Goal: Task Accomplishment & Management: Use online tool/utility

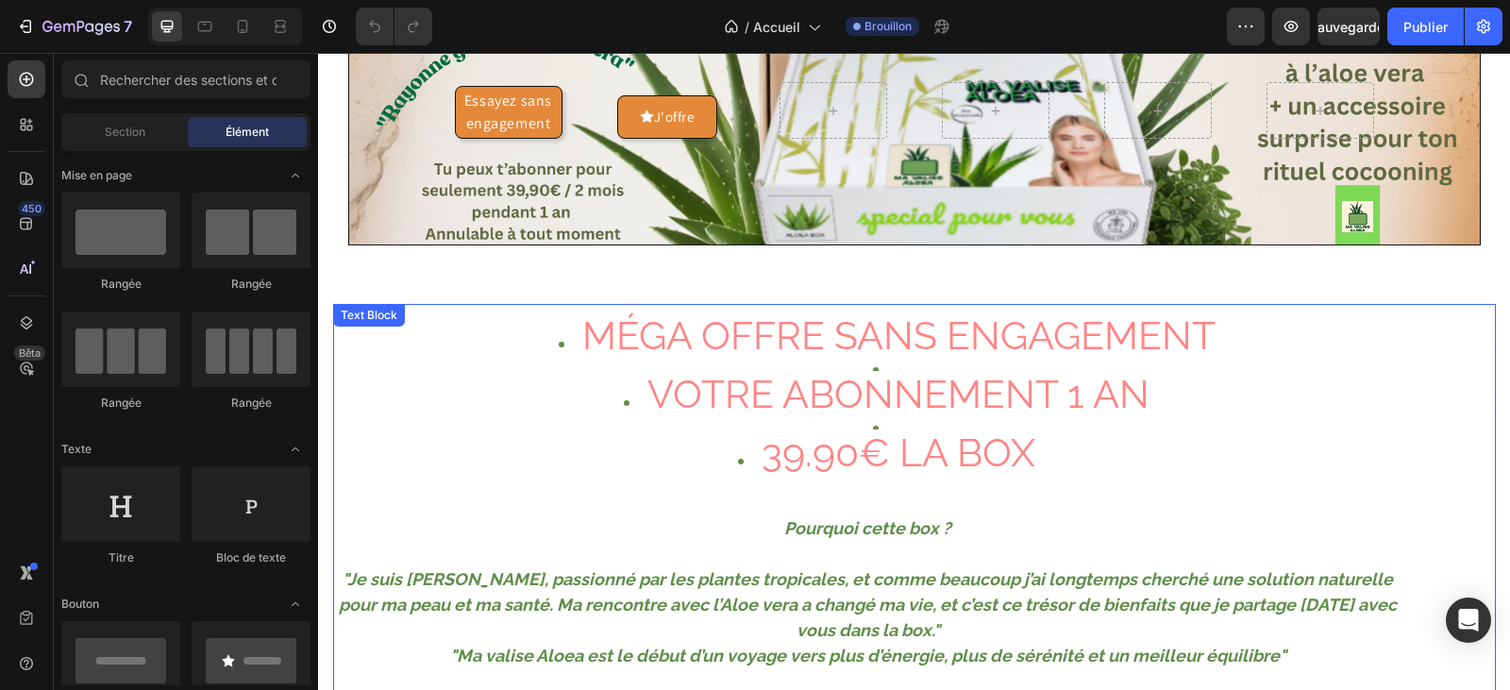
scroll to position [94, 0]
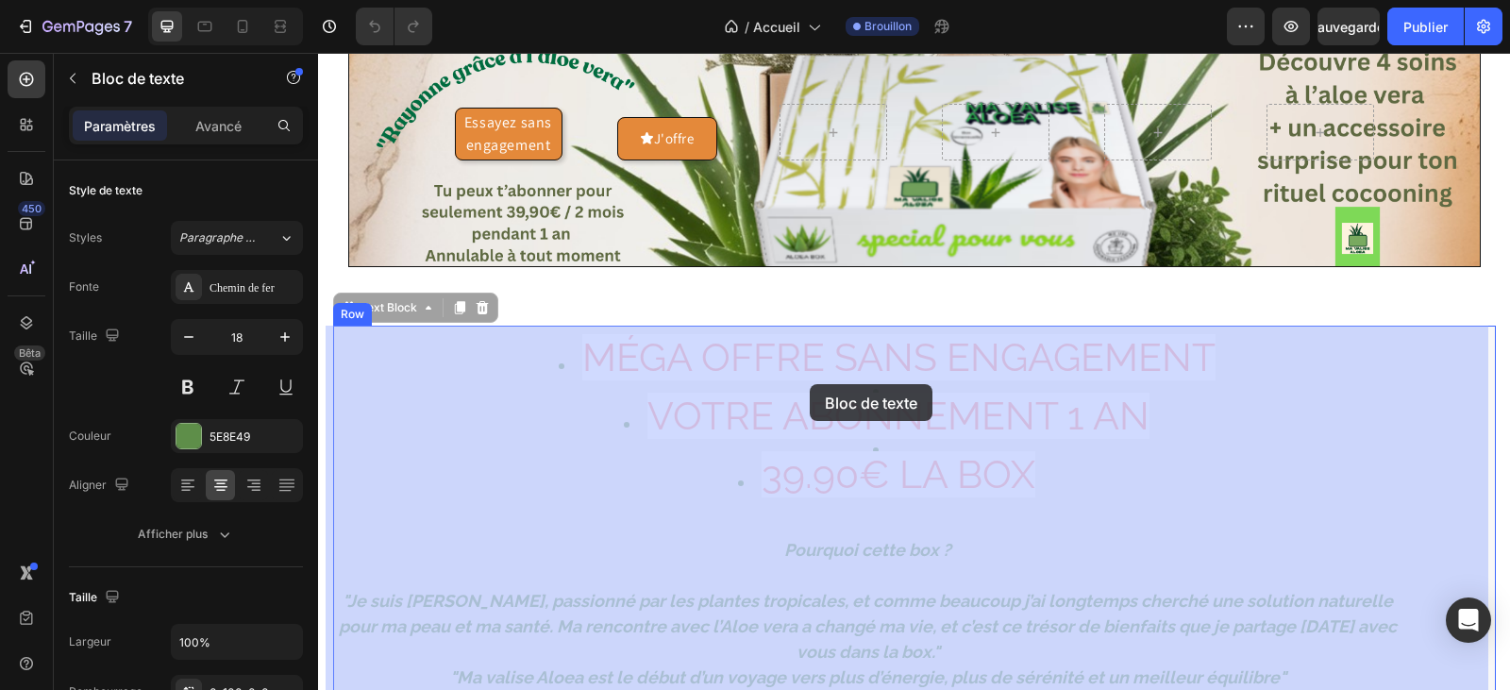
drag, startPoint x: 1030, startPoint y: 467, endPoint x: 821, endPoint y: 385, distance: 225.0
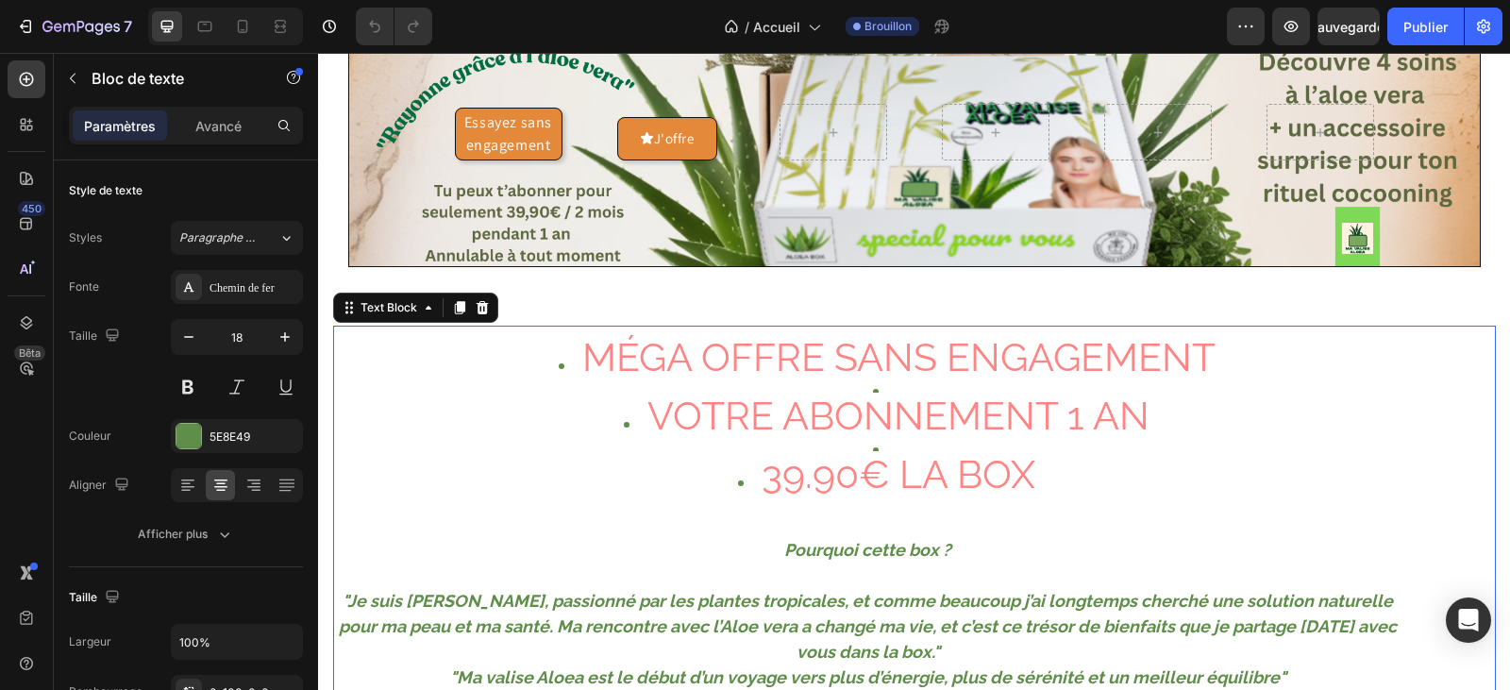
click at [1091, 470] on li "39.90€ LA BOX" at bounding box center [887, 490] width 1029 height 59
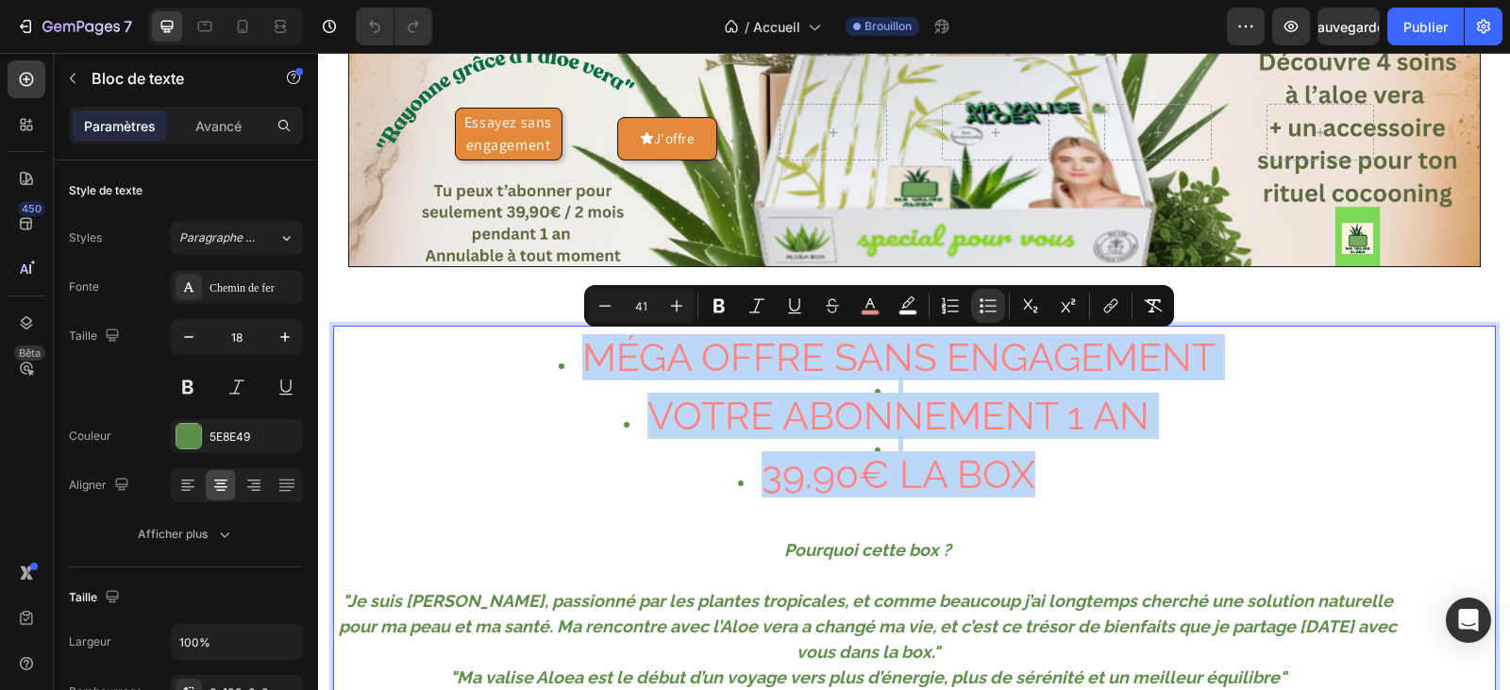
drag, startPoint x: 1054, startPoint y: 461, endPoint x: 581, endPoint y: 355, distance: 484.6
click at [581, 355] on ul "MÉGA OFFRE SANS ENGAGEMENT VOTRE ABONNEMENT 1 AN 39.90€ LA BOX" at bounding box center [868, 432] width 1066 height 176
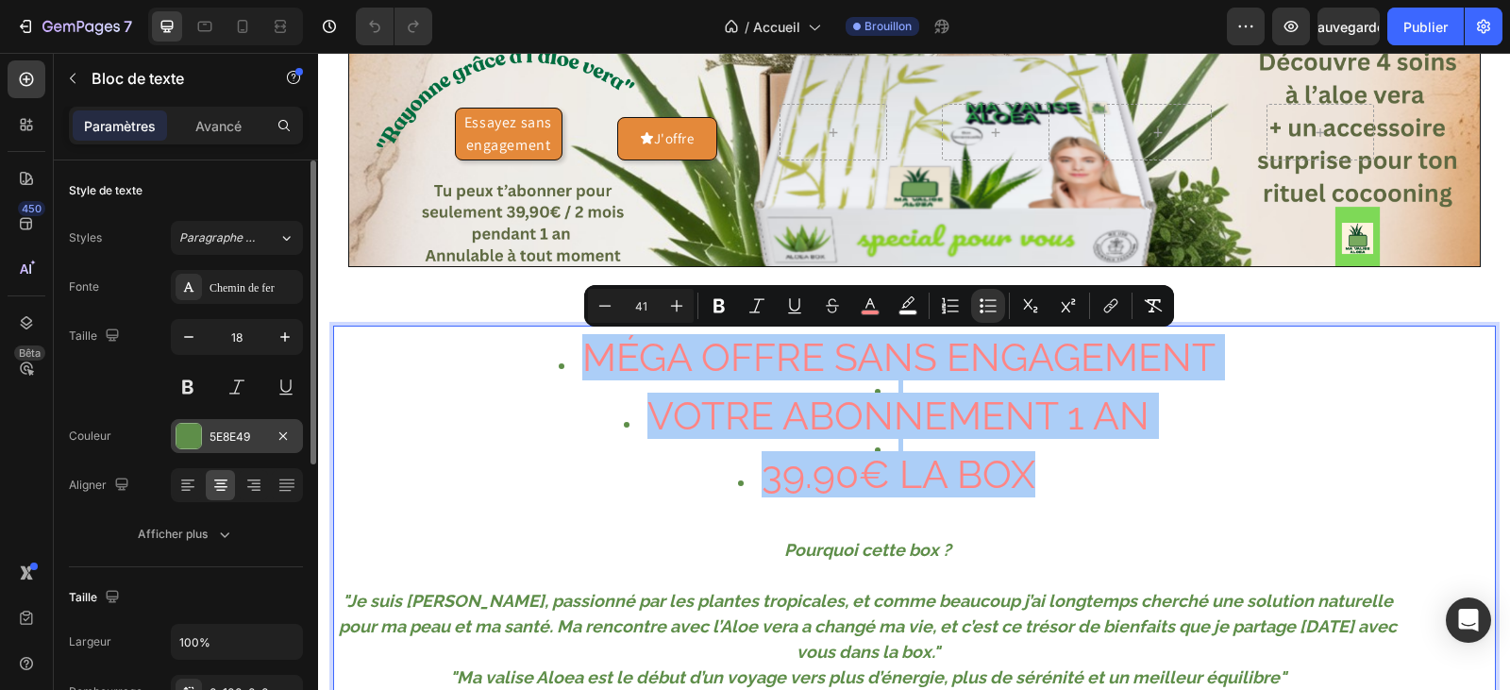
click at [219, 427] on div "5E8E49" at bounding box center [237, 436] width 132 height 34
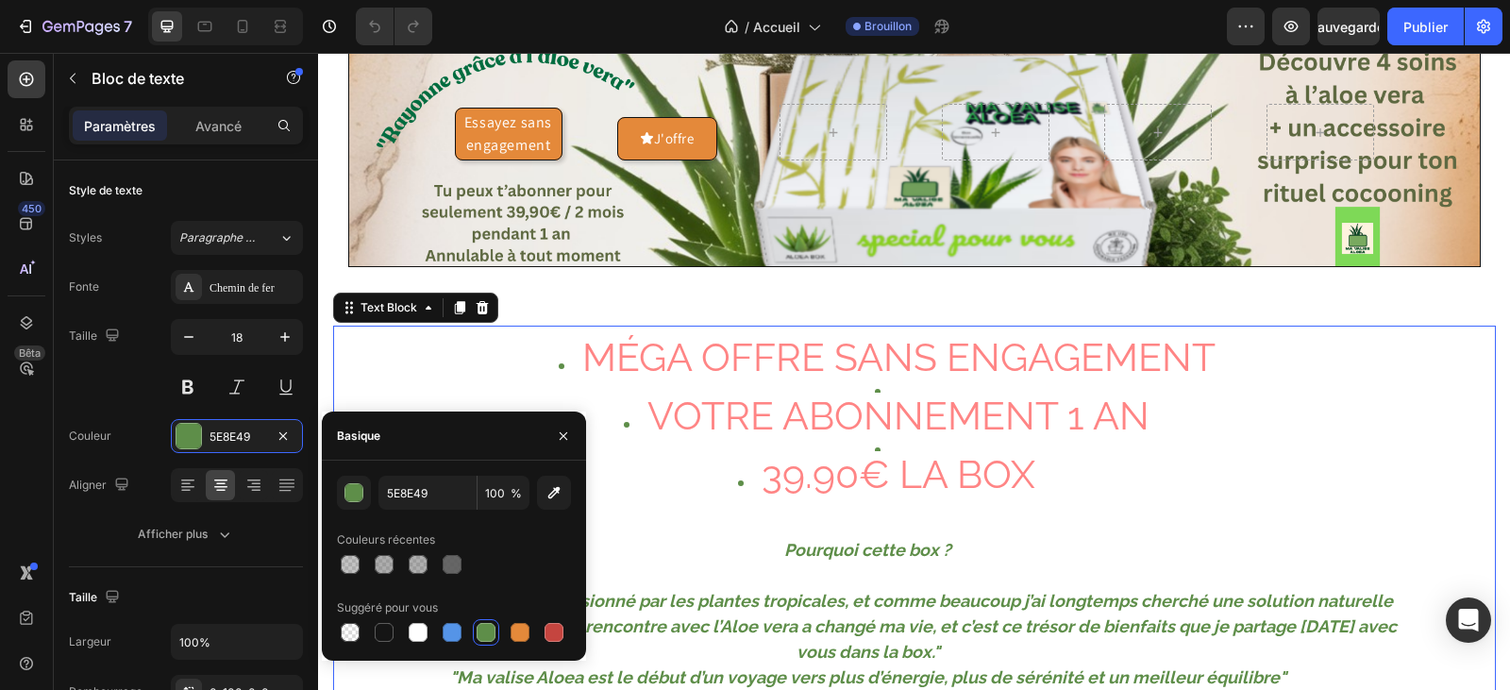
click at [492, 627] on div at bounding box center [486, 632] width 19 height 19
click at [481, 629] on div at bounding box center [486, 632] width 19 height 19
drag, startPoint x: 1073, startPoint y: 486, endPoint x: 1023, endPoint y: 477, distance: 50.9
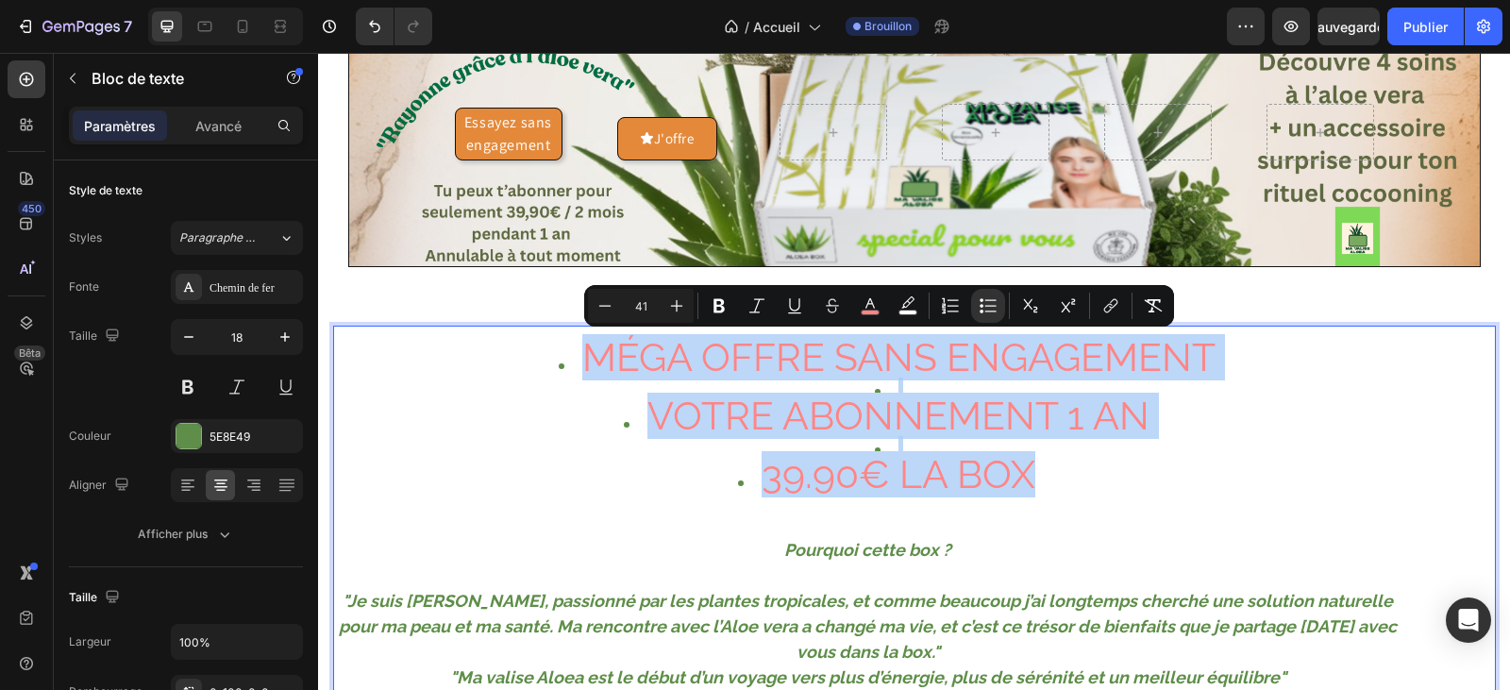
drag, startPoint x: 1029, startPoint y: 476, endPoint x: 585, endPoint y: 356, distance: 459.4
click at [585, 356] on ul "MÉGA OFFRE SANS ENGAGEMENT VOTRE ABONNEMENT 1 AN 39.90€ LA BOX" at bounding box center [868, 432] width 1066 height 176
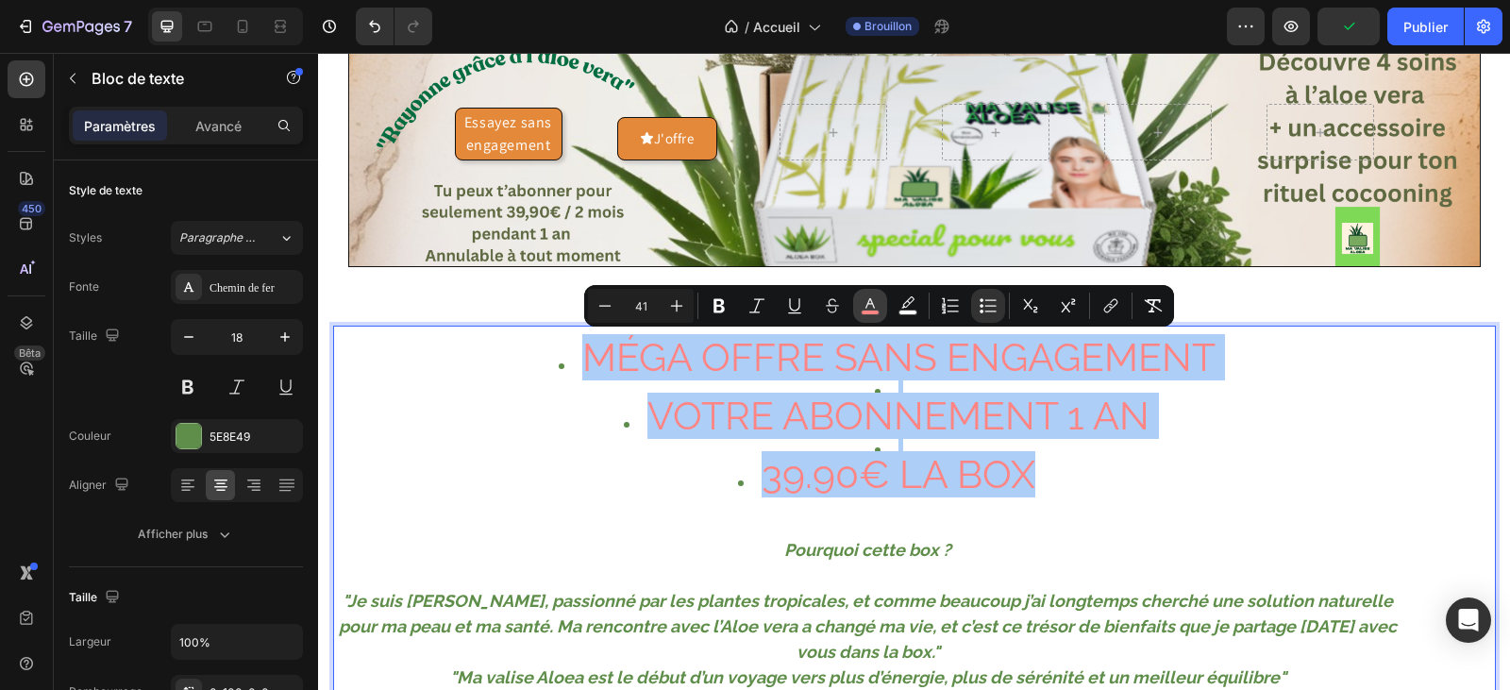
click at [871, 305] on icon "Barre d'outils contextuelle de l'éditeur" at bounding box center [870, 305] width 19 height 19
type input "FF8585"
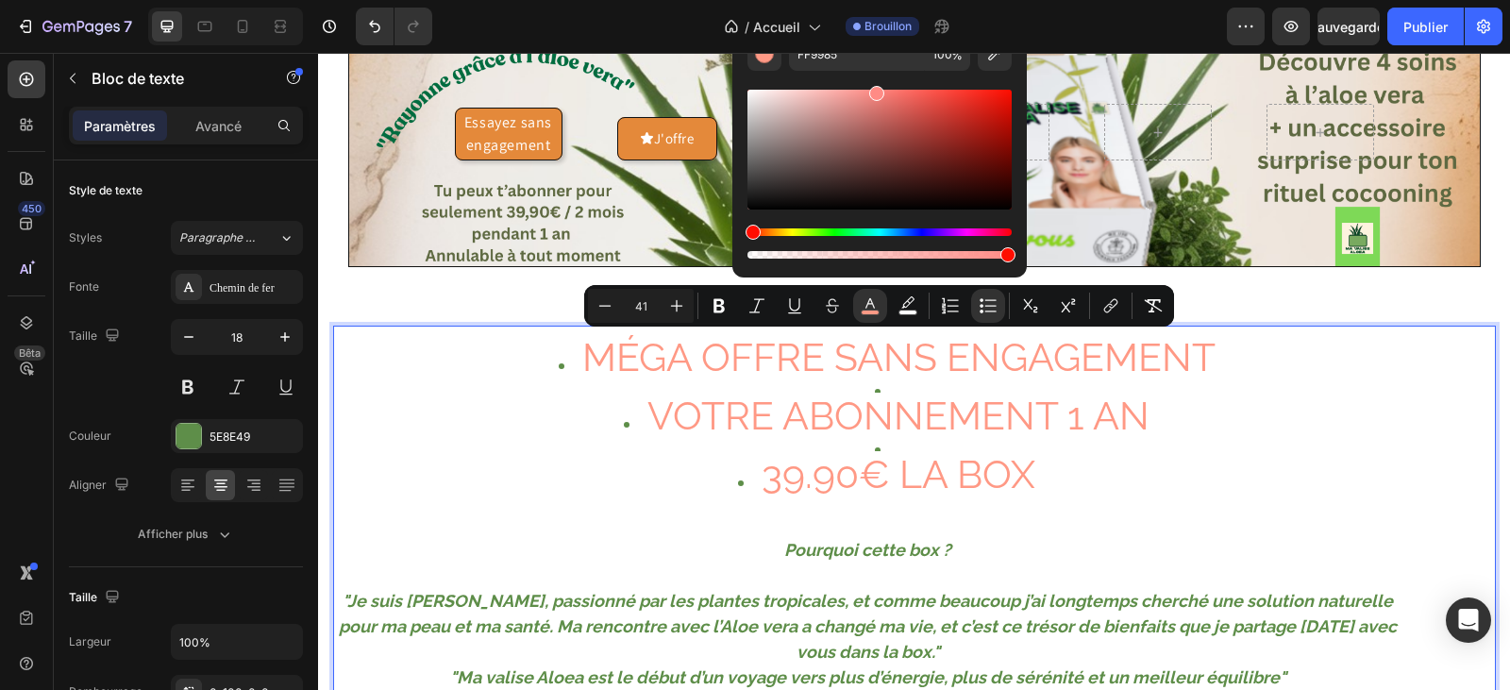
type input "FF8B85"
click at [749, 233] on div "Teinte" at bounding box center [752, 232] width 15 height 15
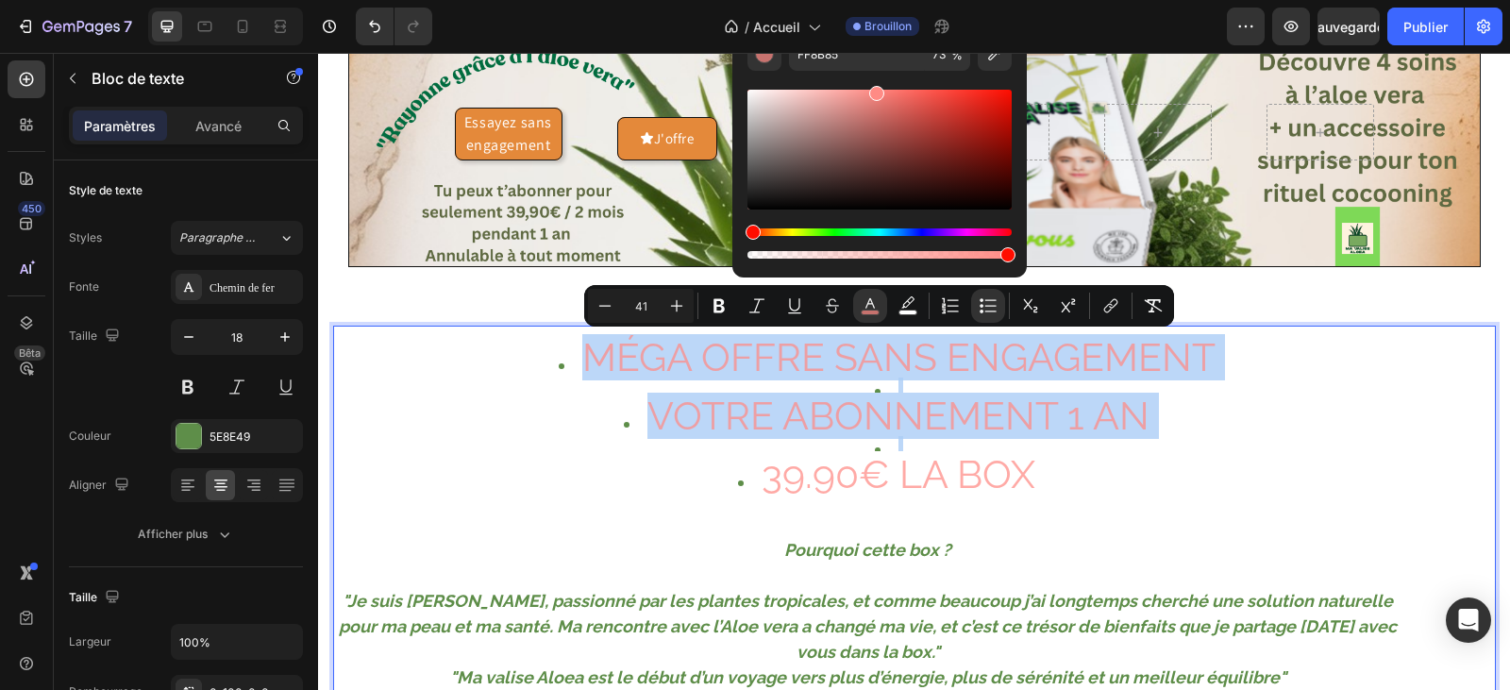
type input "100"
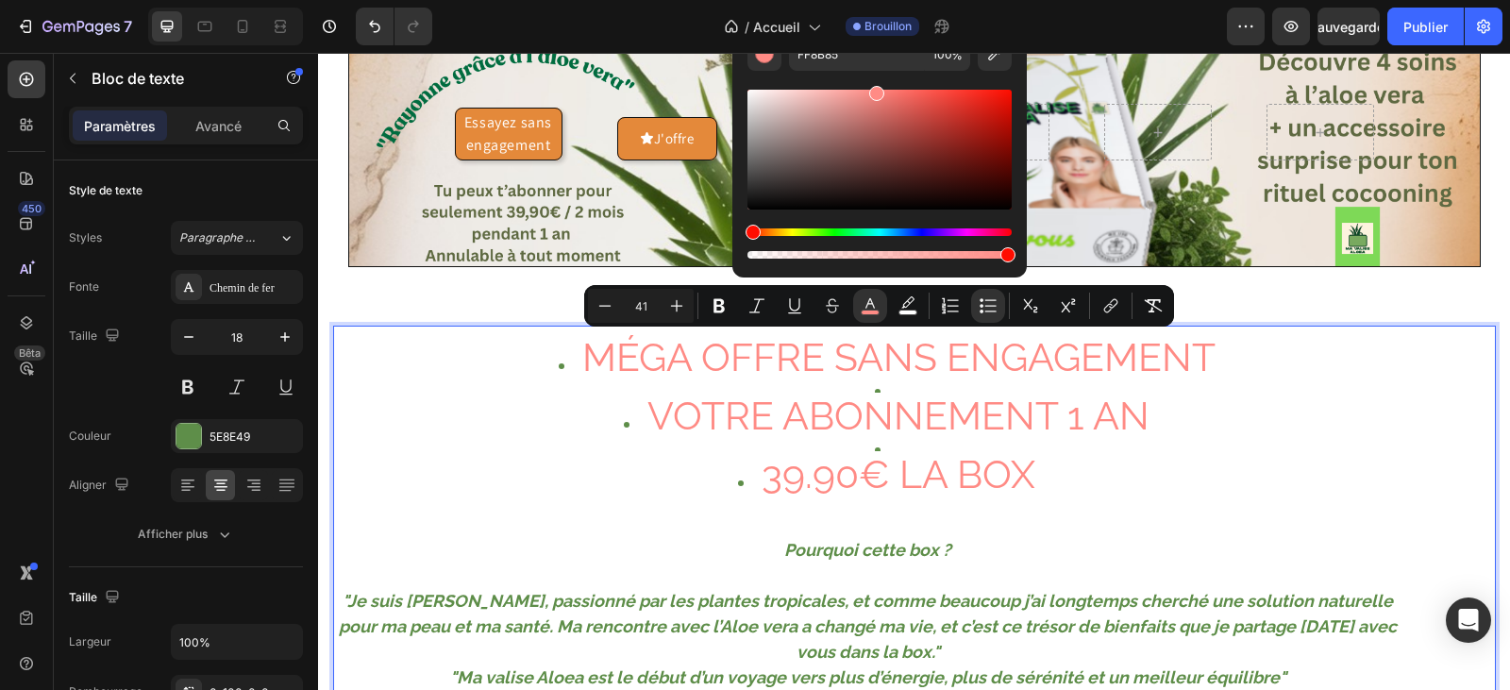
drag, startPoint x: 1008, startPoint y: 252, endPoint x: 710, endPoint y: 225, distance: 299.4
click at [1021, 268] on div "FF8B85 100 %" at bounding box center [879, 150] width 294 height 256
click at [1308, 434] on li "VOTRE ABONNEMENT 1 AN" at bounding box center [887, 419] width 1029 height 33
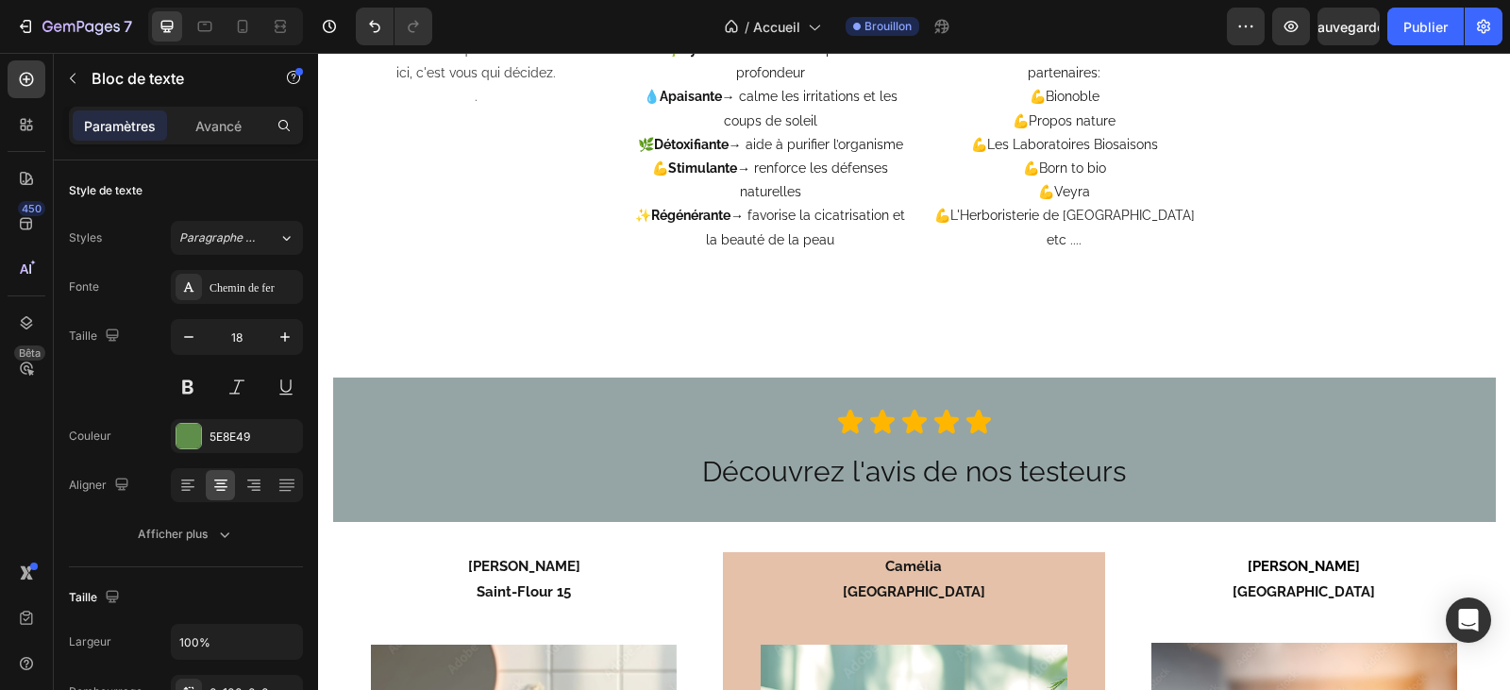
scroll to position [5001, 0]
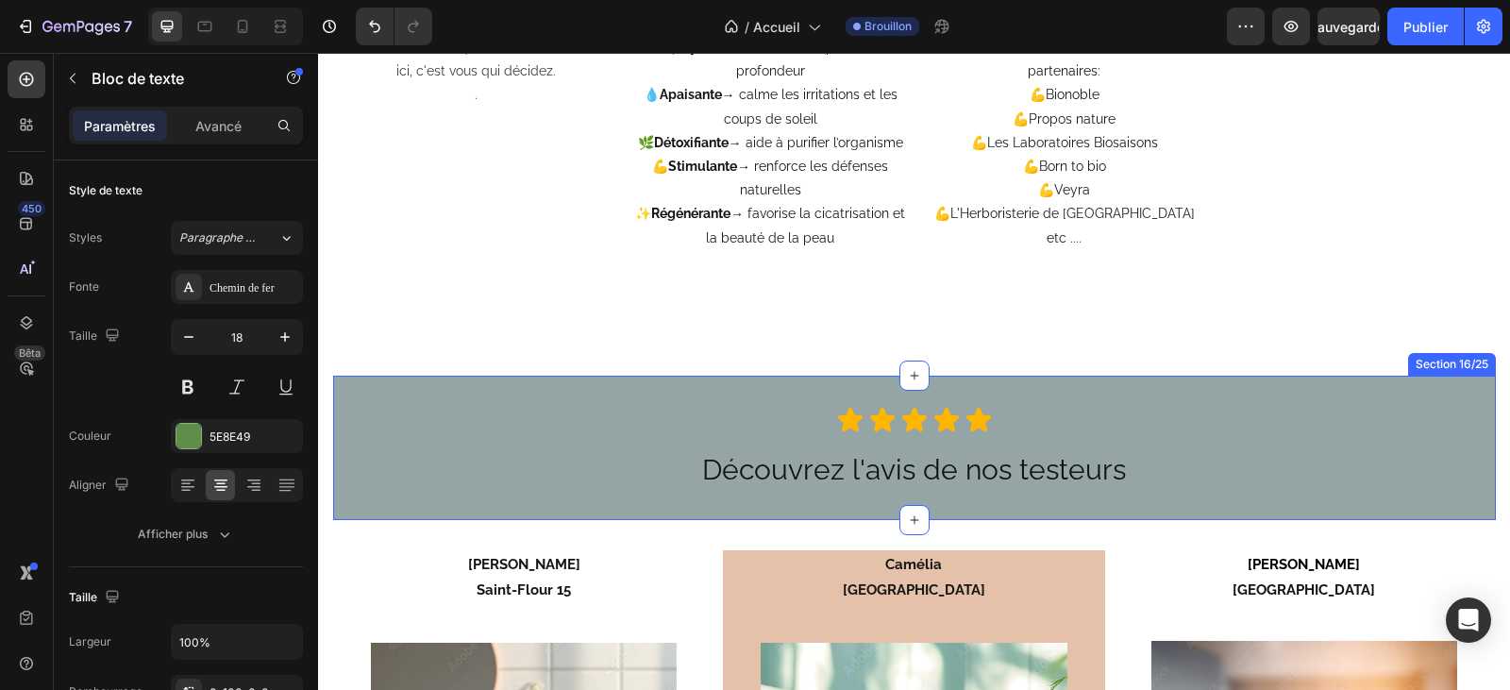
click at [577, 454] on div "Icon Icon Icon Icon Icon Icon List Découvrez l'avis de nos testeurs Heading Row" at bounding box center [914, 448] width 1163 height 84
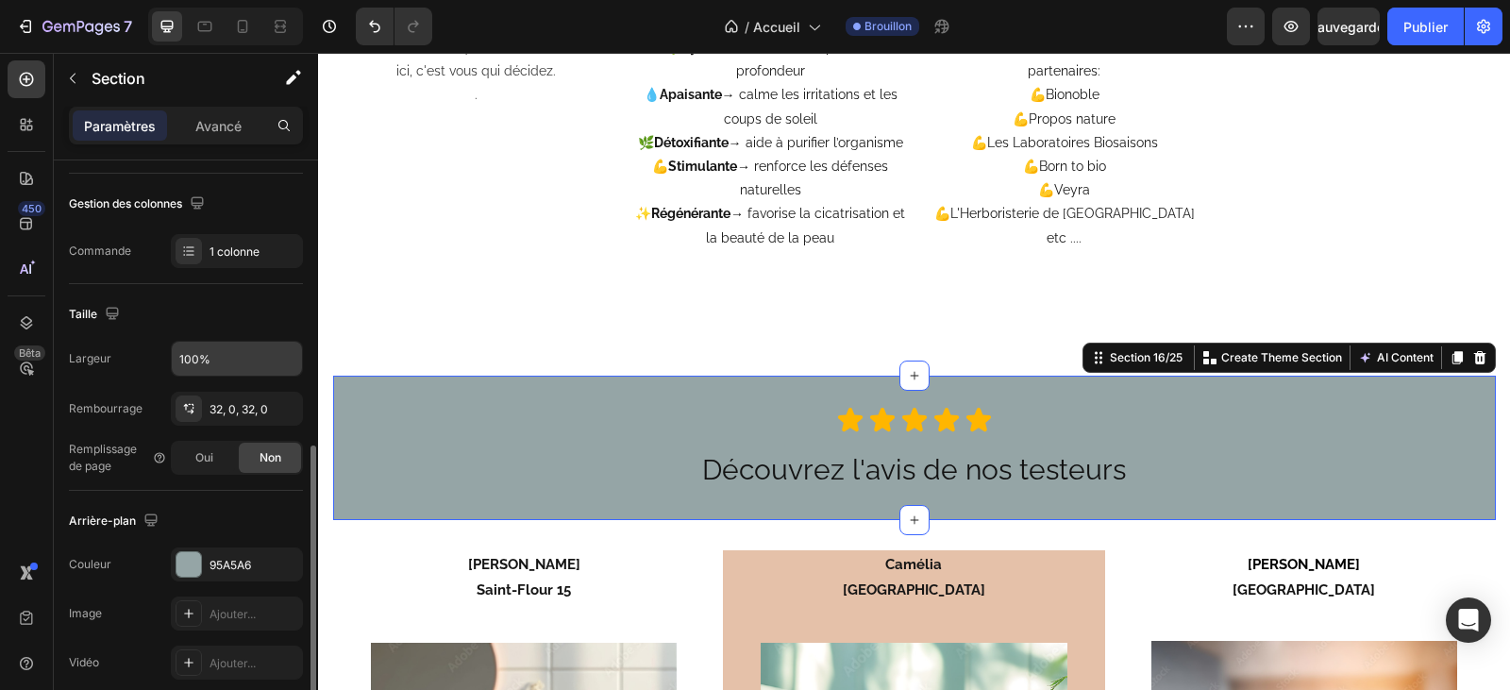
scroll to position [377, 0]
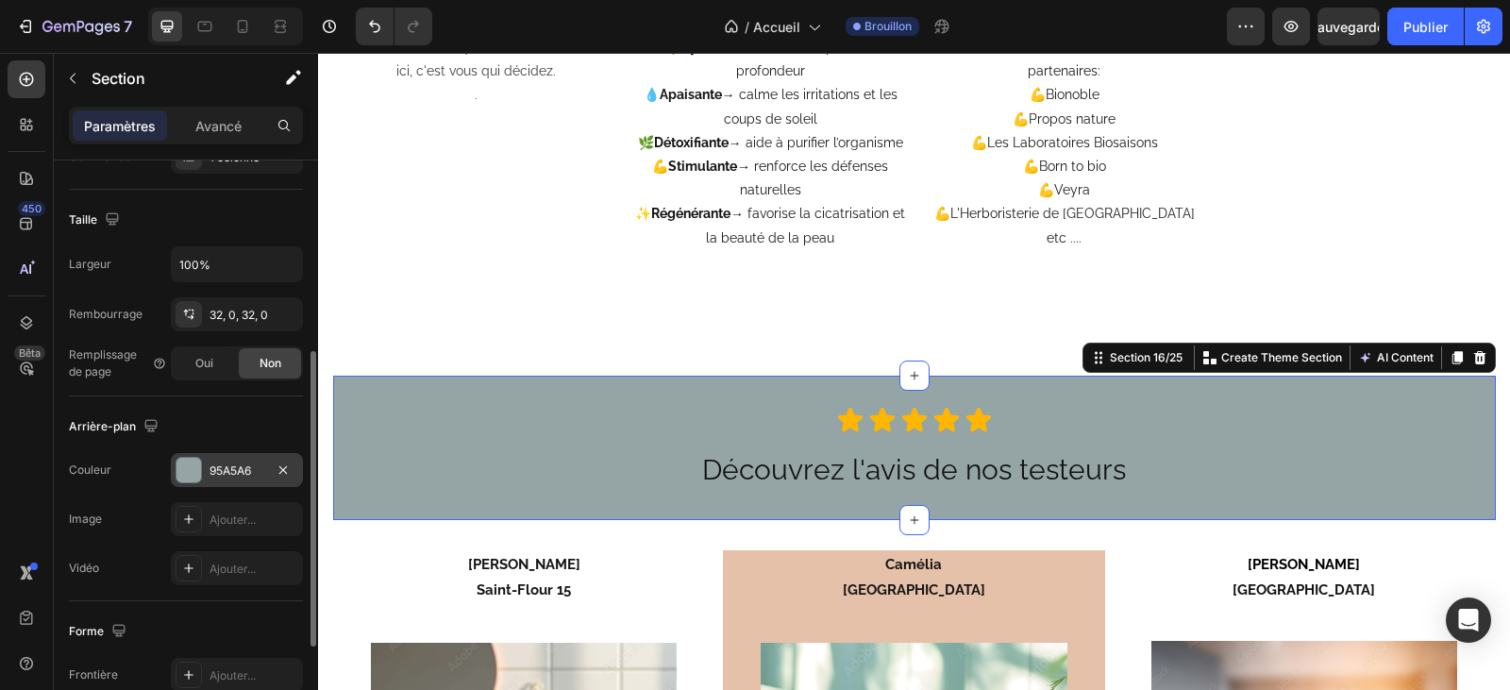
click at [223, 463] on font "95A5A6" at bounding box center [230, 470] width 42 height 14
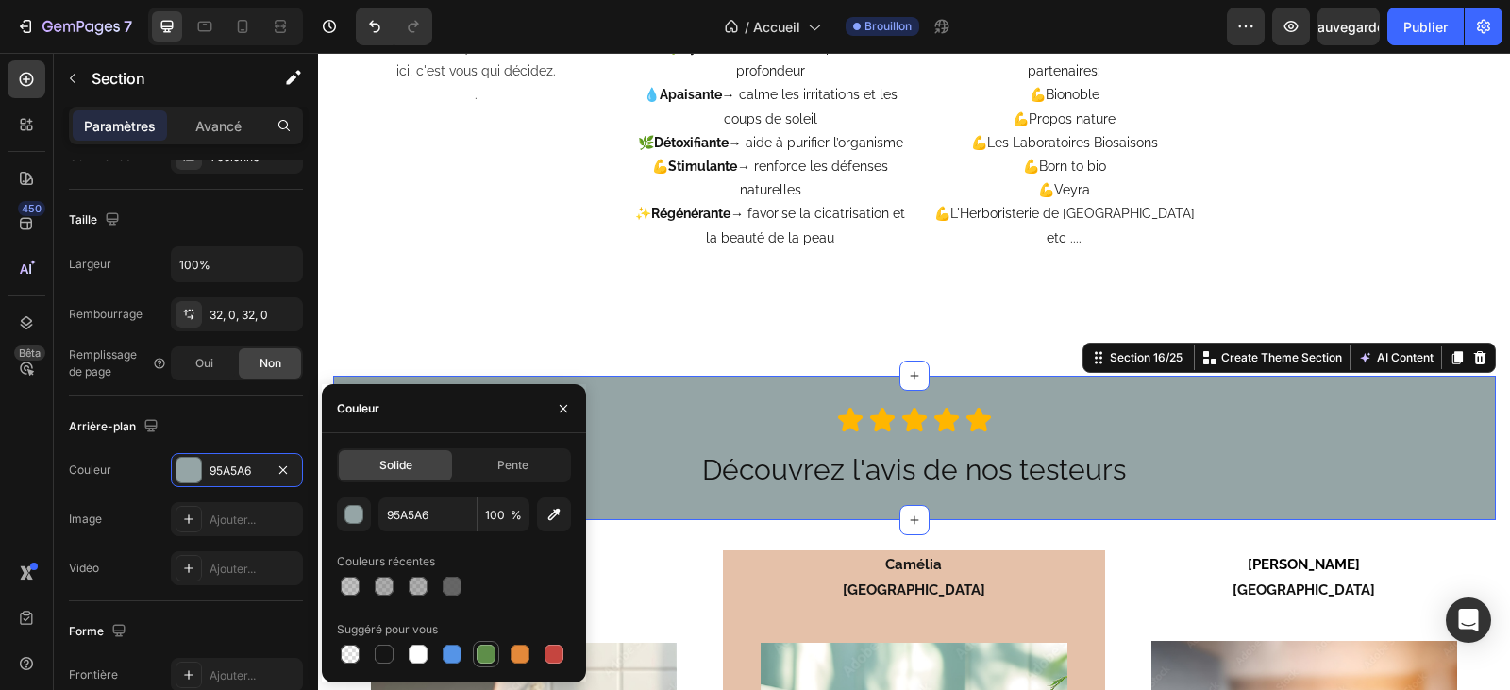
click at [480, 655] on div at bounding box center [486, 653] width 19 height 19
type input "5E8E49"
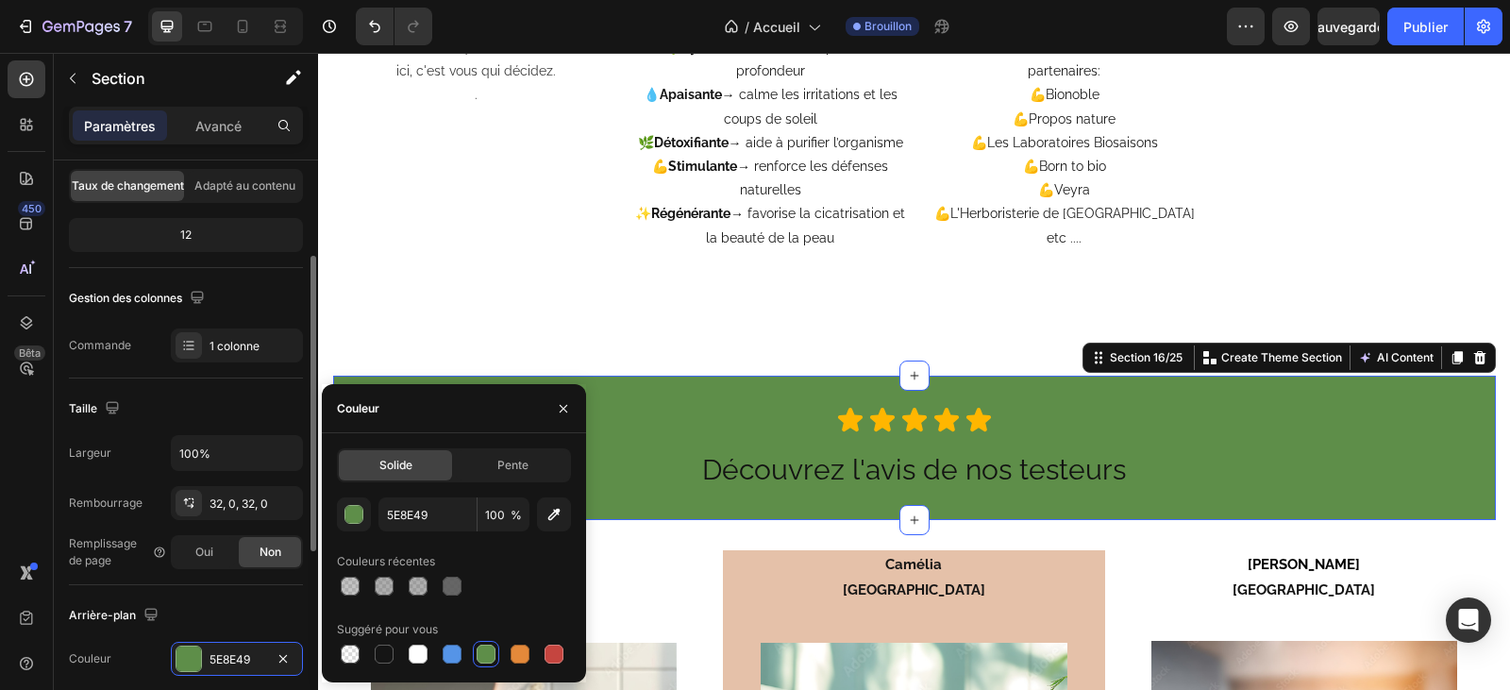
scroll to position [0, 0]
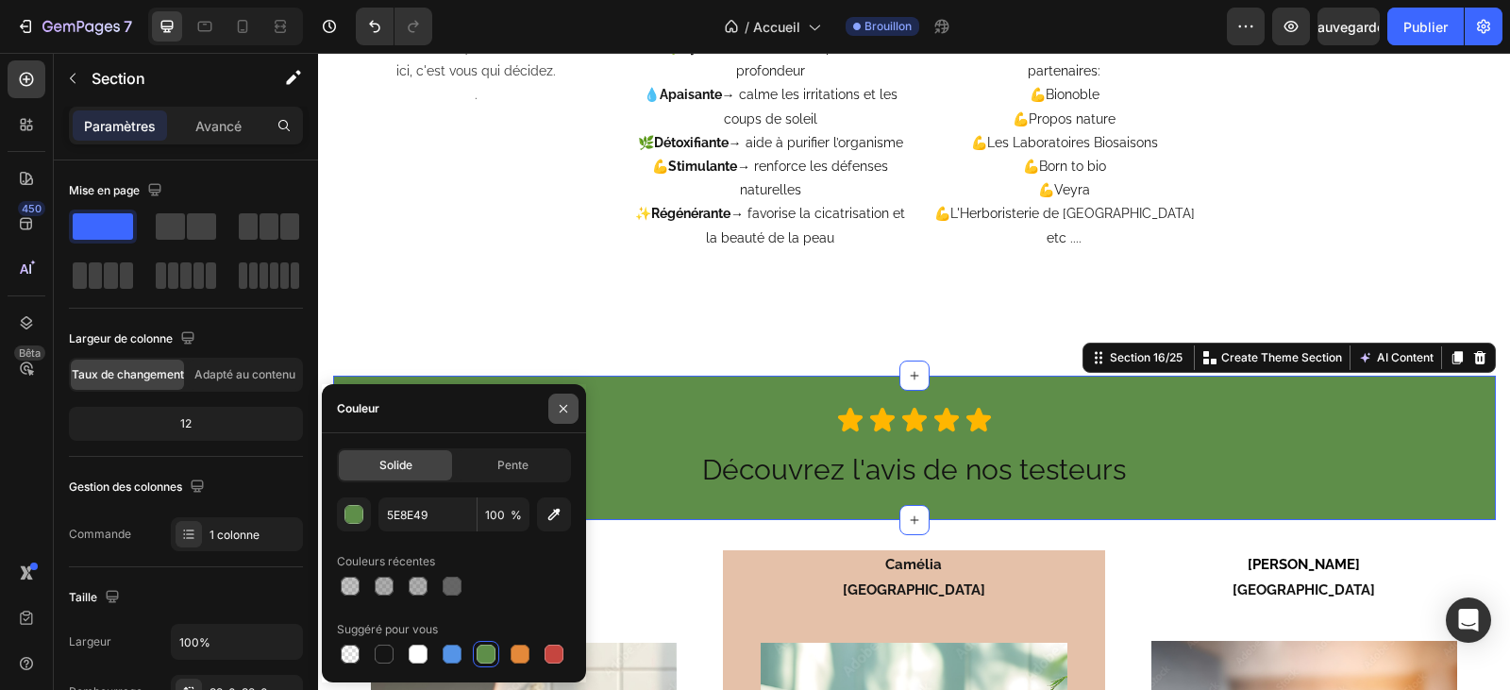
click at [560, 408] on icon "button" at bounding box center [563, 408] width 15 height 15
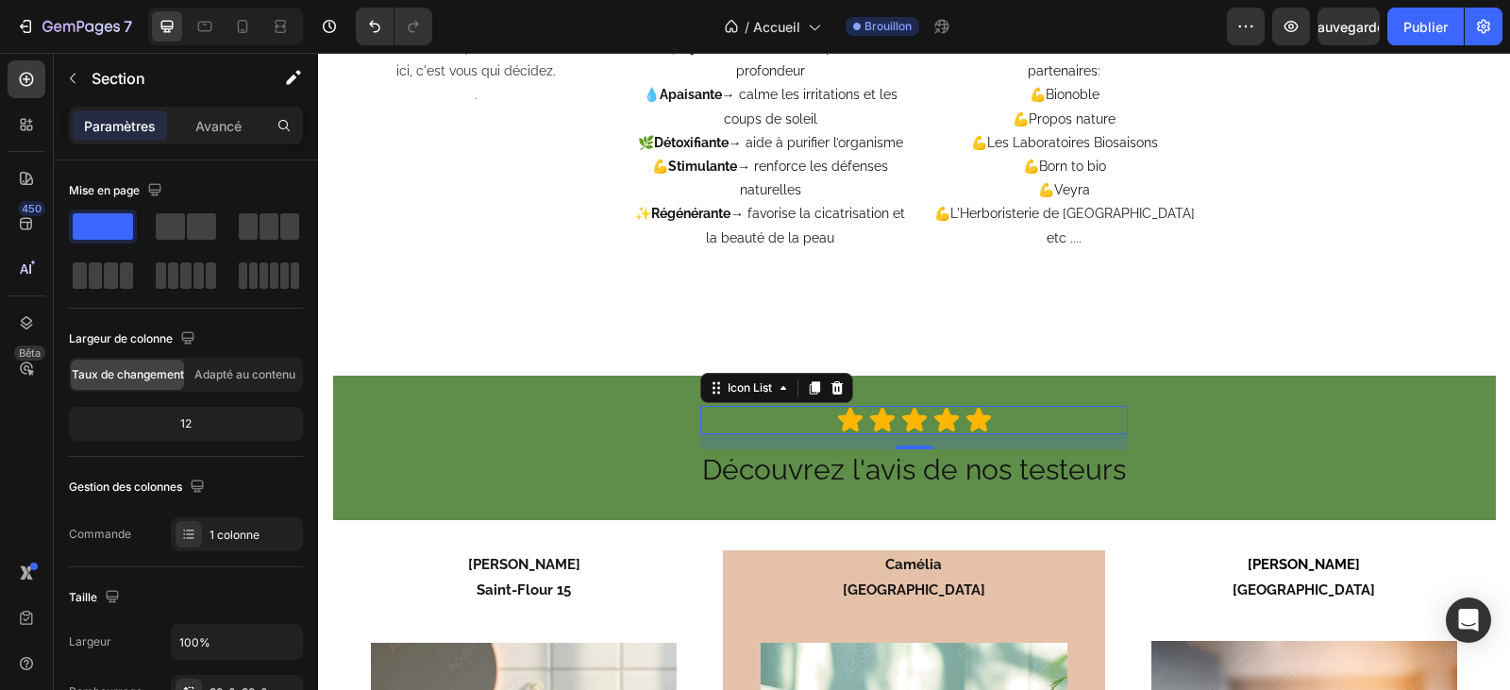
click at [700, 411] on div "Icon Icon Icon Icon Icon" at bounding box center [913, 420] width 427 height 28
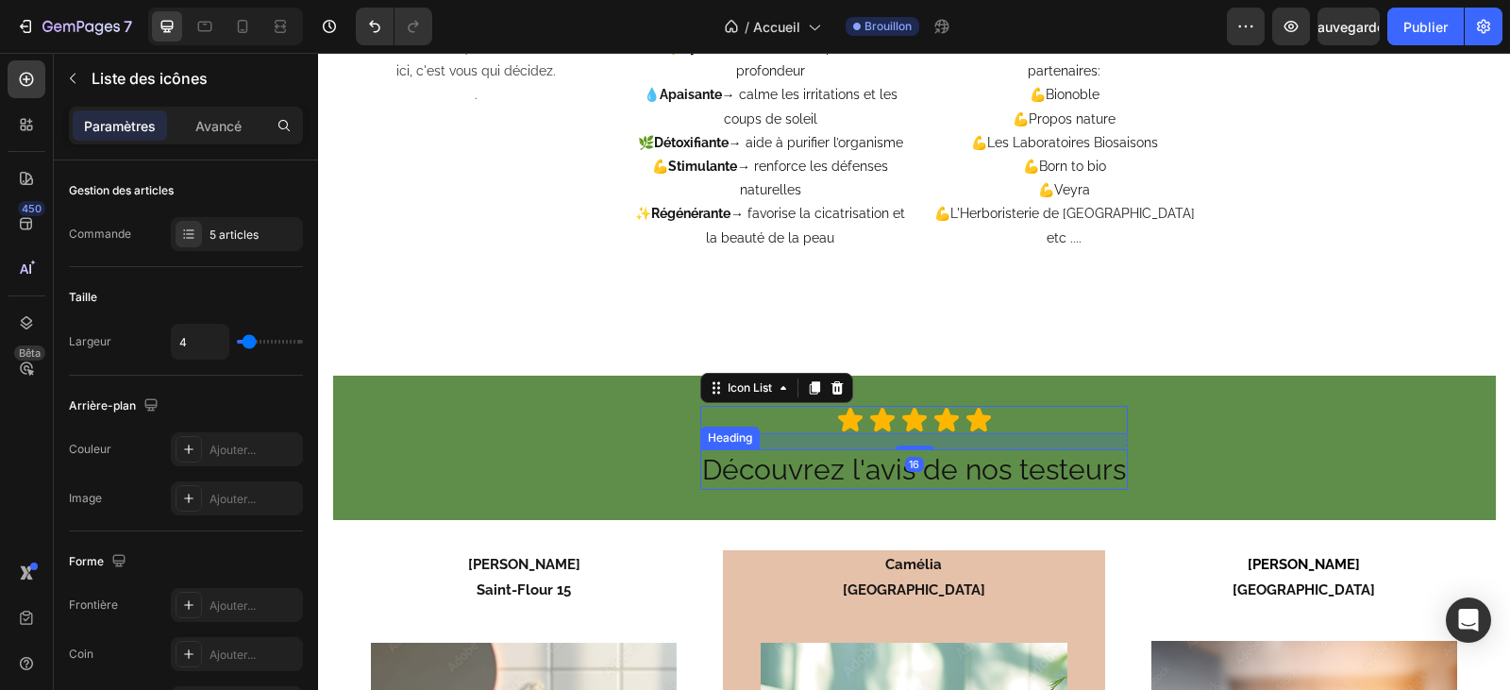
click at [701, 465] on h2 "Découvrez l'avis de nos testeurs" at bounding box center [913, 469] width 427 height 41
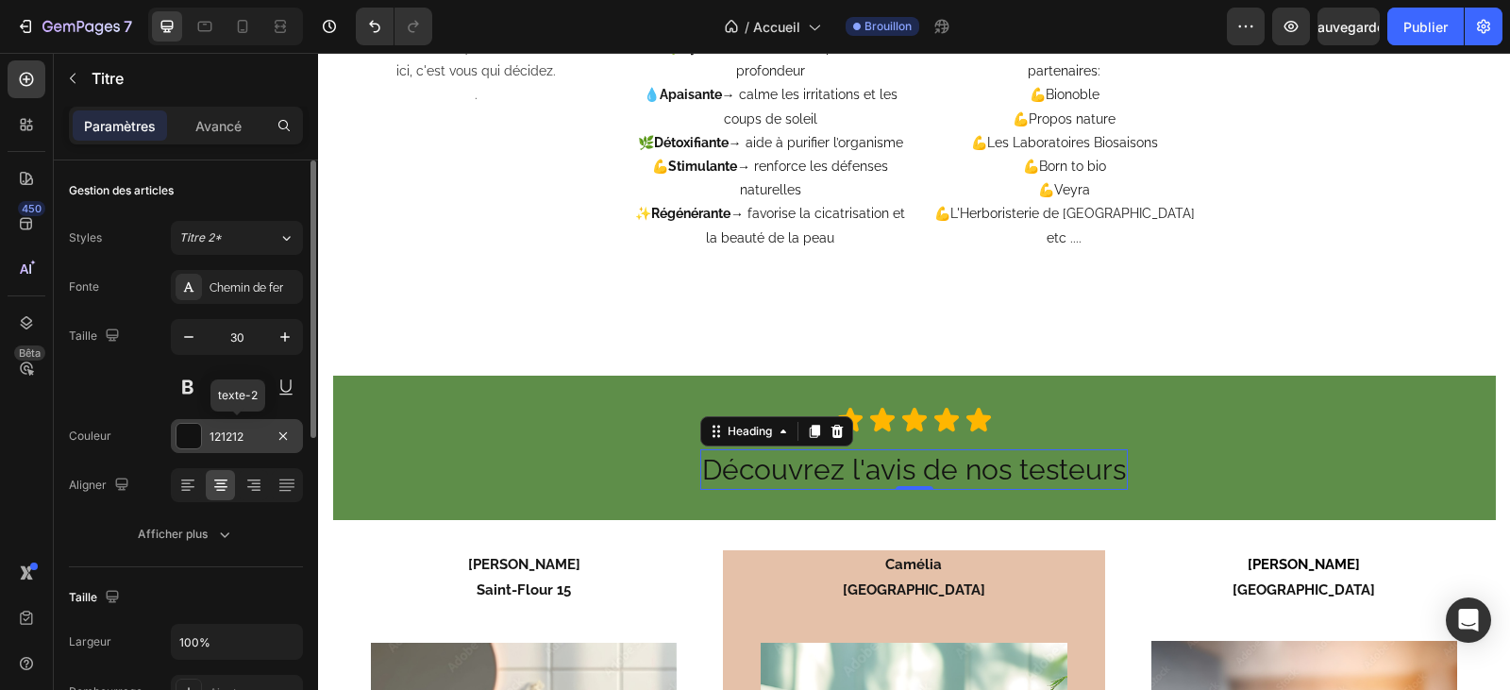
scroll to position [94, 0]
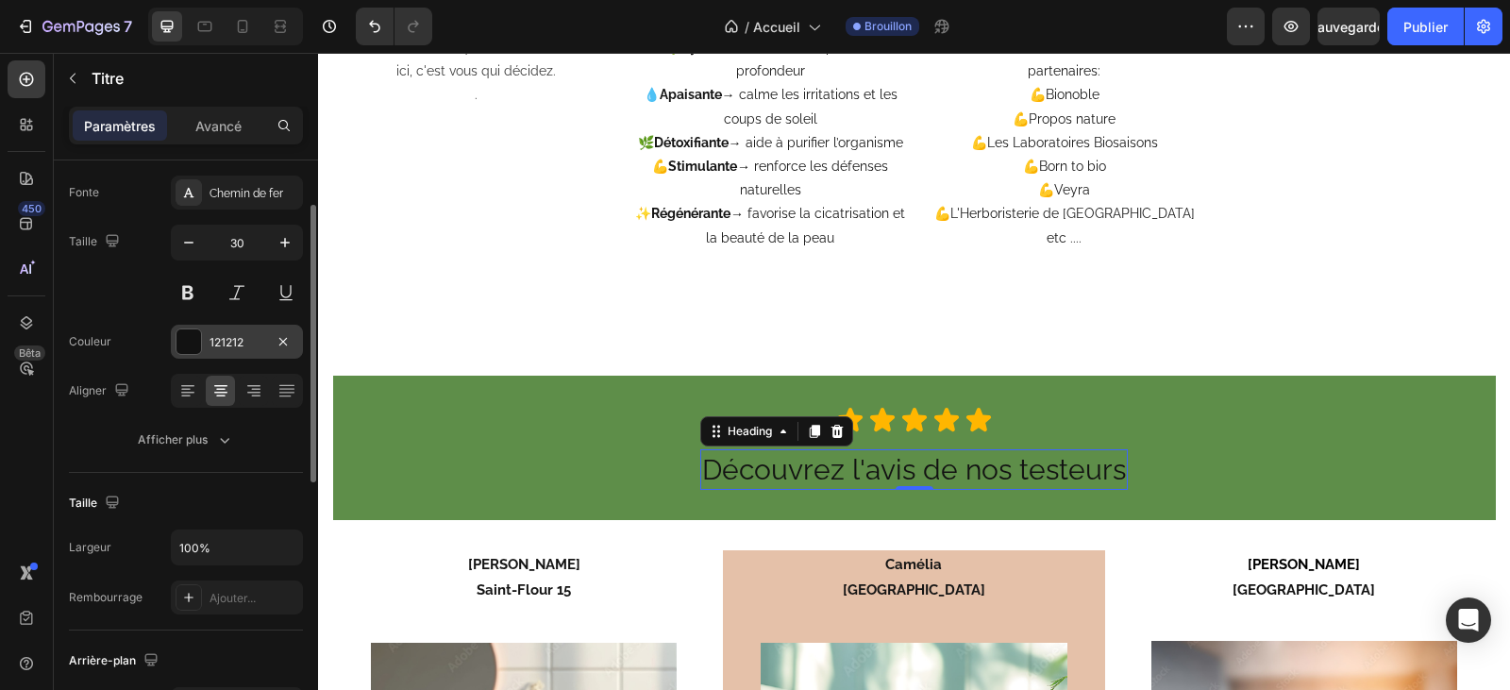
click at [243, 342] on font "121212" at bounding box center [226, 342] width 34 height 14
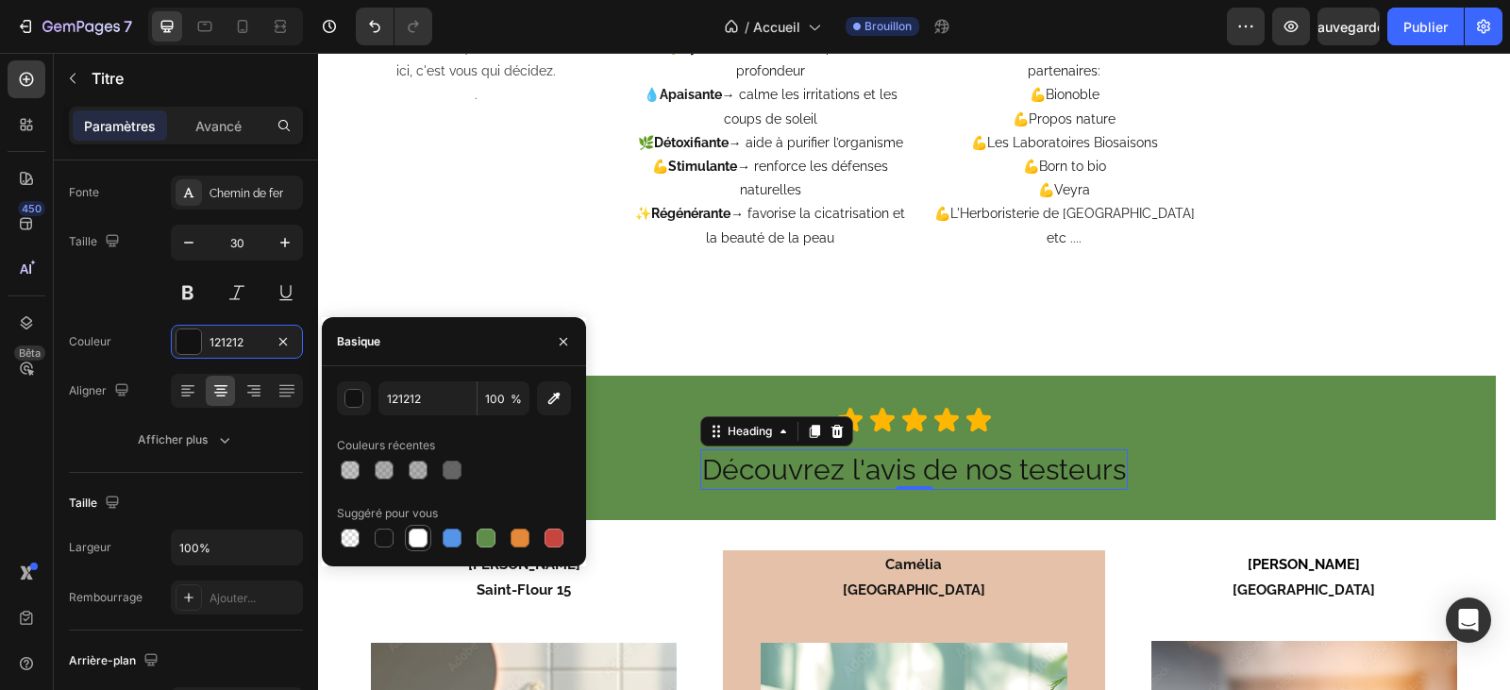
click at [415, 538] on div at bounding box center [418, 537] width 19 height 19
type input "FFFFFF"
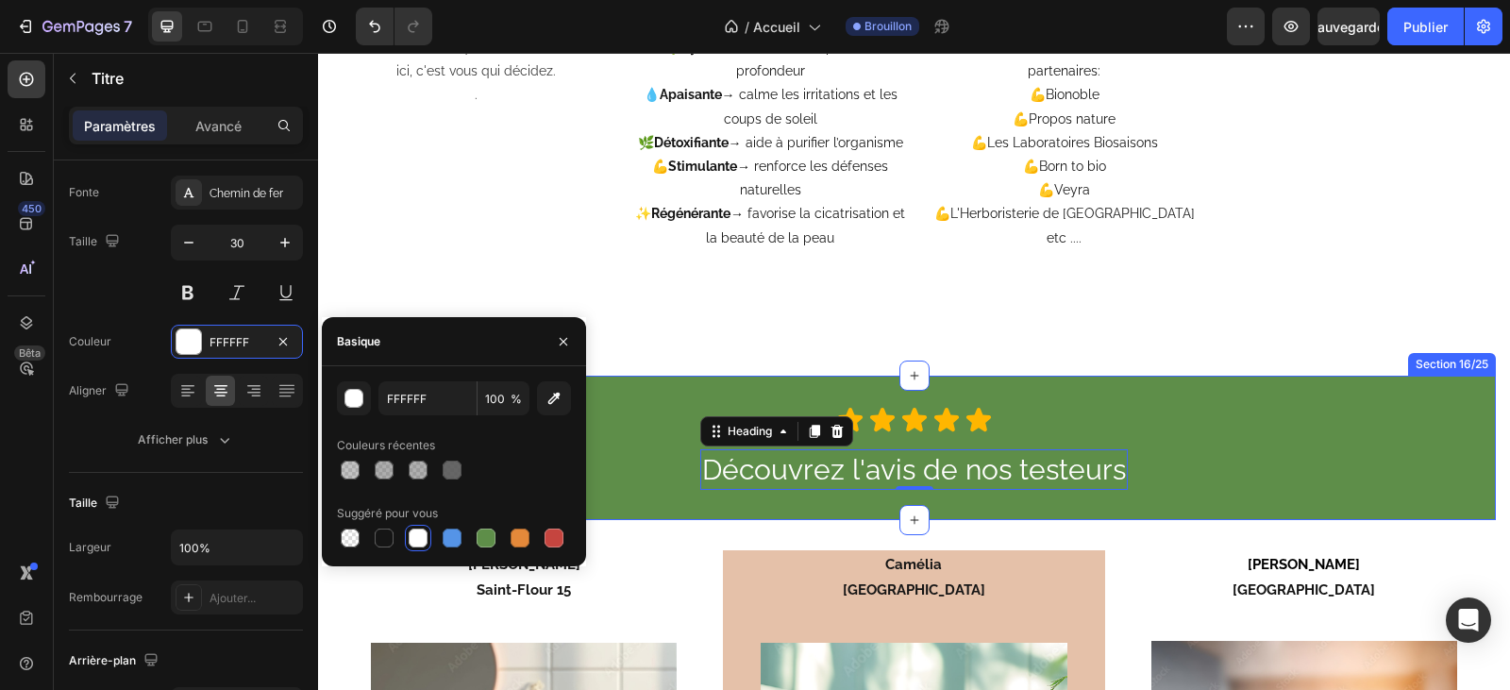
click at [1227, 438] on div "Icon Icon Icon Icon Icon Icon List Découvrez l'avis de nos testeurs Heading 0 R…" at bounding box center [914, 448] width 1163 height 84
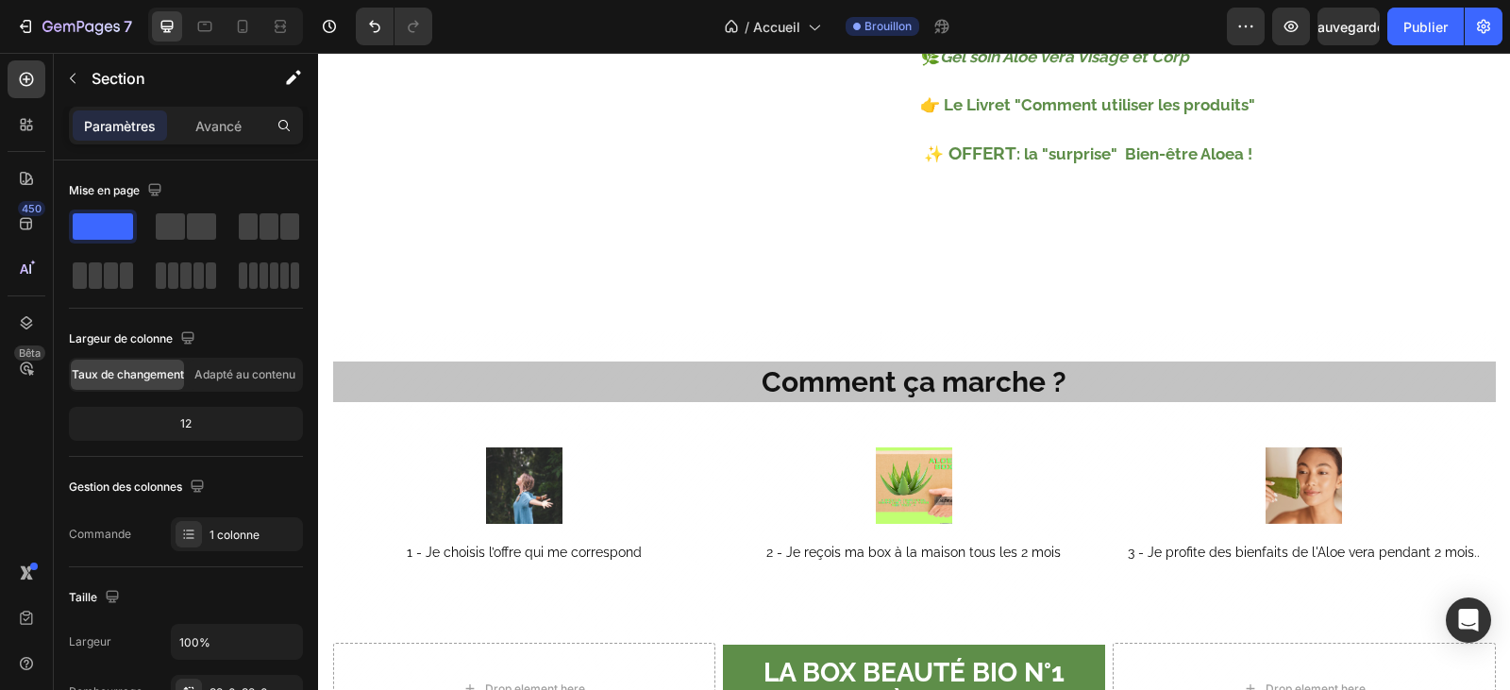
scroll to position [2170, 0]
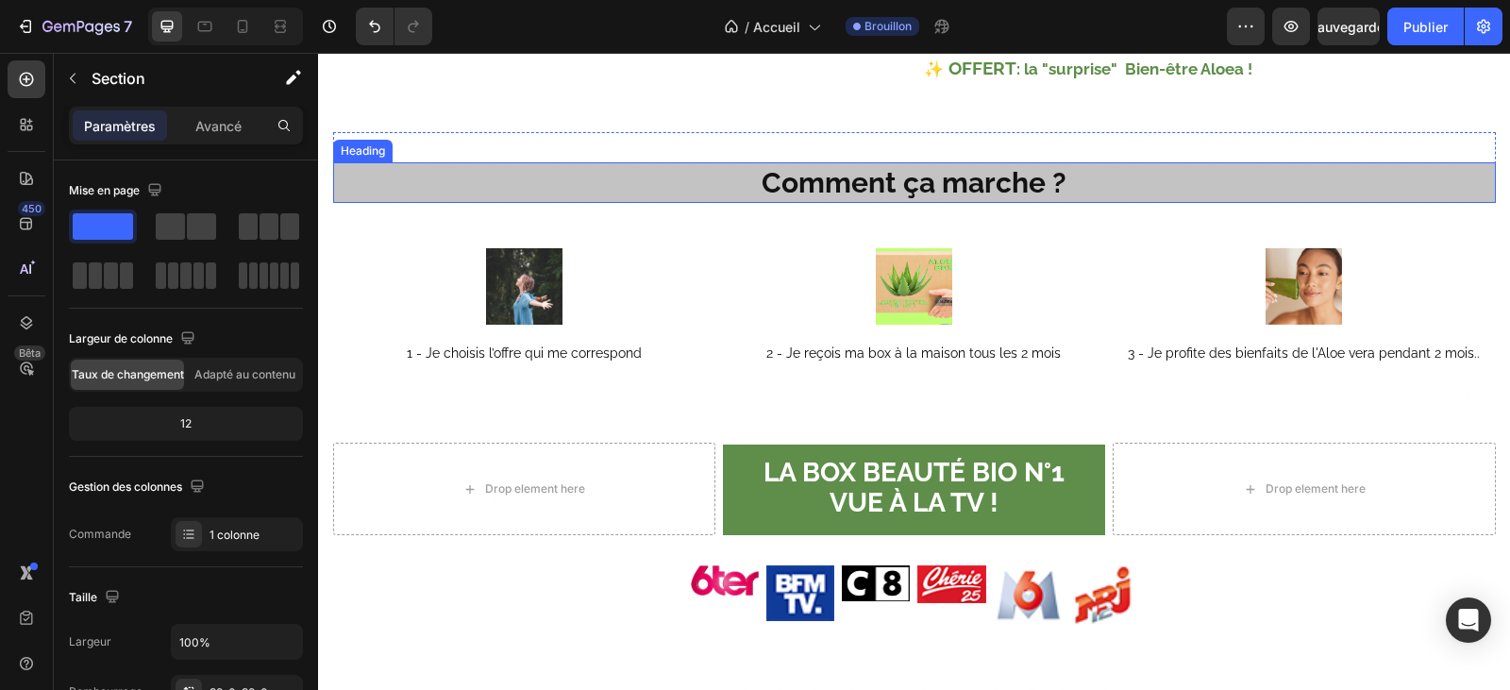
click at [1124, 203] on h2 "Comment ça marche ?" at bounding box center [914, 182] width 1163 height 41
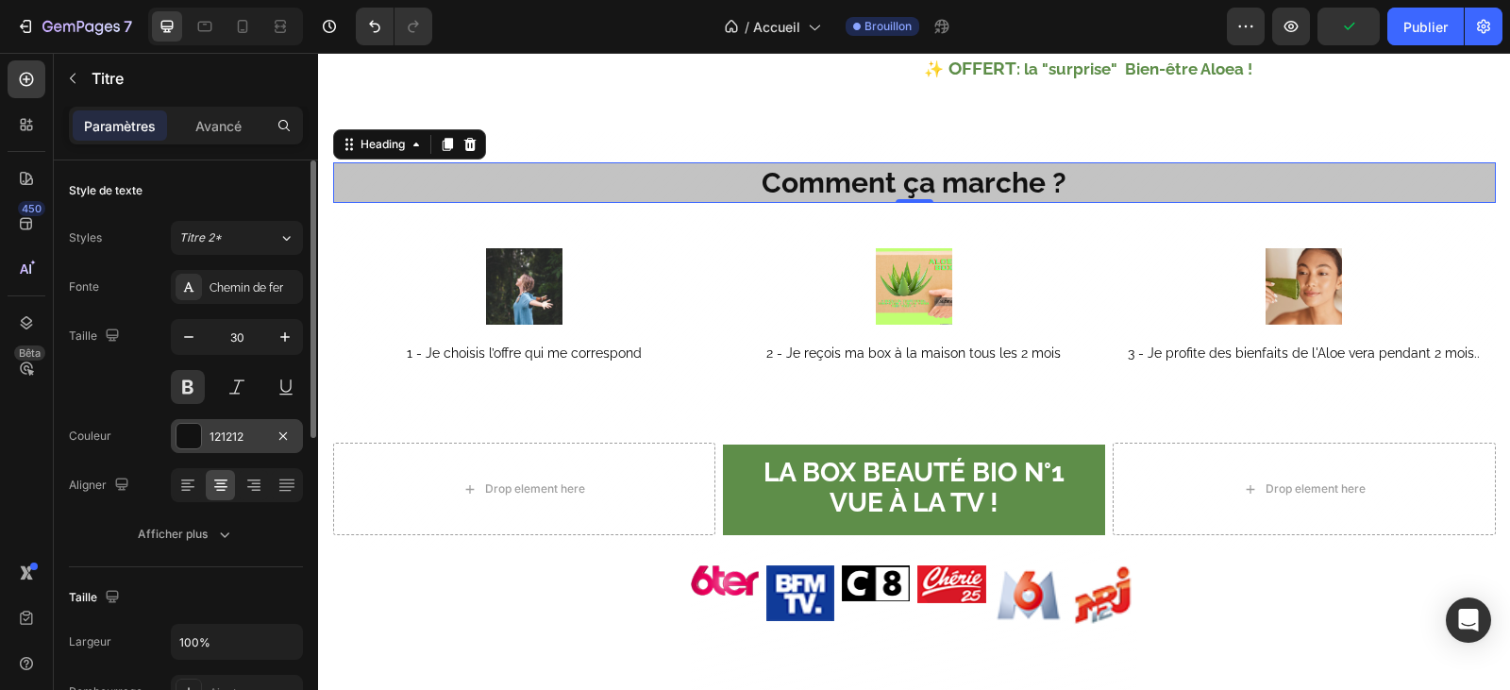
click at [222, 427] on div "121212" at bounding box center [237, 436] width 132 height 34
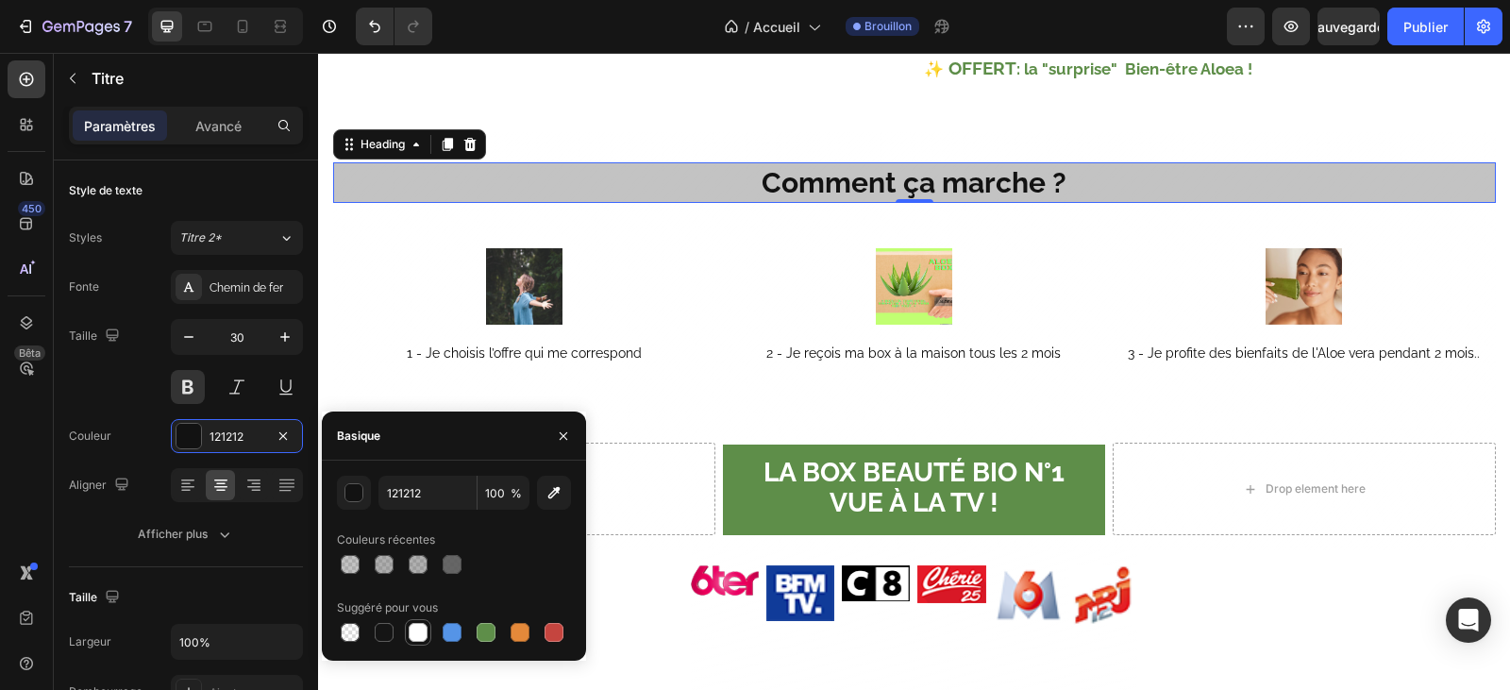
click at [420, 634] on div at bounding box center [418, 632] width 19 height 19
type input "FFFFFF"
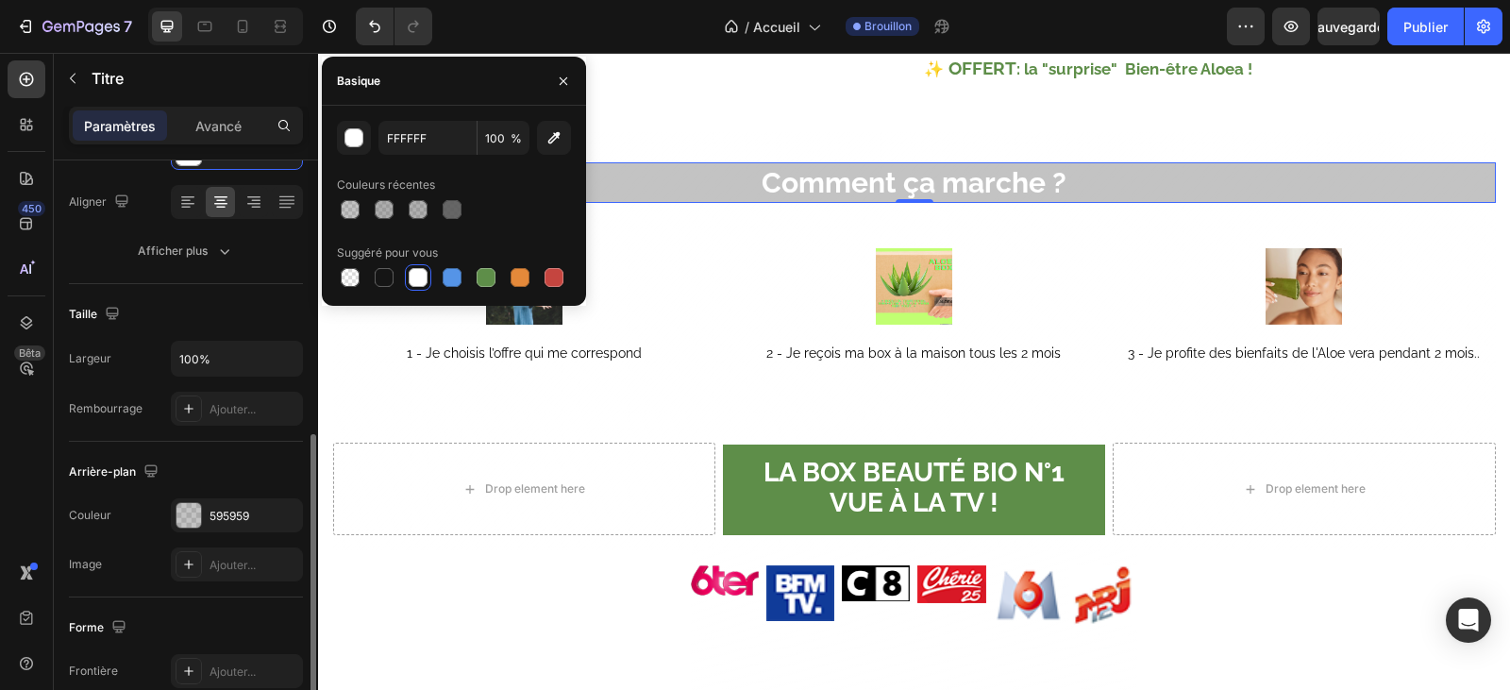
scroll to position [377, 0]
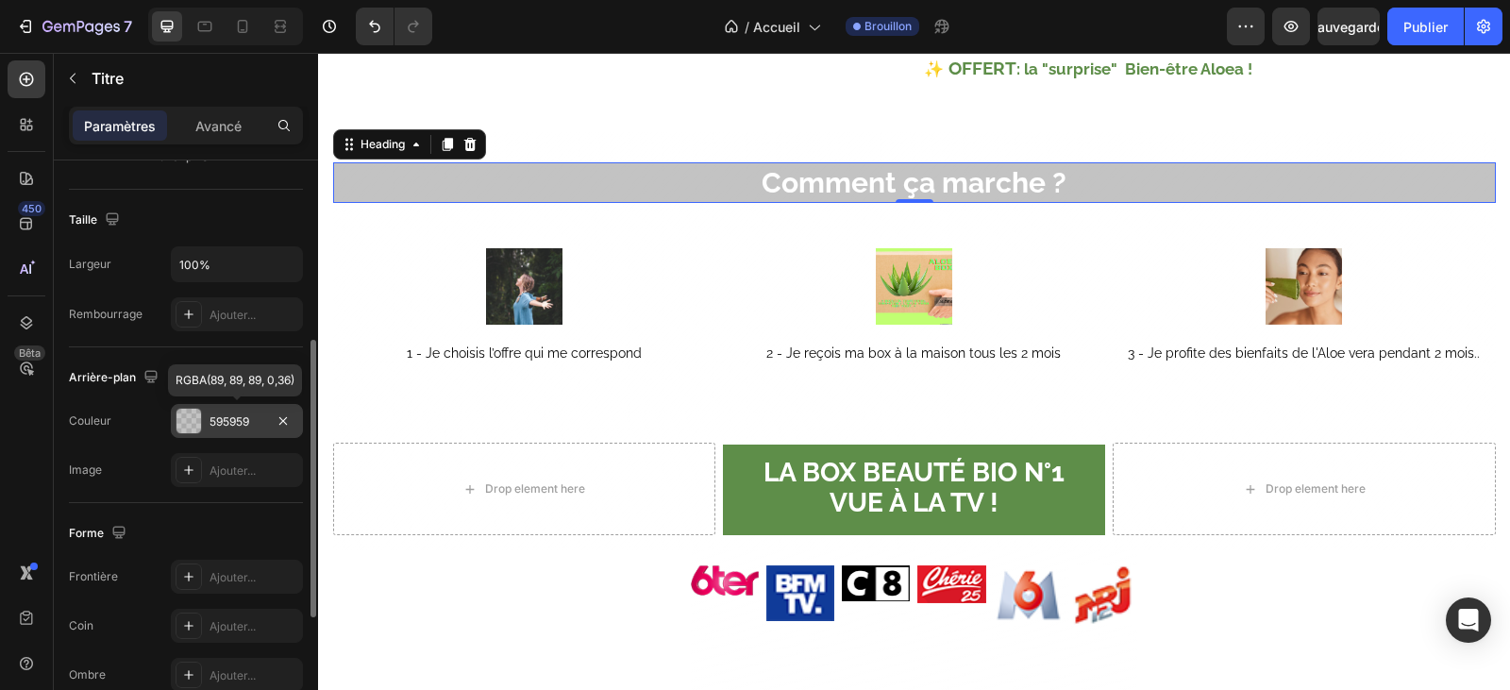
click at [235, 417] on font "595959" at bounding box center [229, 421] width 40 height 14
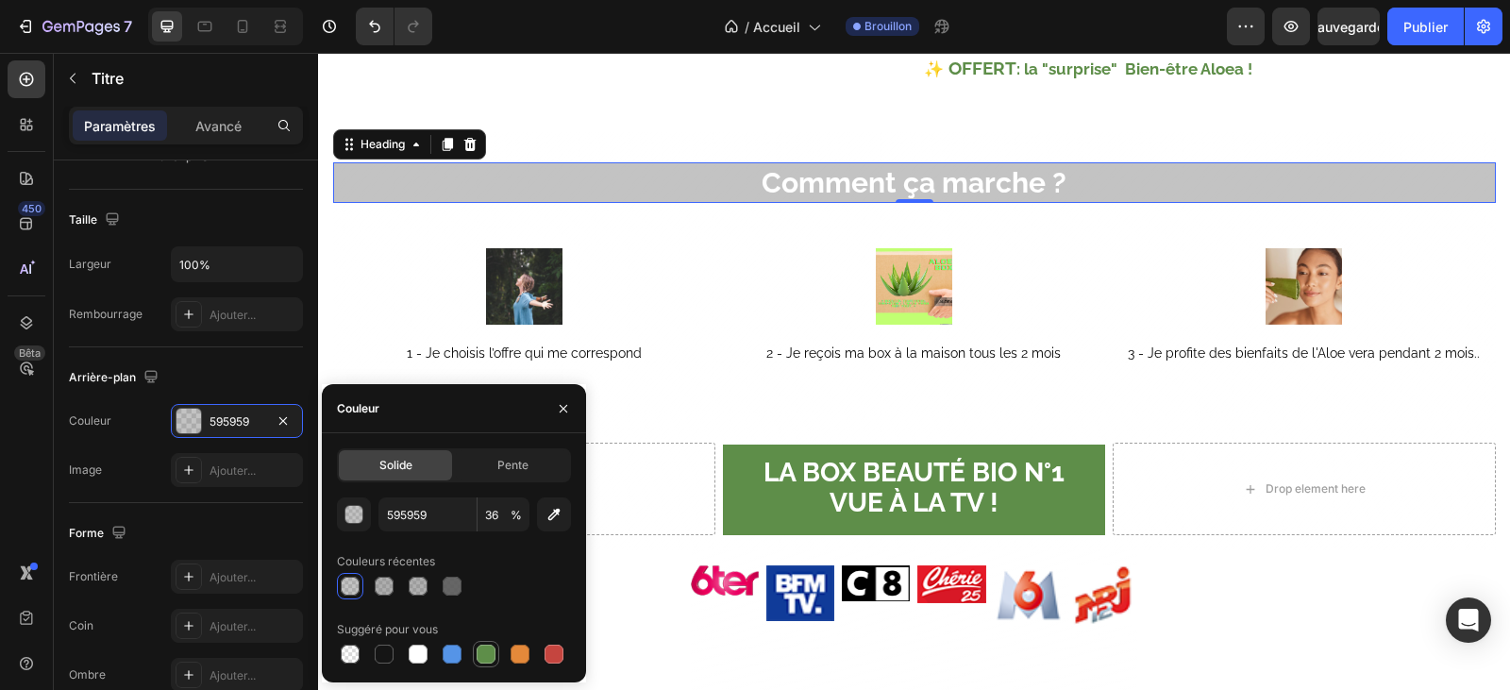
click at [479, 647] on div at bounding box center [486, 653] width 19 height 19
type input "5E8E49"
type input "100"
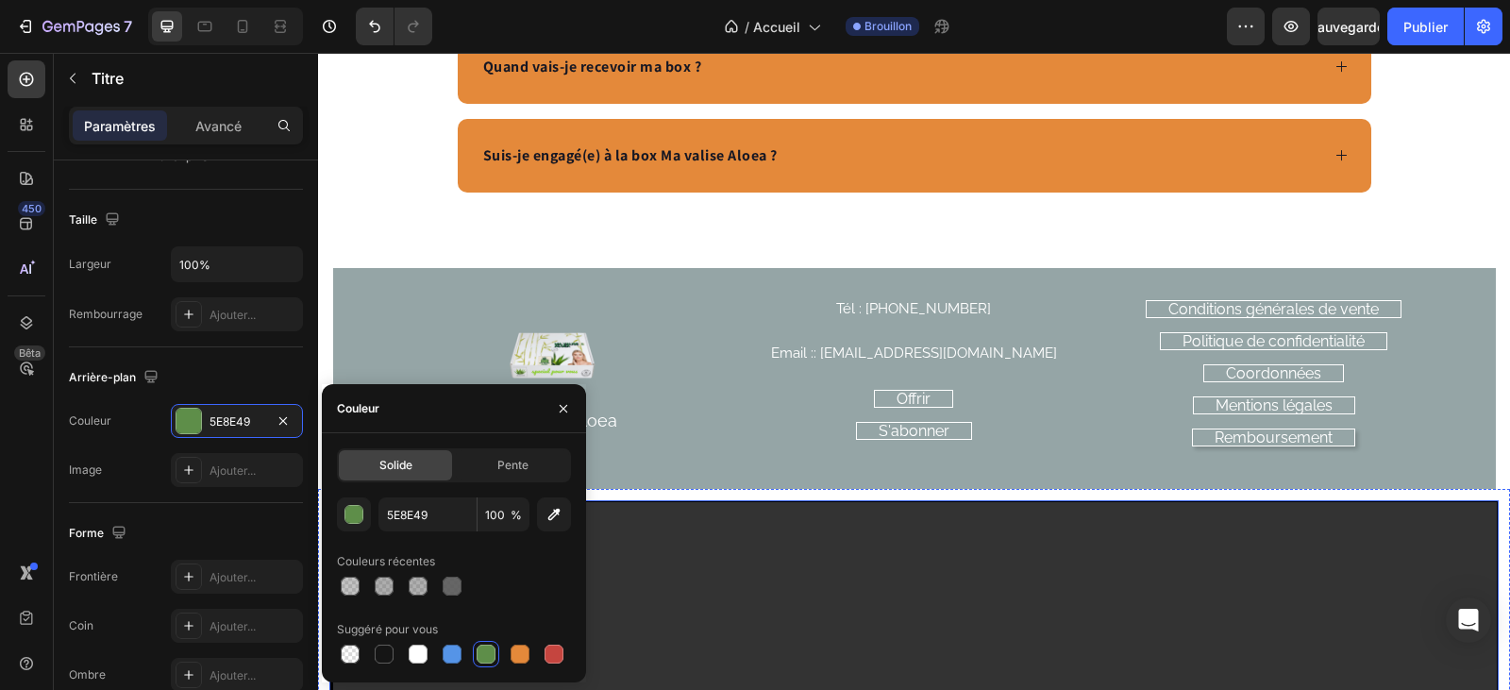
scroll to position [7077, 0]
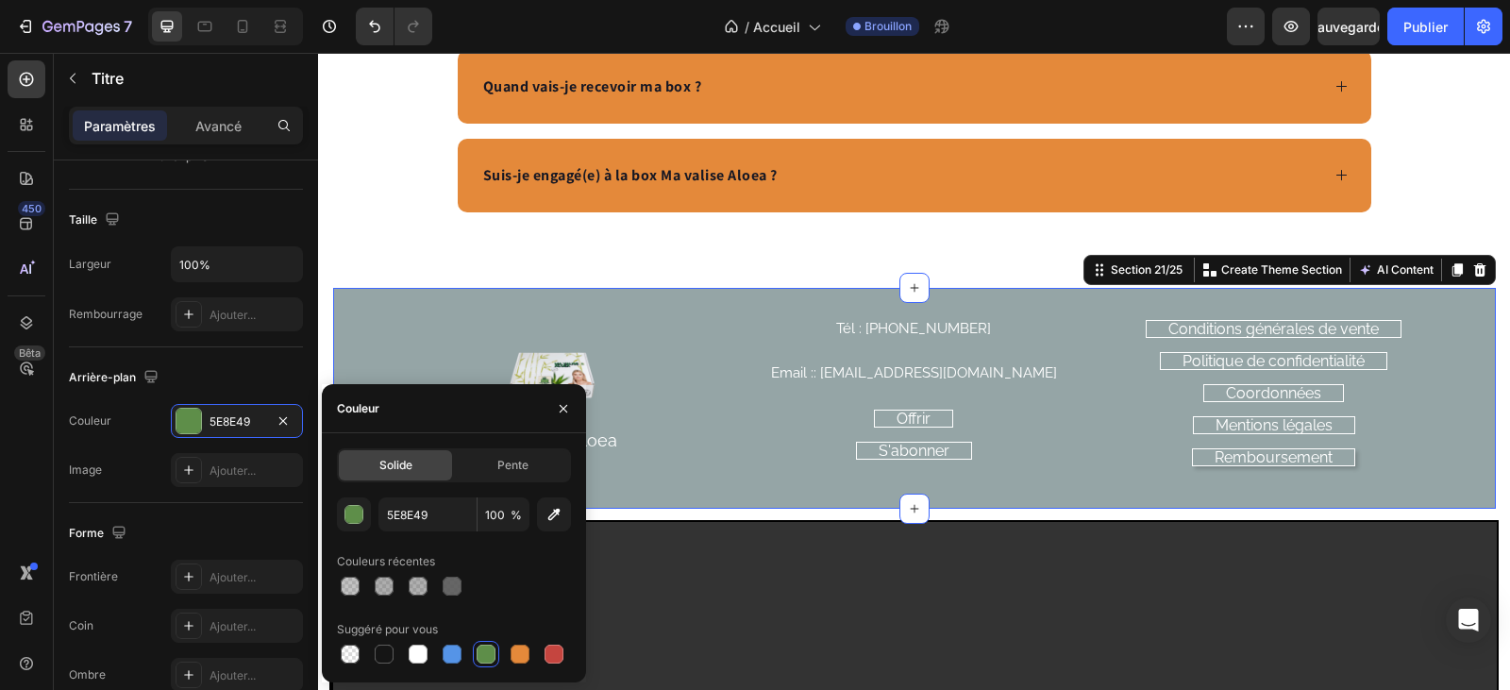
click at [702, 313] on div "Image Ma valise Aloea Text Block Tél : [PHONE_NUMBER] Heading Email :: [EMAIL_A…" at bounding box center [914, 398] width 1163 height 221
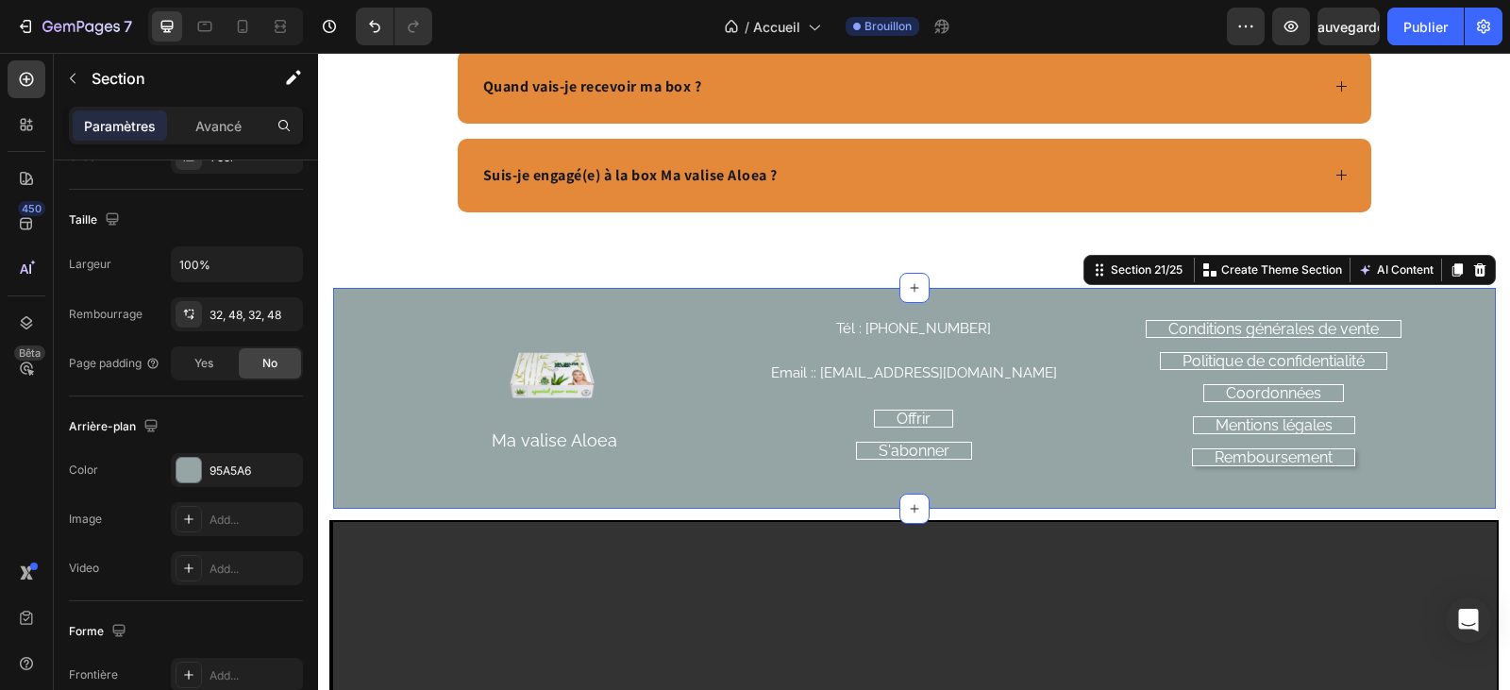
scroll to position [0, 0]
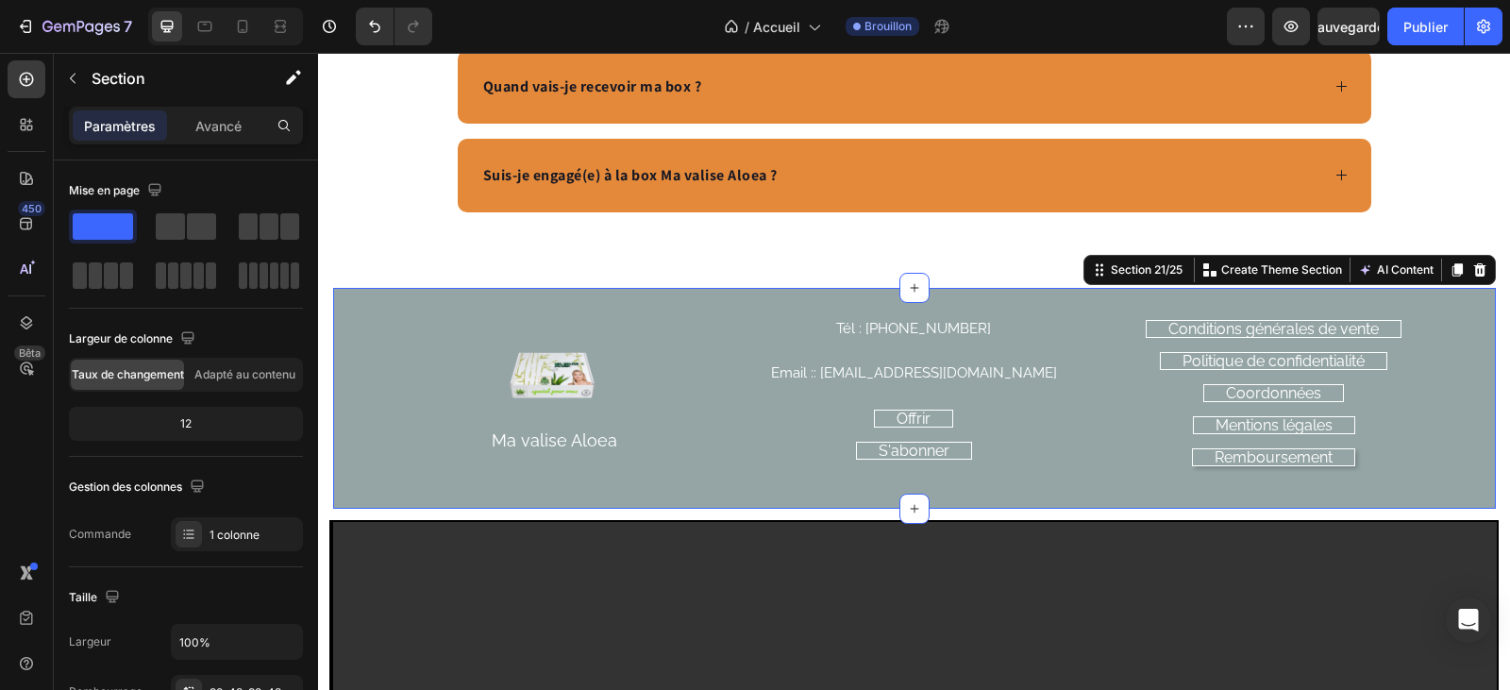
click at [728, 313] on div "Image Ma valise Aloea Text Block Tél : [PHONE_NUMBER] Heading Email :: [EMAIL_A…" at bounding box center [914, 398] width 1163 height 221
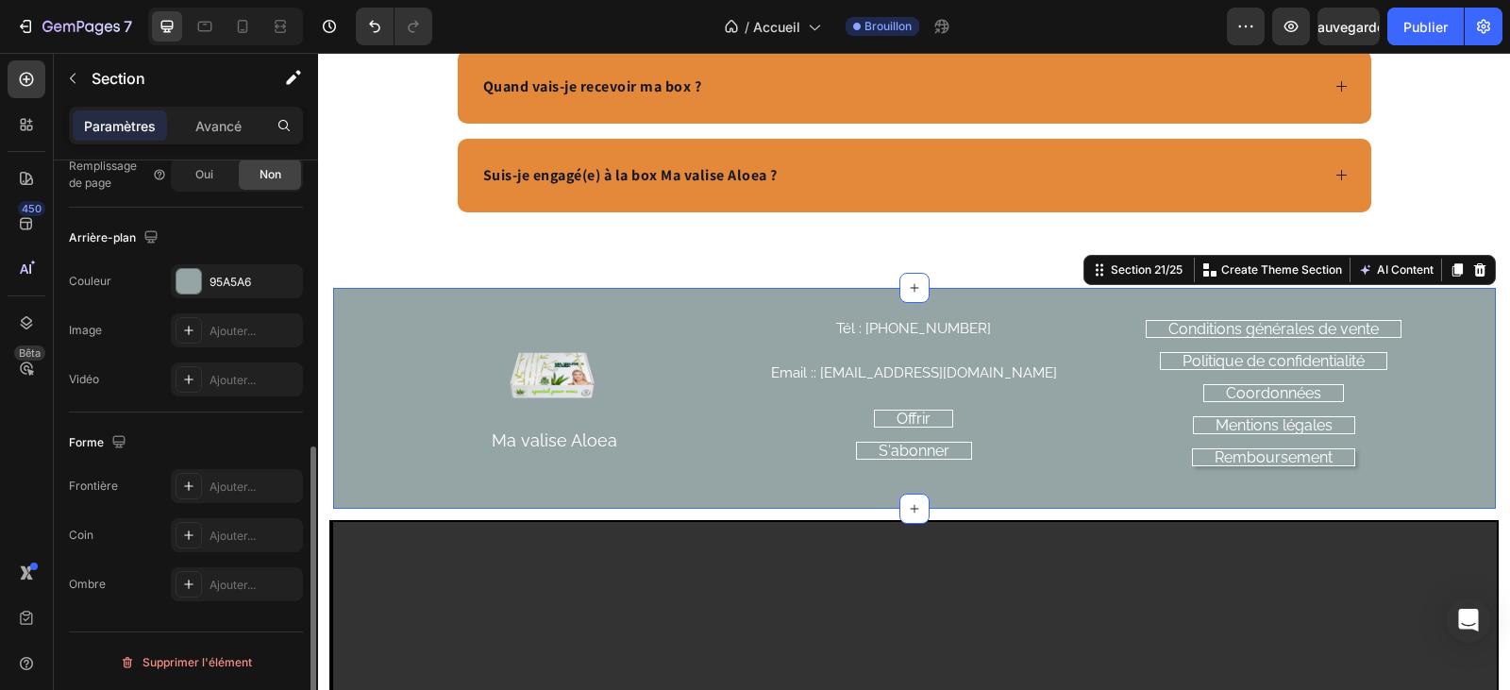
scroll to position [568, 0]
click at [246, 277] on font "95A5A6" at bounding box center [230, 280] width 42 height 14
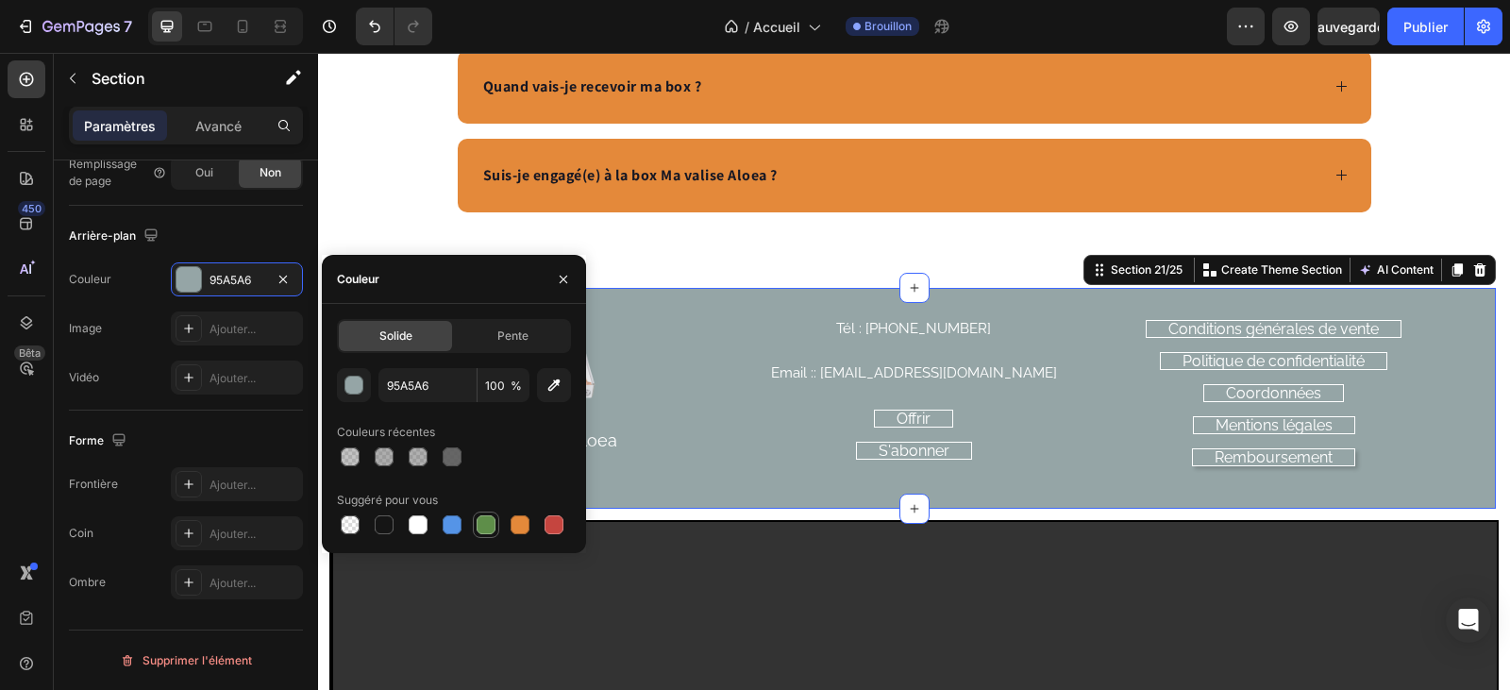
click at [487, 527] on div at bounding box center [486, 524] width 19 height 19
type input "5E8E49"
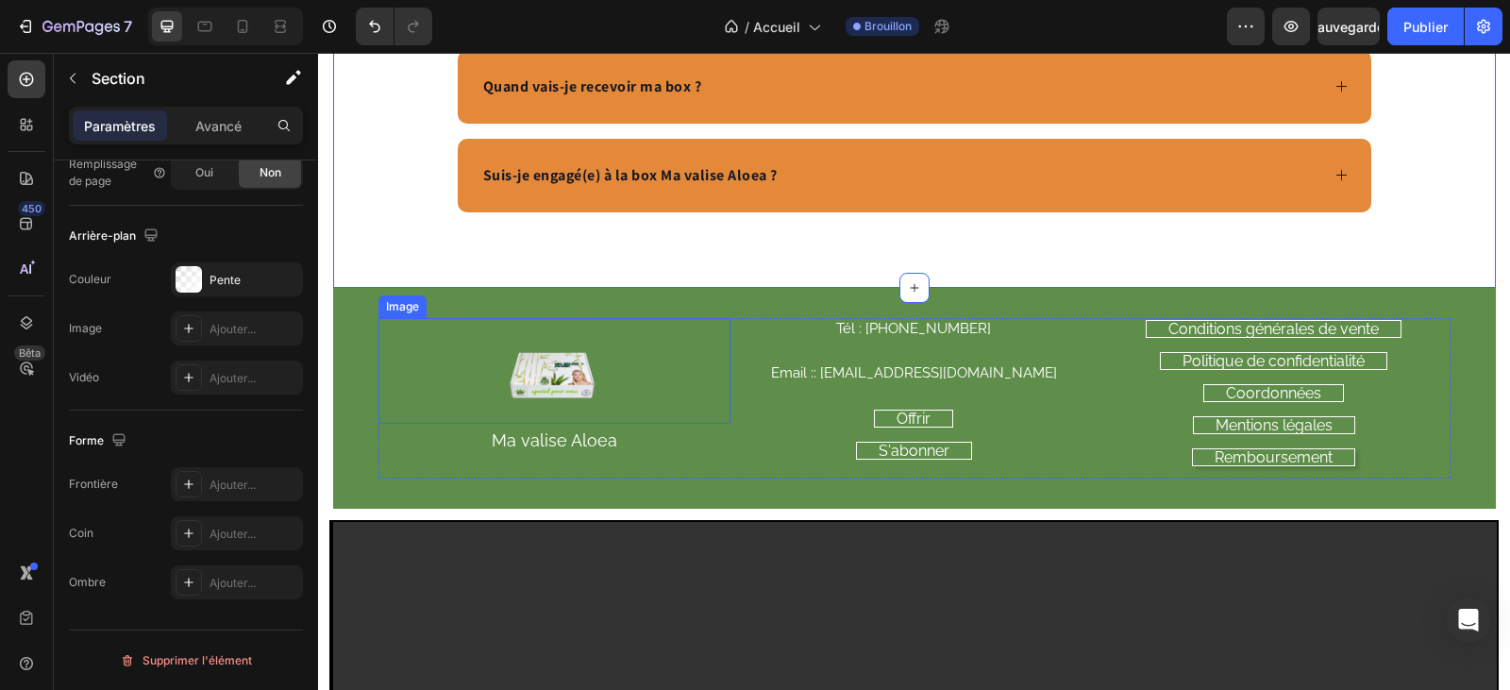
click at [538, 378] on img at bounding box center [554, 371] width 106 height 106
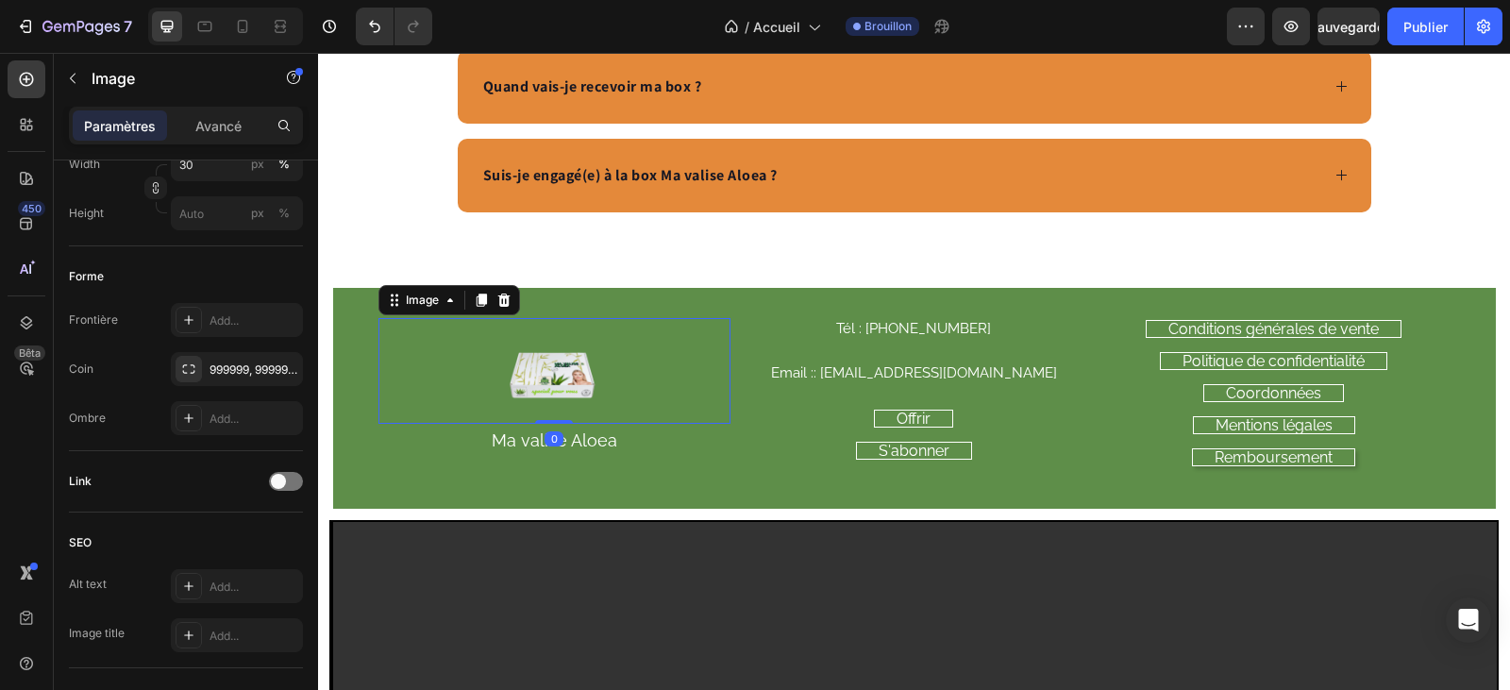
scroll to position [0, 0]
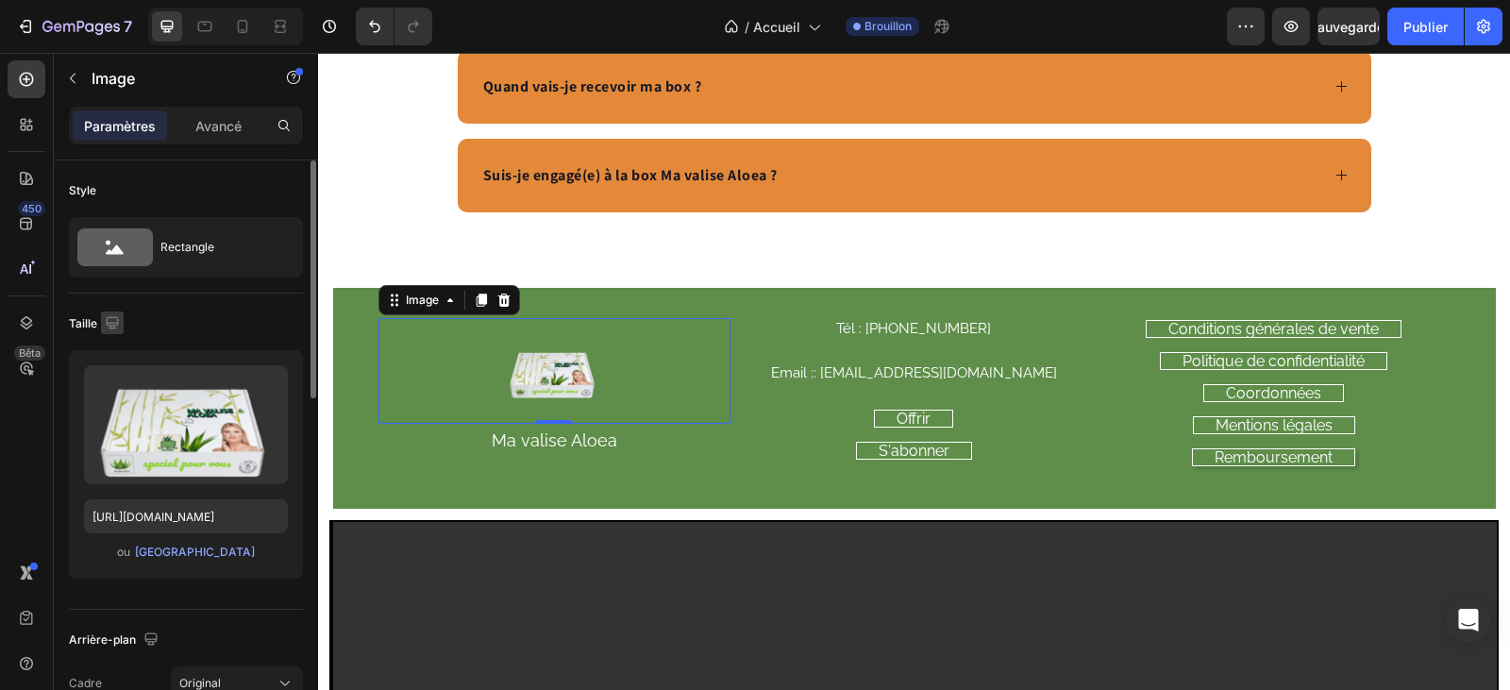
click at [116, 326] on icon "button" at bounding box center [112, 322] width 19 height 19
click at [115, 377] on icon "button" at bounding box center [116, 386] width 19 height 19
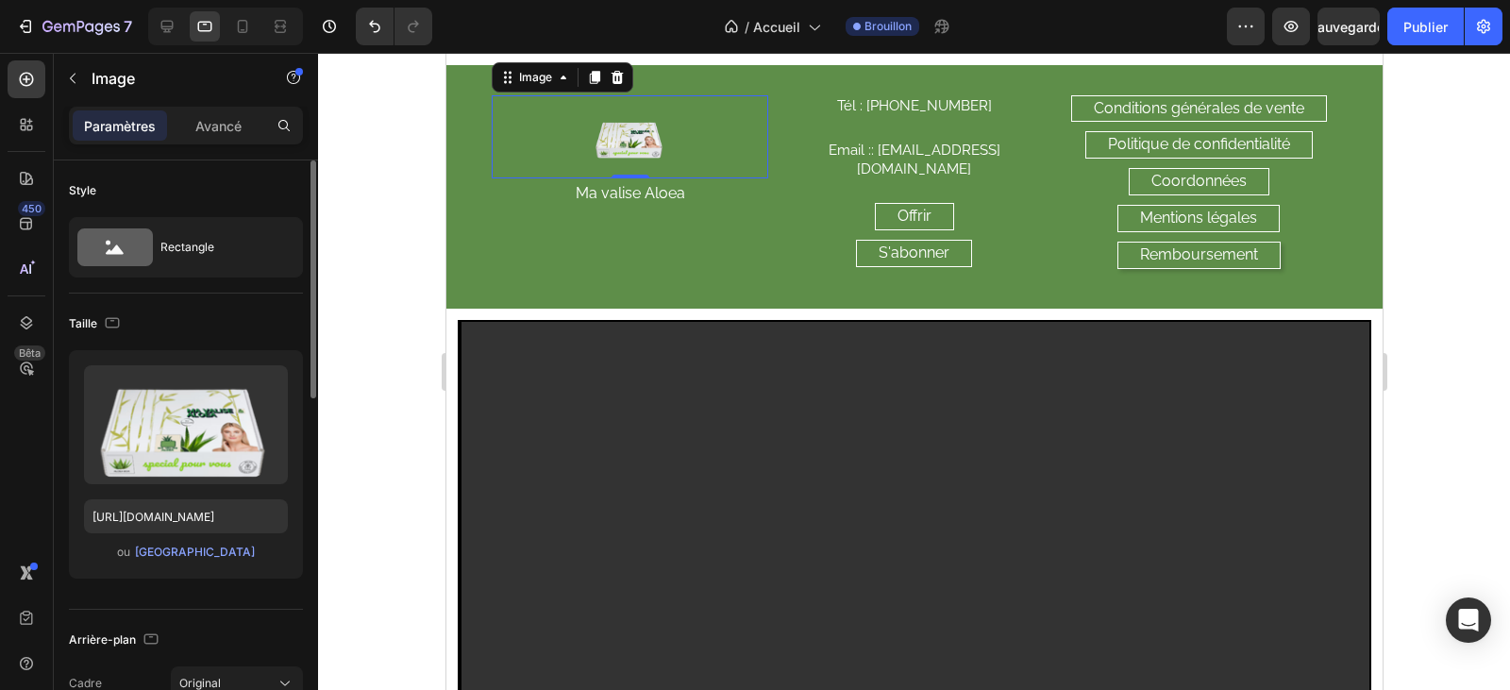
scroll to position [7053, 0]
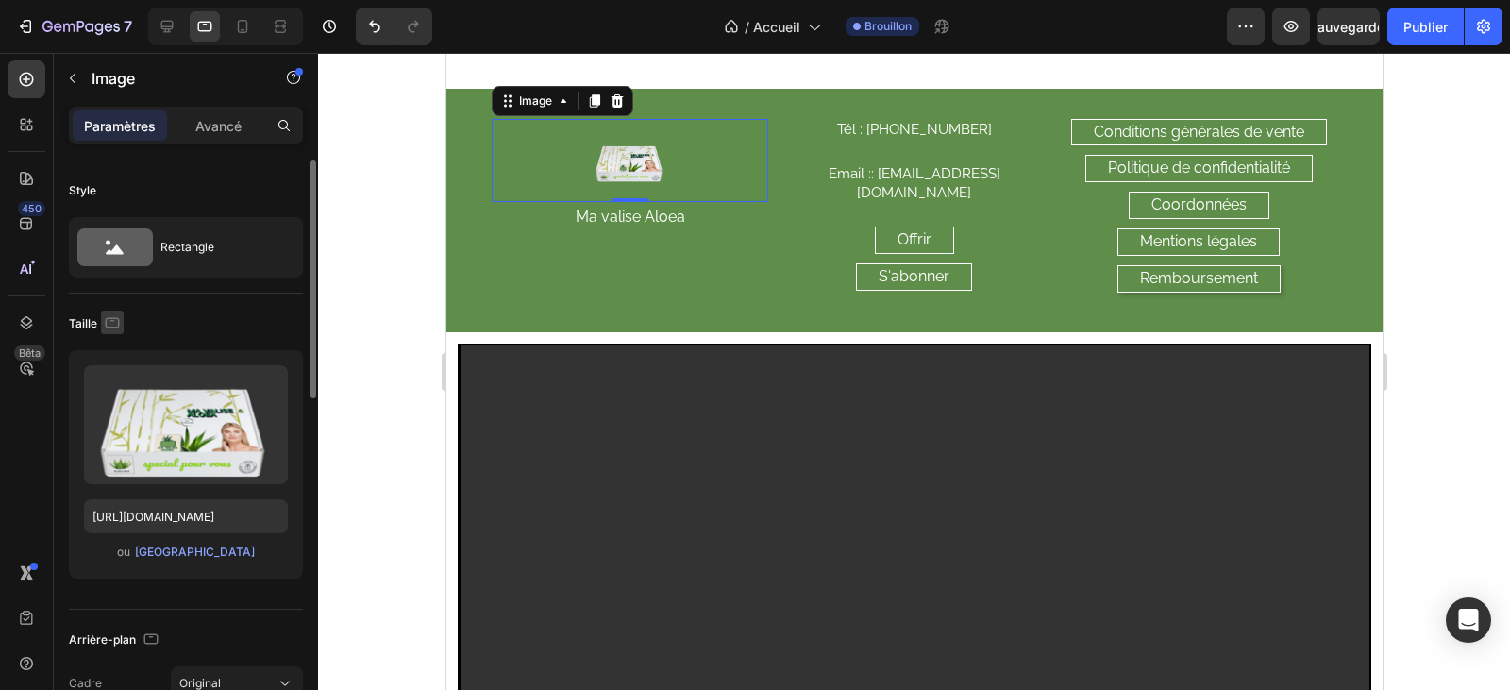
click at [109, 324] on icon "button" at bounding box center [112, 322] width 19 height 19
click at [115, 352] on icon "button" at bounding box center [116, 352] width 12 height 12
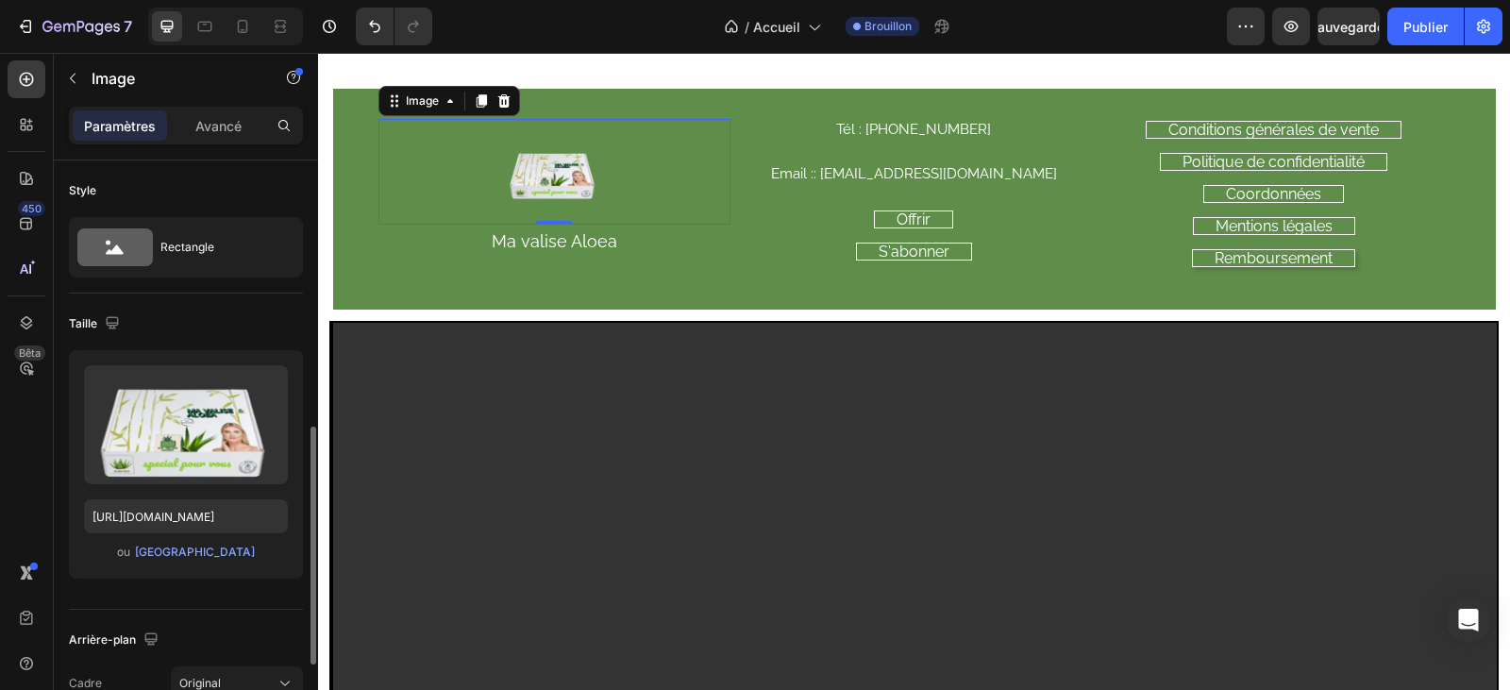
scroll to position [283, 0]
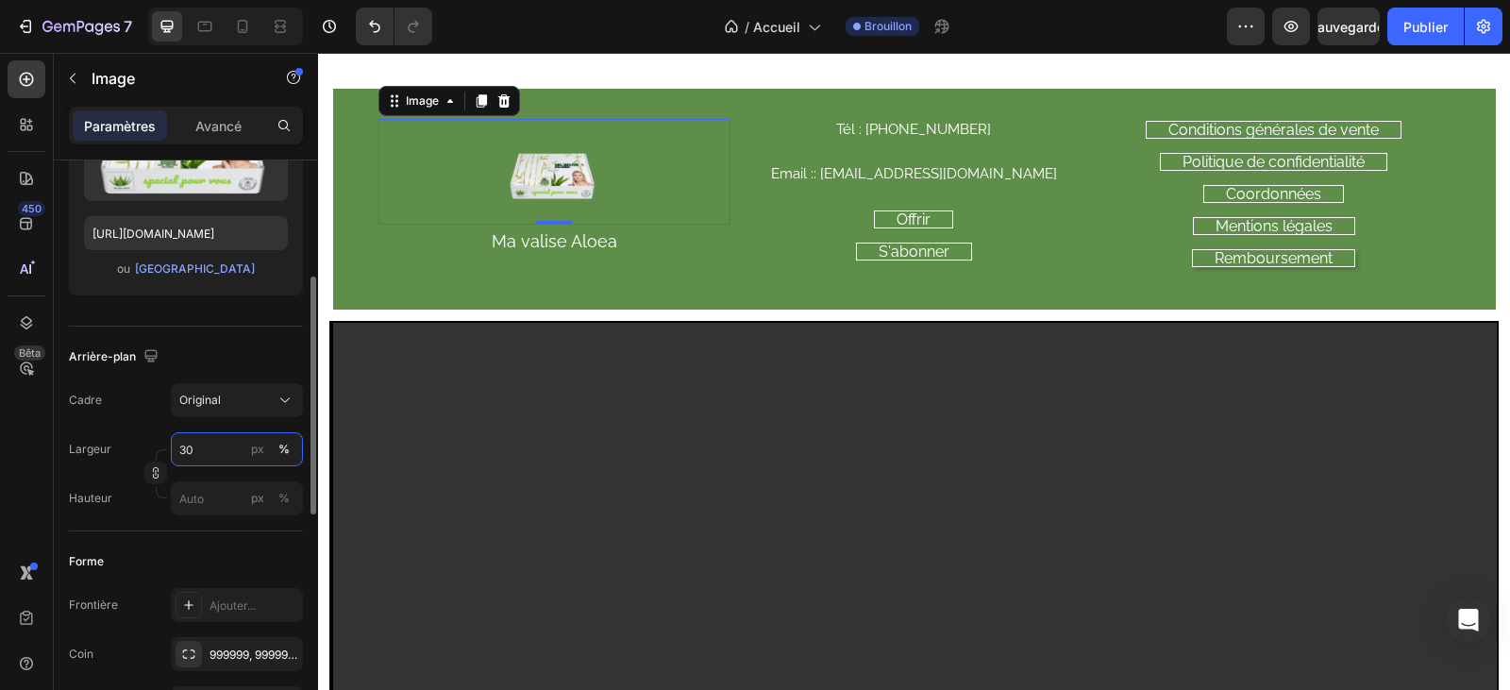
click at [187, 447] on input "30" at bounding box center [237, 449] width 132 height 34
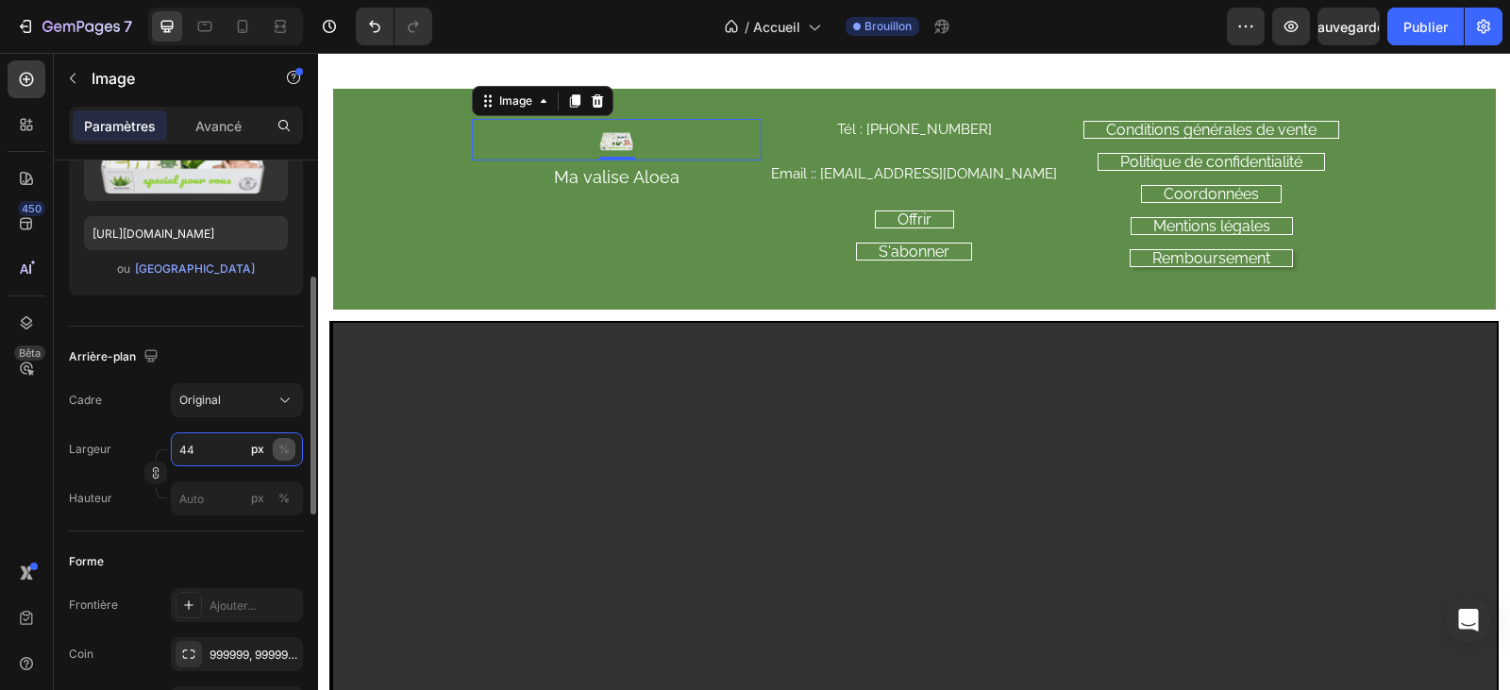
type input "44"
click at [290, 445] on button "%" at bounding box center [284, 449] width 23 height 23
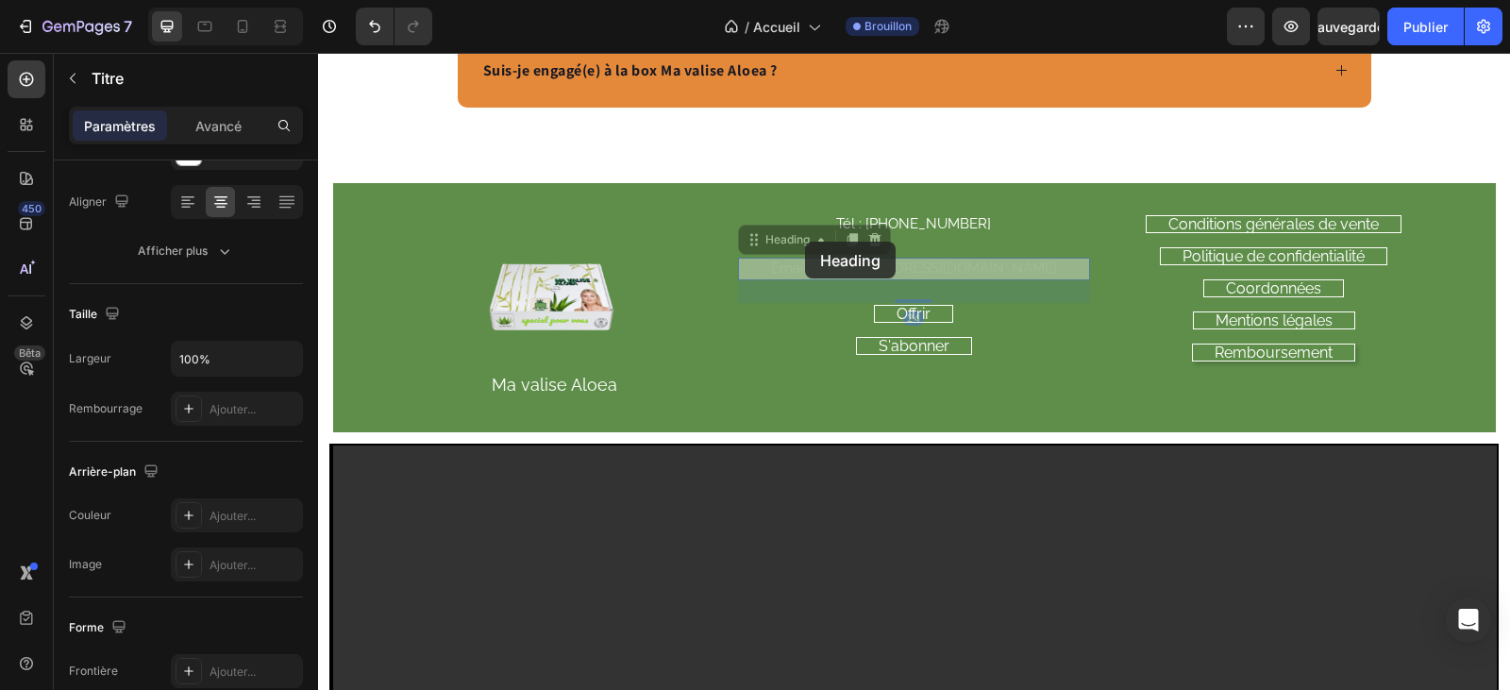
scroll to position [0, 0]
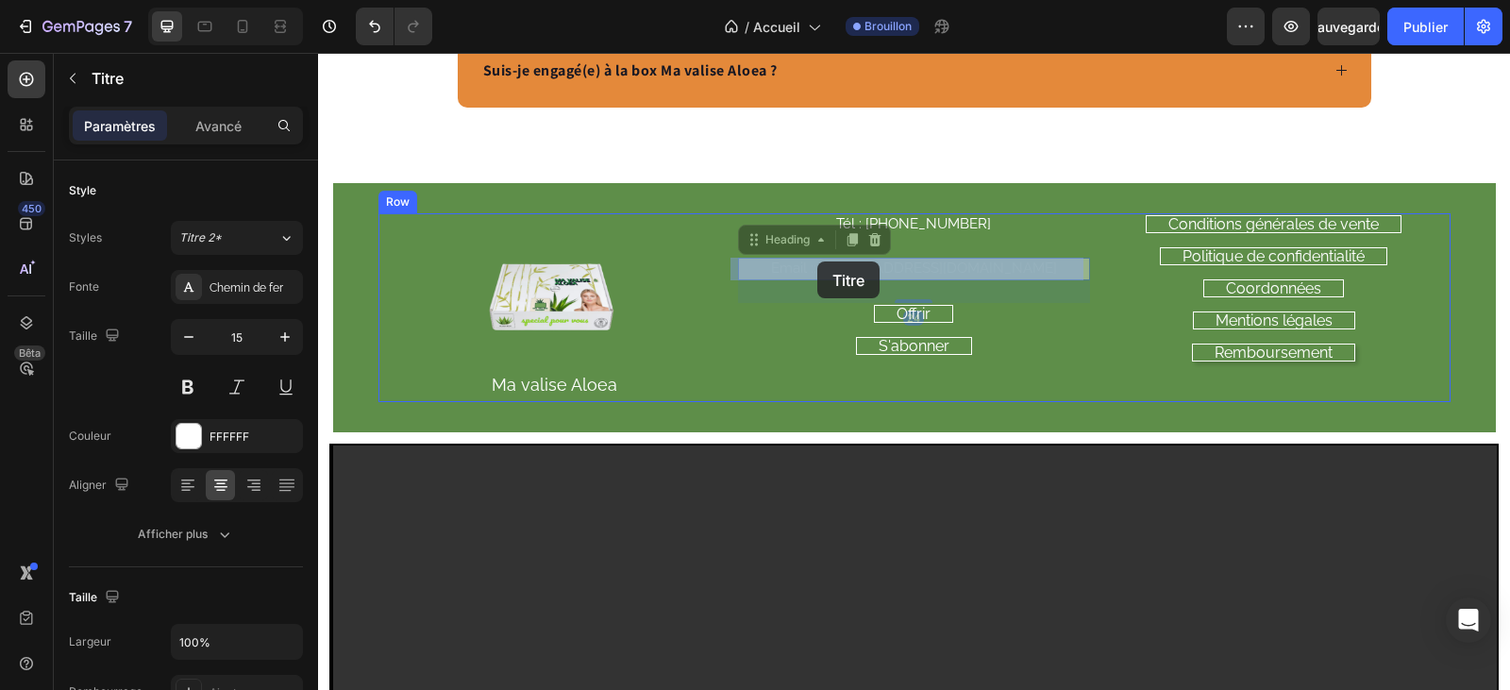
drag, startPoint x: 799, startPoint y: 264, endPoint x: 817, endPoint y: 261, distance: 18.2
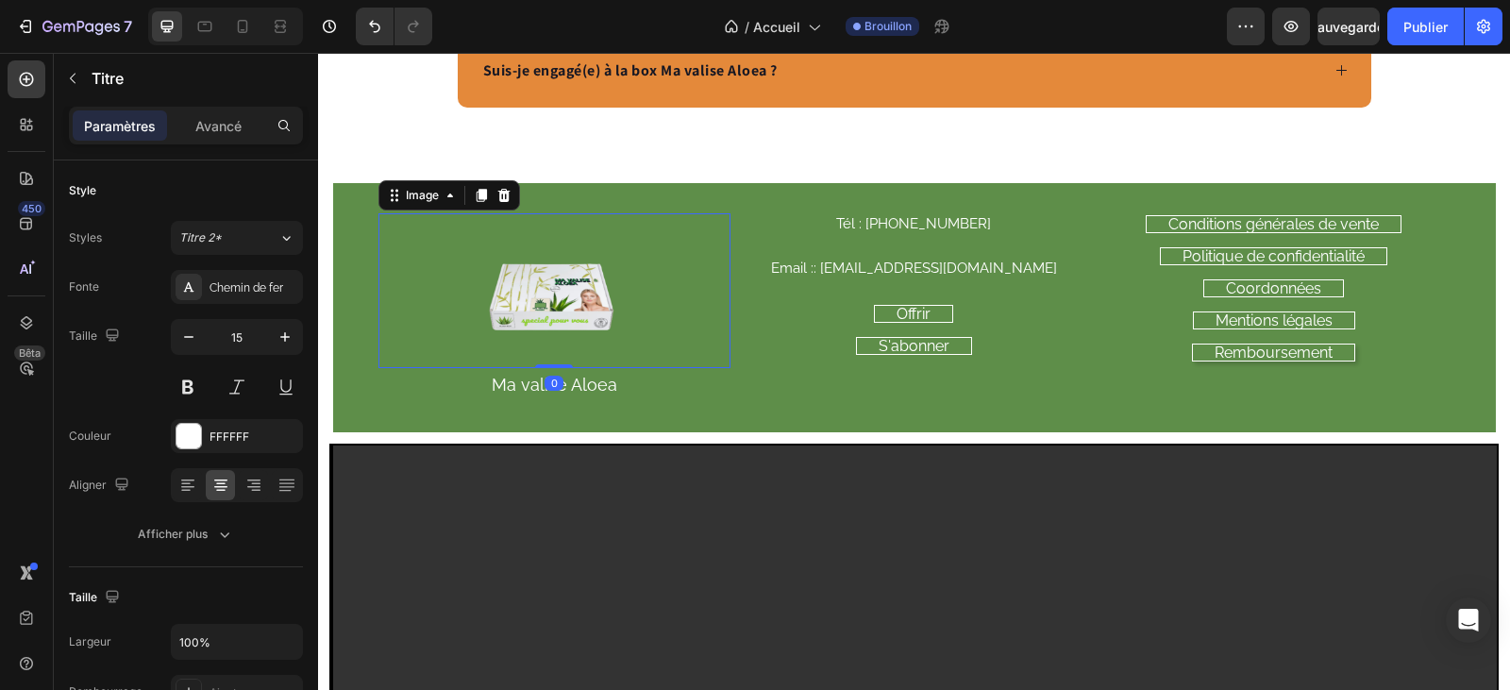
click at [407, 278] on div at bounding box center [554, 290] width 352 height 155
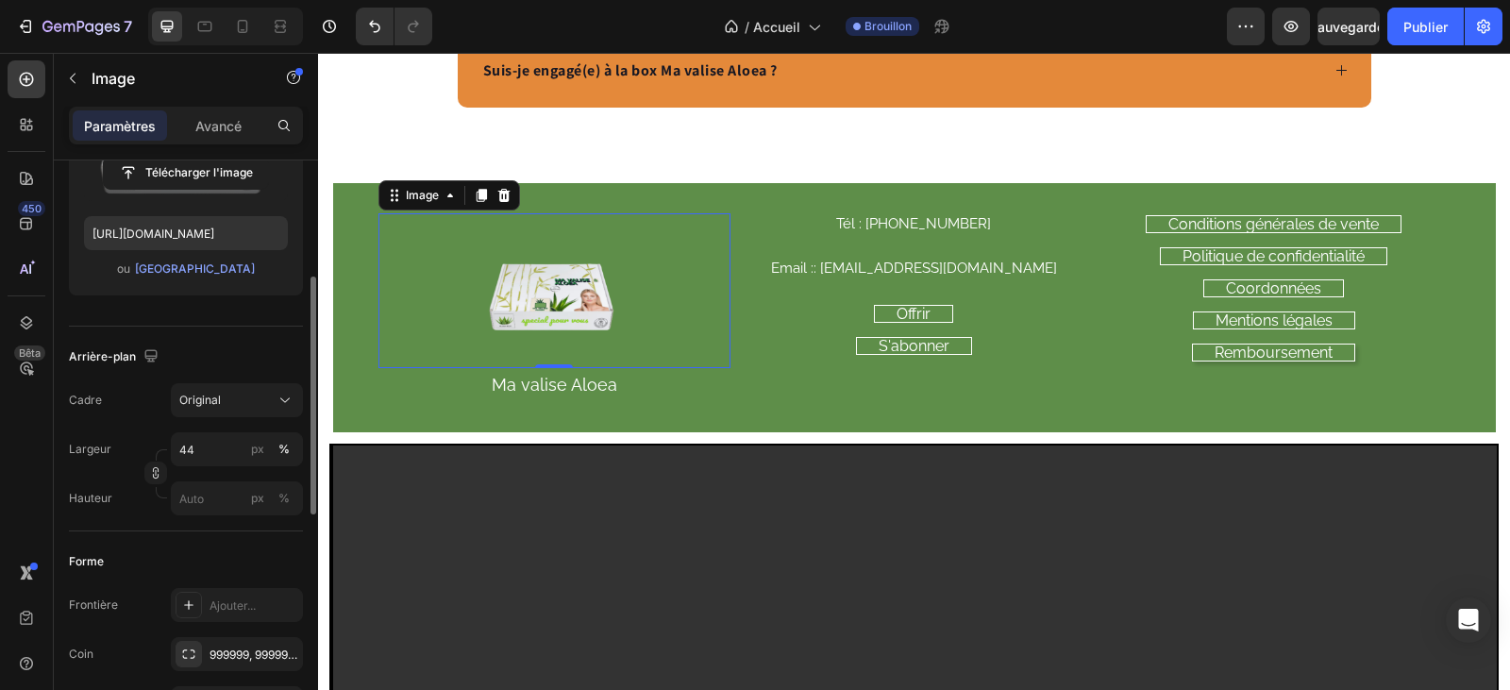
scroll to position [377, 0]
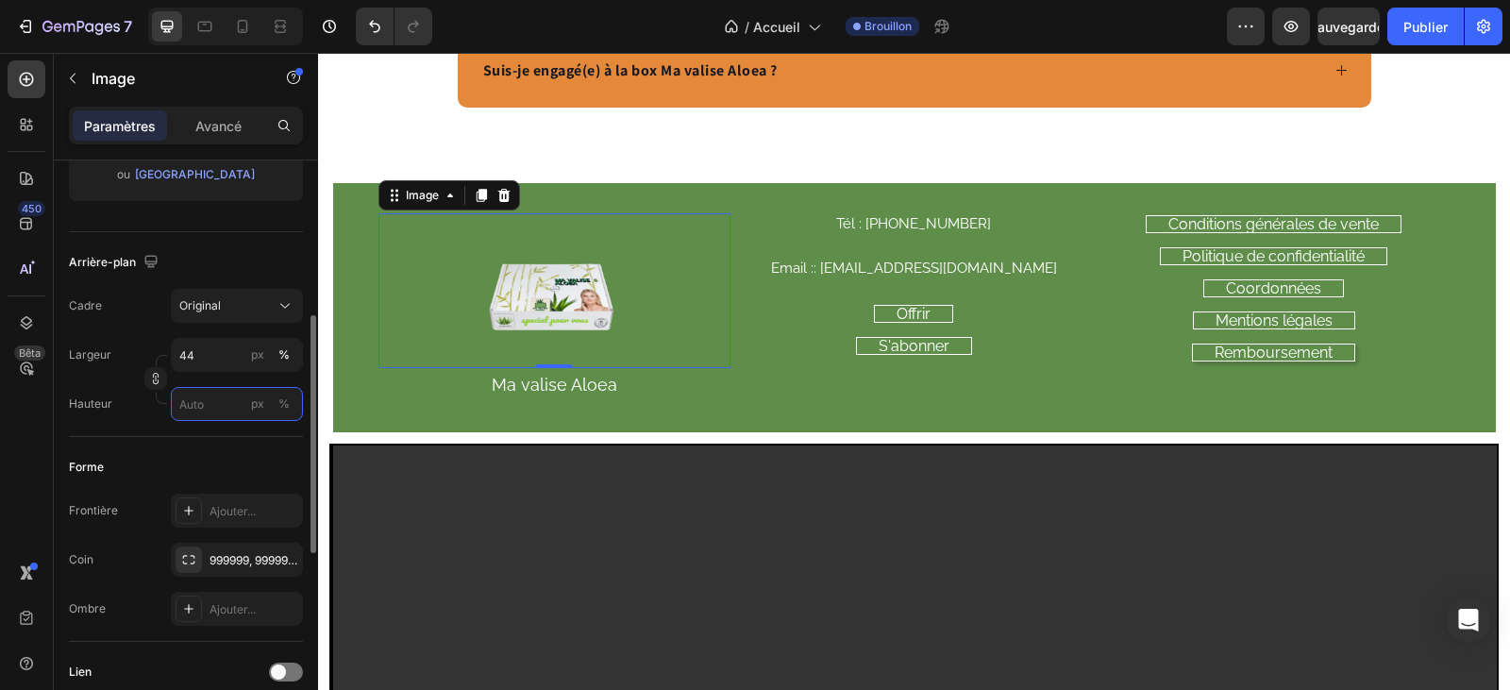
click at [220, 403] on input "px %" at bounding box center [237, 404] width 132 height 34
click at [195, 363] on input "44" at bounding box center [237, 355] width 132 height 34
click at [457, 286] on div at bounding box center [554, 290] width 352 height 155
click at [189, 359] on input "44" at bounding box center [237, 355] width 132 height 34
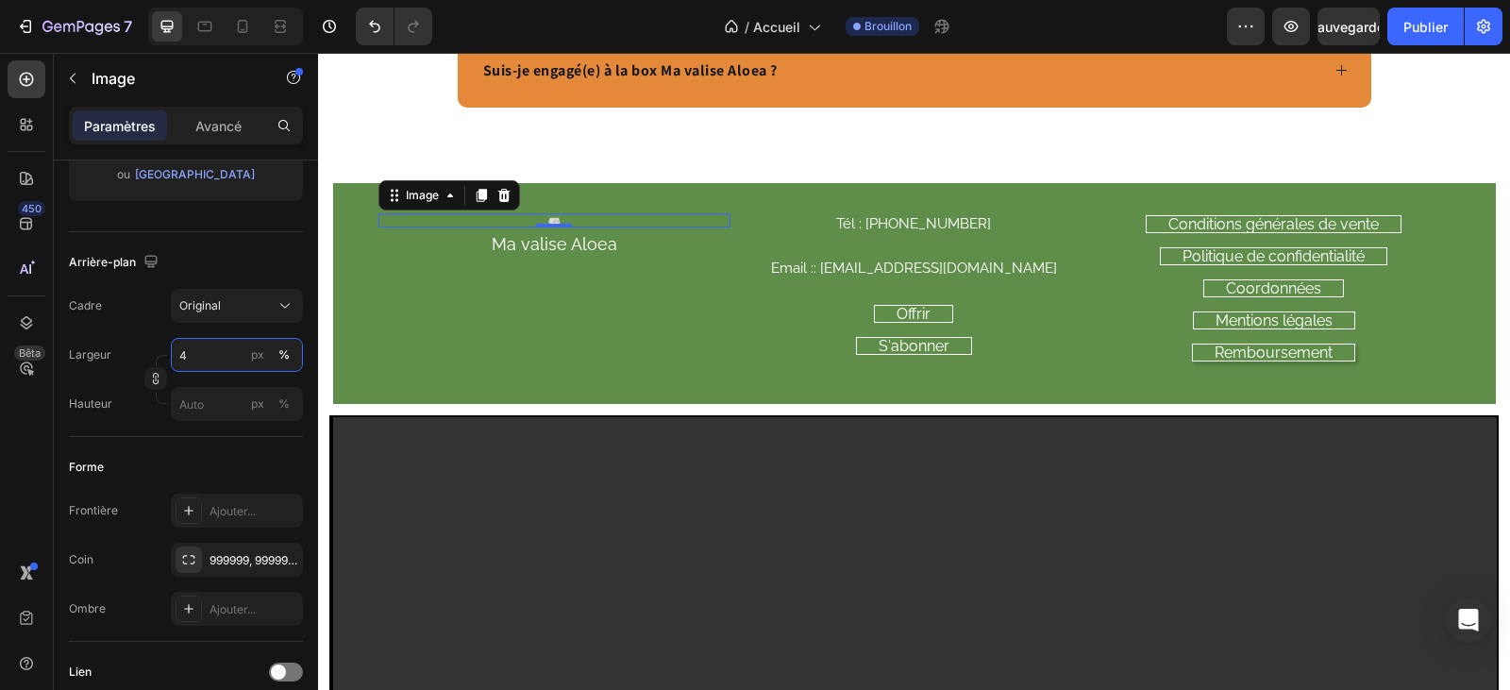
type input "74"
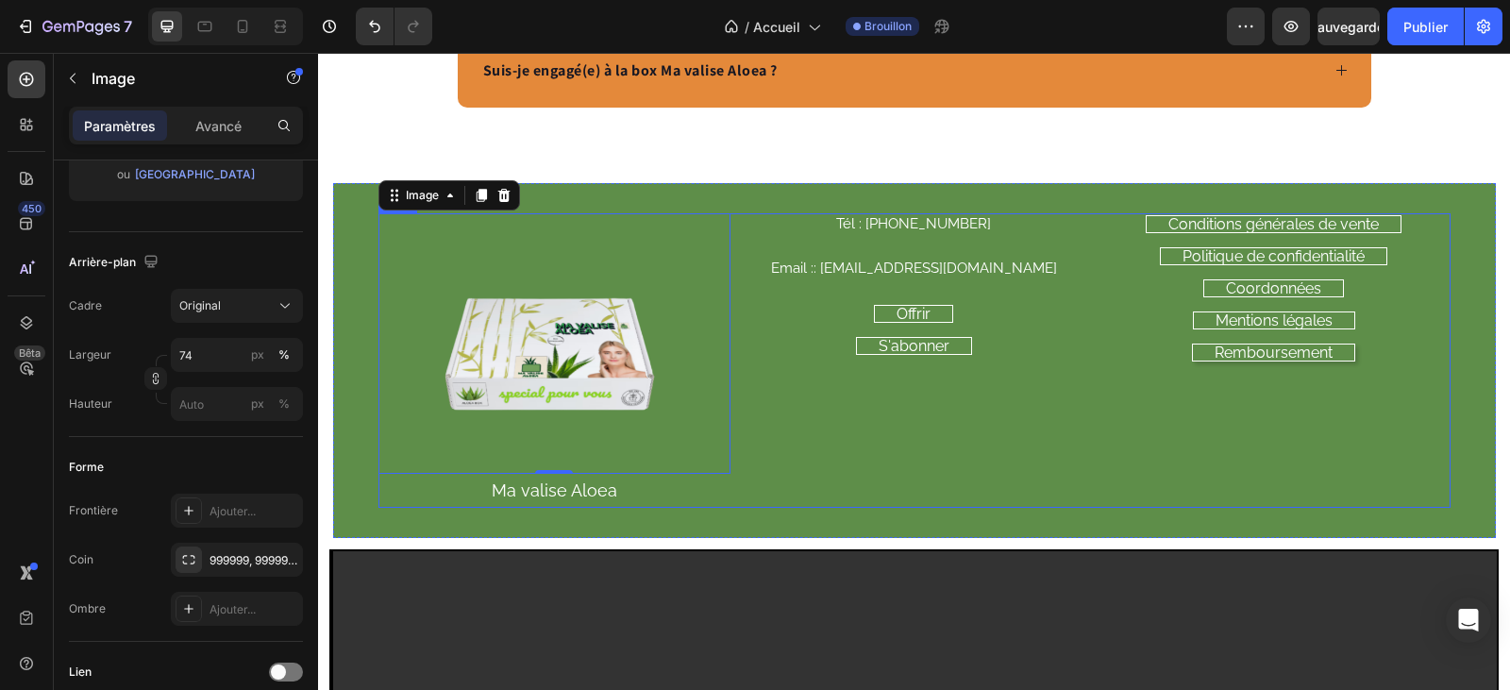
click at [782, 427] on div "Tél : [PHONE_NUMBER] Heading Email :: [EMAIL_ADDRESS][DOMAIN_NAME] Heading Offr…" at bounding box center [914, 360] width 352 height 295
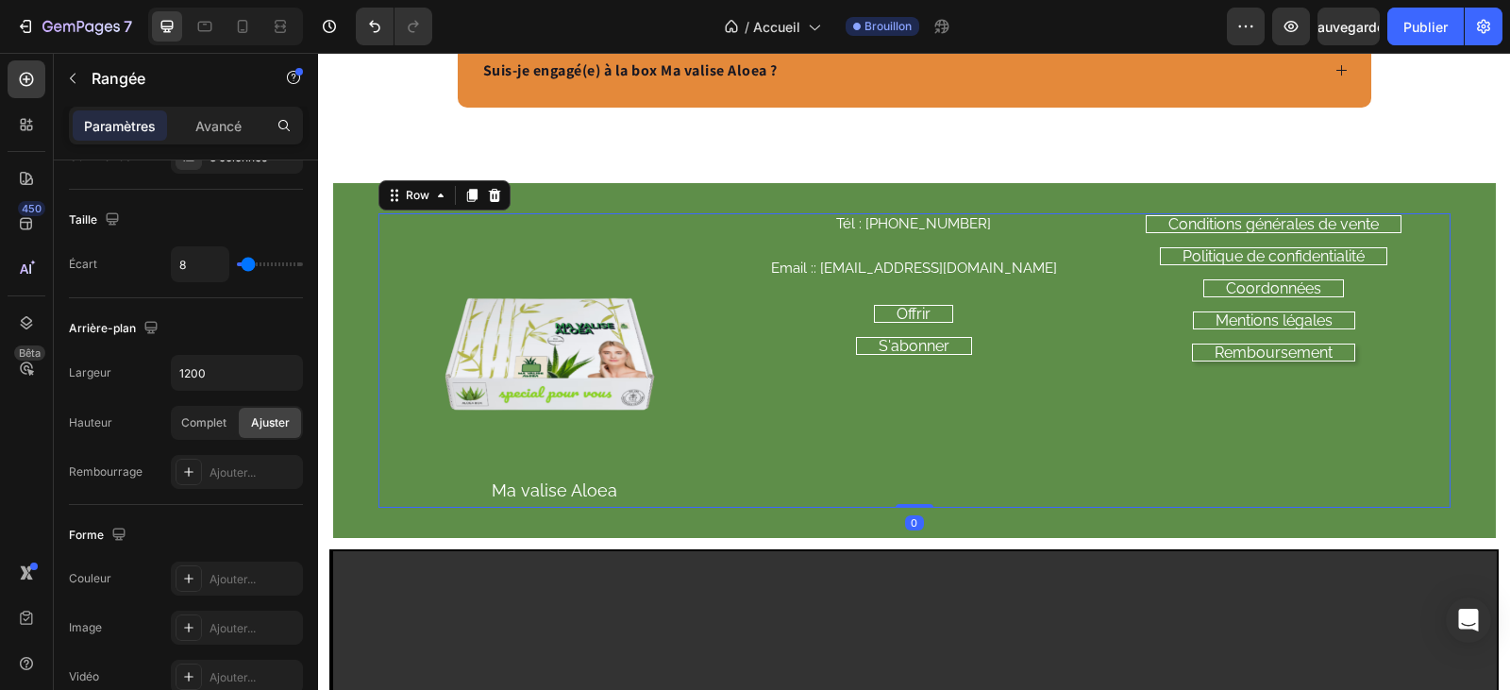
scroll to position [0, 0]
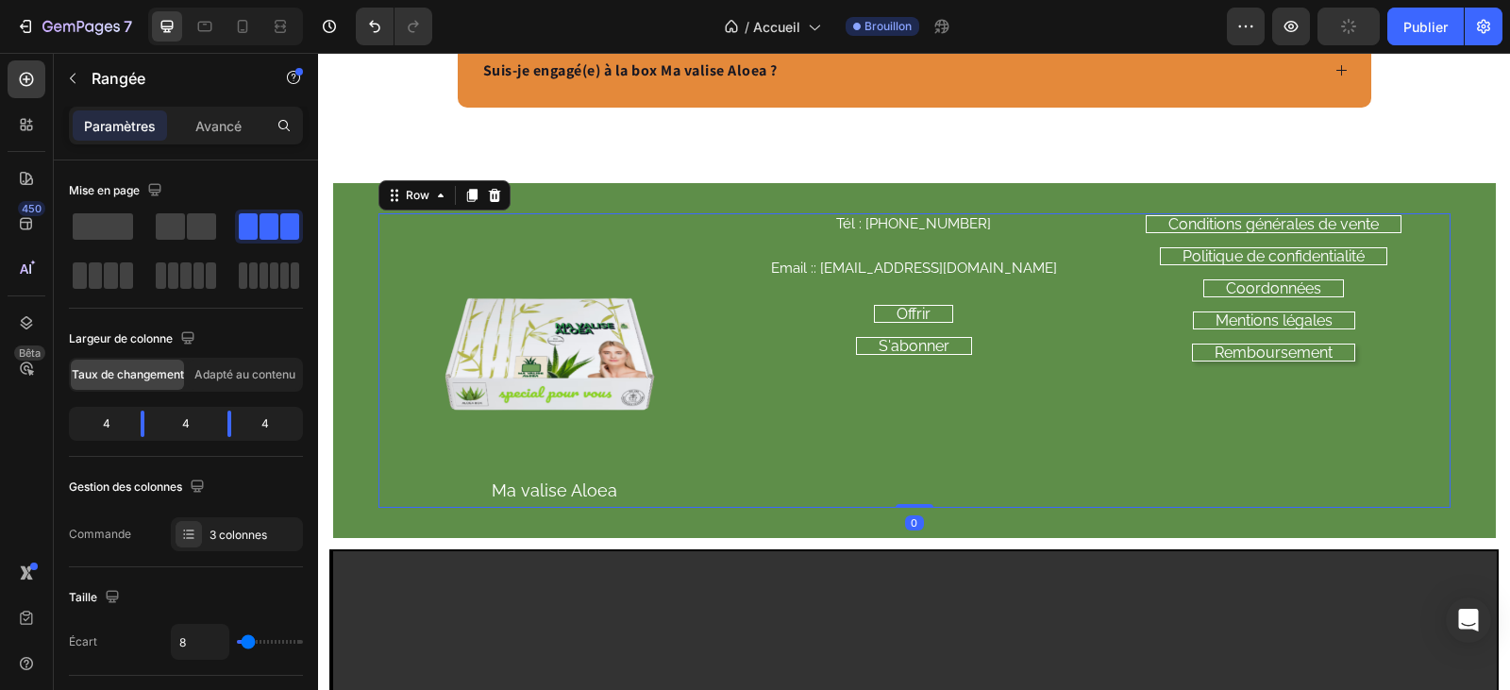
click at [816, 462] on div "Tél : [PHONE_NUMBER] Heading Email :: [EMAIL_ADDRESS][DOMAIN_NAME] Heading Offr…" at bounding box center [914, 360] width 352 height 295
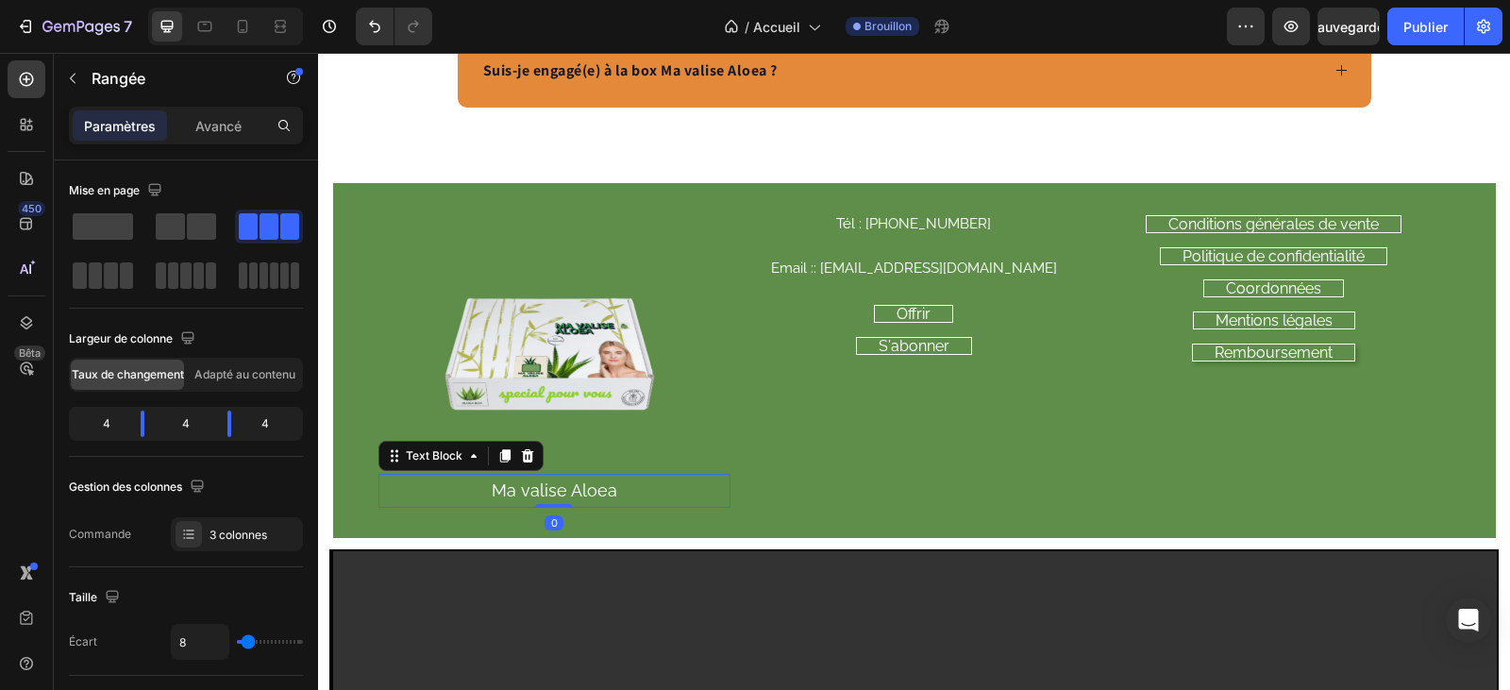
click at [544, 480] on p "Ma valise Aloea" at bounding box center [554, 491] width 348 height 30
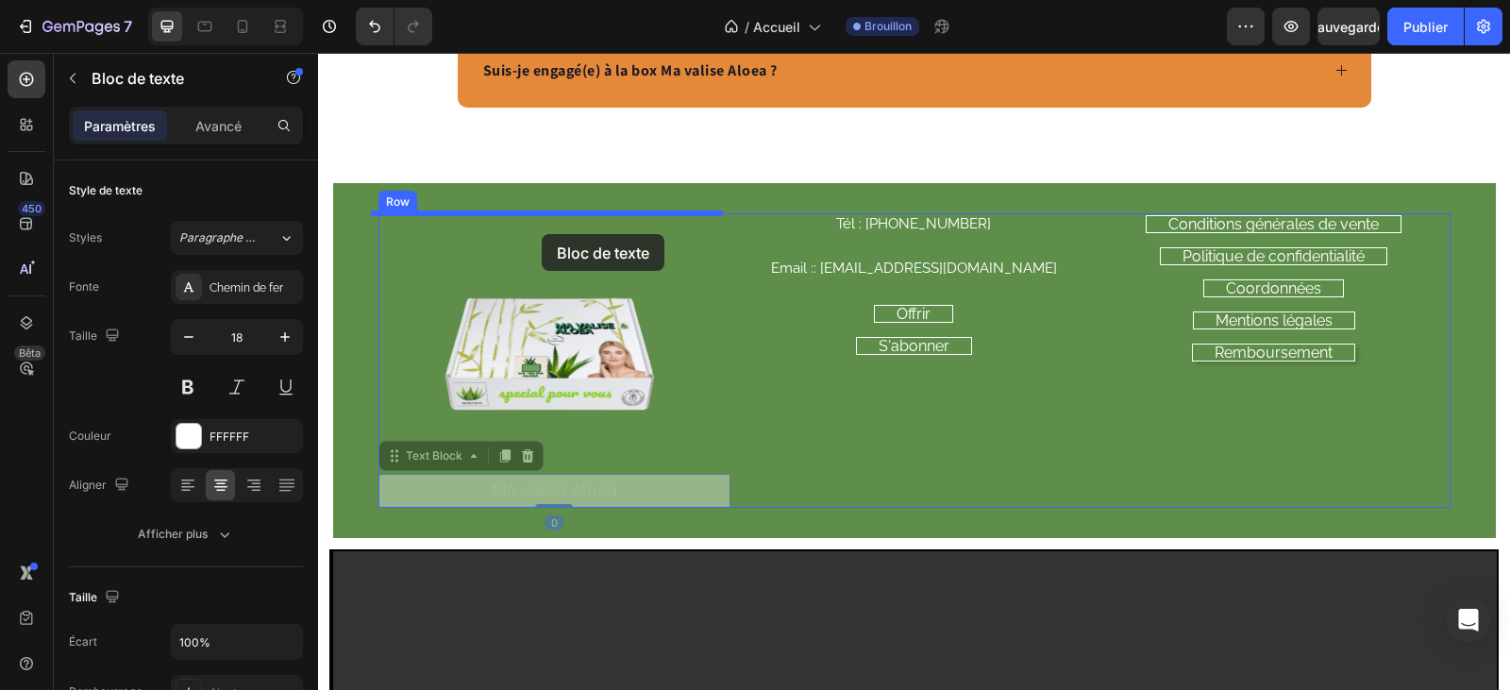
drag, startPoint x: 539, startPoint y: 482, endPoint x: 542, endPoint y: 234, distance: 248.2
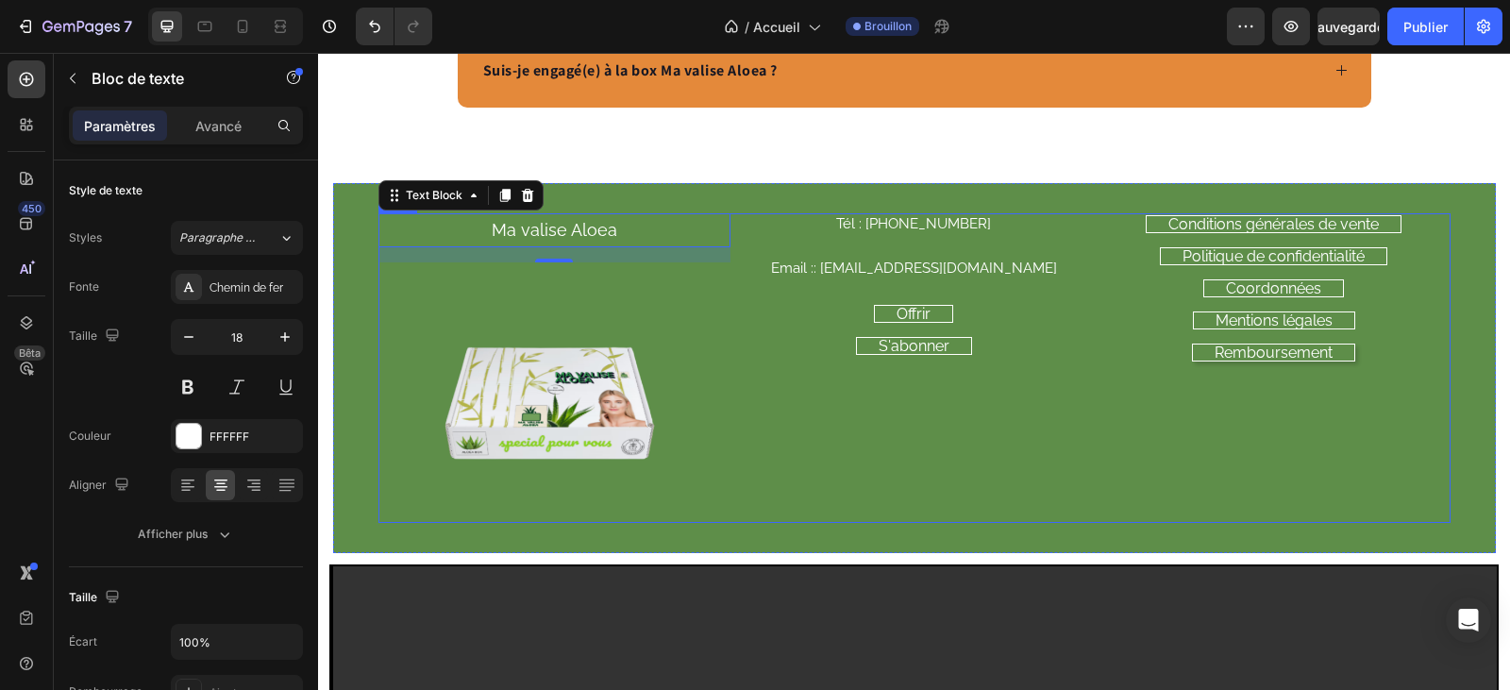
click at [815, 498] on div "Tél : [PHONE_NUMBER] Heading Email :: [EMAIL_ADDRESS][DOMAIN_NAME] Heading Offr…" at bounding box center [914, 368] width 352 height 310
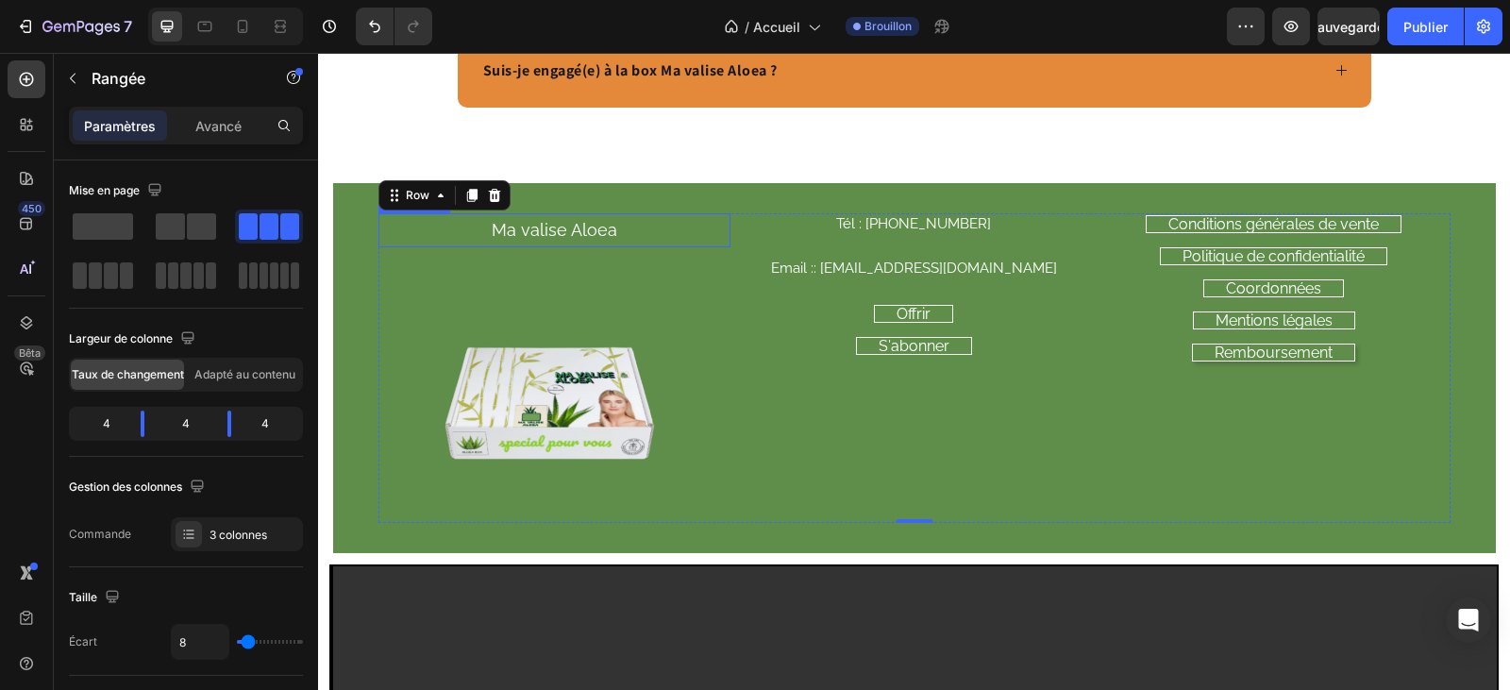
click at [585, 230] on p "Ma valise Aloea" at bounding box center [554, 230] width 348 height 30
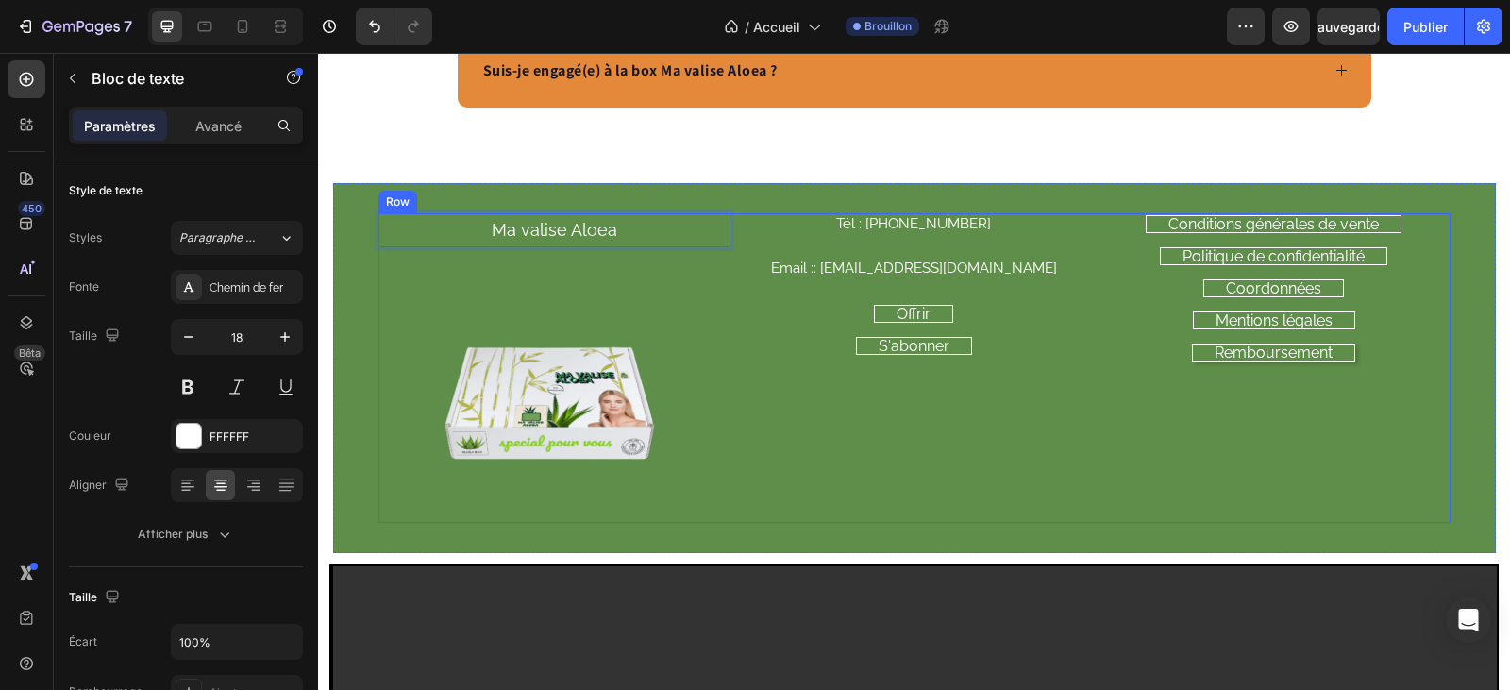
drag, startPoint x: 611, startPoint y: 229, endPoint x: 617, endPoint y: 254, distance: 25.4
click at [617, 254] on div "Ma valise Aloea Text Block 16 Image" at bounding box center [554, 368] width 352 height 310
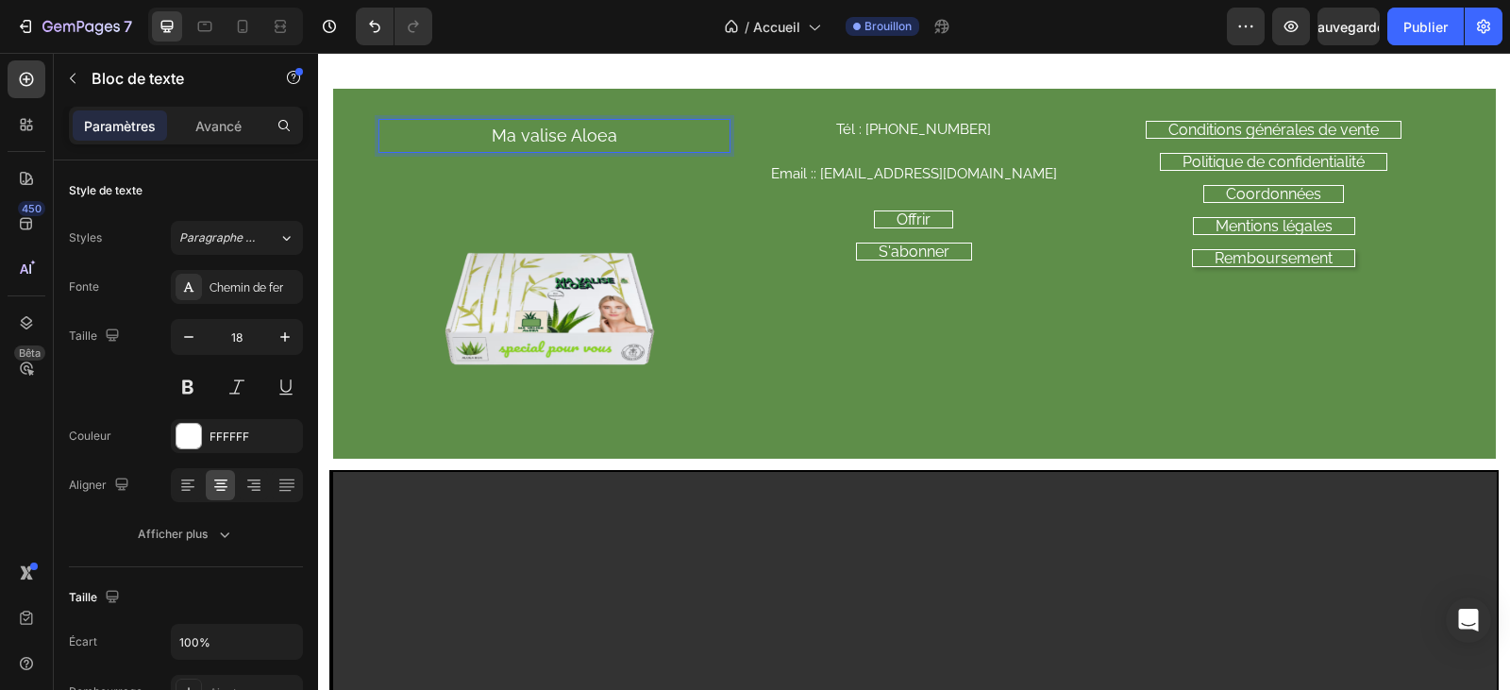
click at [539, 153] on div "Ma valise Aloea" at bounding box center [554, 136] width 352 height 34
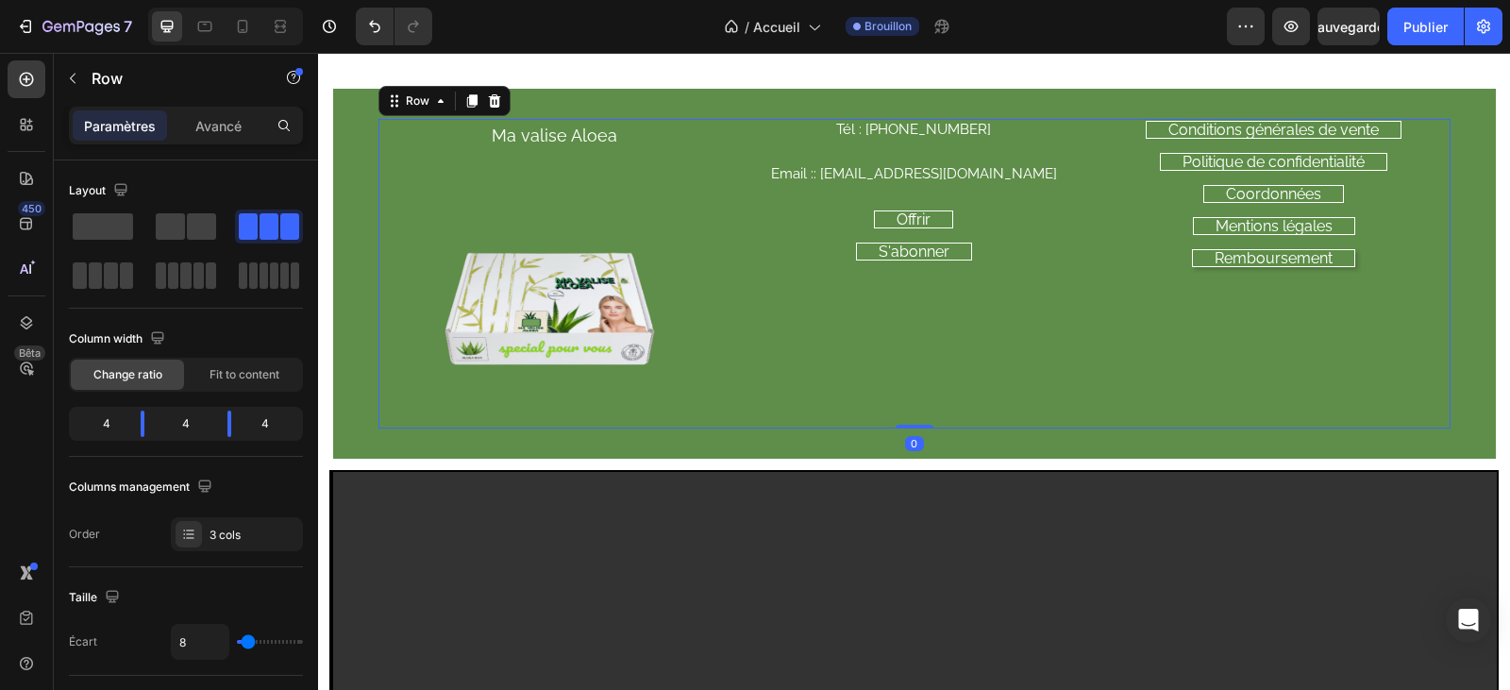
click at [541, 163] on div "Ma valise Aloea Text Block Image" at bounding box center [554, 274] width 352 height 310
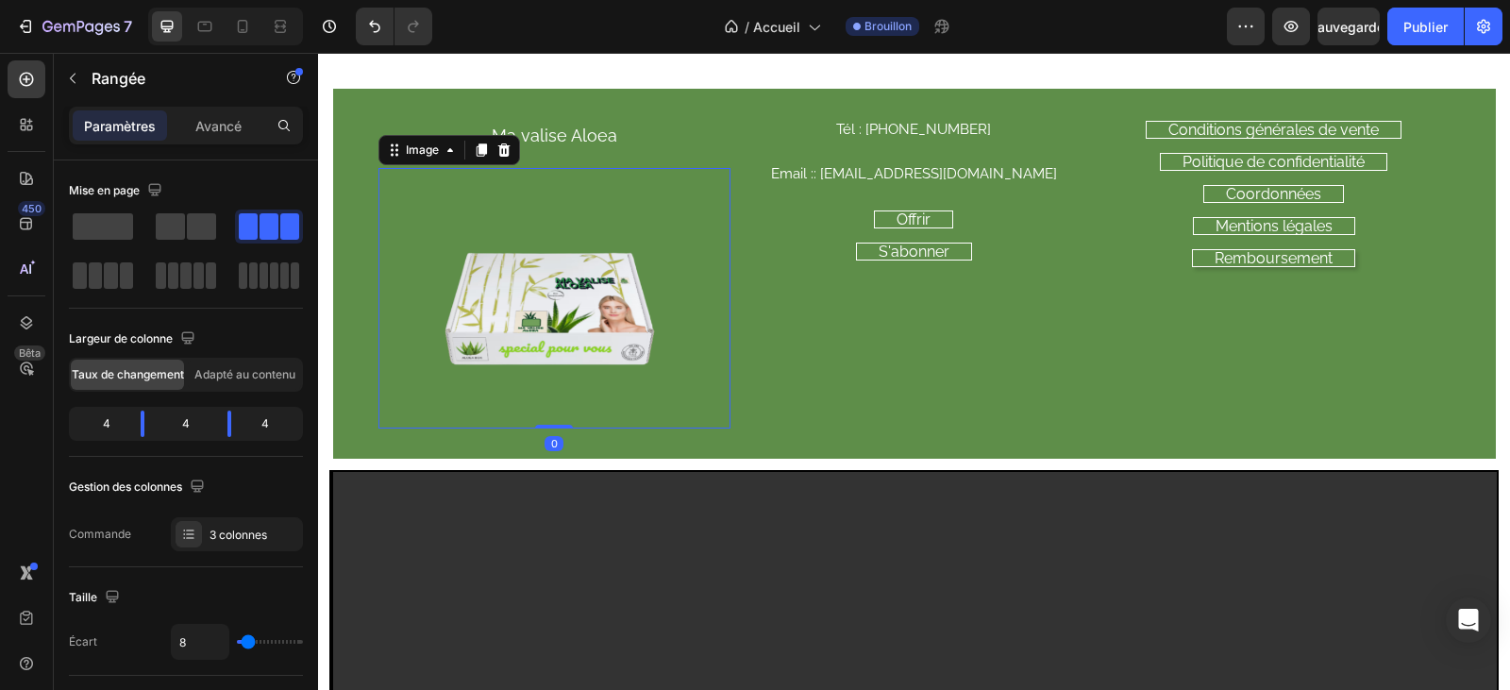
click at [541, 168] on img at bounding box center [554, 298] width 260 height 260
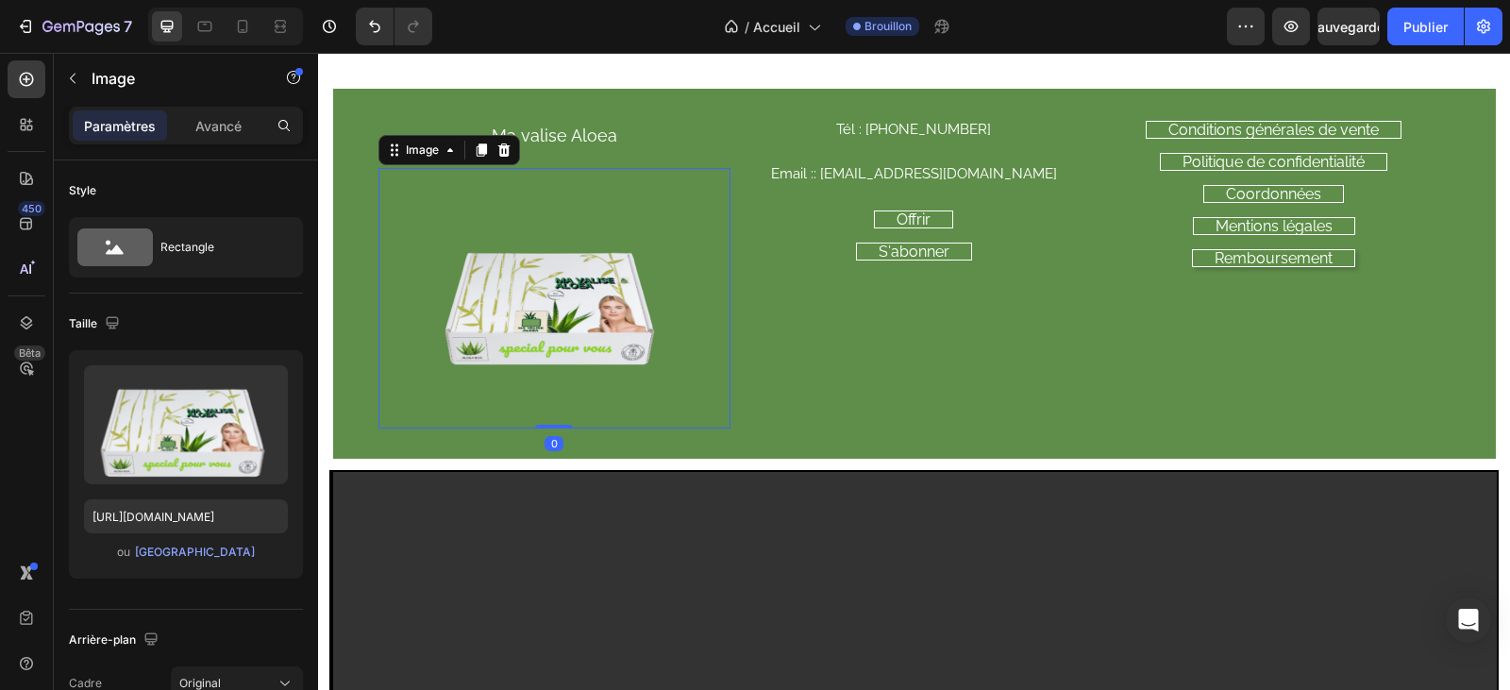
drag, startPoint x: 544, startPoint y: 428, endPoint x: 554, endPoint y: 396, distance: 33.4
click at [554, 396] on div "Image 0" at bounding box center [554, 298] width 352 height 260
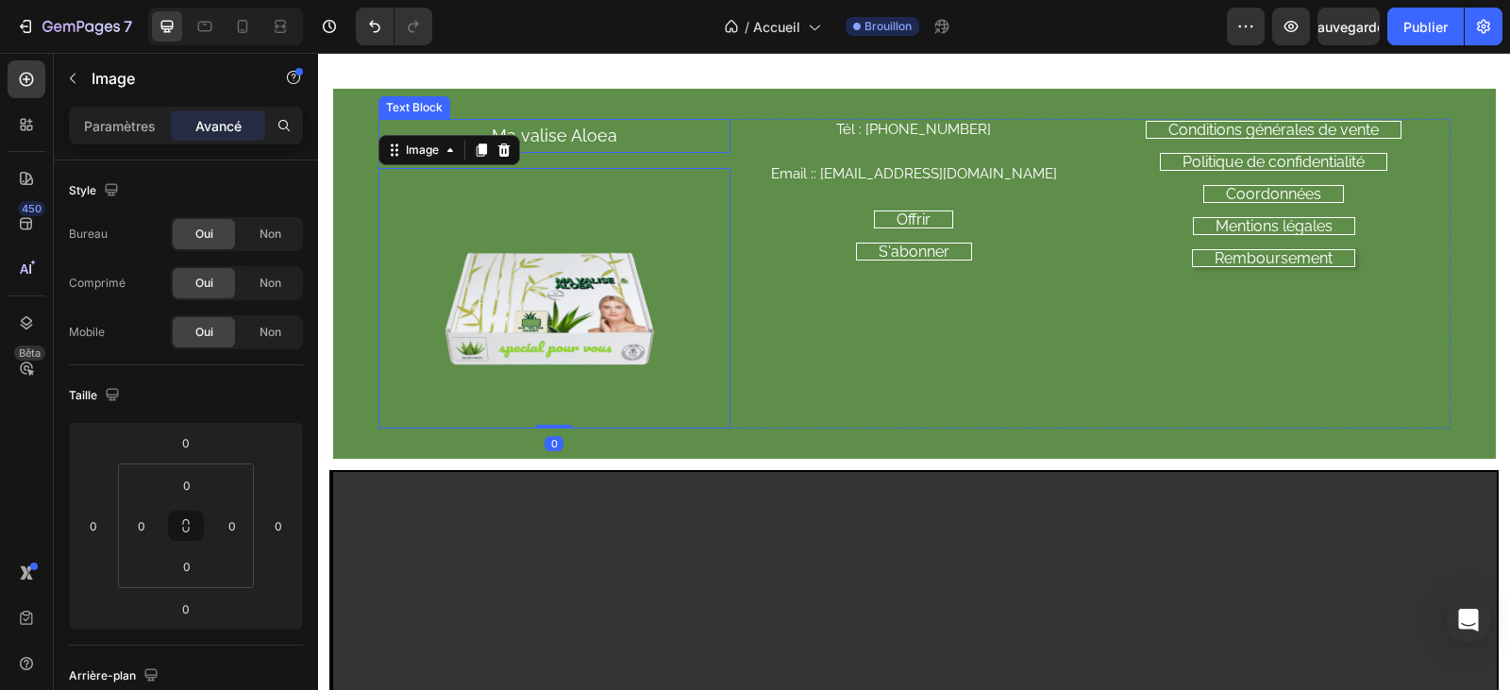
click at [538, 152] on div "Ma valise Aloea" at bounding box center [554, 136] width 352 height 34
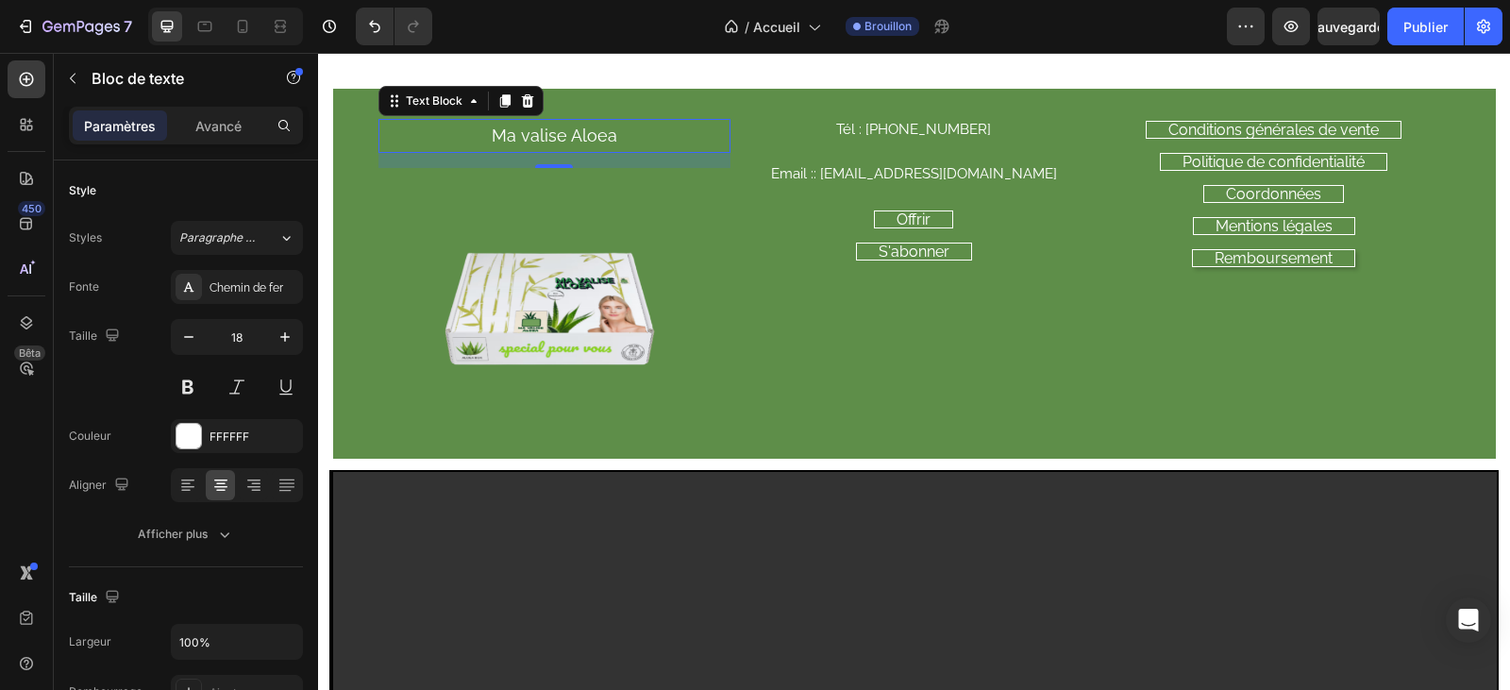
drag, startPoint x: 541, startPoint y: 162, endPoint x: 553, endPoint y: 152, distance: 16.1
click at [553, 152] on div "Ma valise Aloea Text Block 16" at bounding box center [554, 136] width 352 height 34
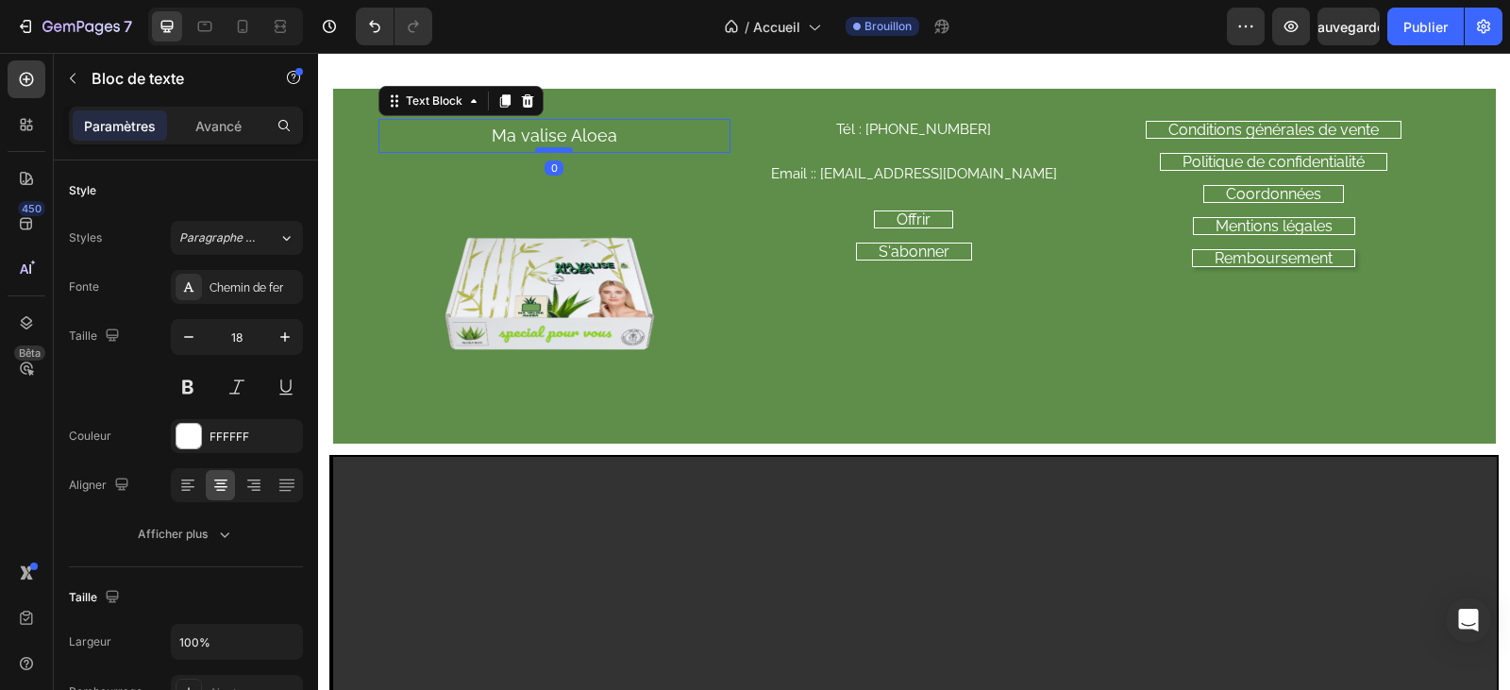
drag, startPoint x: 541, startPoint y: 164, endPoint x: 543, endPoint y: 151, distance: 13.3
click at [546, 143] on div "Ma valise Aloea Text Block 0" at bounding box center [554, 136] width 352 height 34
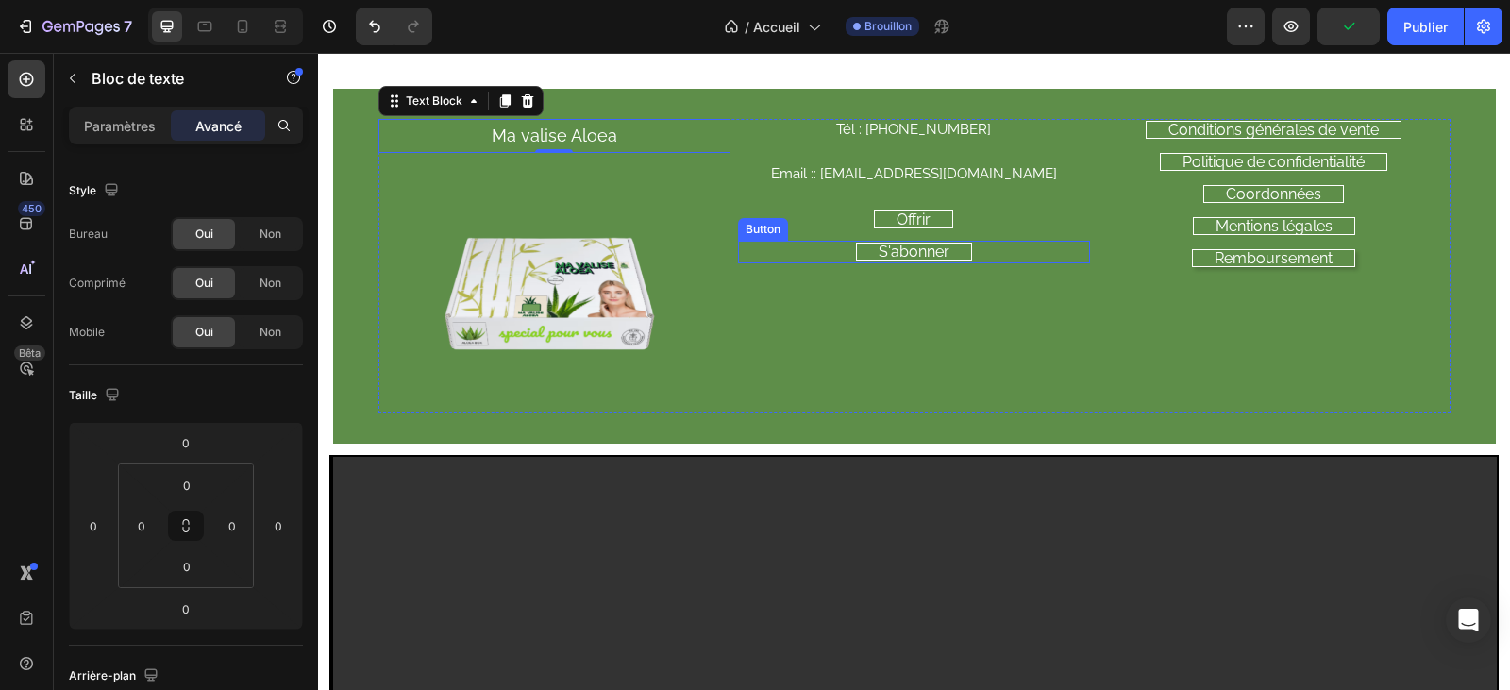
click at [749, 249] on div "S'abonner Button" at bounding box center [914, 252] width 352 height 23
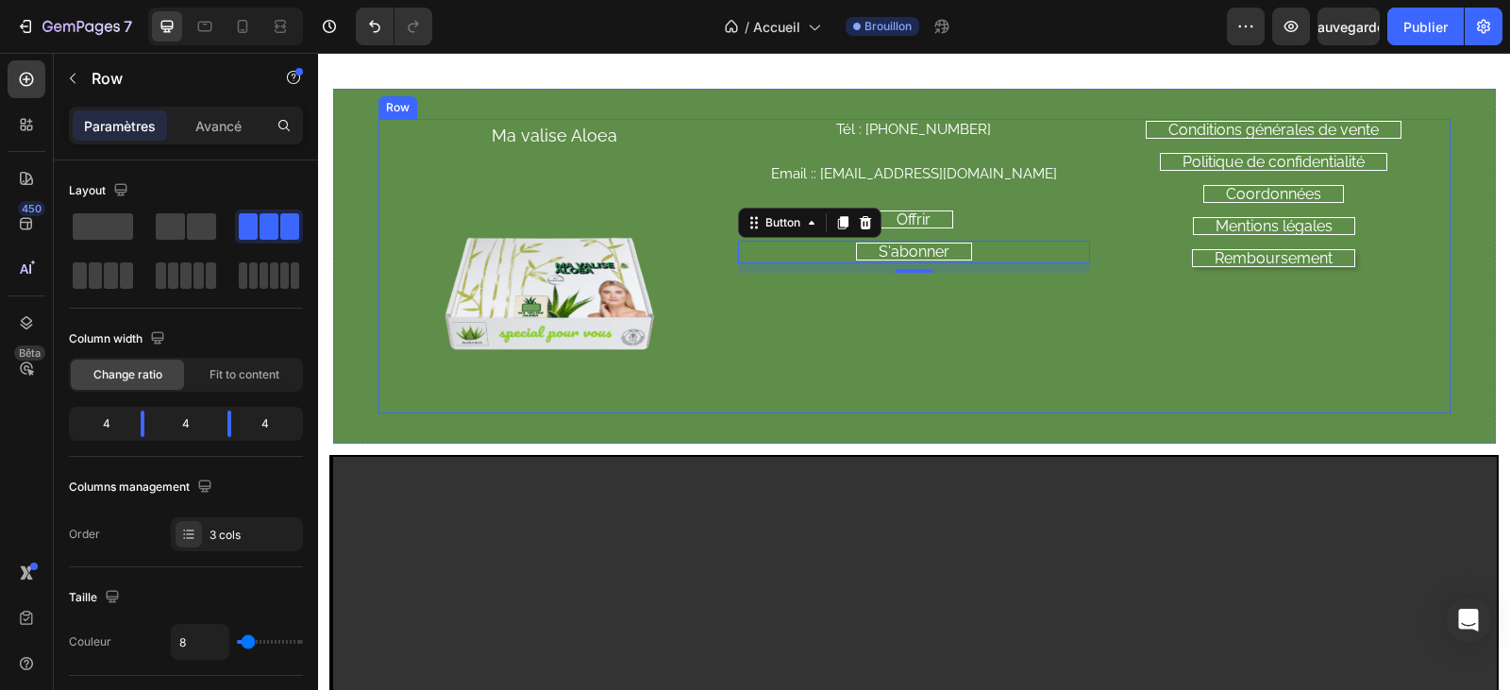
click at [797, 408] on div "Tél : [PHONE_NUMBER] Heading Email :: [EMAIL_ADDRESS][DOMAIN_NAME] Heading Offr…" at bounding box center [914, 266] width 352 height 295
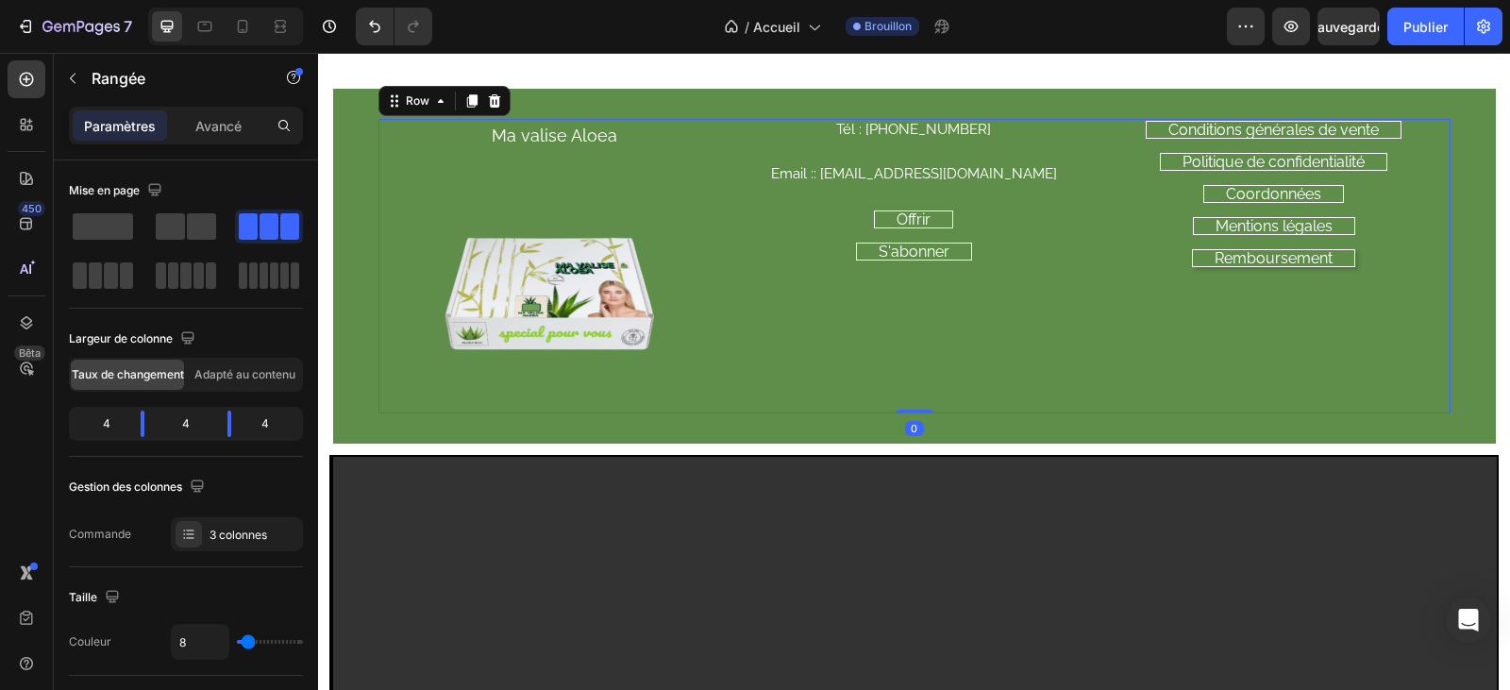
drag, startPoint x: 908, startPoint y: 410, endPoint x: 928, endPoint y: 386, distance: 30.8
click at [928, 386] on div "Ma valise Aloea Text Block Image Tél : [PHONE_NUMBER] Heading Email :: [EMAIL_A…" at bounding box center [914, 266] width 1072 height 295
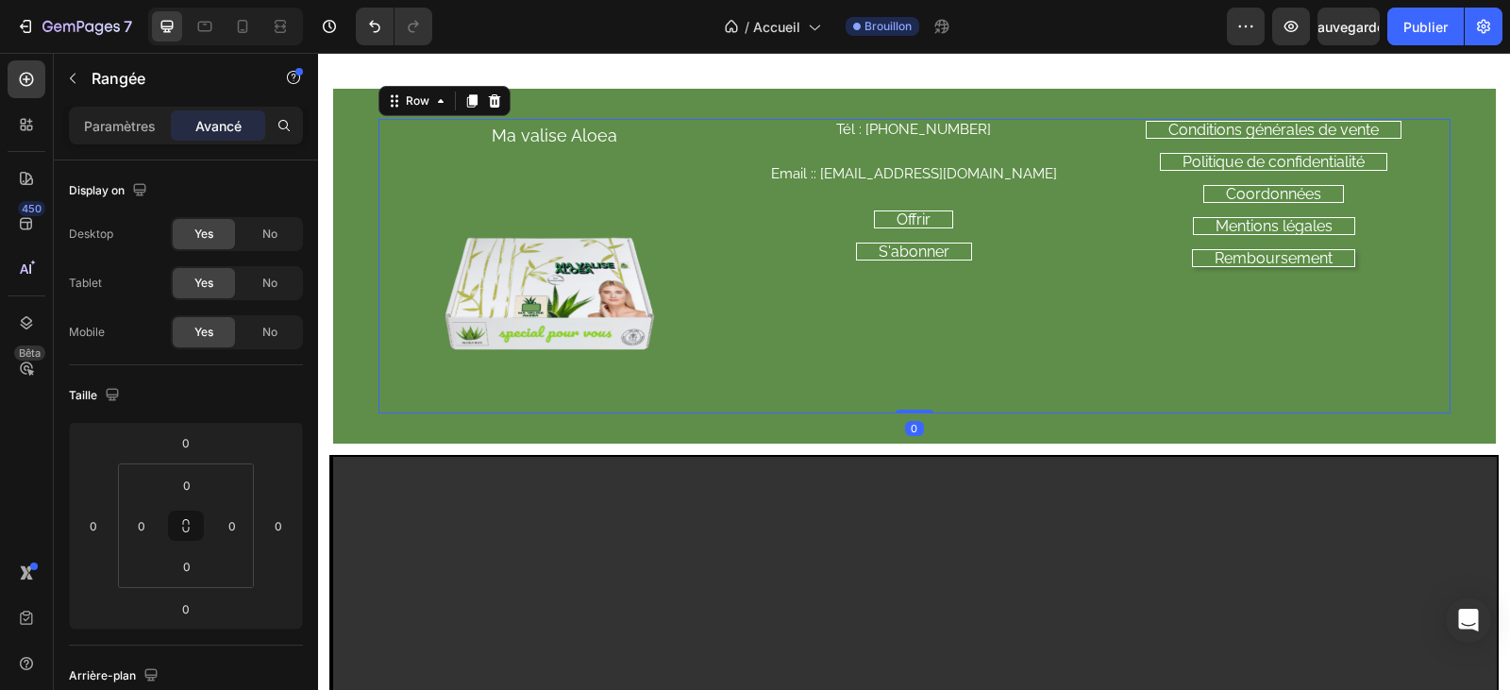
click at [863, 370] on div "Tél : [PHONE_NUMBER] Heading Email :: [EMAIL_ADDRESS][DOMAIN_NAME] Heading Offr…" at bounding box center [914, 266] width 352 height 295
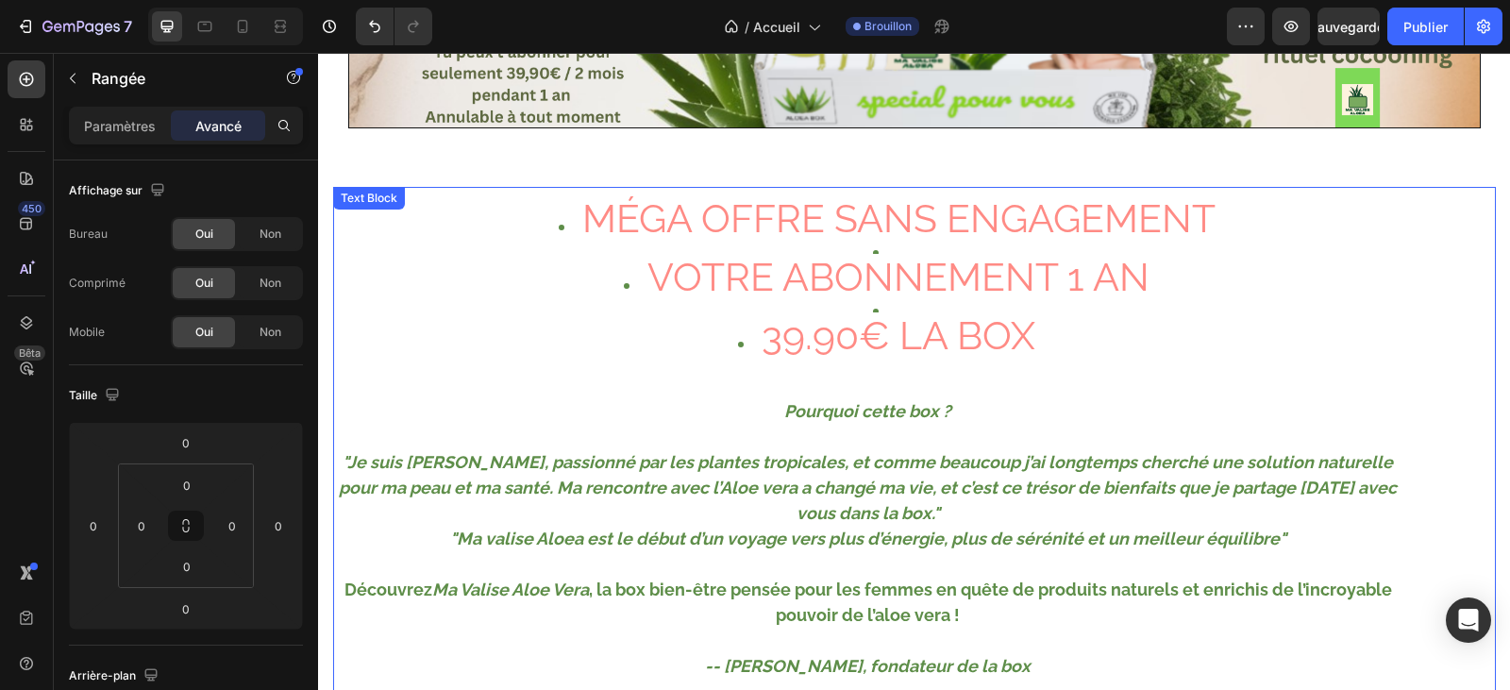
scroll to position [189, 0]
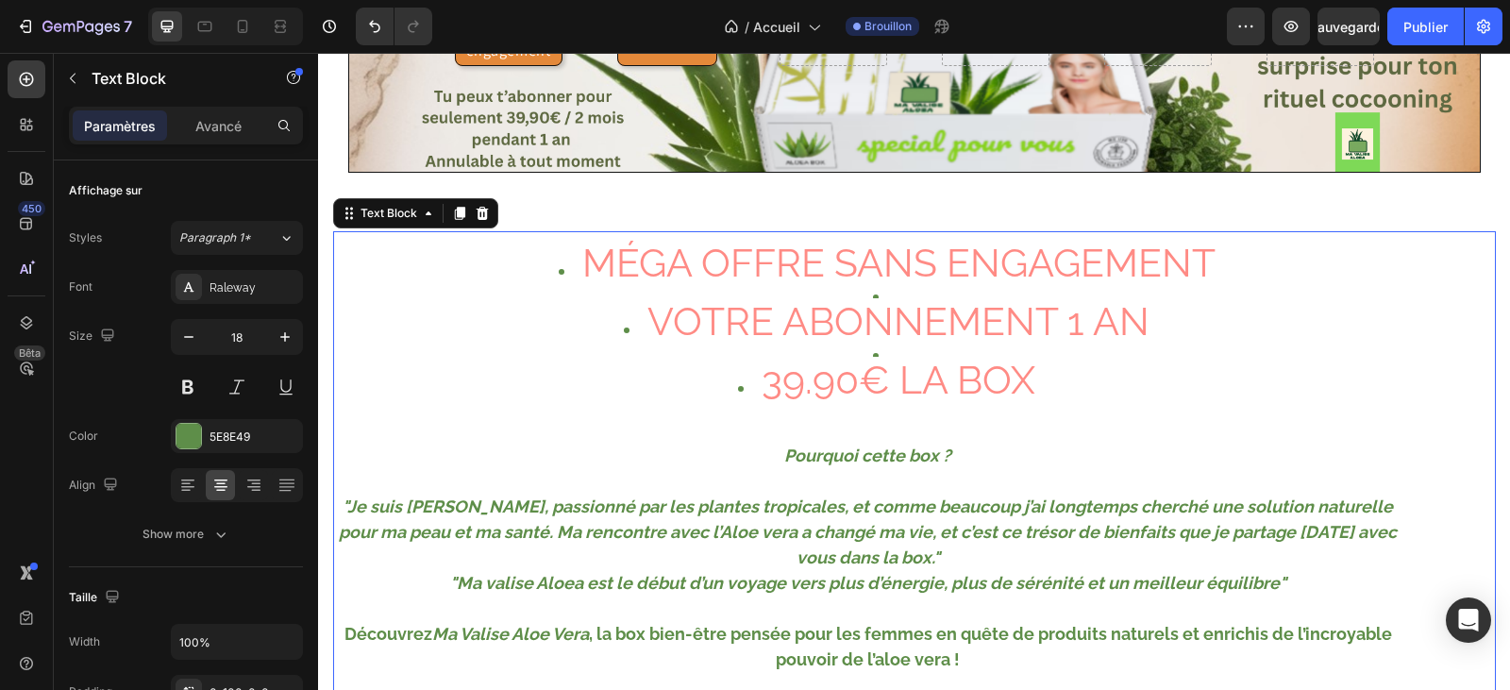
click at [554, 272] on li "MÉGA OFFRE SANS ENGAGEMENT" at bounding box center [887, 266] width 1029 height 33
click at [565, 271] on li "MÉGA OFFRE SANS ENGAGEMENT" at bounding box center [887, 266] width 1029 height 33
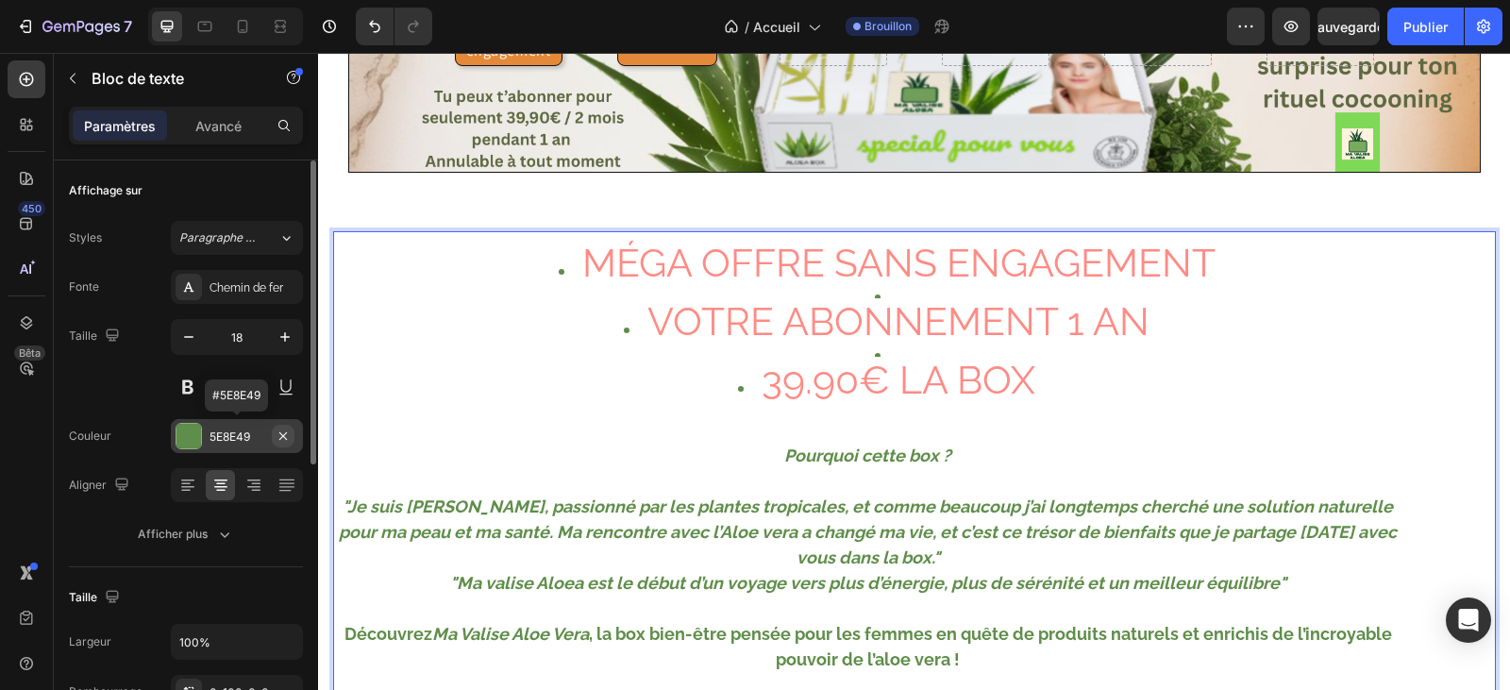
scroll to position [222, 0]
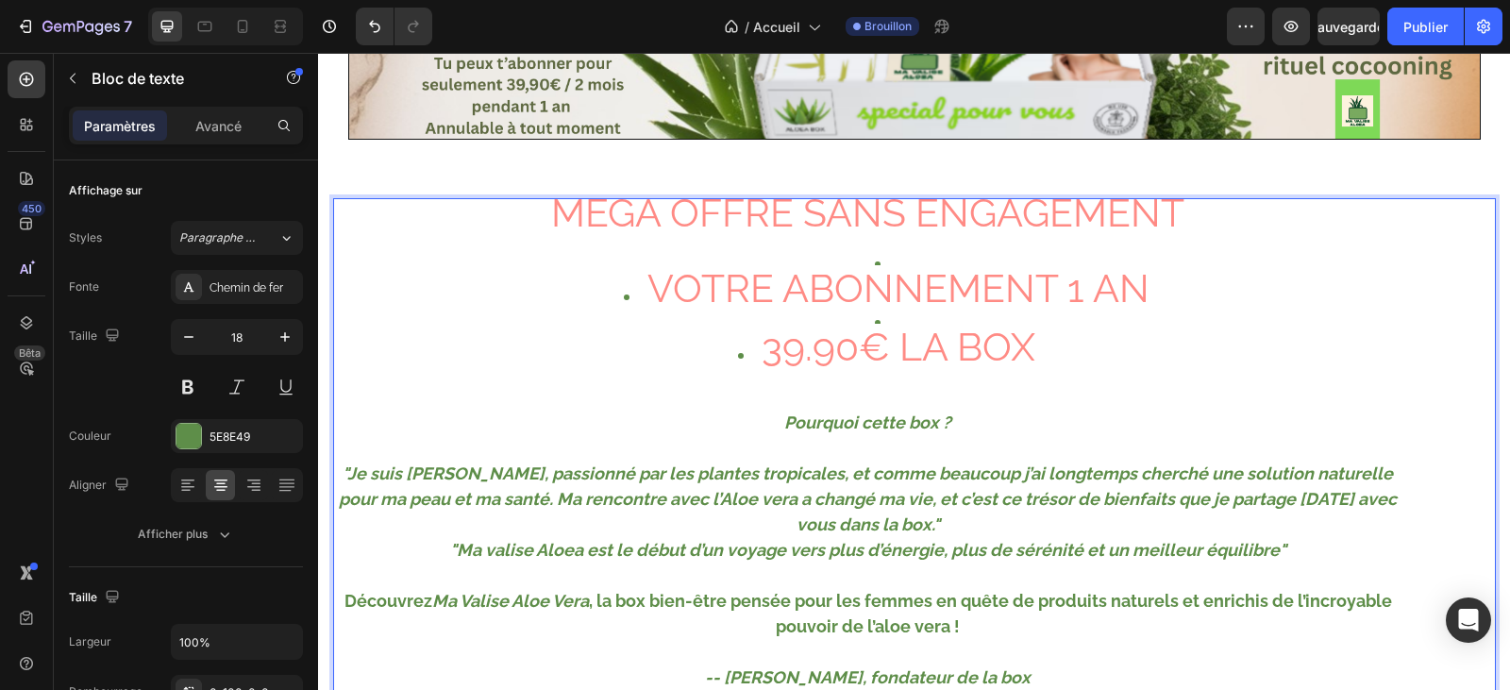
drag, startPoint x: 584, startPoint y: 248, endPoint x: 580, endPoint y: 259, distance: 11.0
click at [584, 249] on div "MÉGA OFFRE SANS ENGAGEMENT VOTRE ABONNEMENT 1 AN 39.90€ LA BOX Pourquoi cette b…" at bounding box center [914, 457] width 1163 height 519
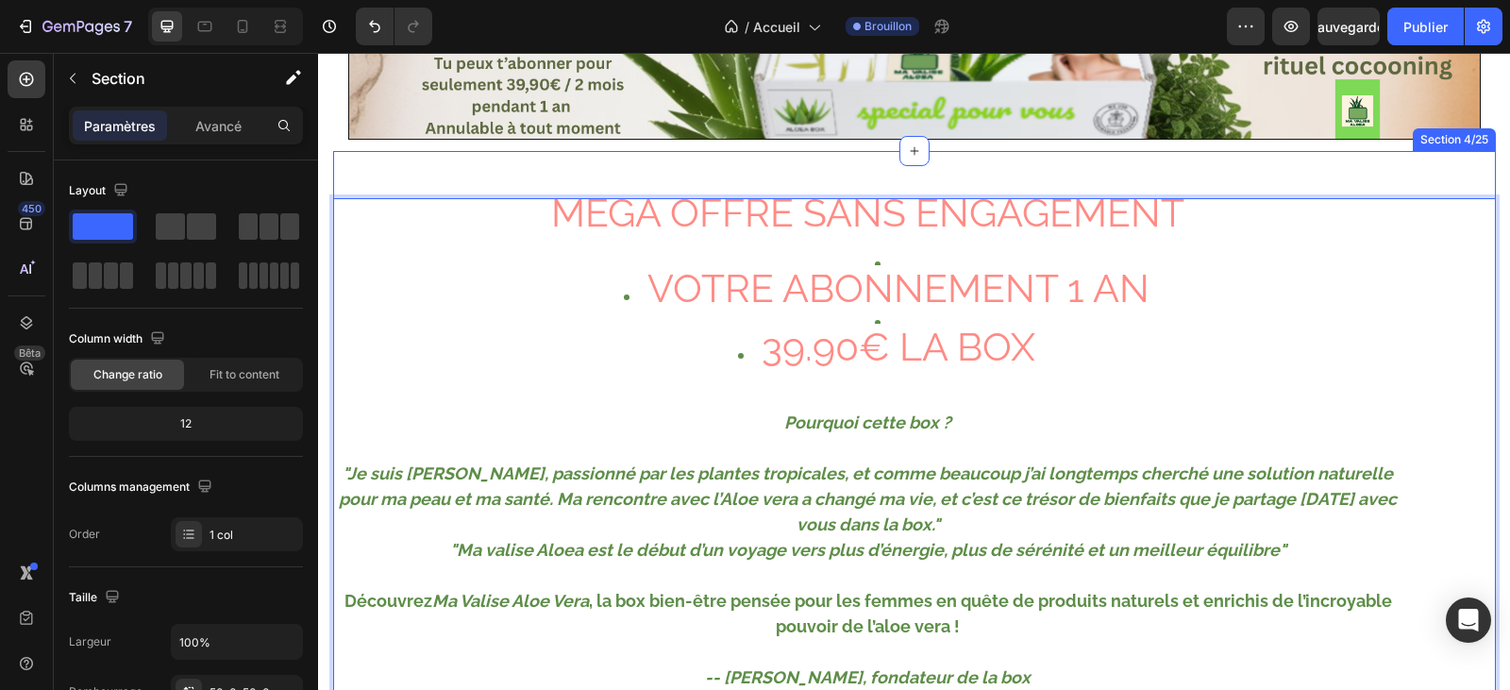
click at [398, 170] on div "MÉGA OFFRE SANS ENGAGEMENT VOTRE ABONNEMENT 1 AN 39.90€ LA BOX Pourquoi cette b…" at bounding box center [914, 495] width 1163 height 689
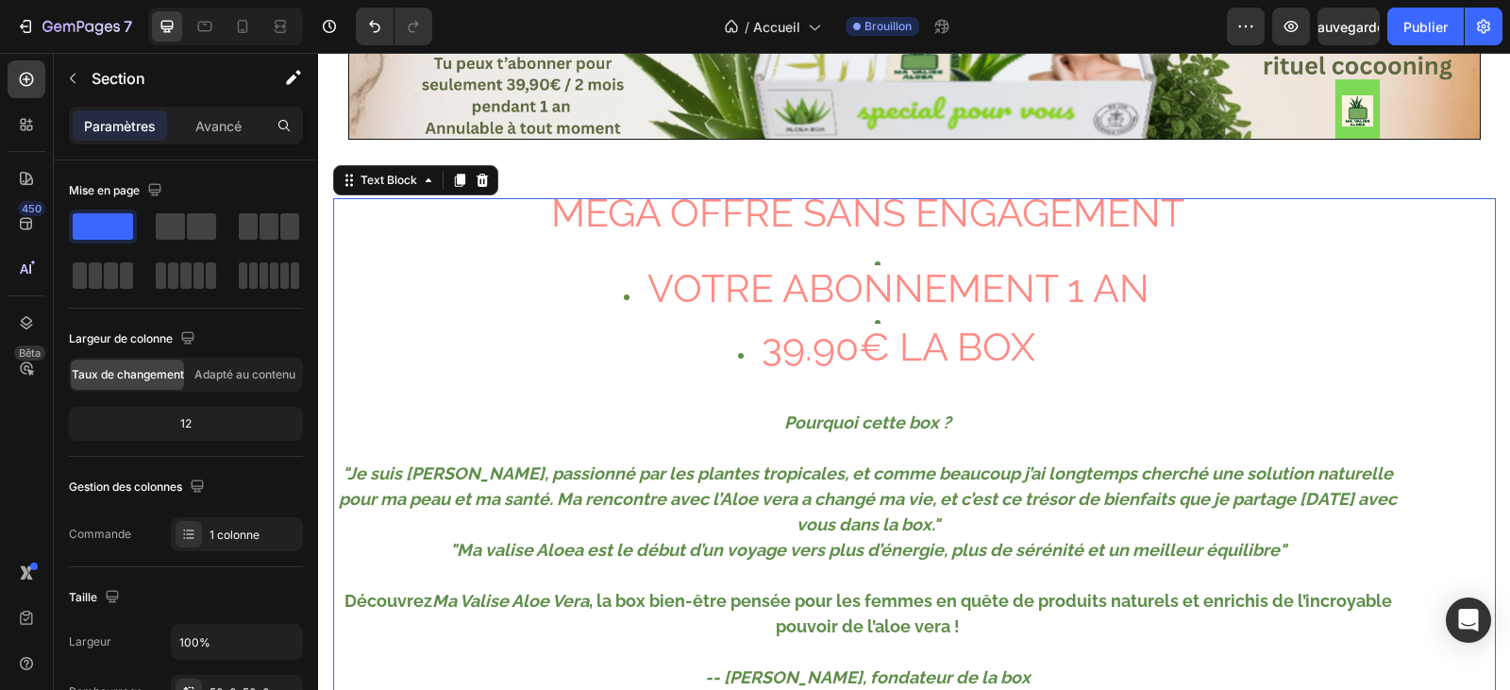
click at [908, 201] on span "MÉGA OFFRE SANS ENGAGEMENT" at bounding box center [867, 213] width 633 height 46
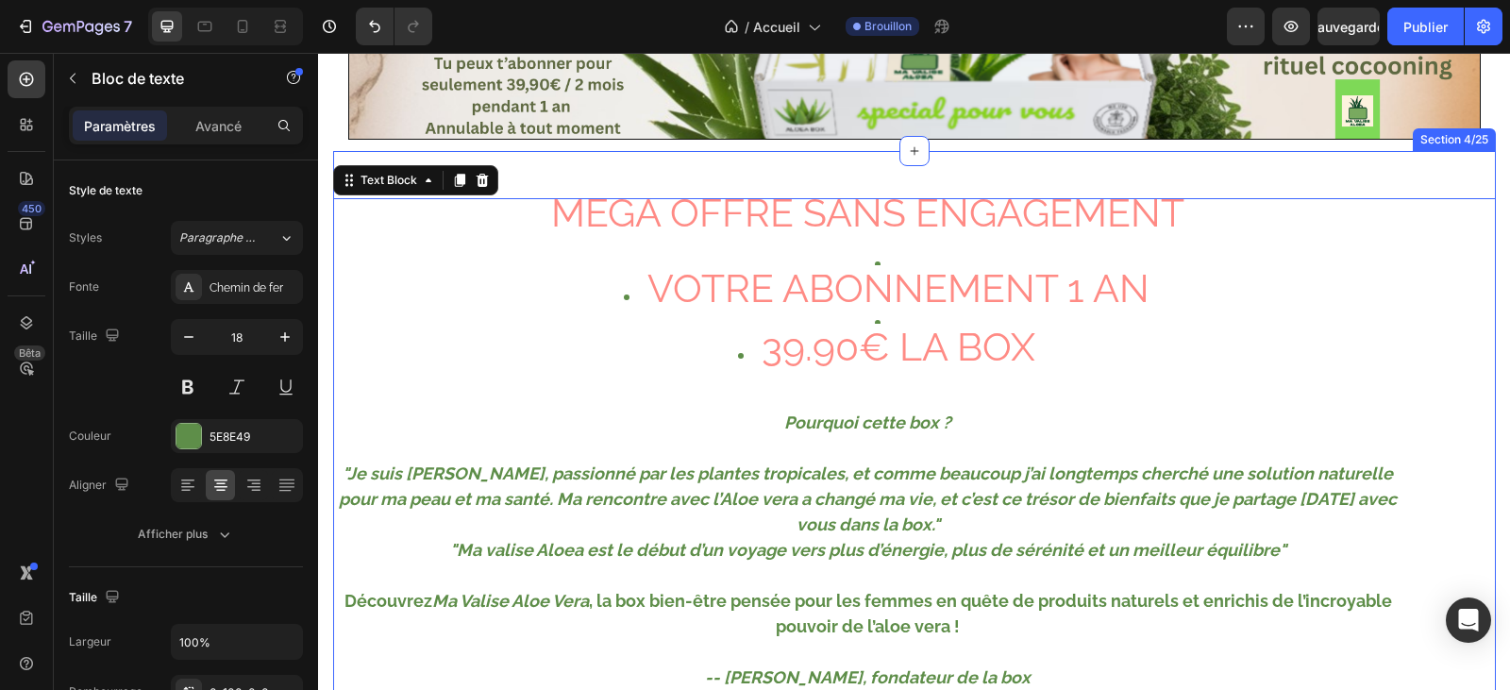
click at [905, 195] on div "MÉGA OFFRE SANS ENGAGEMENT VOTRE ABONNEMENT 1 AN 39.90€ LA BOX Pourquoi cette b…" at bounding box center [914, 495] width 1163 height 689
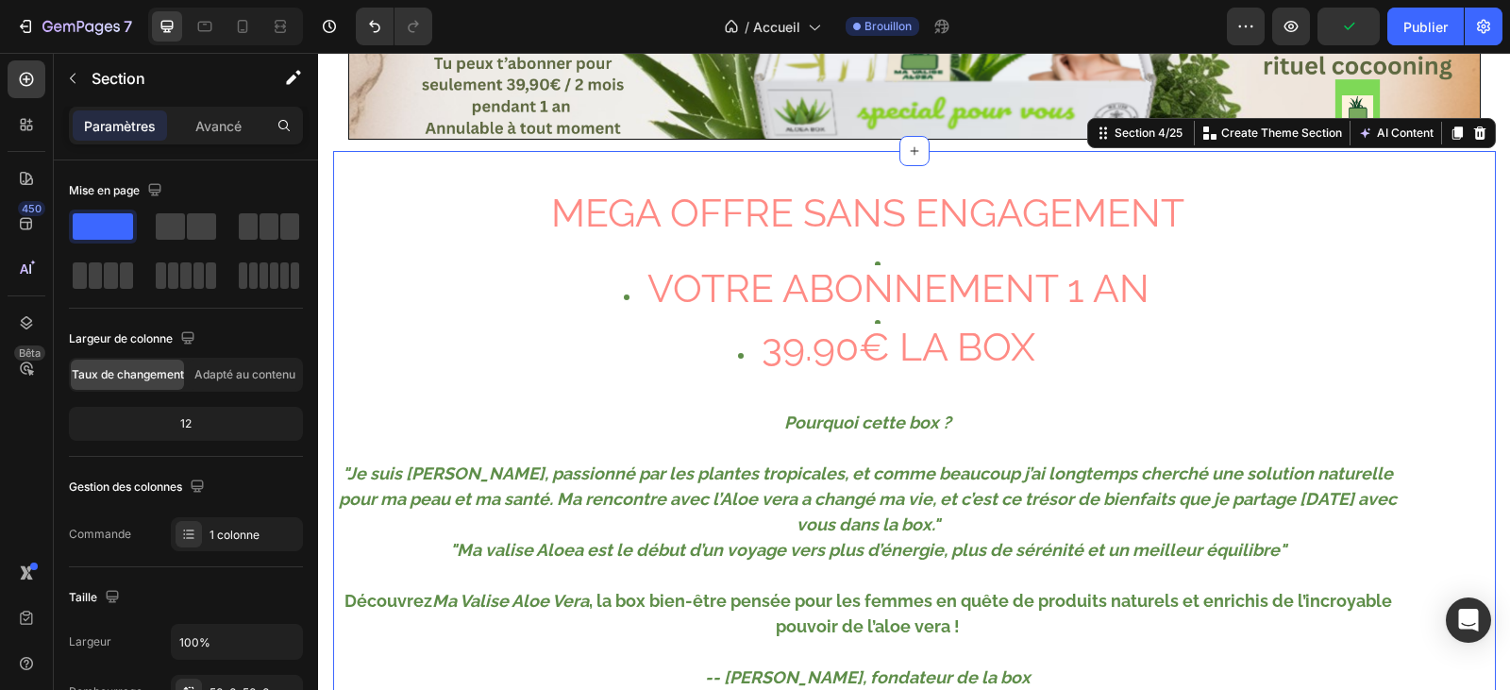
click at [904, 198] on span "MÉGA OFFRE SANS ENGAGEMENT" at bounding box center [867, 213] width 633 height 46
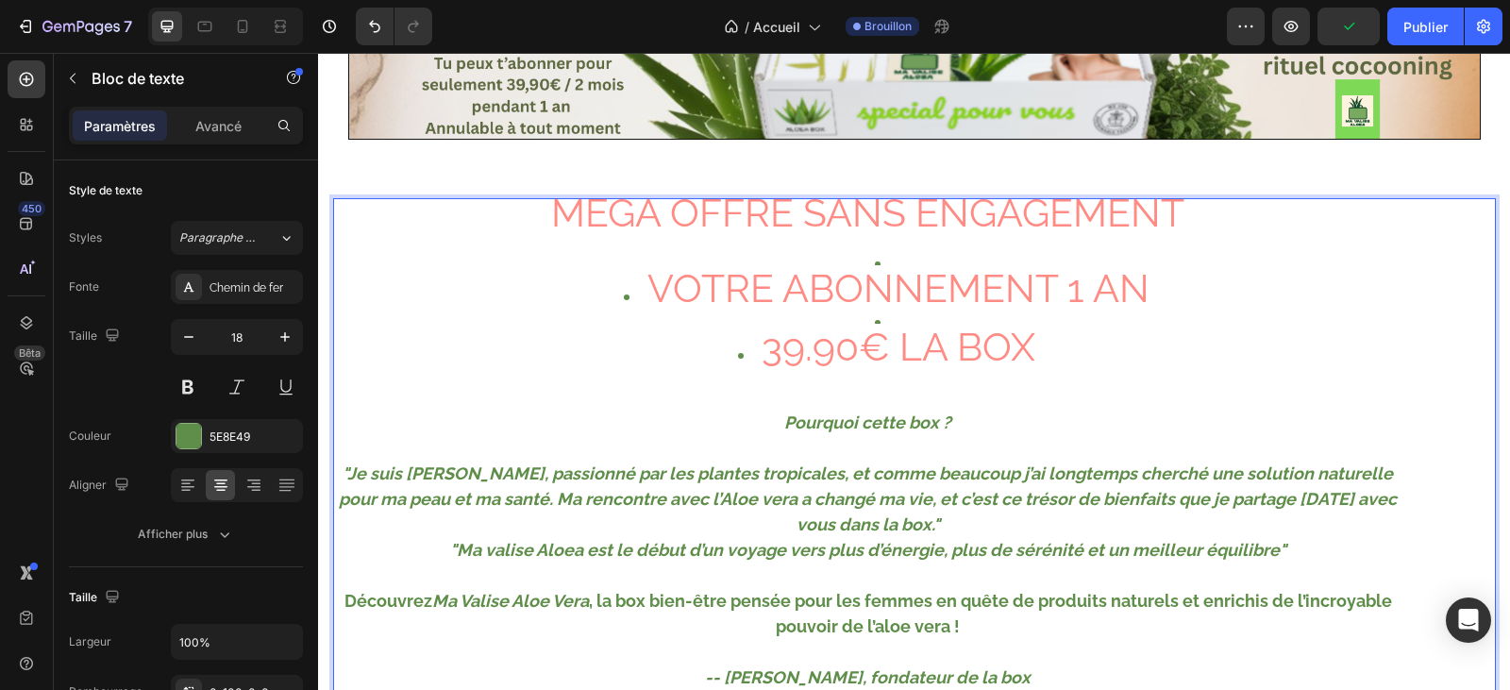
click at [905, 198] on span "MÉGA OFFRE SANS ENGAGEMENT" at bounding box center [867, 213] width 633 height 46
click at [912, 153] on icon at bounding box center [914, 150] width 15 height 15
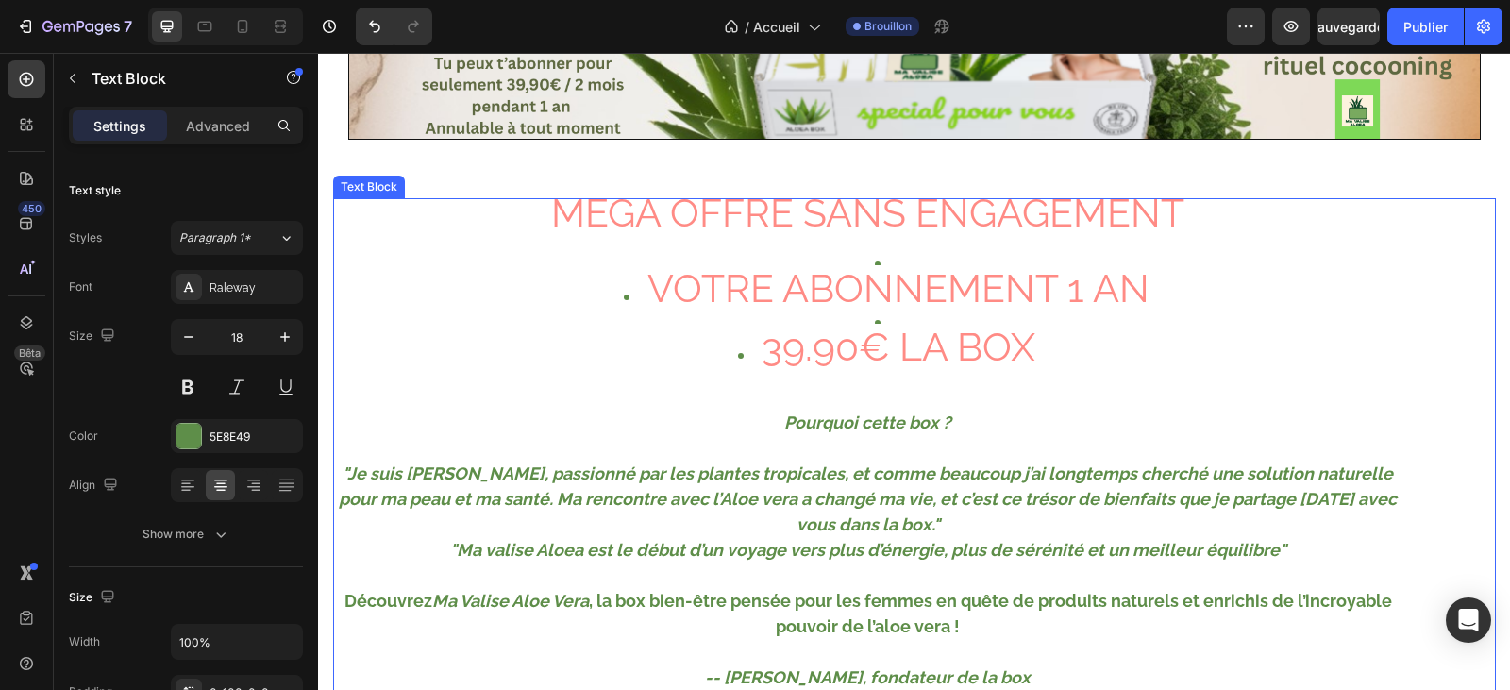
click at [627, 298] on li "VOTRE ABONNEMENT 1 AN" at bounding box center [887, 292] width 1029 height 33
click at [624, 298] on li "VOTRE ABONNEMENT 1 AN" at bounding box center [887, 292] width 1029 height 33
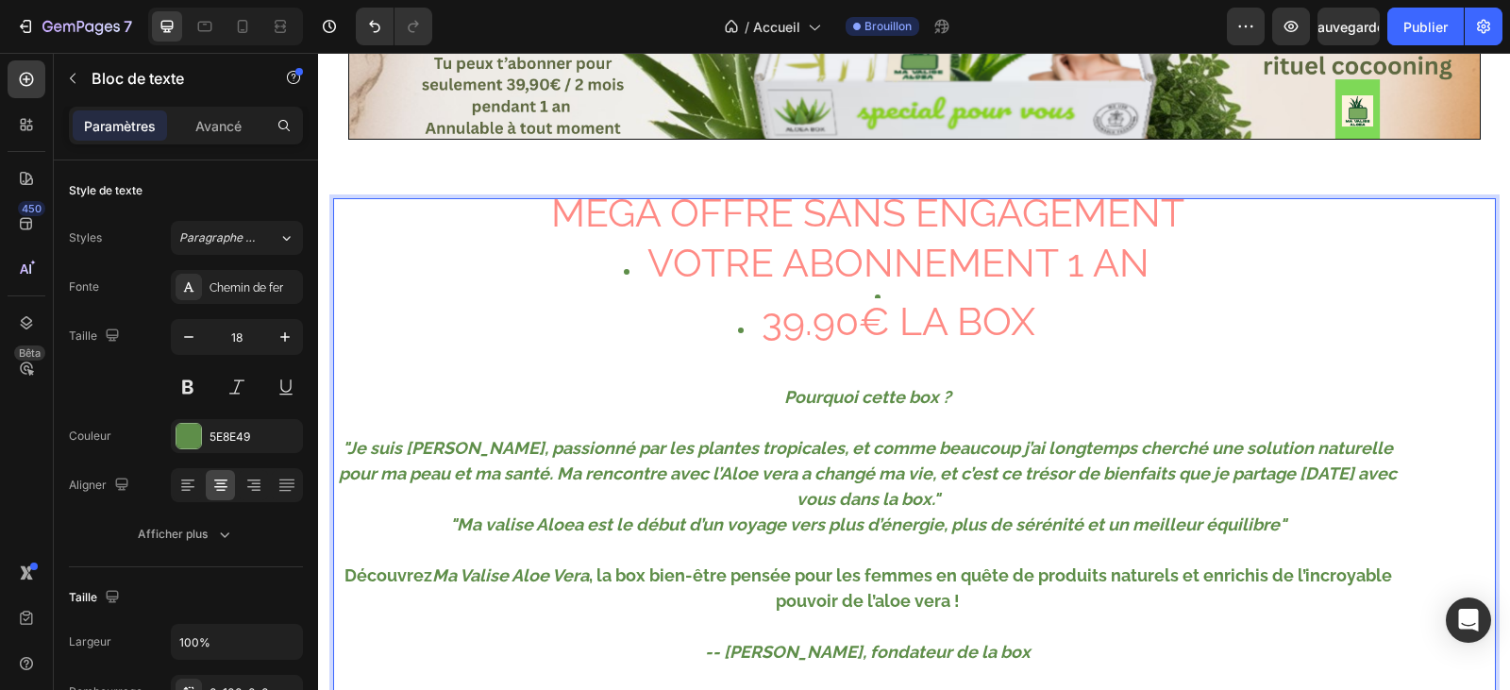
click at [751, 336] on li "39.90€ LA BOX" at bounding box center [887, 338] width 1029 height 59
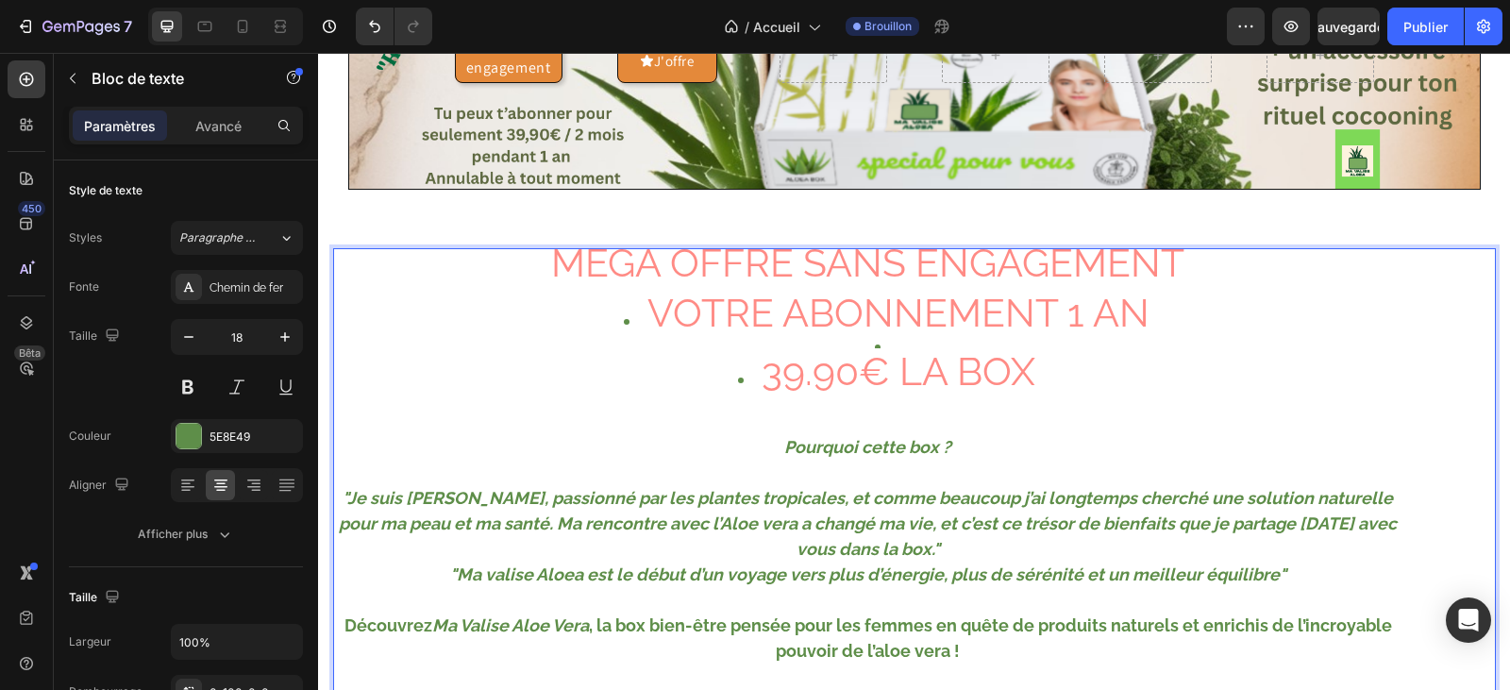
scroll to position [127, 0]
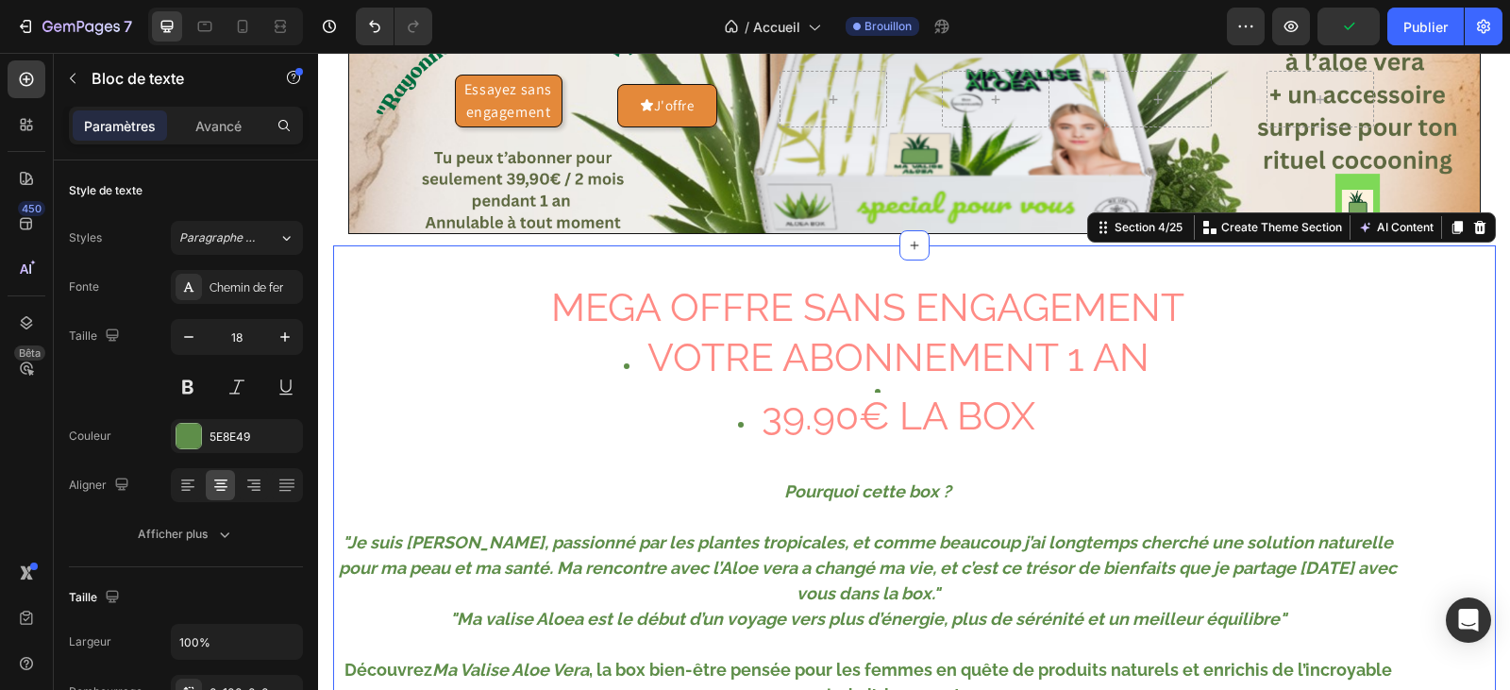
click at [1280, 262] on div "MÉGA OFFRE SANS ENGAGEMENT VOTRE ABONNEMENT 1 AN 39.90€ LA BOX Pourquoi cette b…" at bounding box center [914, 576] width 1163 height 663
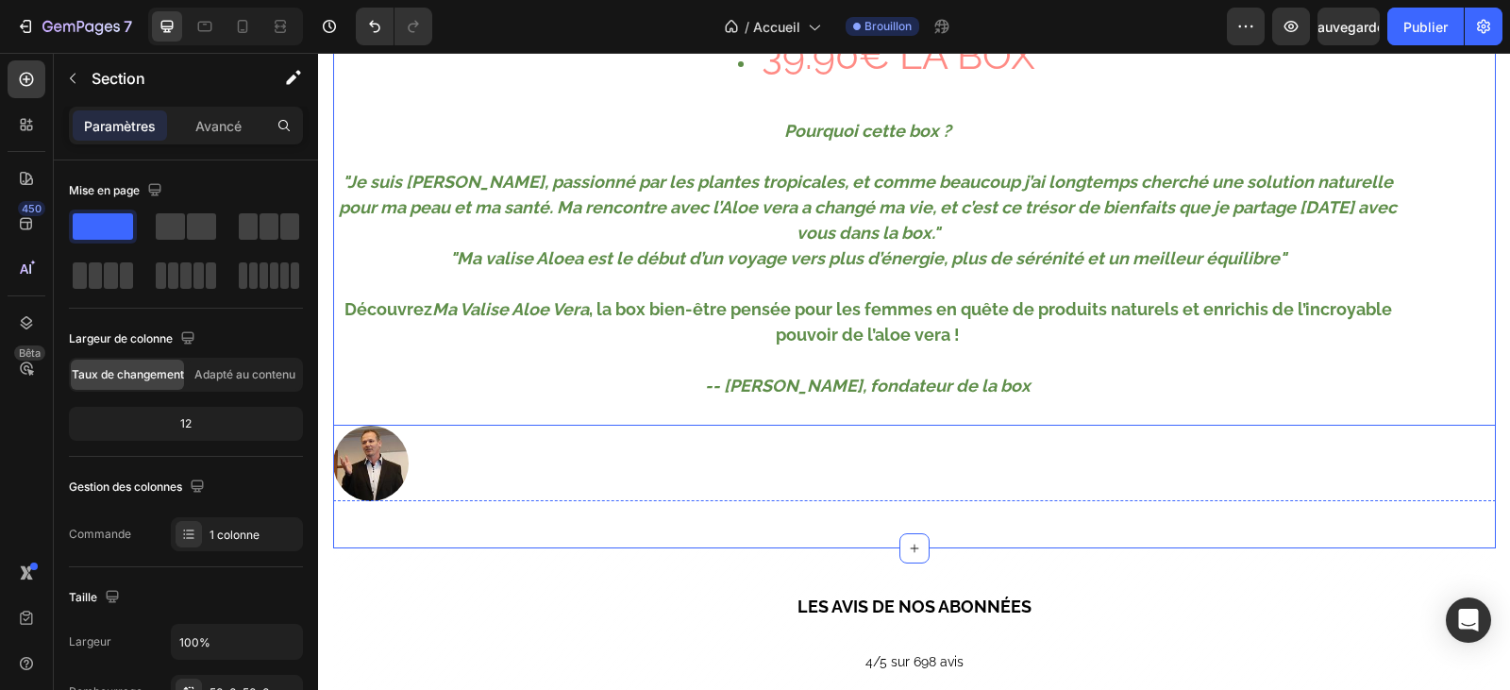
scroll to position [599, 0]
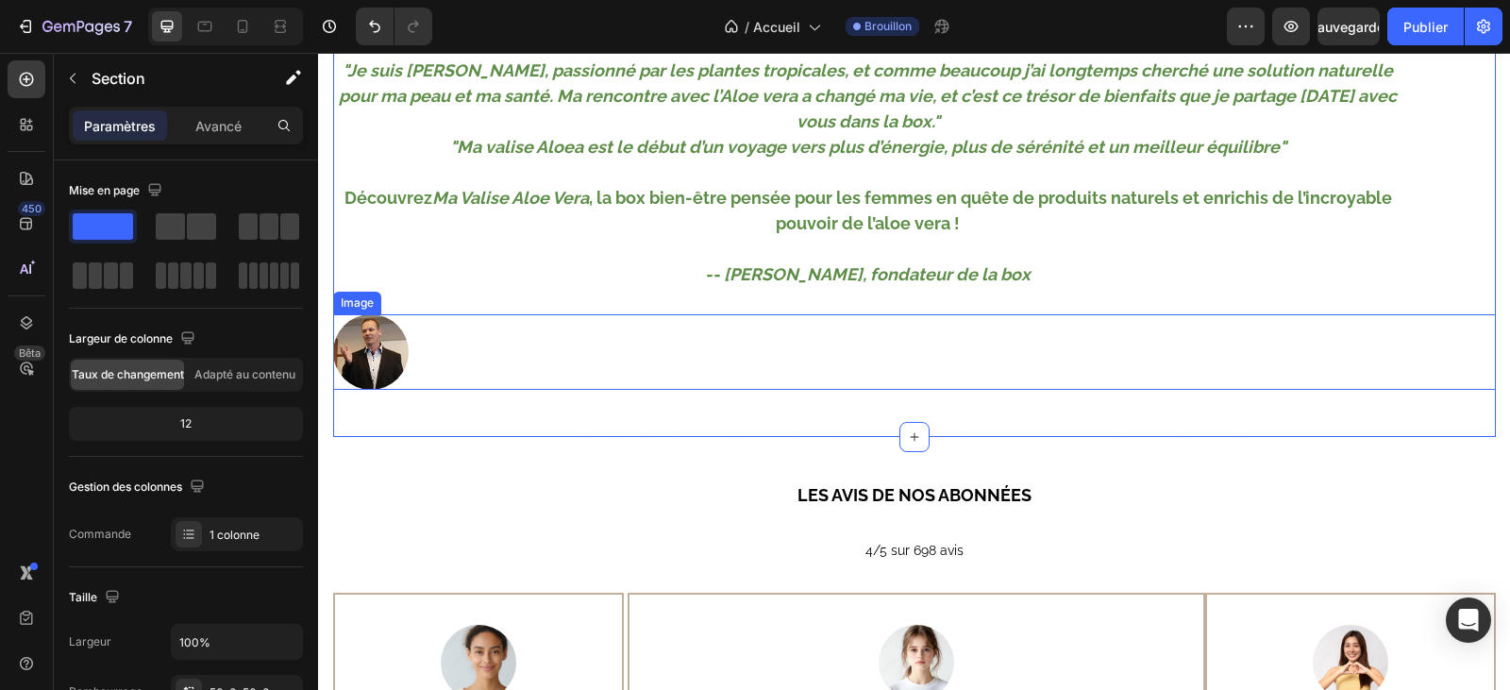
click at [895, 368] on div at bounding box center [914, 351] width 1163 height 75
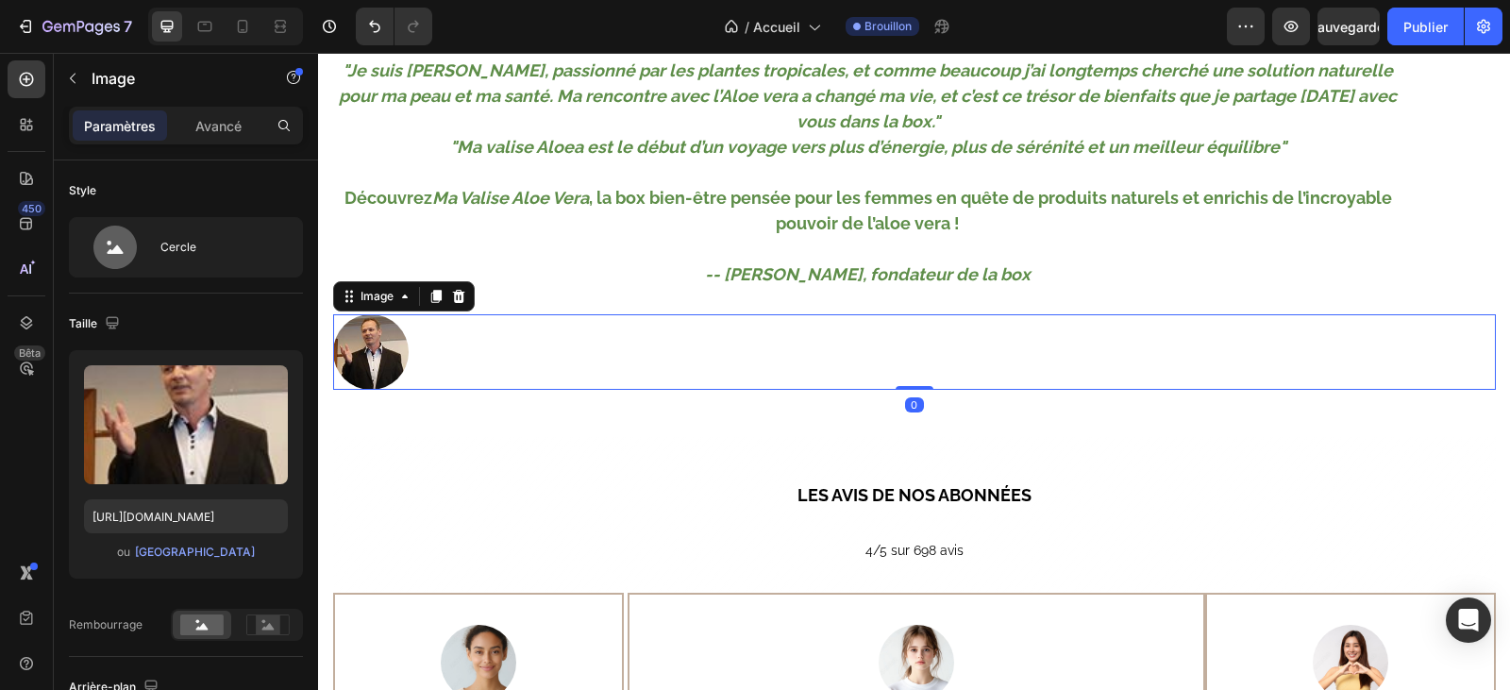
drag, startPoint x: 916, startPoint y: 385, endPoint x: 917, endPoint y: 369, distance: 16.1
click at [917, 369] on div "Image 0" at bounding box center [914, 351] width 1163 height 75
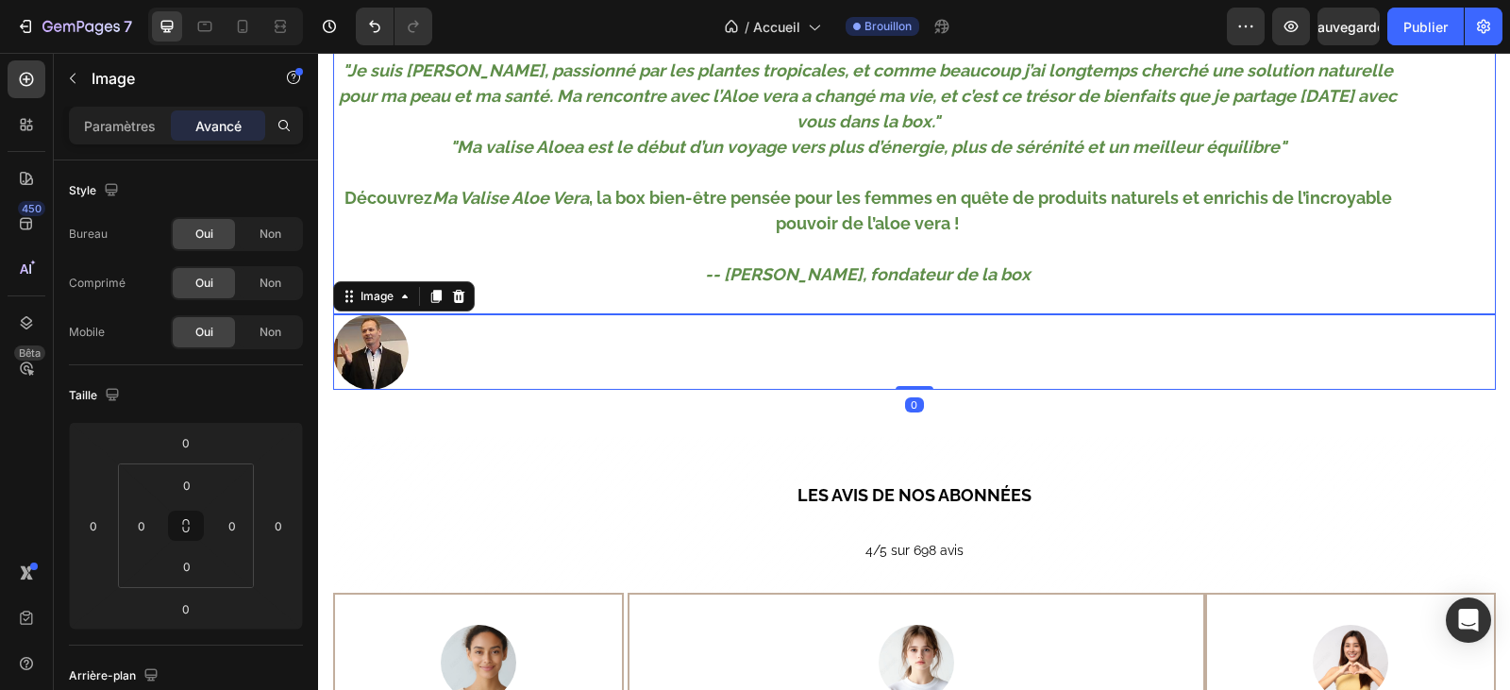
click at [898, 311] on div "MÉGA OFFRE SANS ENGAGEMENT VOTRE ABONNEMENT 1 AN 39.90€ LA BOX Pourquoi cette b…" at bounding box center [914, 67] width 1163 height 493
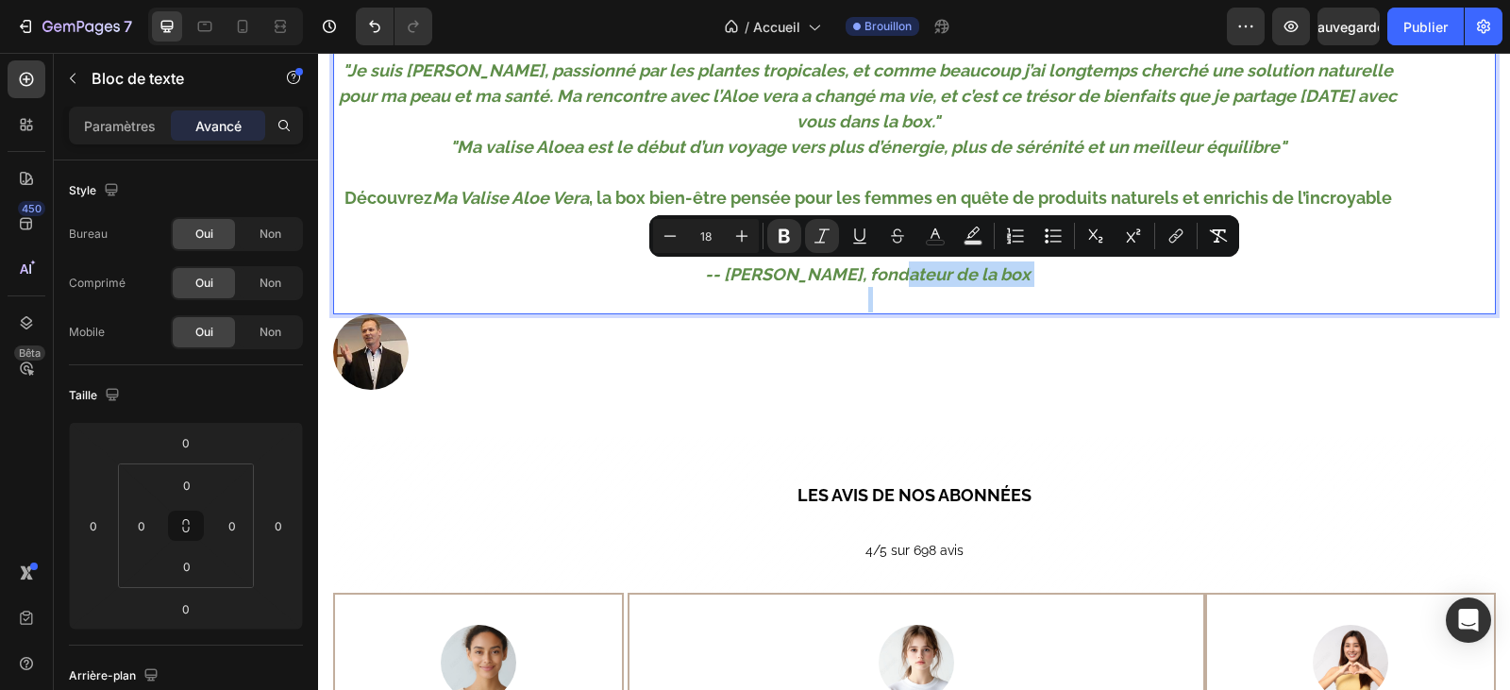
drag, startPoint x: 903, startPoint y: 307, endPoint x: 911, endPoint y: 283, distance: 24.8
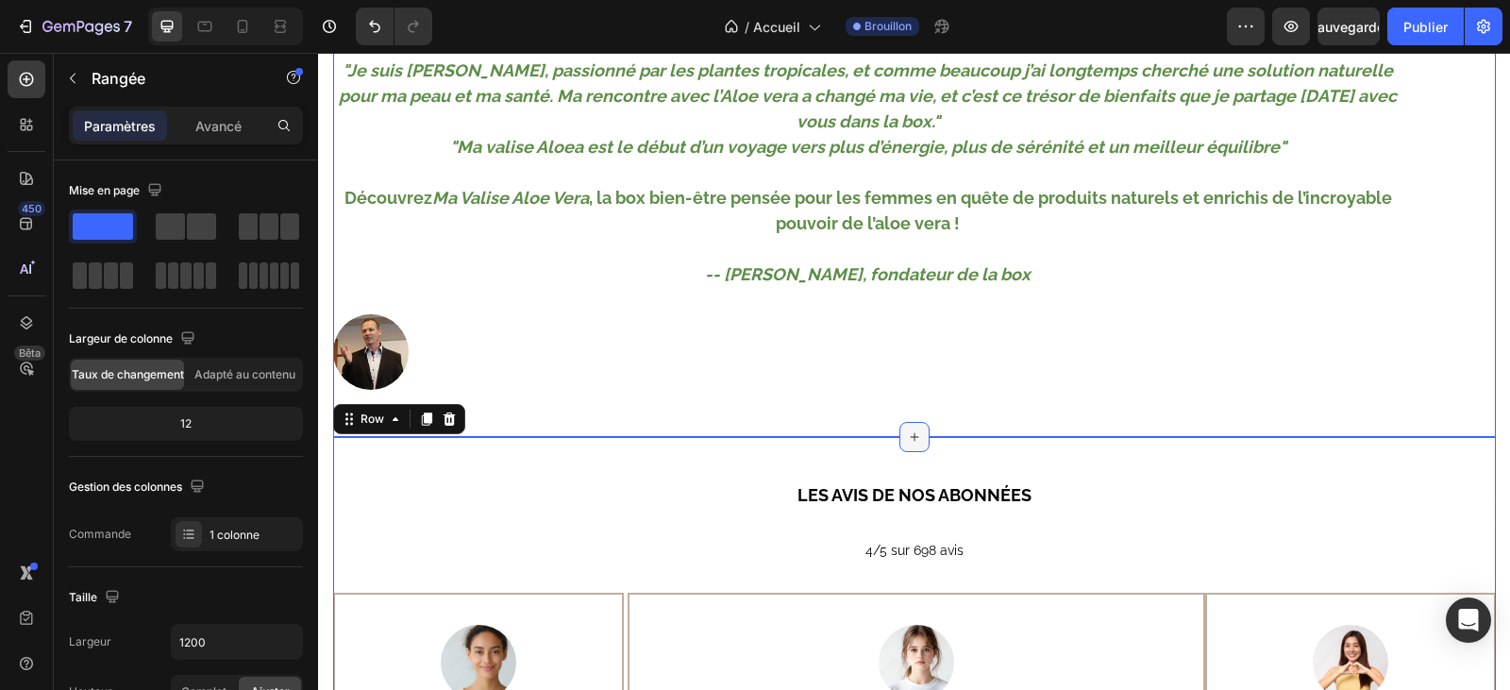
click at [907, 434] on icon at bounding box center [914, 436] width 15 height 15
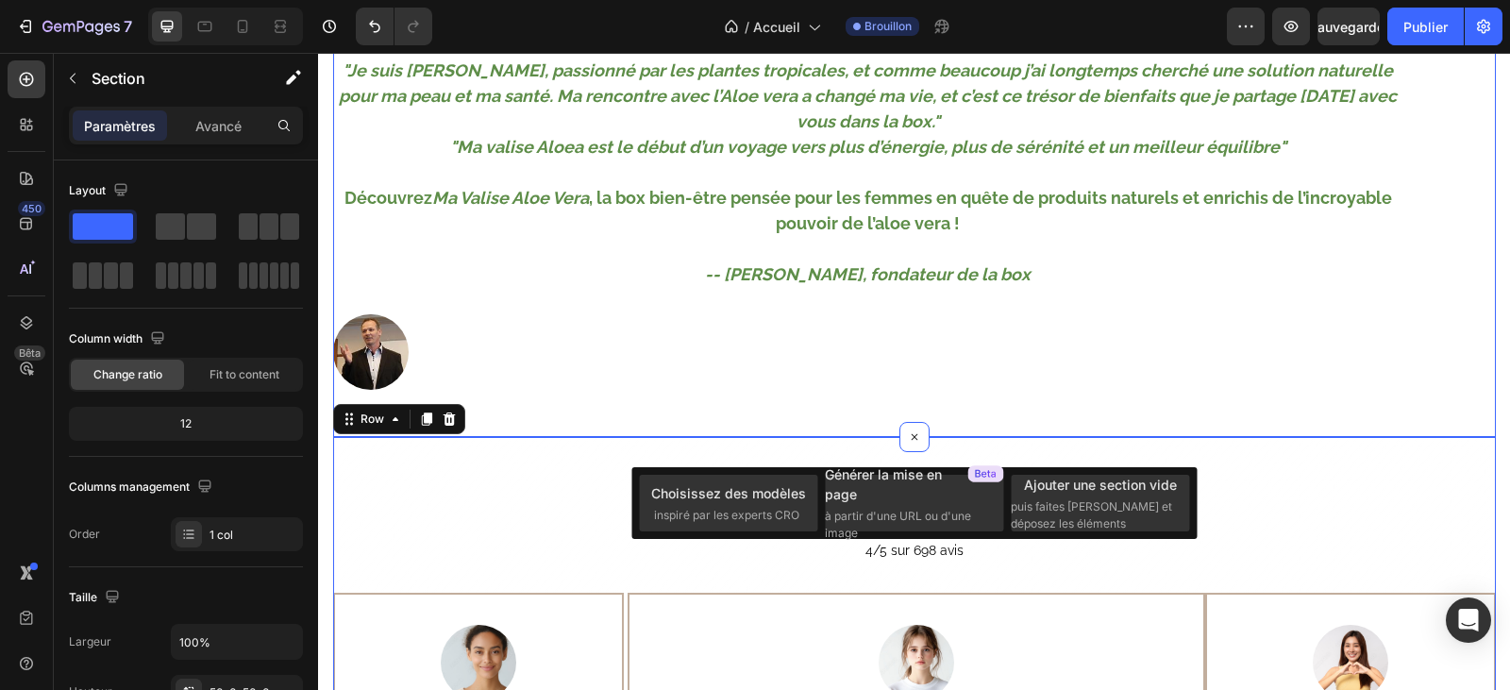
click at [863, 434] on div "MÉGA OFFRE SANS ENGAGEMENT VOTRE ABONNEMENT 1 AN 39.90€ LA BOX Pourquoi cette b…" at bounding box center [914, 105] width 1163 height 663
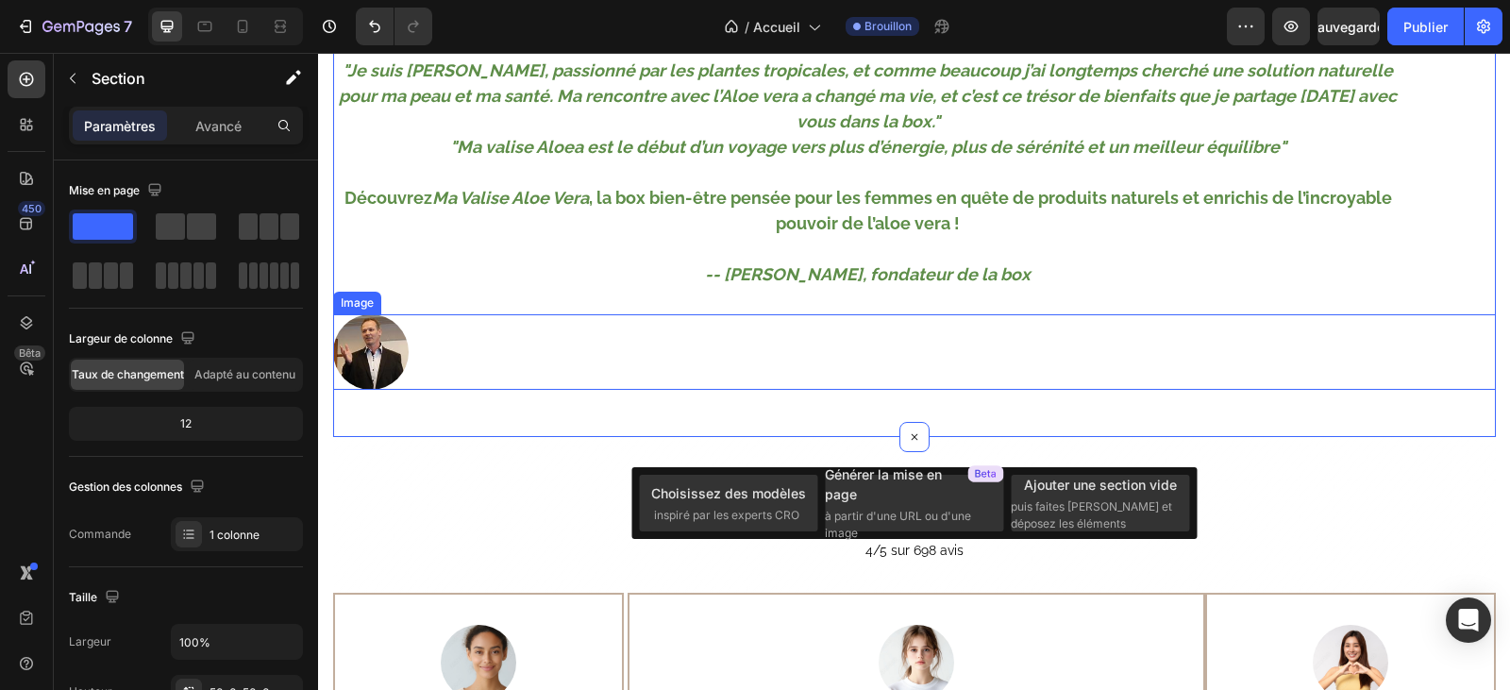
click at [675, 342] on div at bounding box center [914, 351] width 1163 height 75
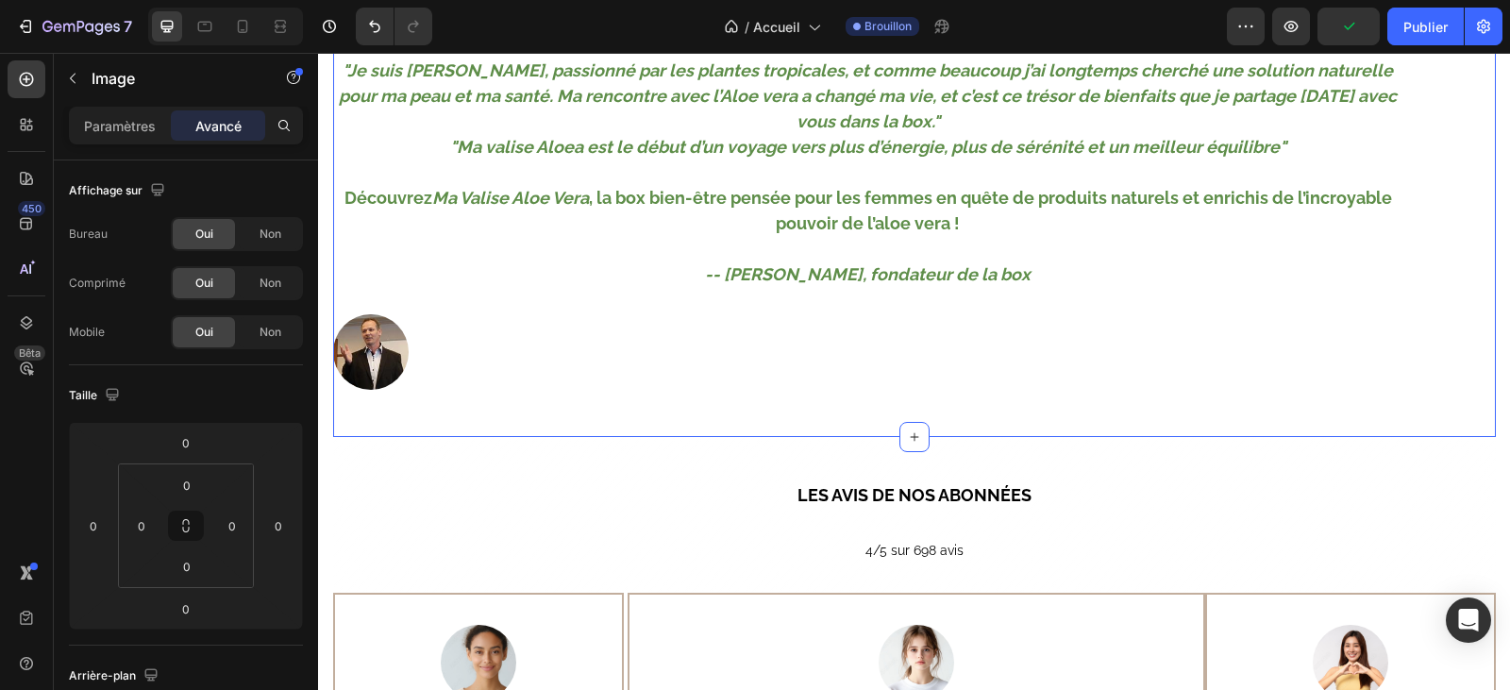
drag, startPoint x: 666, startPoint y: 401, endPoint x: 675, endPoint y: 409, distance: 11.4
click at [667, 401] on div "MÉGA OFFRE SANS ENGAGEMENT VOTRE ABONNEMENT 1 AN 39.90€ LA BOX Pourquoi cette b…" at bounding box center [914, 105] width 1163 height 663
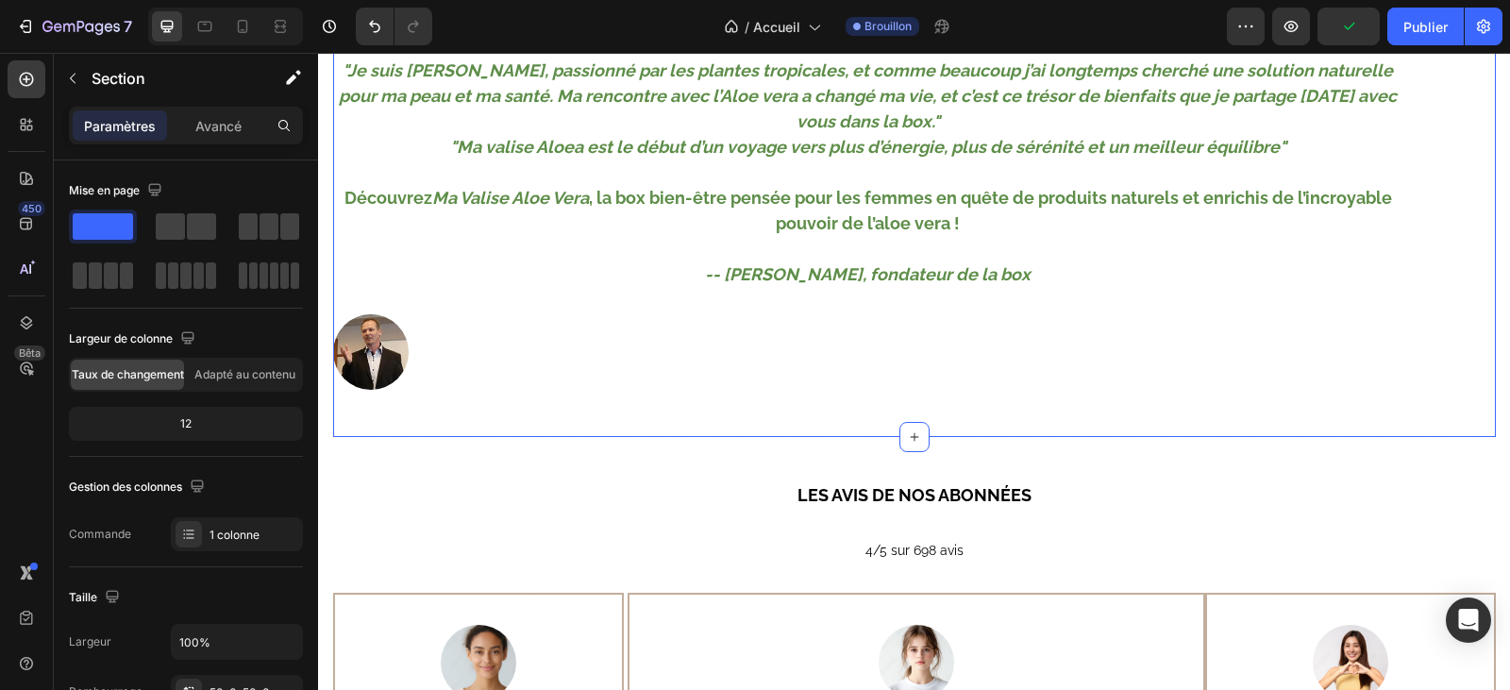
click at [675, 410] on div "MÉGA OFFRE SANS ENGAGEMENT VOTRE ABONNEMENT 1 AN 39.90€ LA BOX Pourquoi cette b…" at bounding box center [914, 105] width 1163 height 663
click at [671, 397] on div "MÉGA OFFRE SANS ENGAGEMENT VOTRE ABONNEMENT 1 AN 39.90€ LA BOX Pourquoi cette b…" at bounding box center [914, 105] width 1163 height 663
click at [678, 370] on div at bounding box center [914, 351] width 1163 height 75
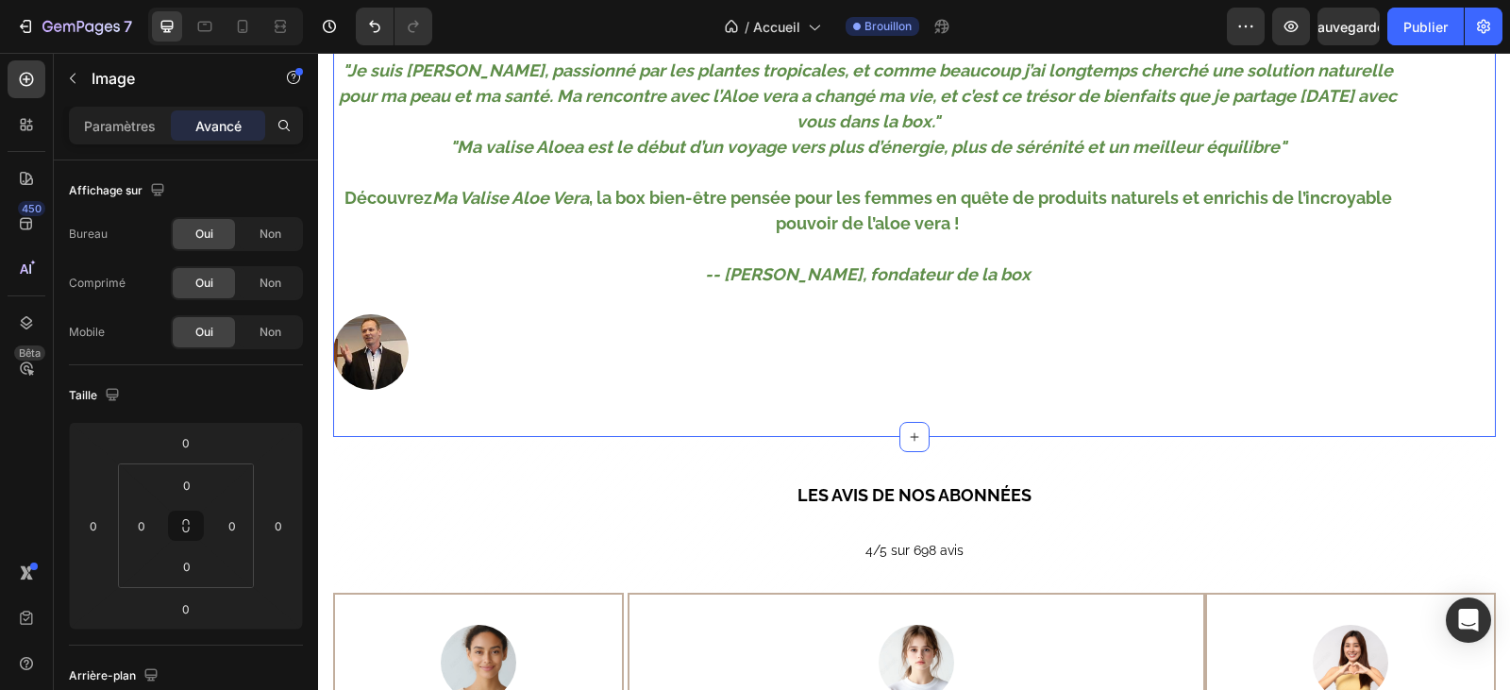
click at [663, 408] on div "MÉGA OFFRE SANS ENGAGEMENT VOTRE ABONNEMENT 1 AN 39.90€ LA BOX Pourquoi cette b…" at bounding box center [914, 105] width 1163 height 663
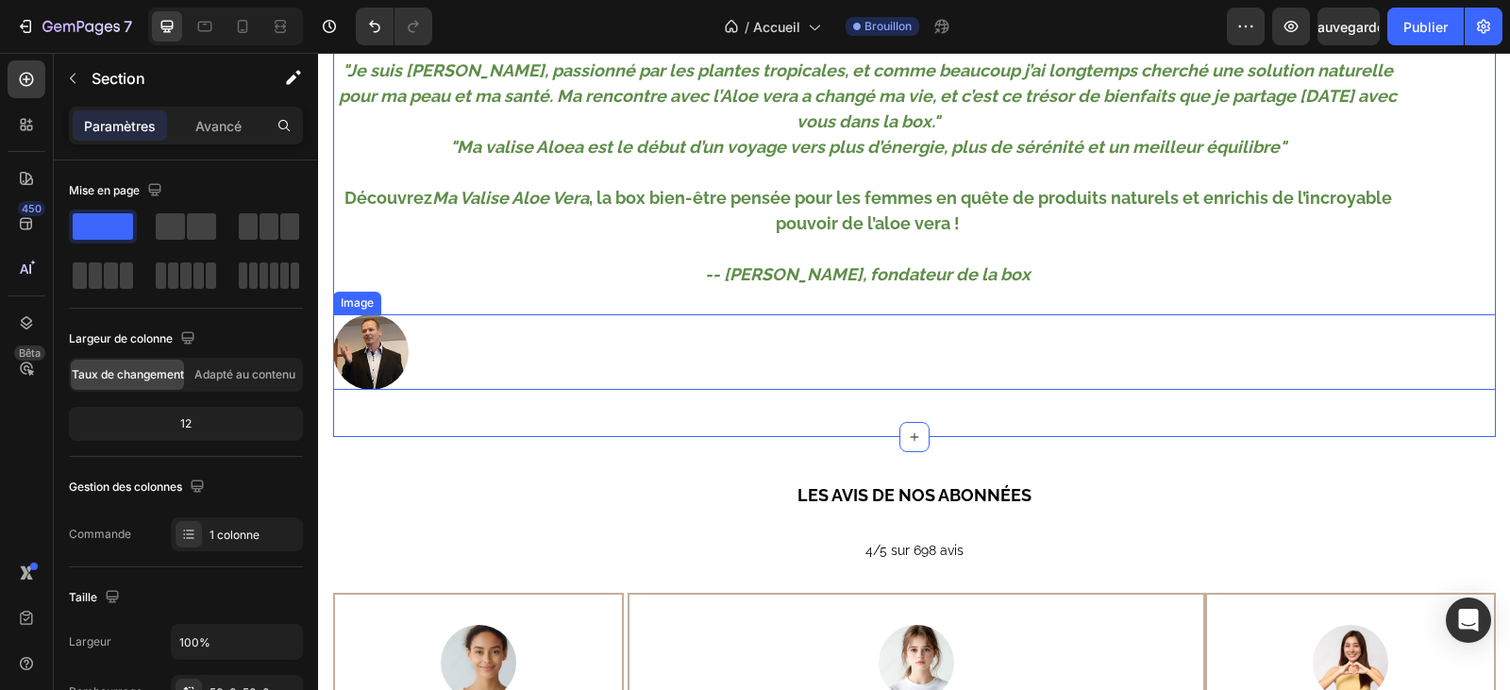
click at [660, 369] on div at bounding box center [914, 351] width 1163 height 75
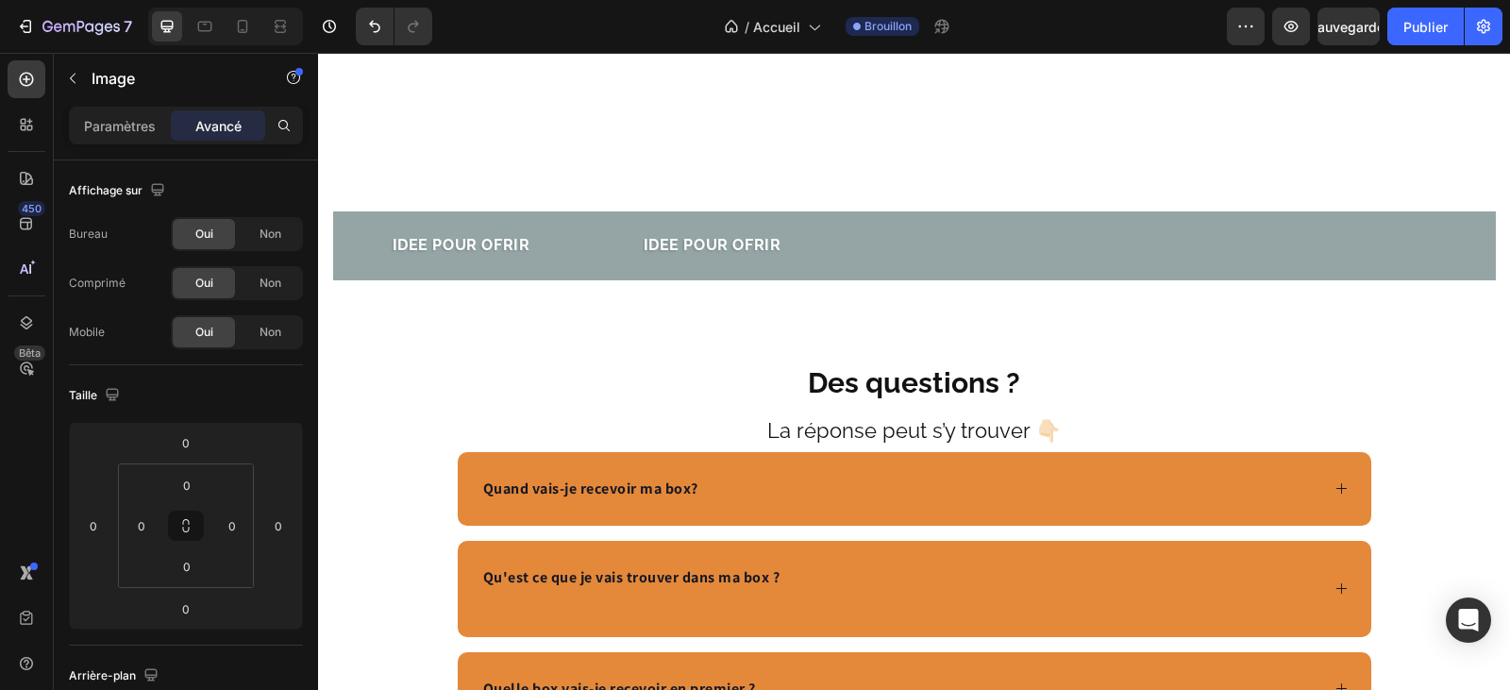
scroll to position [6511, 0]
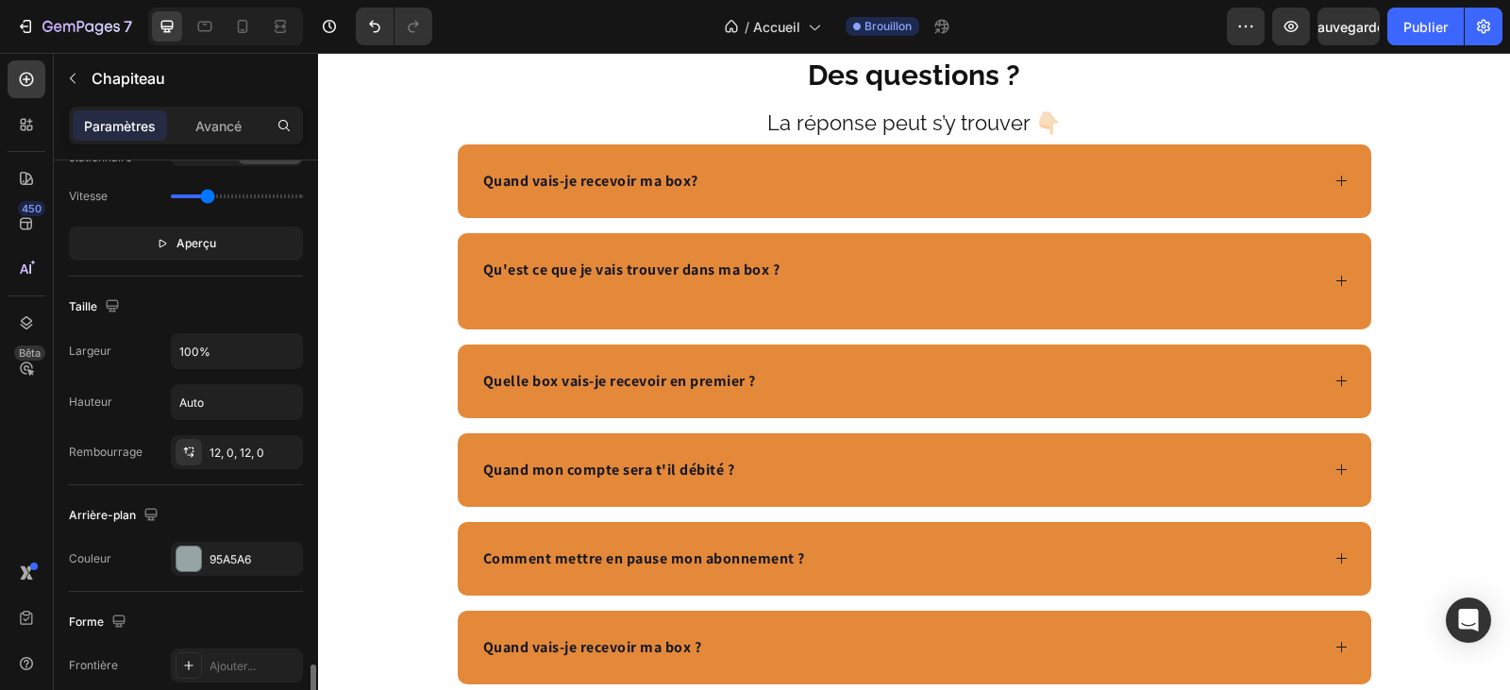
scroll to position [755, 0]
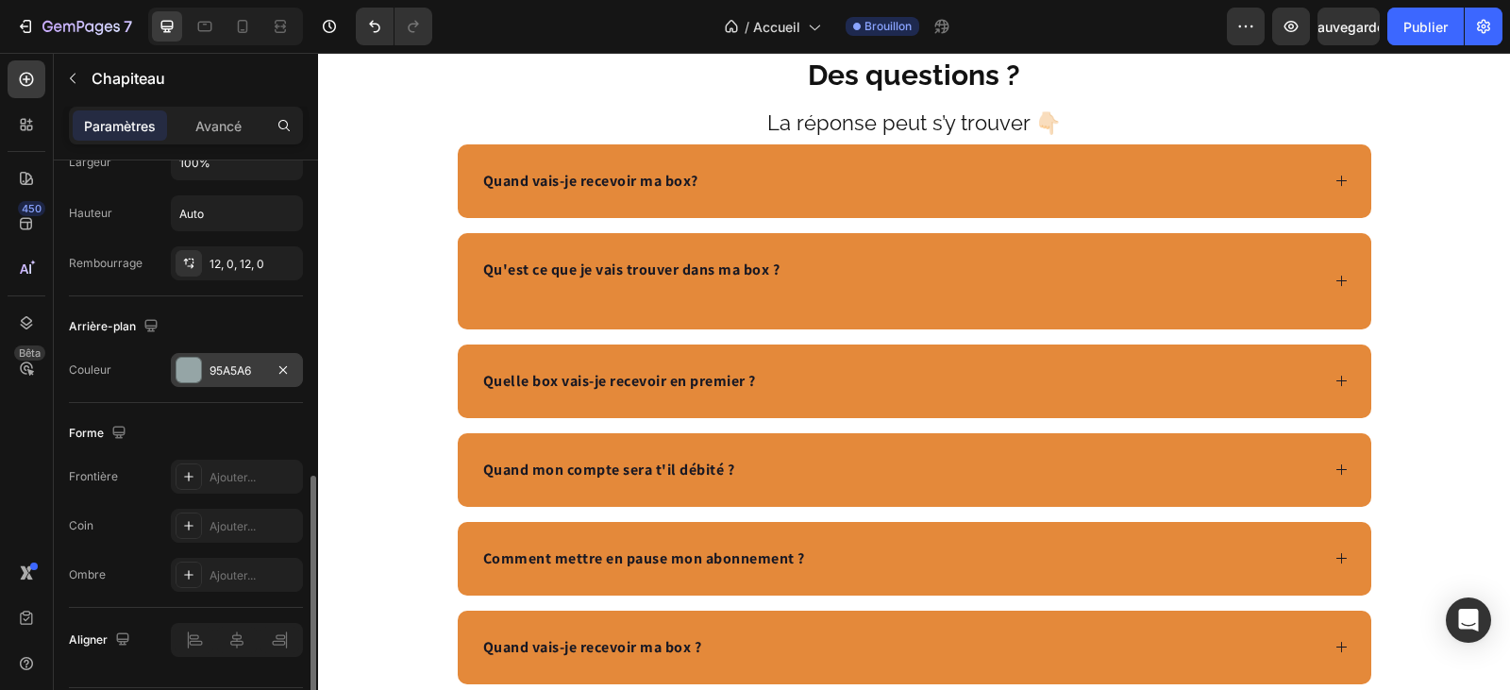
click at [234, 364] on font "95A5A6" at bounding box center [230, 370] width 42 height 14
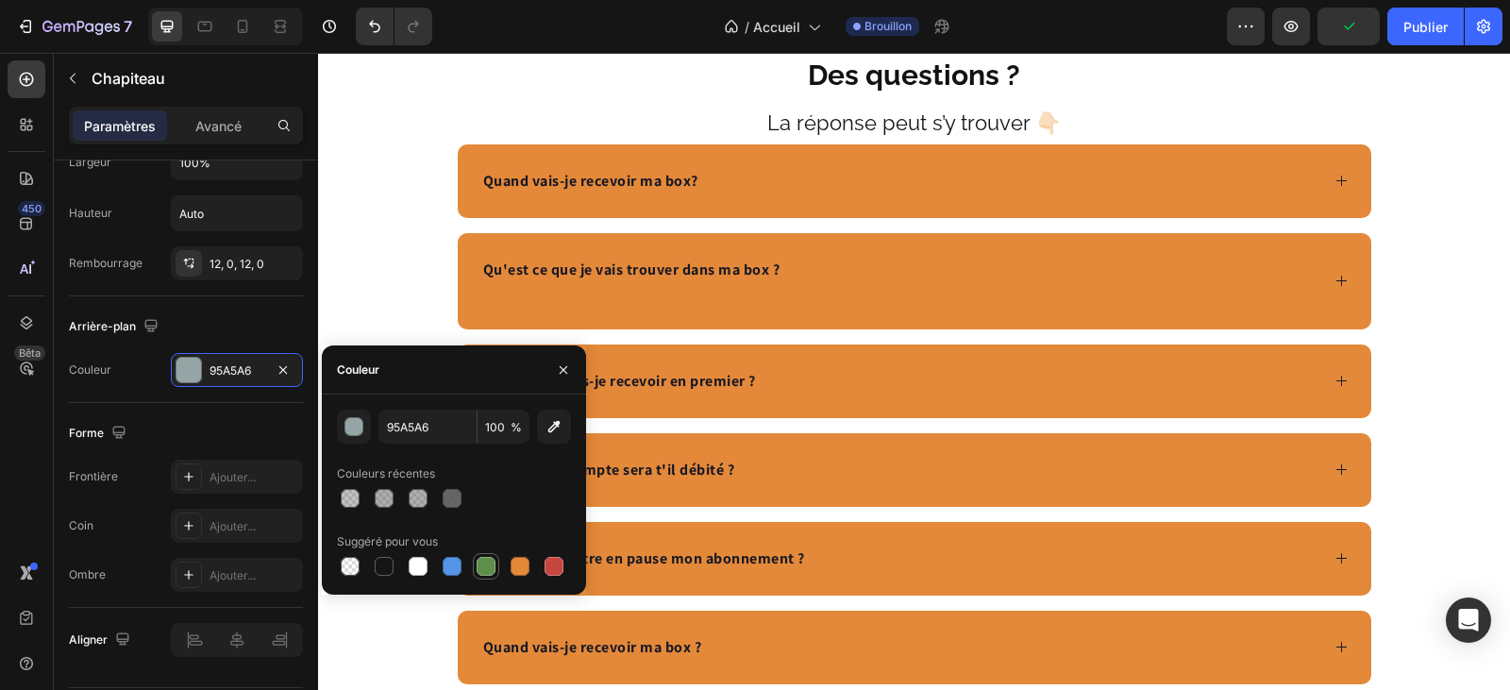
click at [491, 564] on div at bounding box center [486, 566] width 19 height 19
type input "5E8E49"
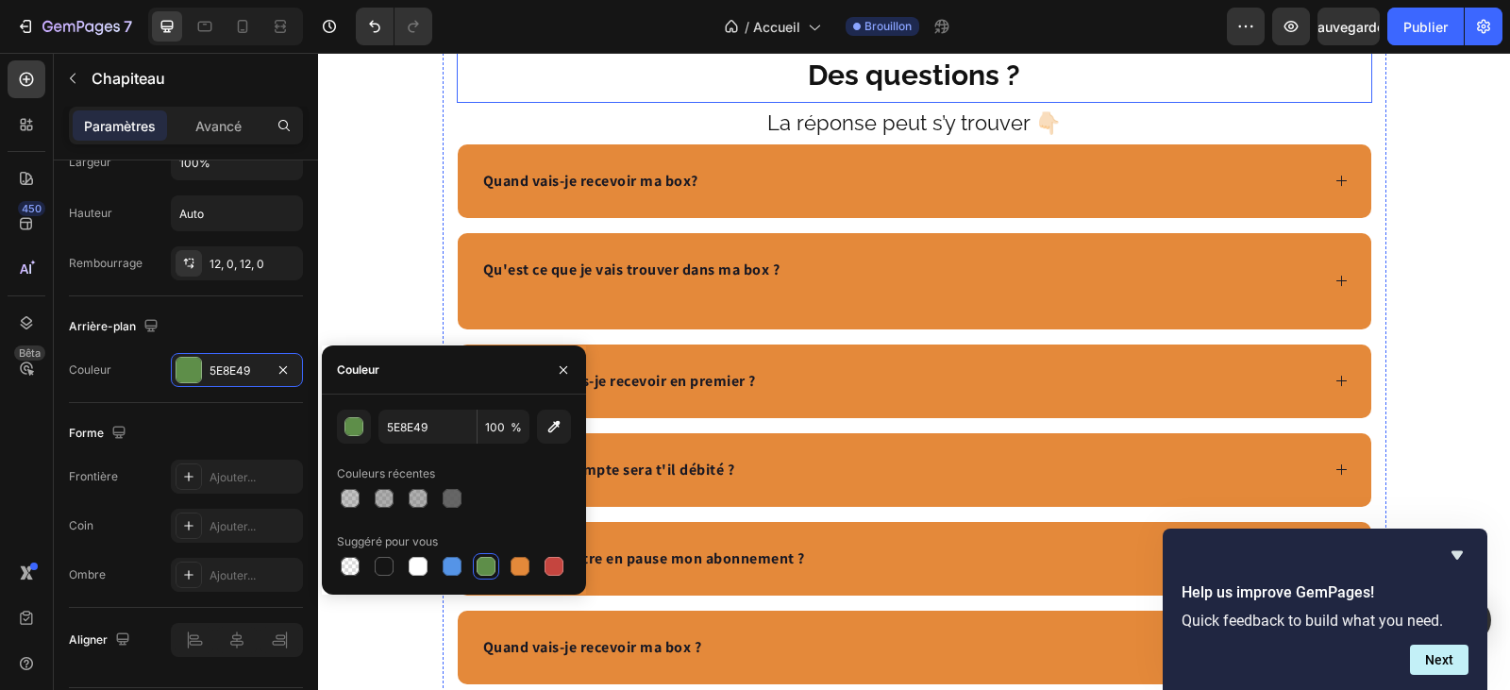
click at [1229, 101] on p "Des questions ?" at bounding box center [915, 75] width 912 height 51
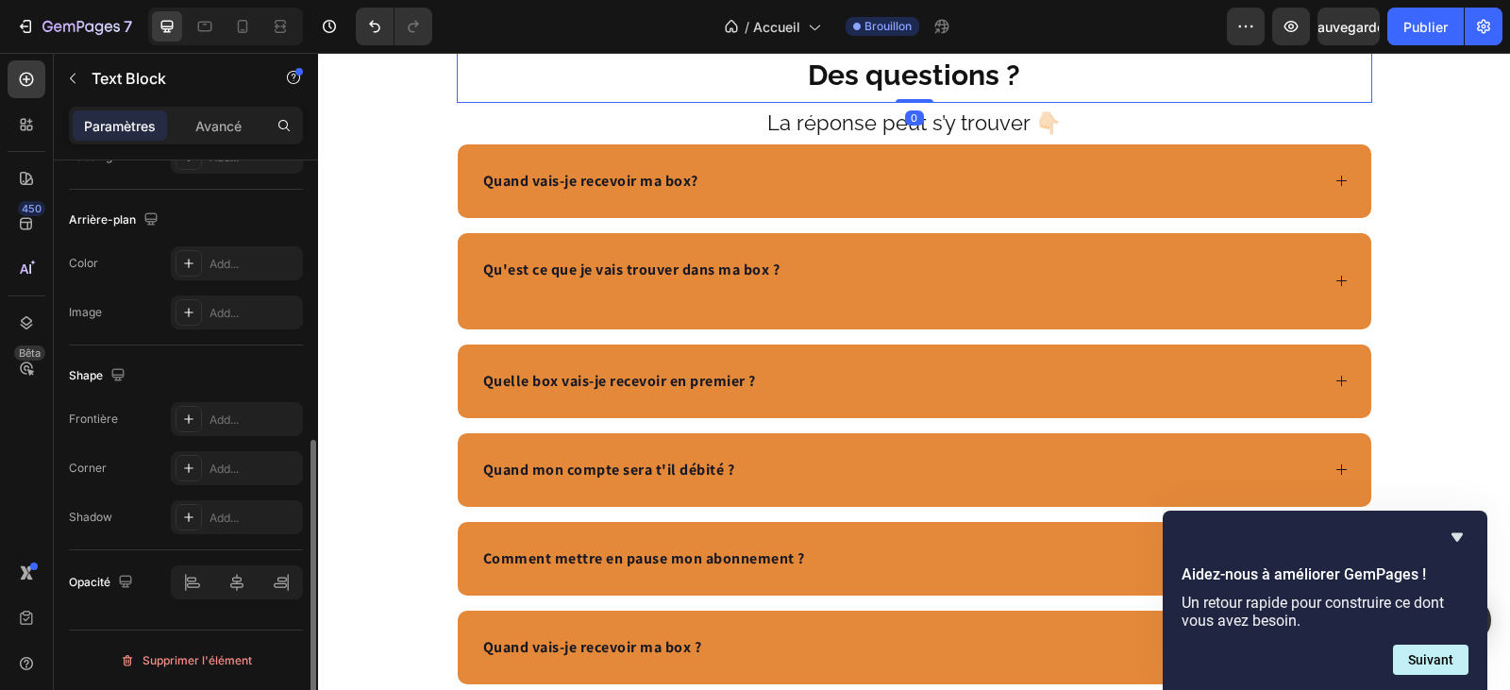
scroll to position [0, 0]
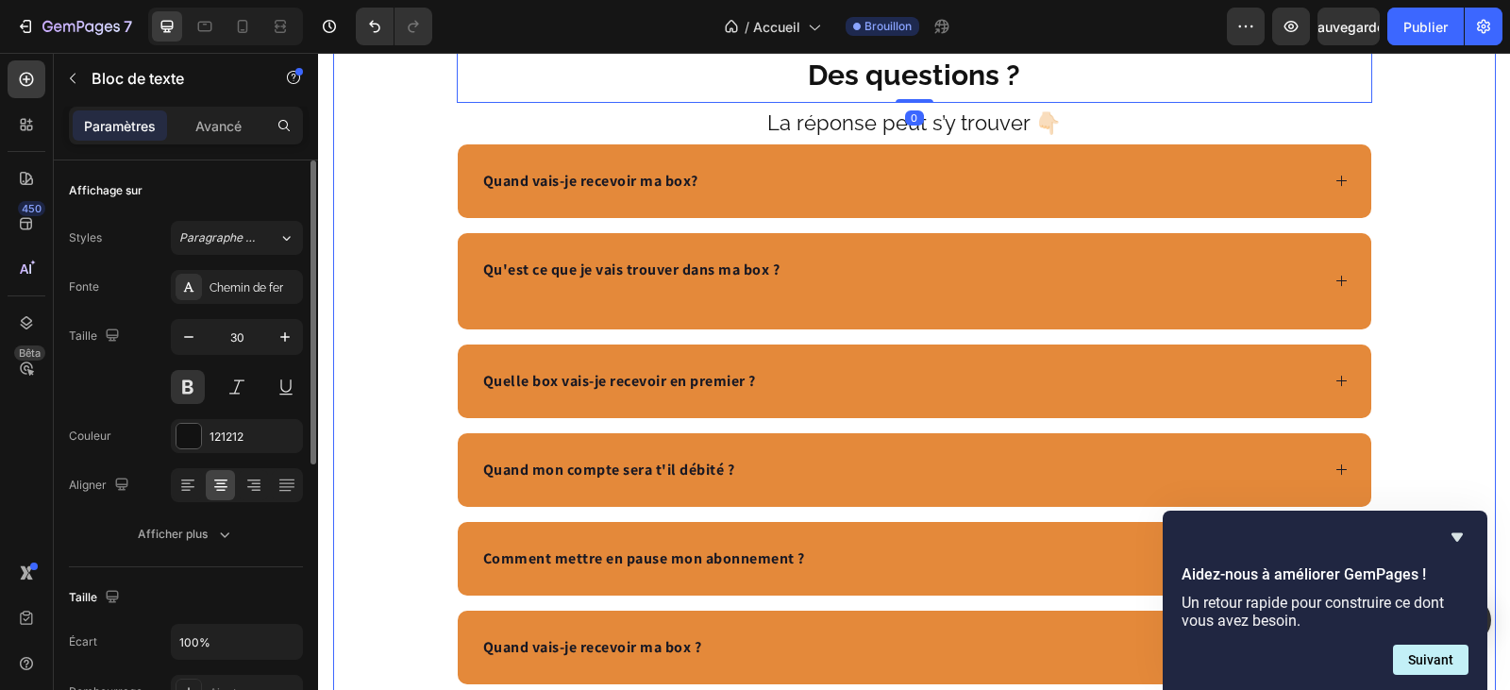
drag, startPoint x: 1423, startPoint y: 360, endPoint x: 1424, endPoint y: 375, distance: 15.1
click at [1427, 361] on div "Des questions ? Text Block 0 La réponse peut s’y trouver 👇🏻 Text Block Quand va…" at bounding box center [914, 410] width 1163 height 725
click at [965, 101] on p "Des questions ?" at bounding box center [915, 75] width 912 height 51
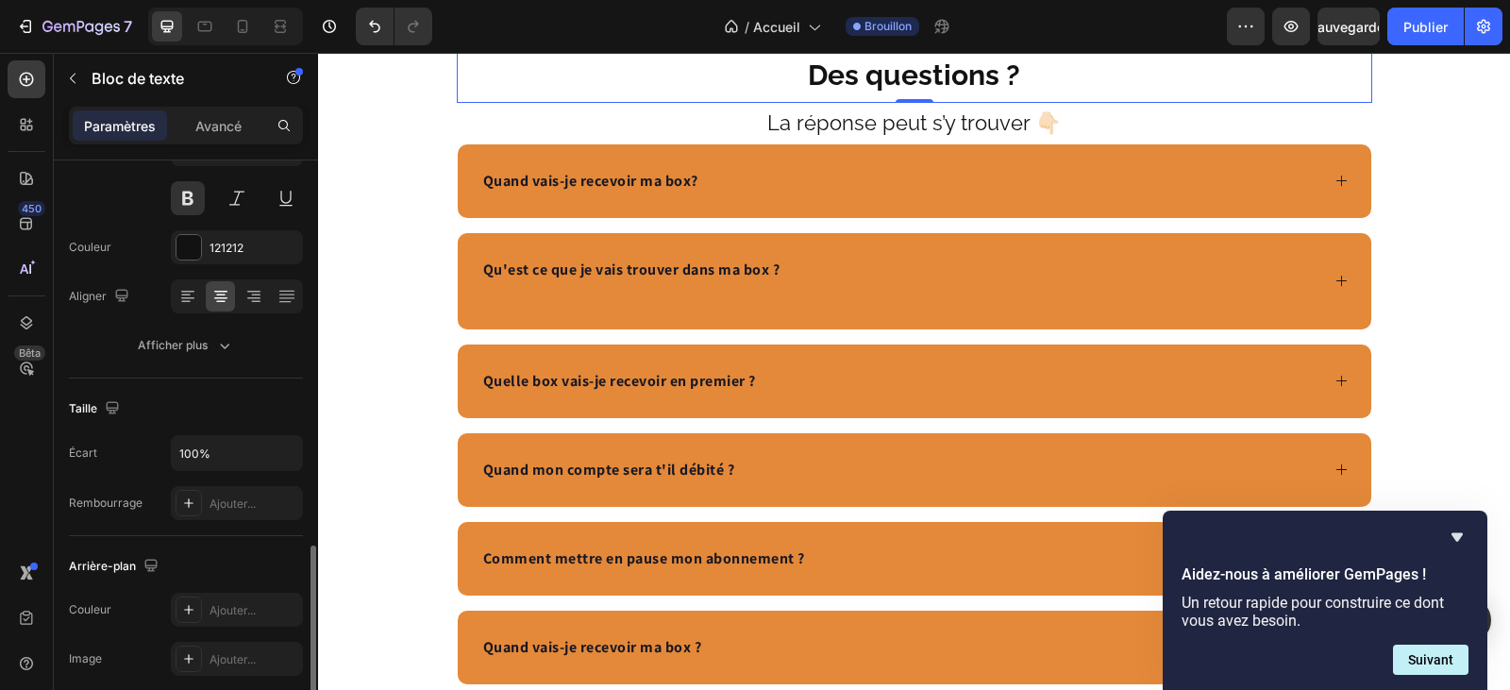
scroll to position [377, 0]
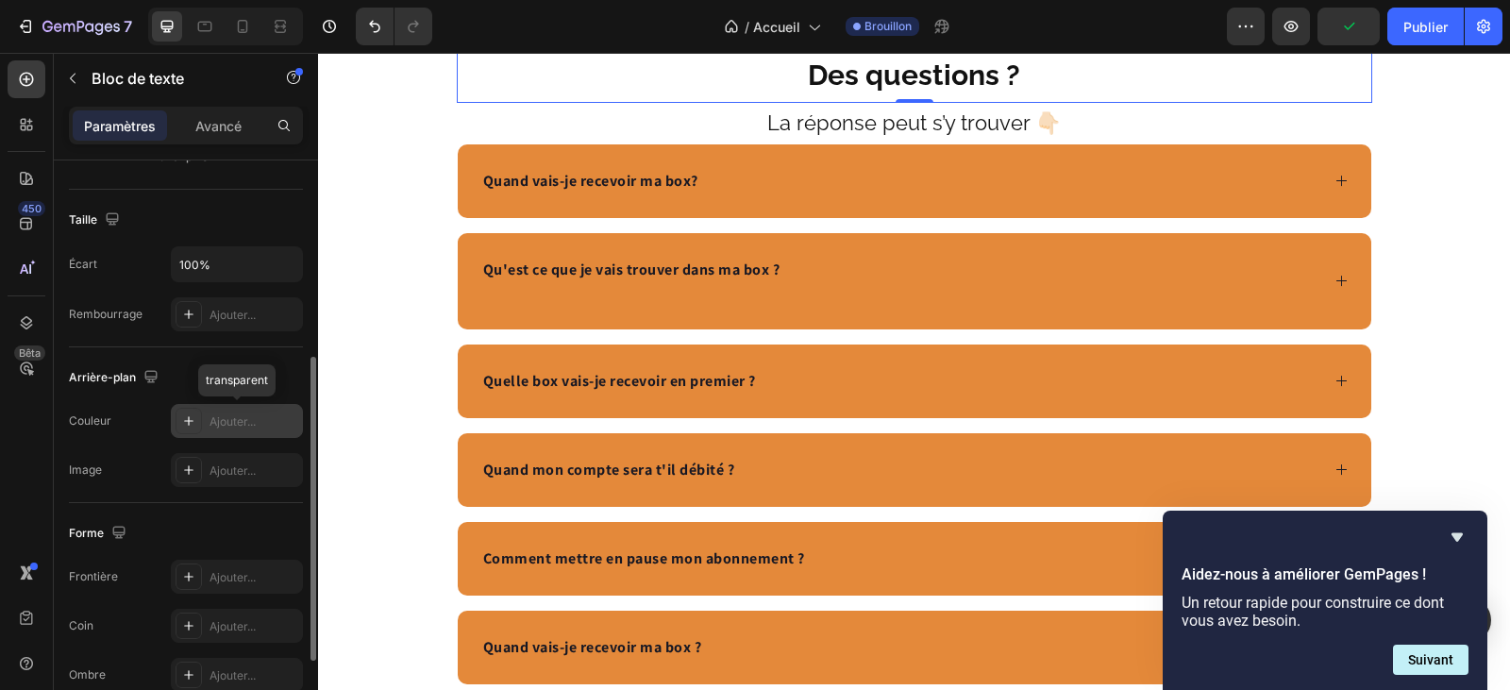
click at [251, 415] on font "Ajouter..." at bounding box center [232, 421] width 46 height 14
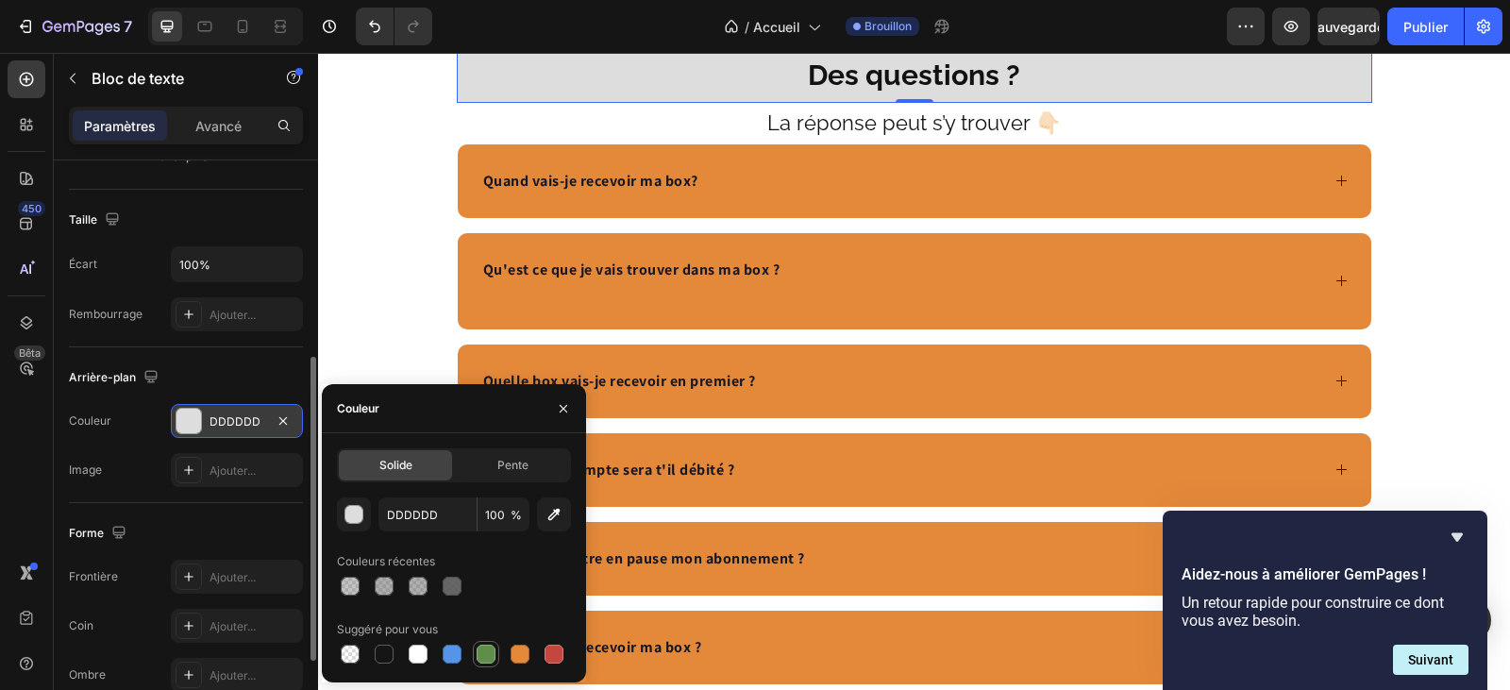
click at [483, 649] on div at bounding box center [486, 653] width 19 height 19
type input "5E8E49"
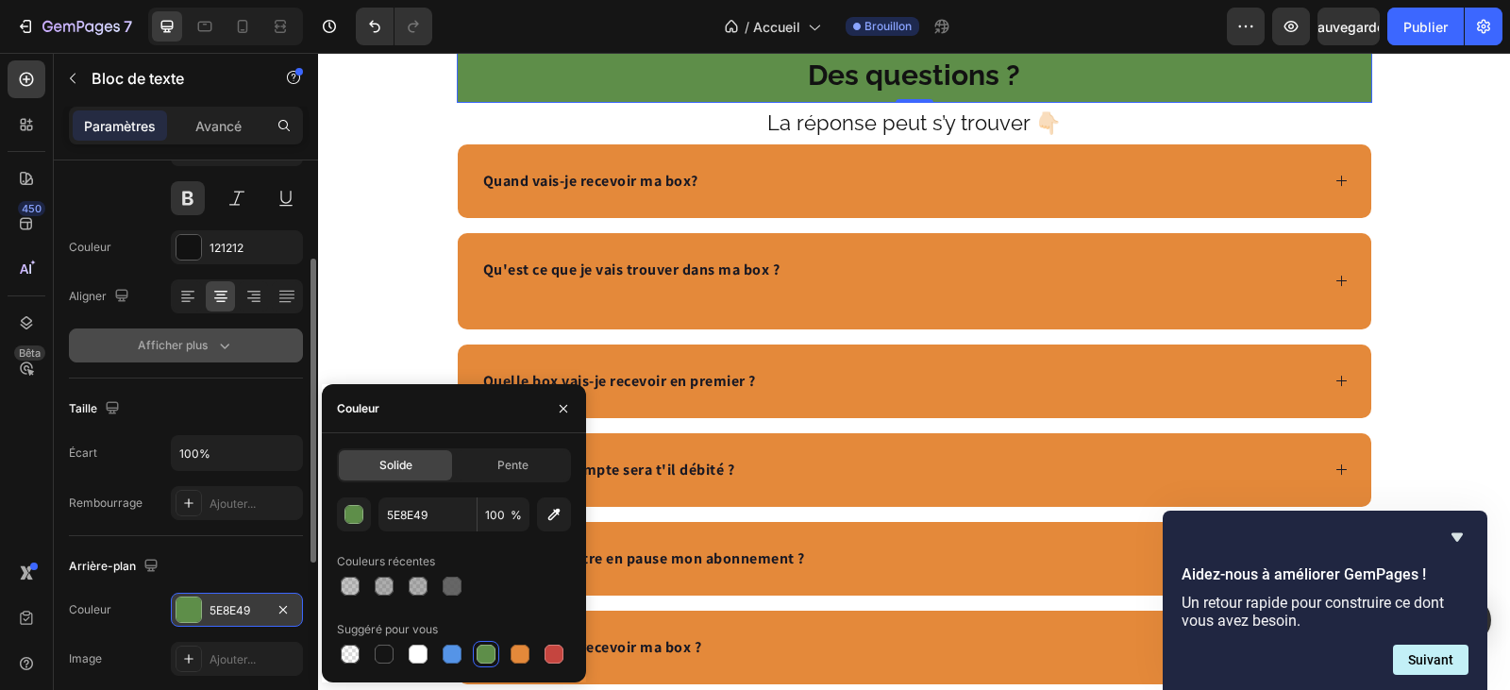
scroll to position [0, 0]
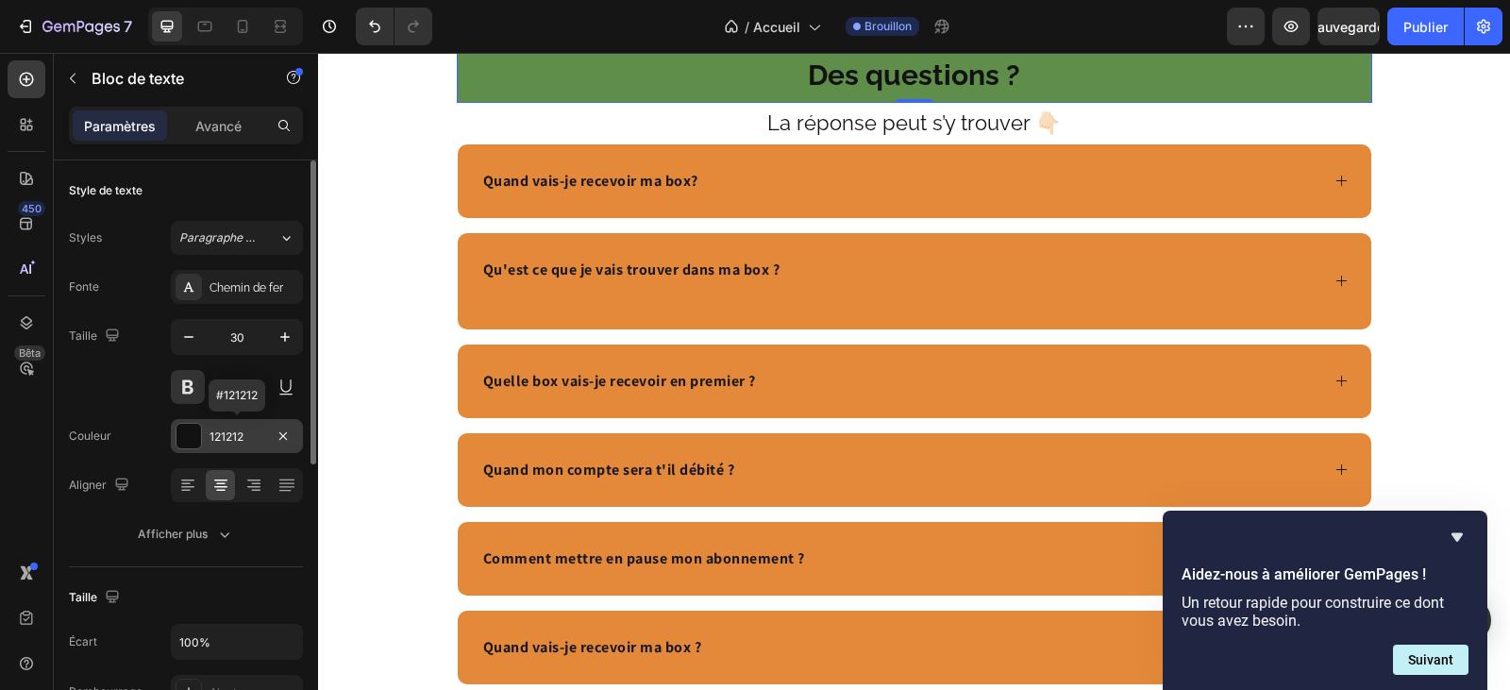
click at [250, 435] on div "121212" at bounding box center [236, 436] width 55 height 17
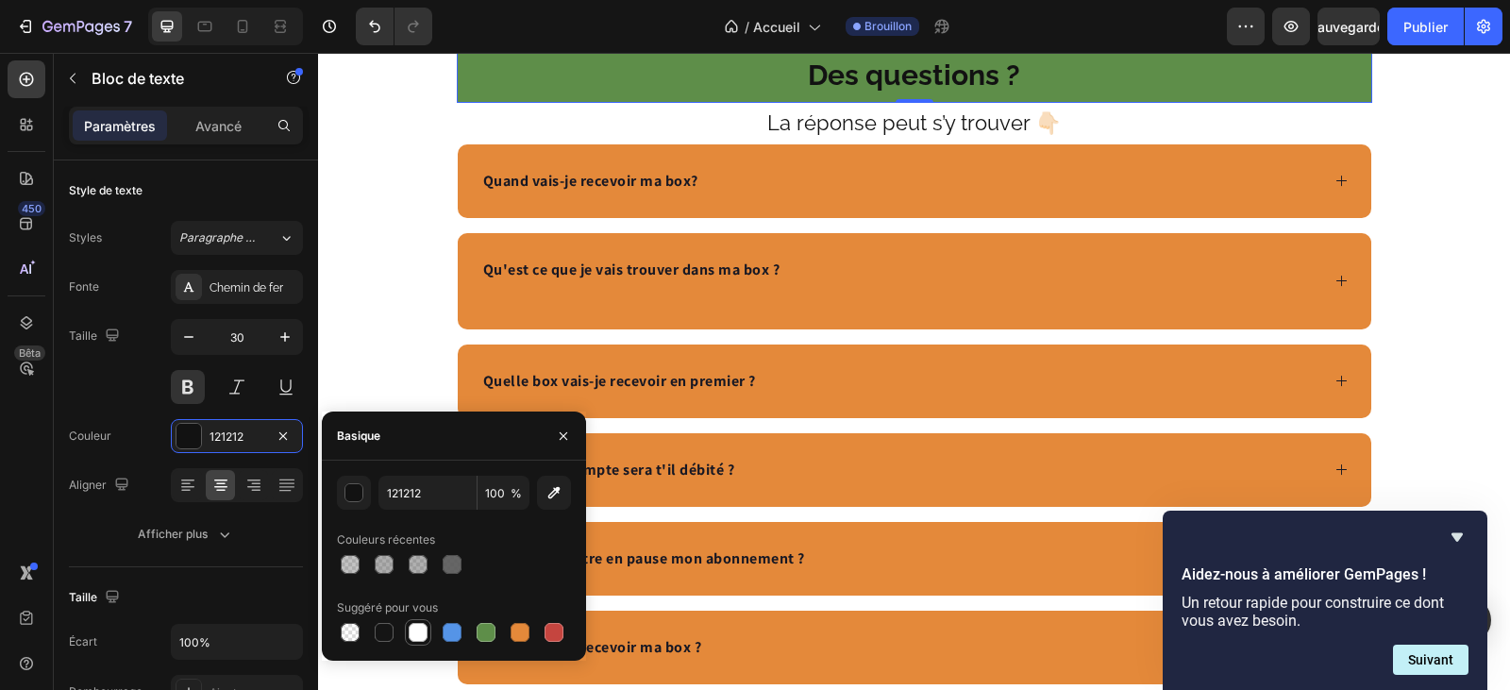
click at [426, 633] on div at bounding box center [418, 632] width 19 height 19
type input "FFFFFF"
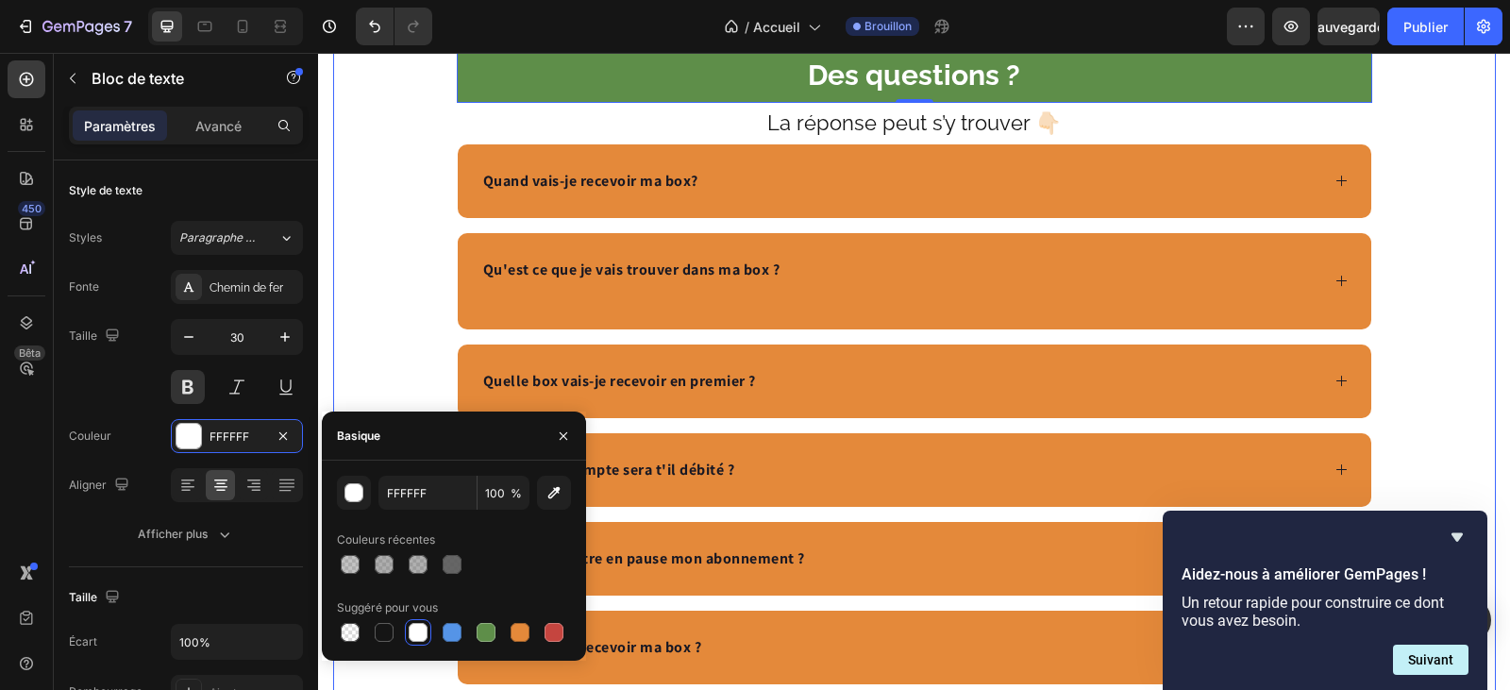
click at [1477, 383] on div "Des questions ? Text Block 0 La réponse peut s’y trouver 👇🏻 Text Block Quand va…" at bounding box center [914, 410] width 1163 height 725
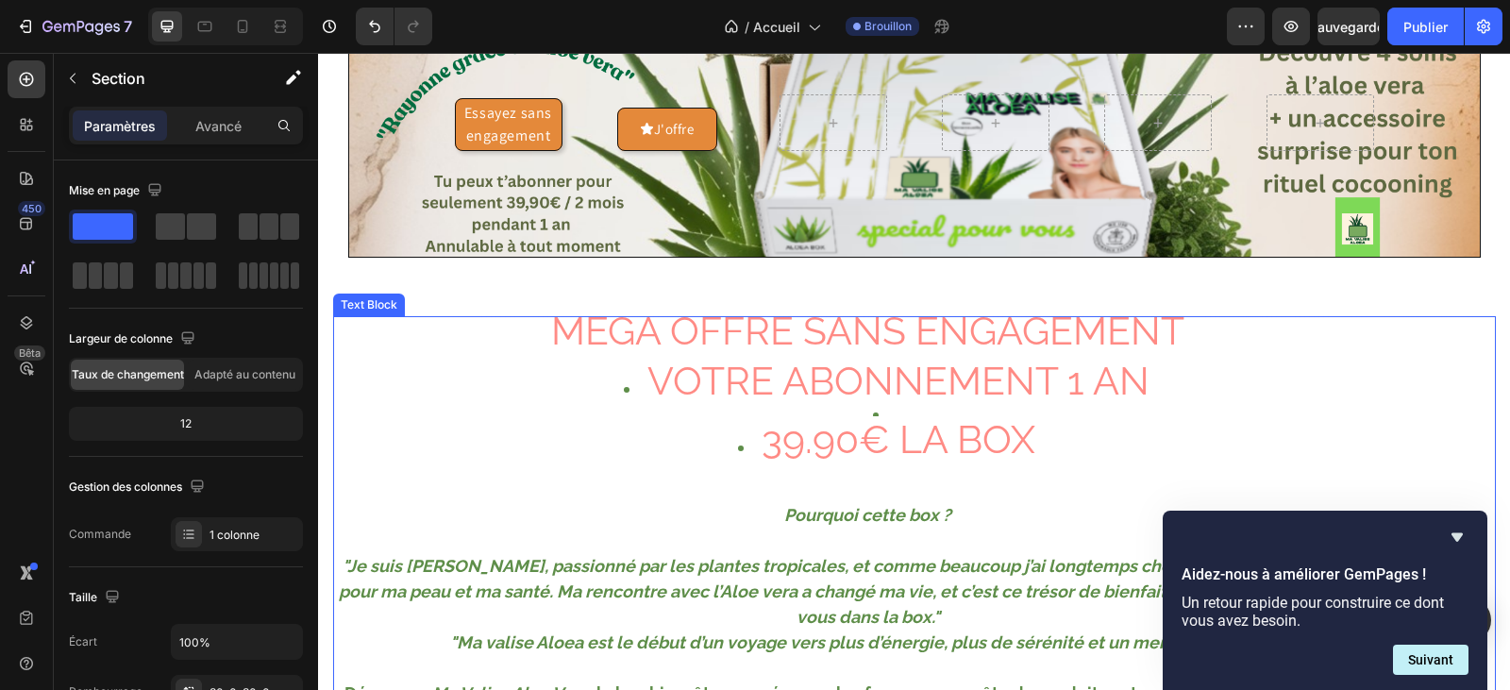
scroll to position [94, 0]
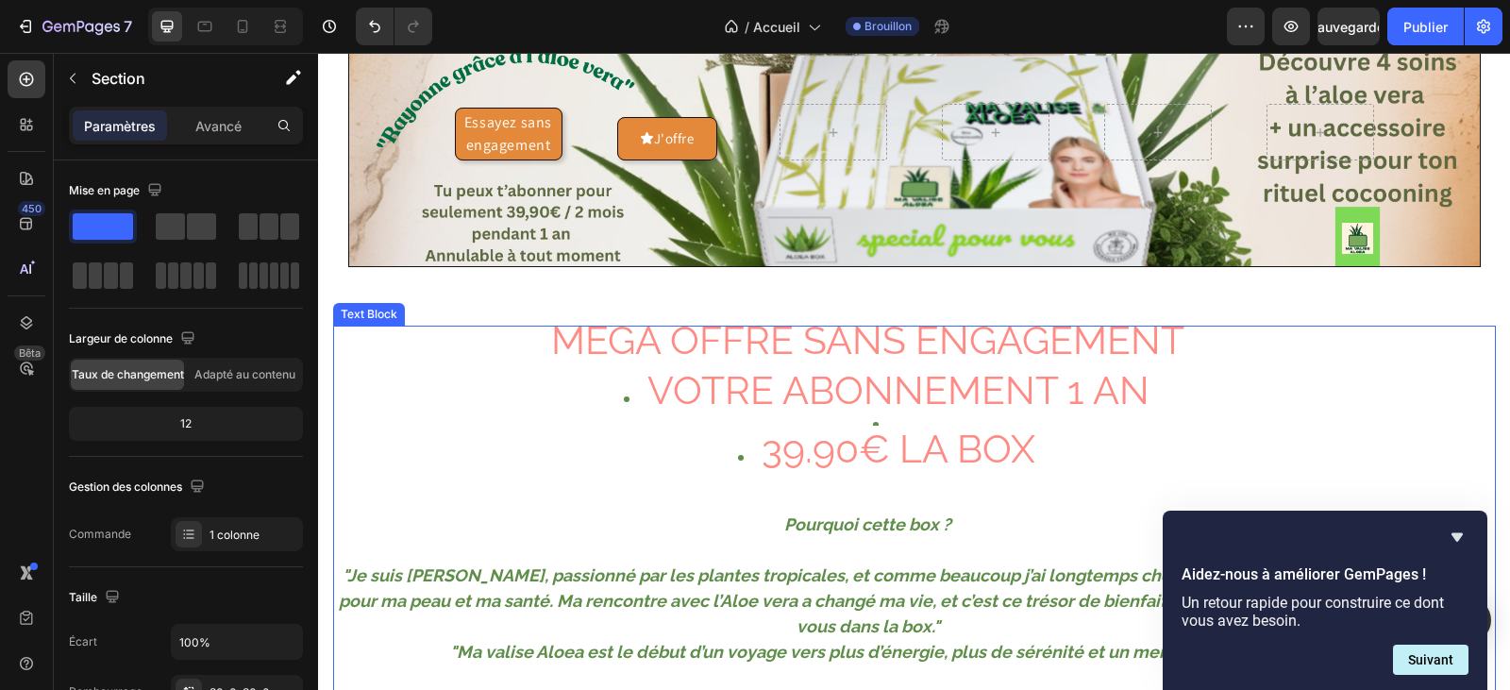
click at [1036, 462] on li "39.90€ LA BOX" at bounding box center [887, 465] width 1029 height 59
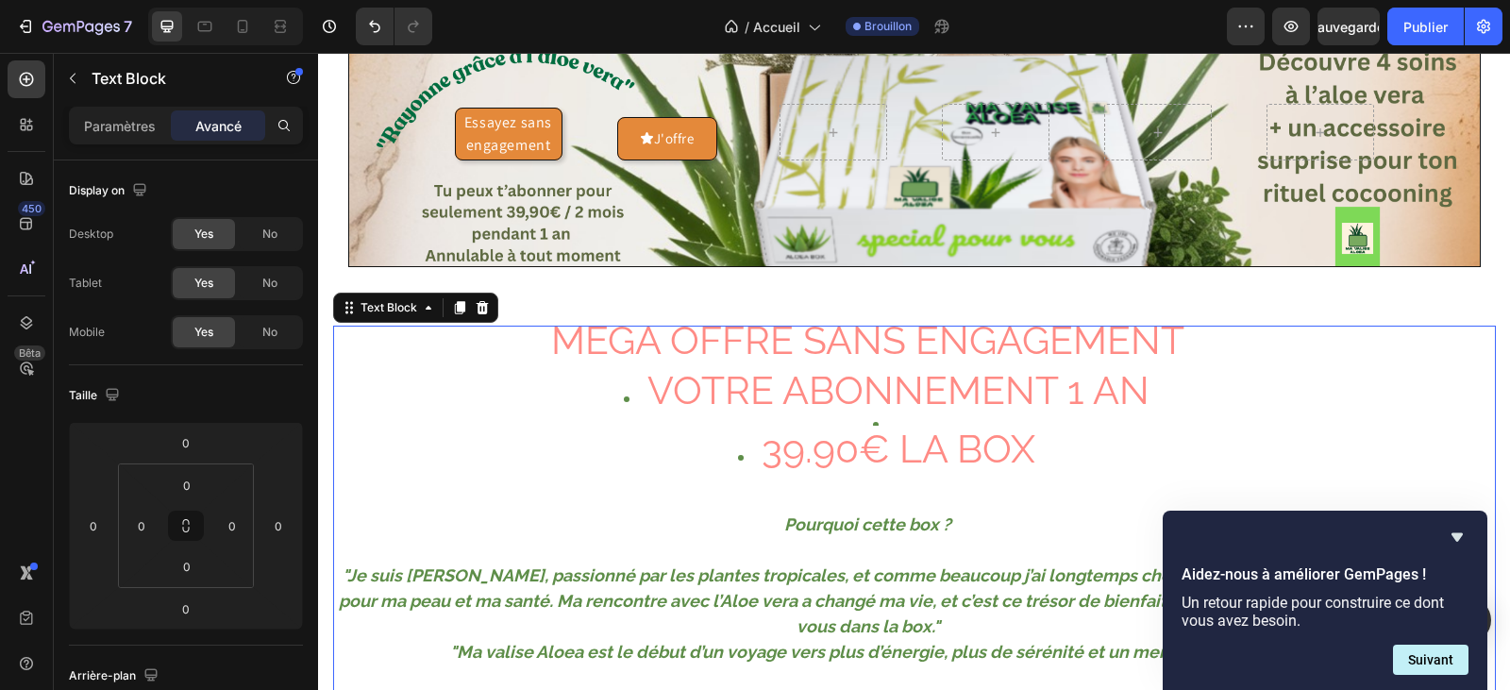
click at [1045, 448] on li "39.90€ LA BOX" at bounding box center [887, 465] width 1029 height 59
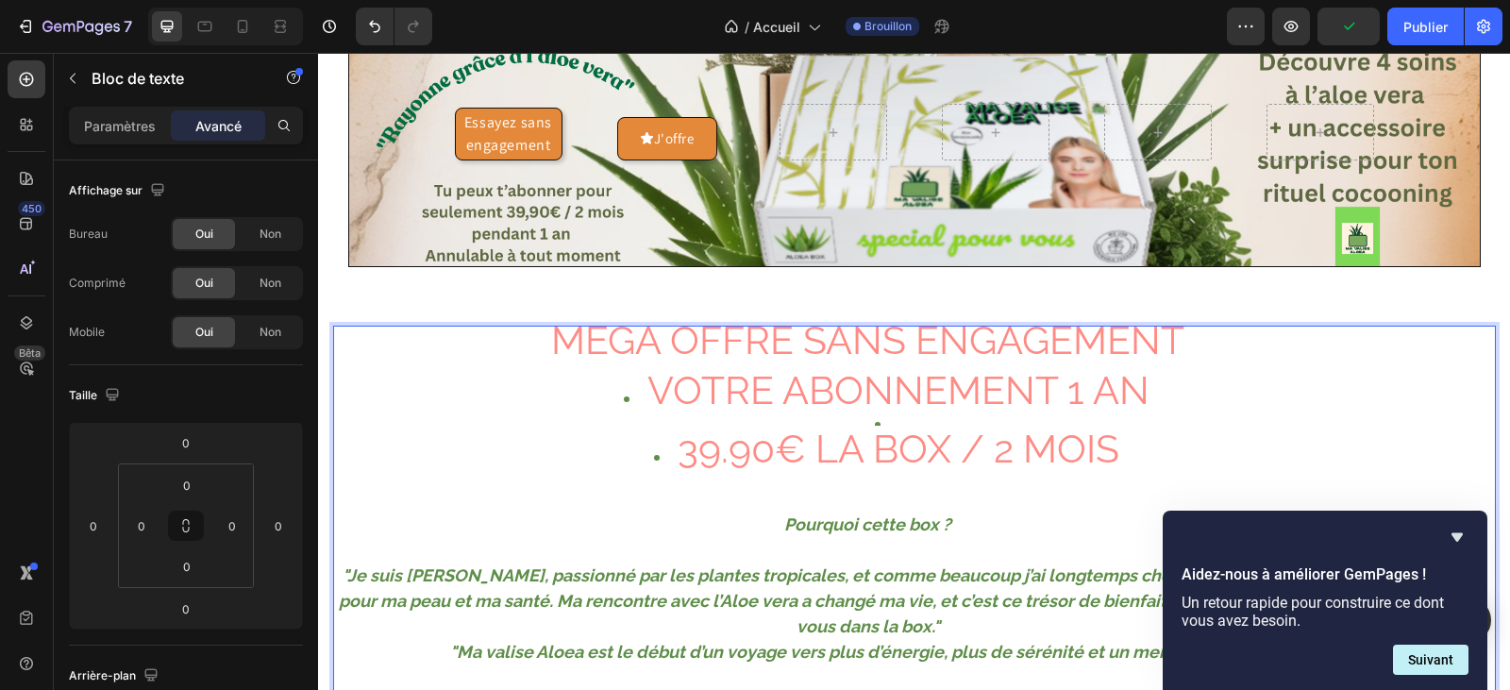
drag, startPoint x: 475, startPoint y: 440, endPoint x: 470, endPoint y: 464, distance: 25.0
click at [474, 441] on li "39.90€ LA BOX / 2 MOIS" at bounding box center [887, 465] width 1029 height 59
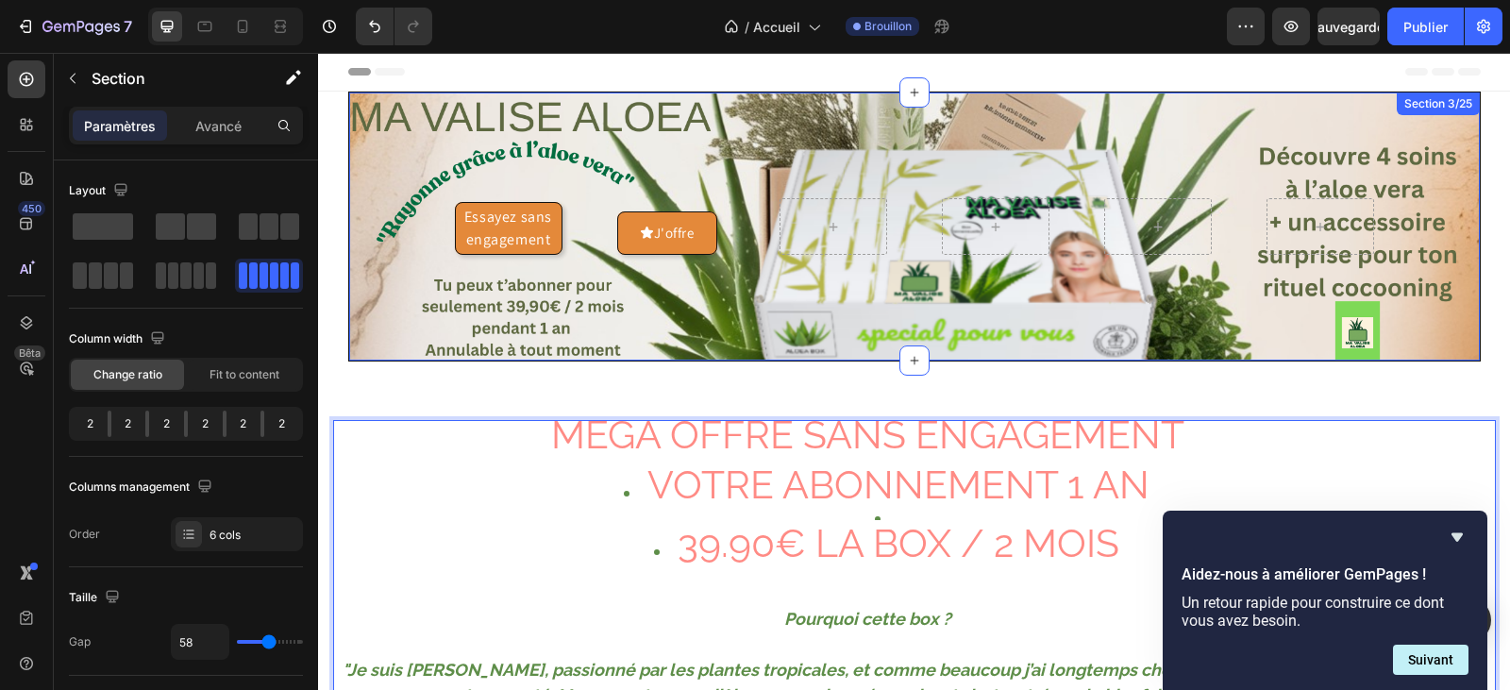
click at [591, 191] on div "Essayez sans engagement Button J'offre Button Section 3/25" at bounding box center [914, 227] width 1132 height 270
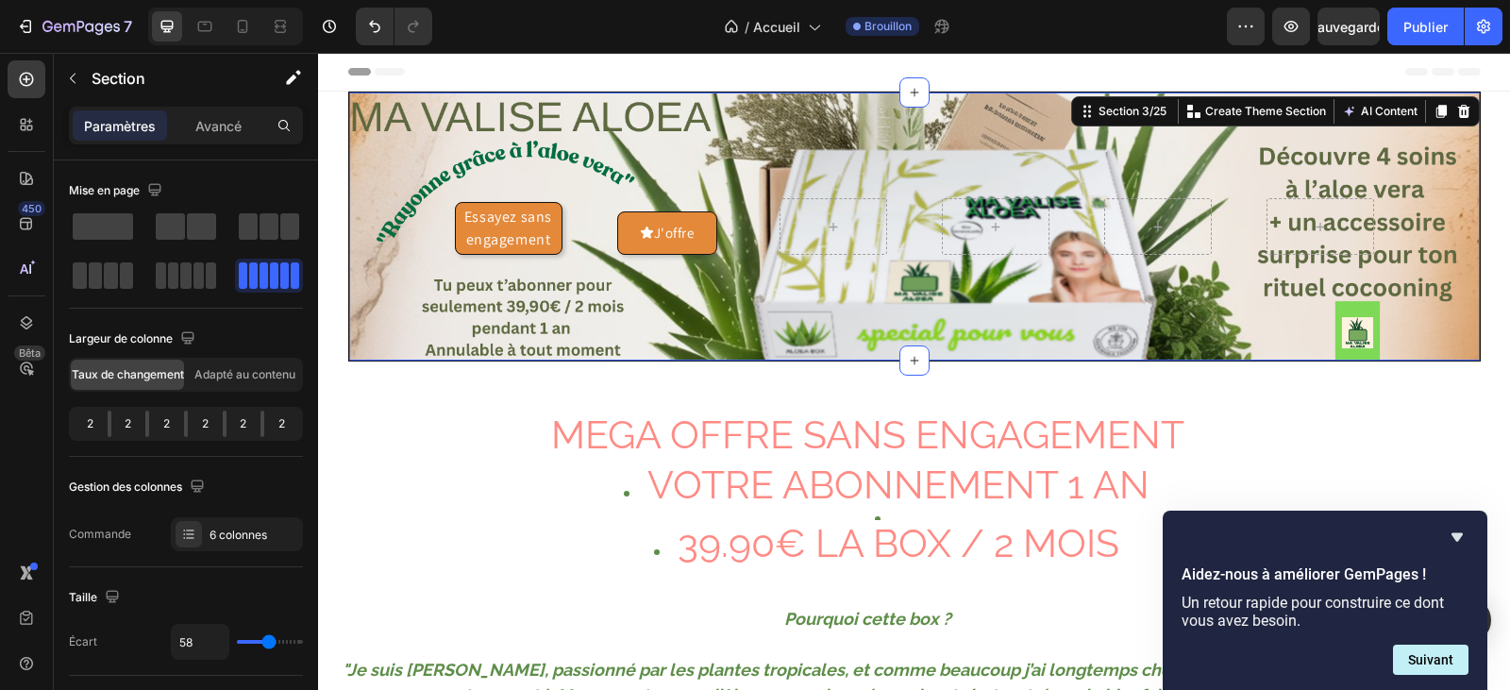
click at [413, 245] on div "Essayez sans engagement Button J'offre Button Section 3/25 You can create reusa…" at bounding box center [914, 227] width 1132 height 270
click at [906, 132] on div "Essayez sans engagement Button J'offre Button Section 3/25 You can create reusa…" at bounding box center [914, 227] width 1132 height 270
click at [583, 195] on div "Essayez sans engagement Button J'offre Button Section 3/25 You can create reusa…" at bounding box center [914, 227] width 1132 height 270
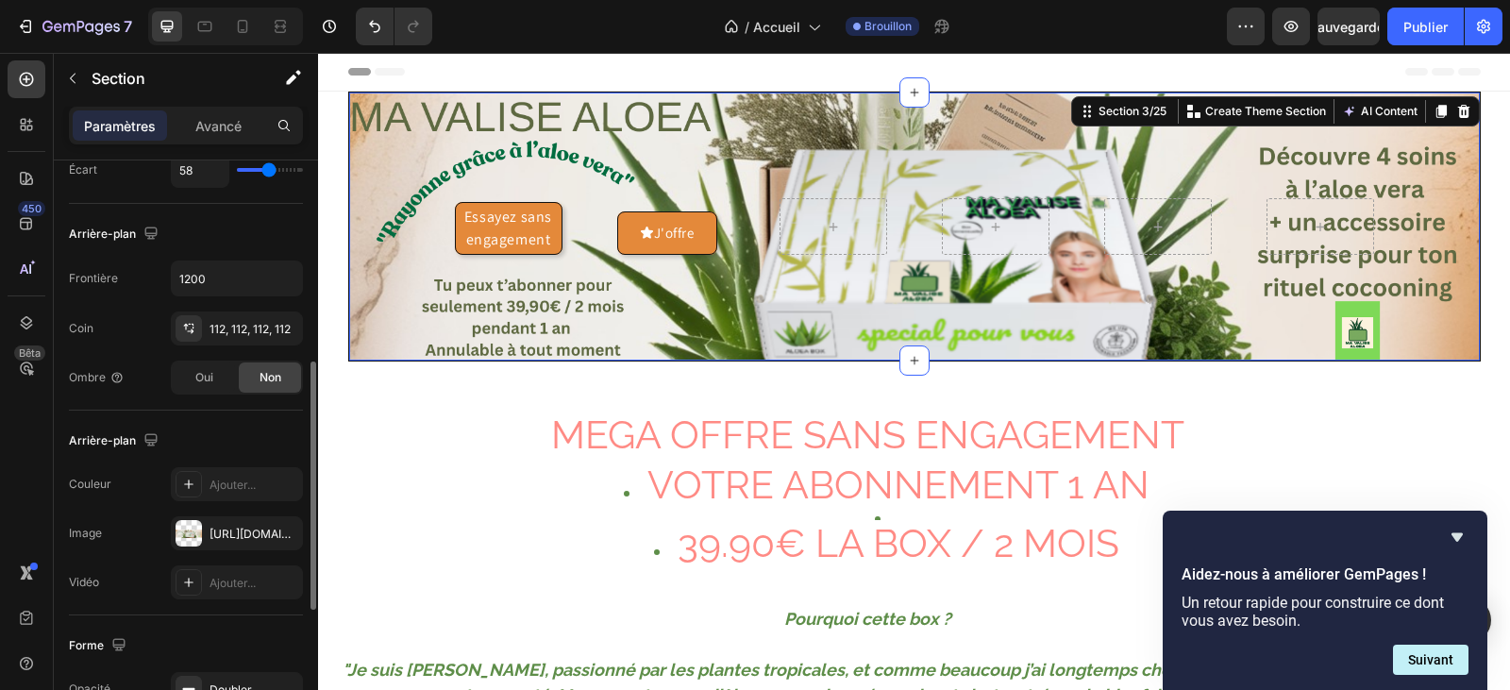
scroll to position [566, 0]
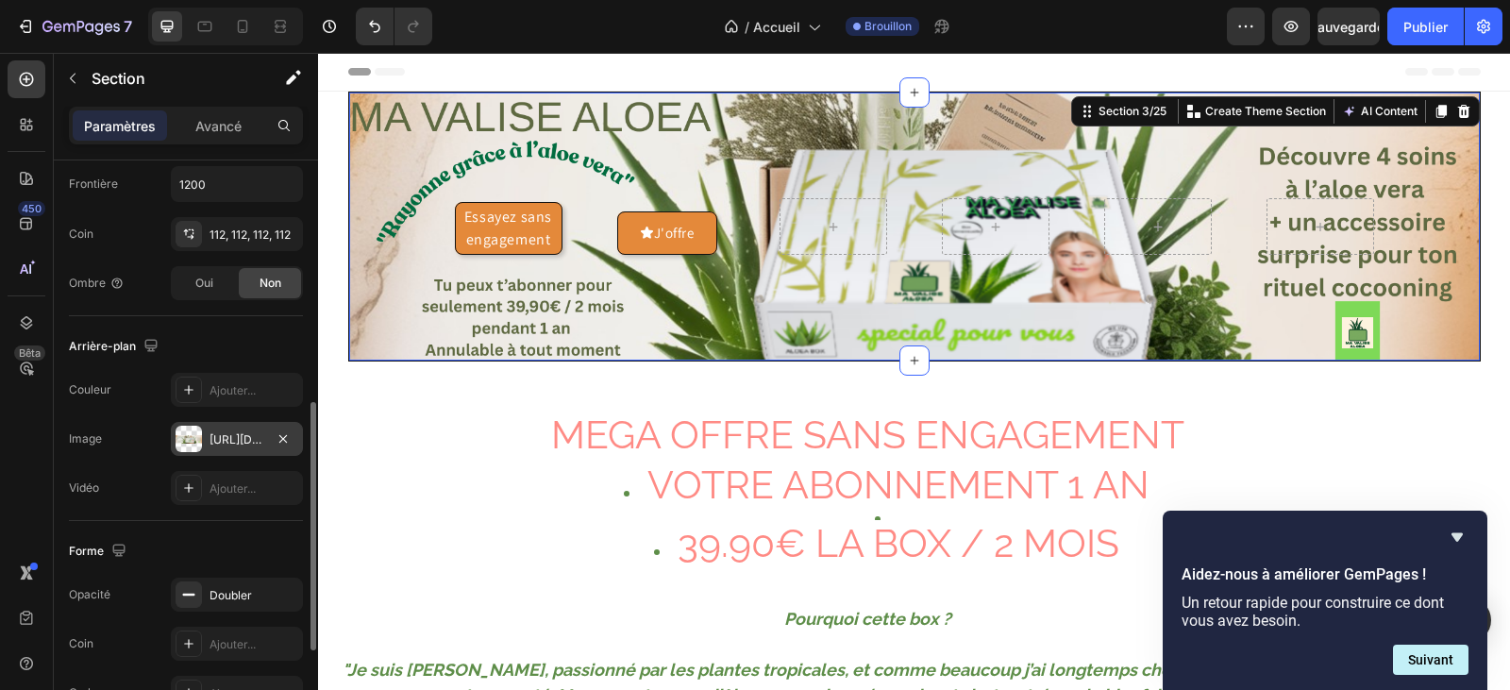
click at [232, 439] on font "[URL][DOMAIN_NAME]" at bounding box center [270, 439] width 122 height 14
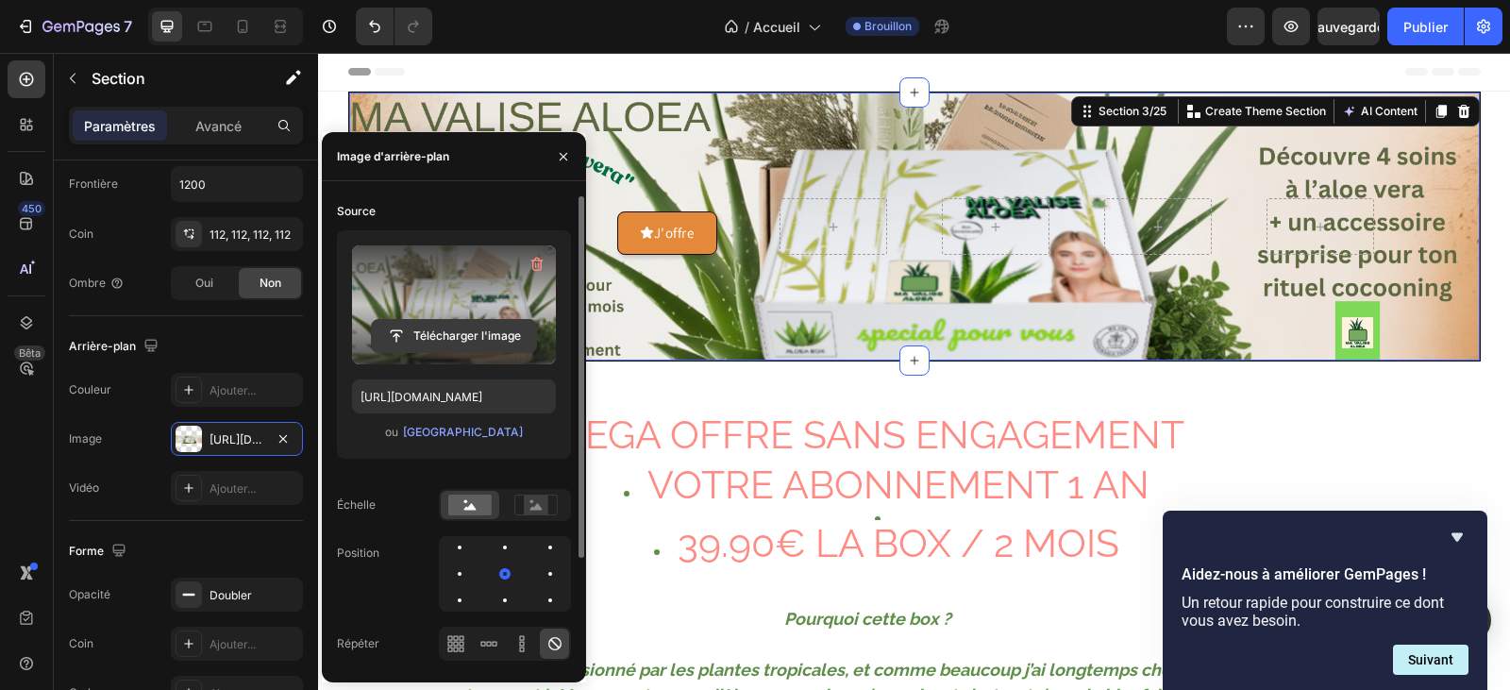
click at [460, 340] on input "file" at bounding box center [454, 336] width 164 height 32
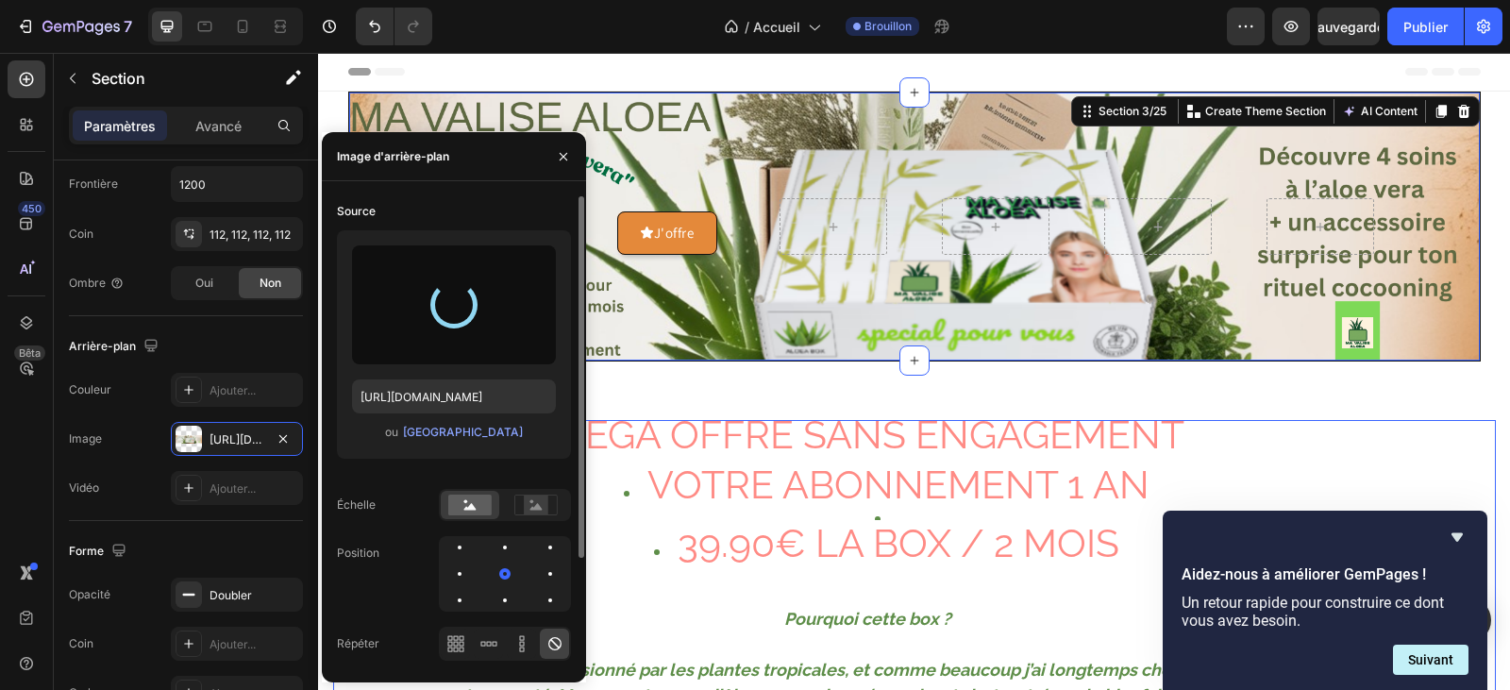
type input "[URL][DOMAIN_NAME]"
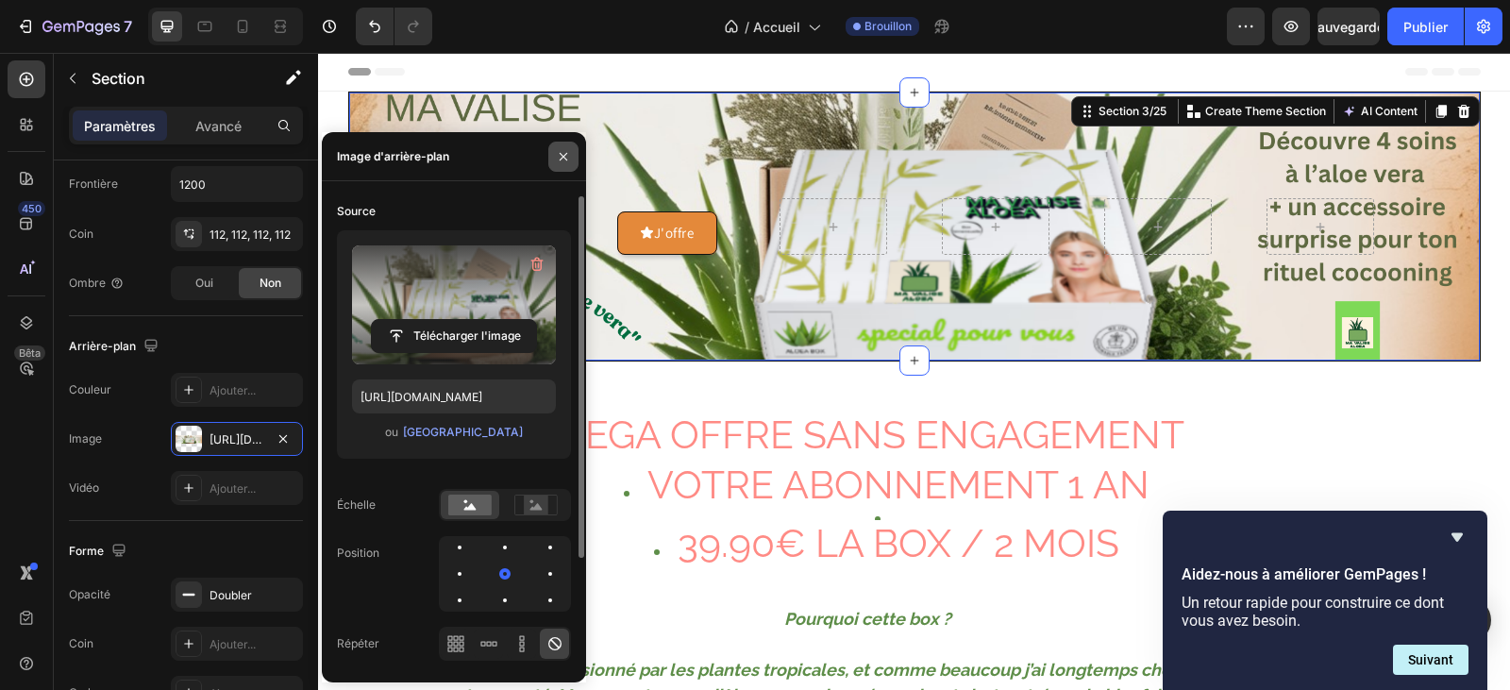
click at [567, 149] on icon "button" at bounding box center [563, 156] width 15 height 15
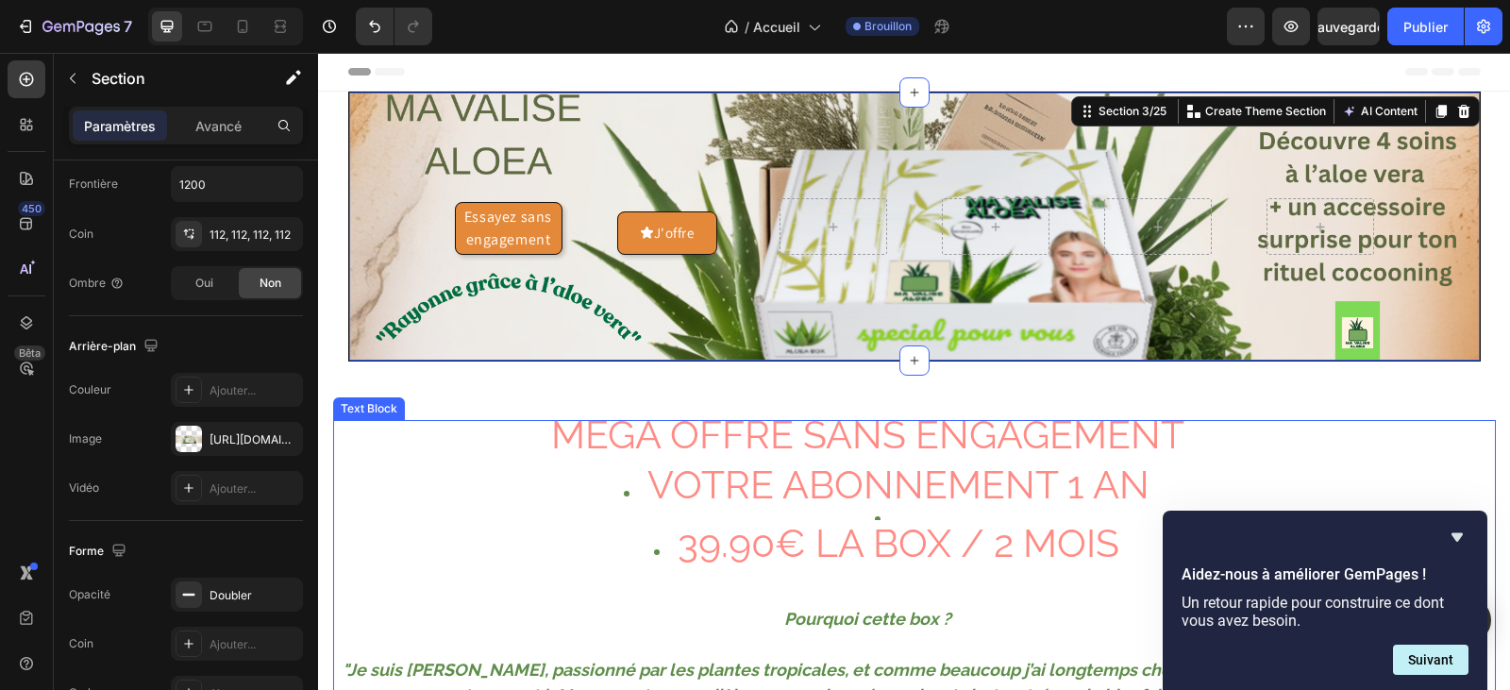
click at [913, 526] on span "39.90€ LA BOX / 2 MOIS" at bounding box center [899, 543] width 442 height 46
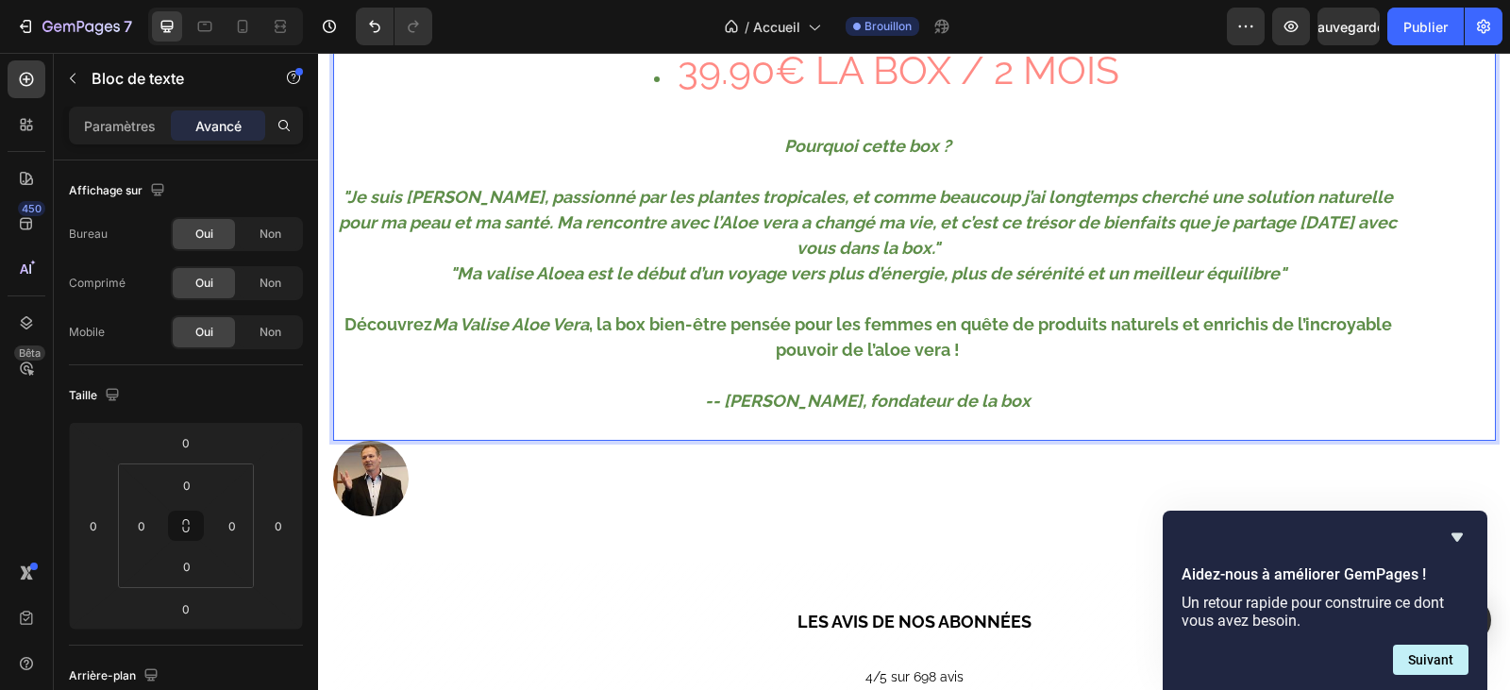
scroll to position [472, 0]
click at [1009, 410] on p "-- [PERSON_NAME], fondateur de la box" at bounding box center [868, 401] width 1066 height 25
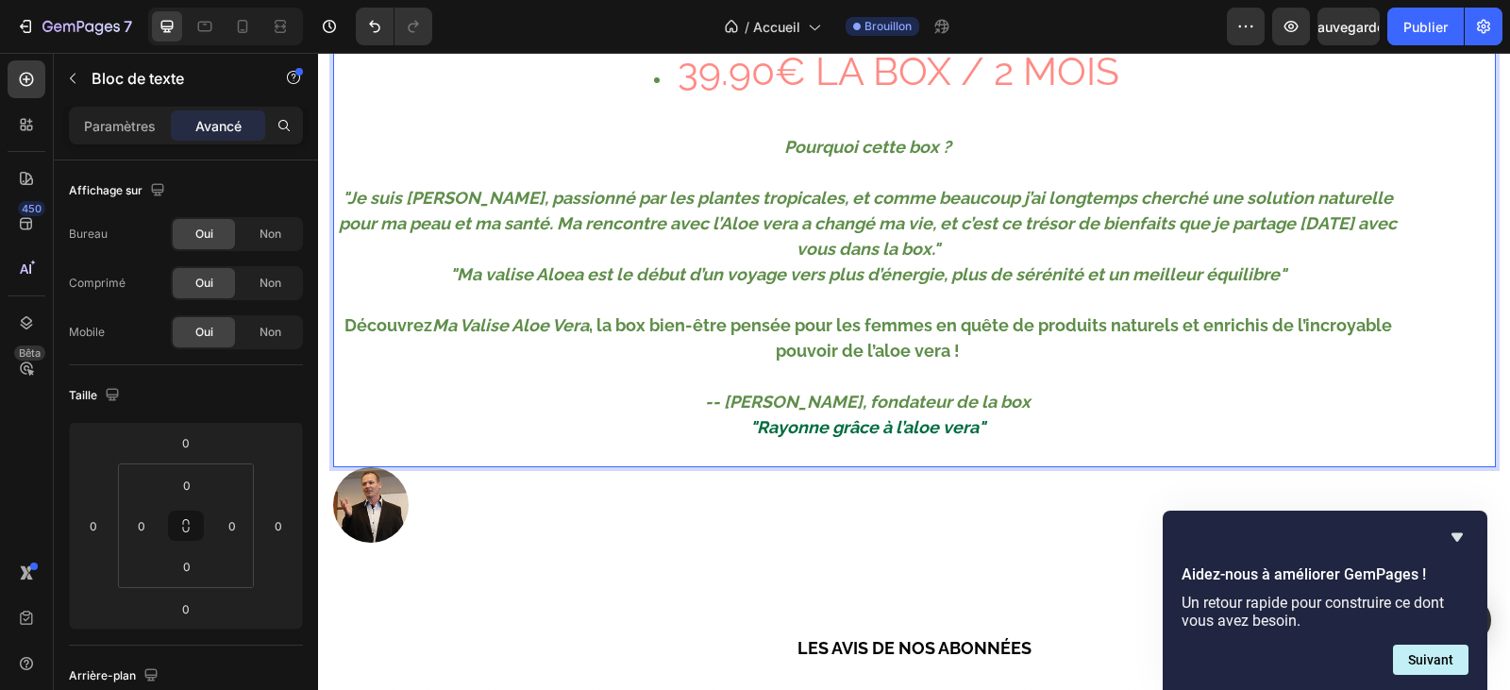
click at [1063, 410] on p "-- [PERSON_NAME], fondateur de la box" at bounding box center [868, 401] width 1066 height 25
click at [1069, 406] on p "-- [PERSON_NAME], fondateur de la box" at bounding box center [868, 401] width 1066 height 25
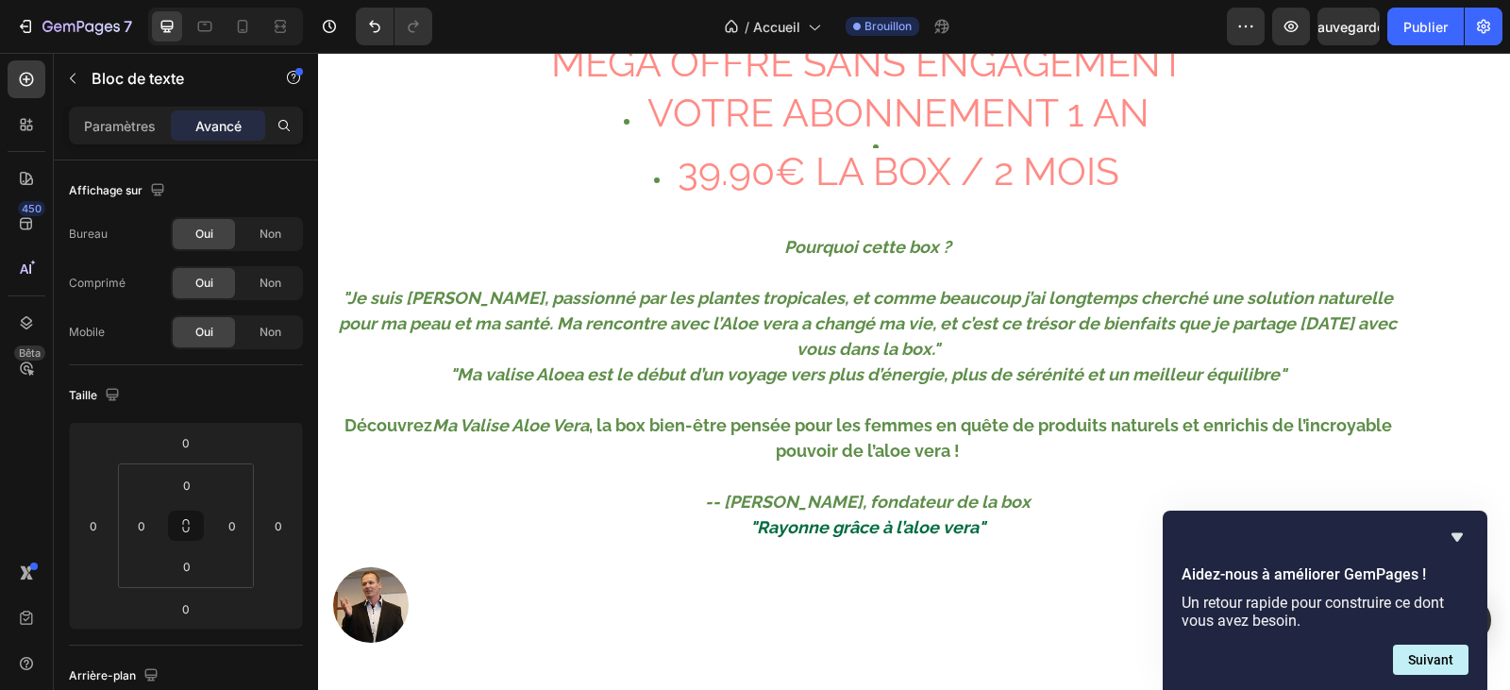
scroll to position [0, 0]
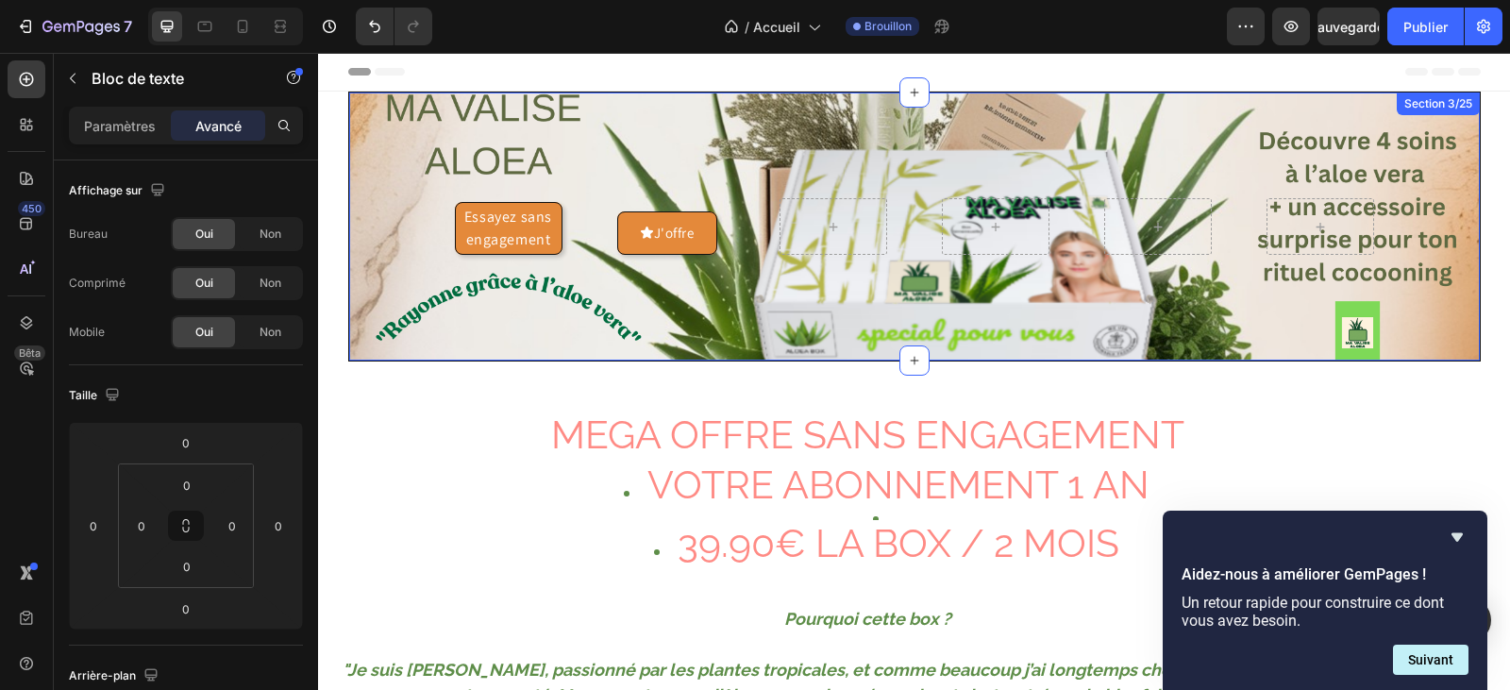
click at [656, 125] on div "Essayez sans engagement Button J'offre Button Section 3/25" at bounding box center [914, 227] width 1132 height 270
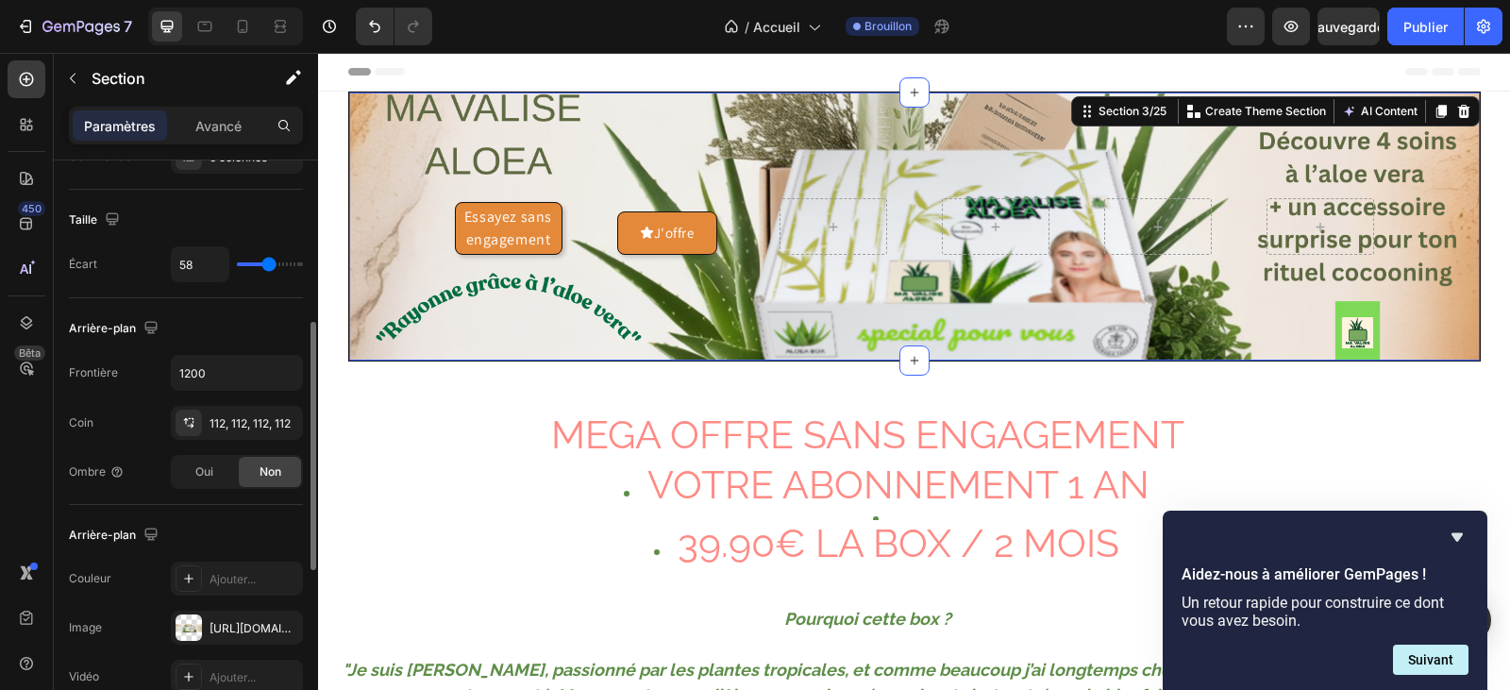
scroll to position [472, 0]
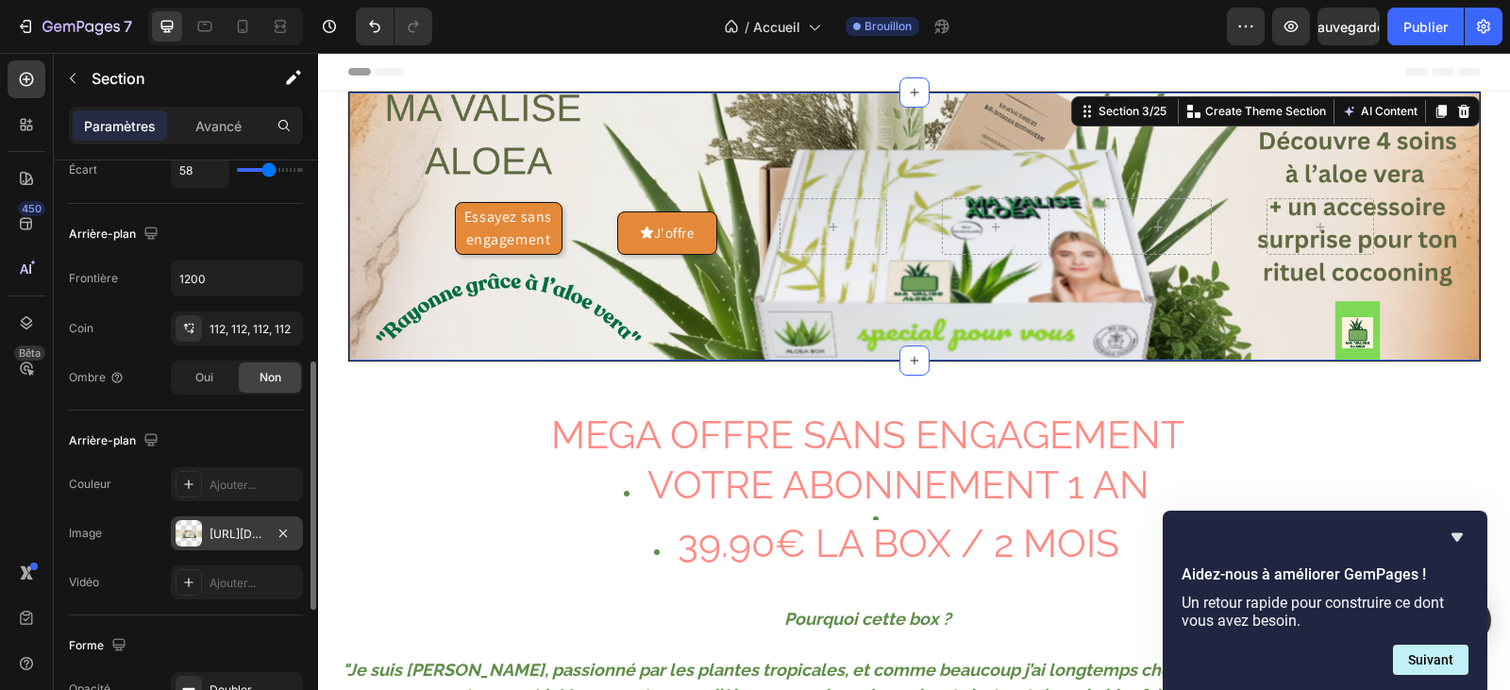
click at [237, 529] on font "[URL][DOMAIN_NAME]" at bounding box center [270, 534] width 122 height 14
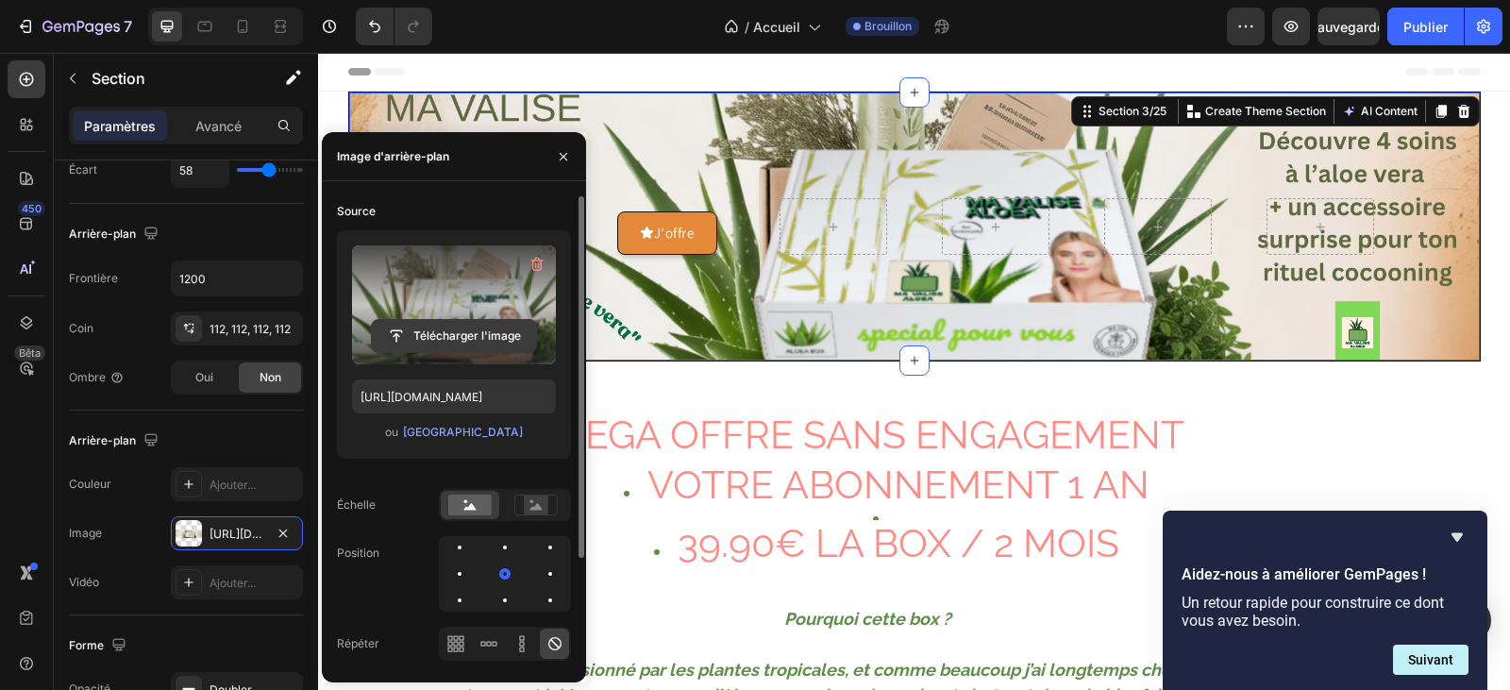
click at [458, 337] on input "file" at bounding box center [454, 336] width 164 height 32
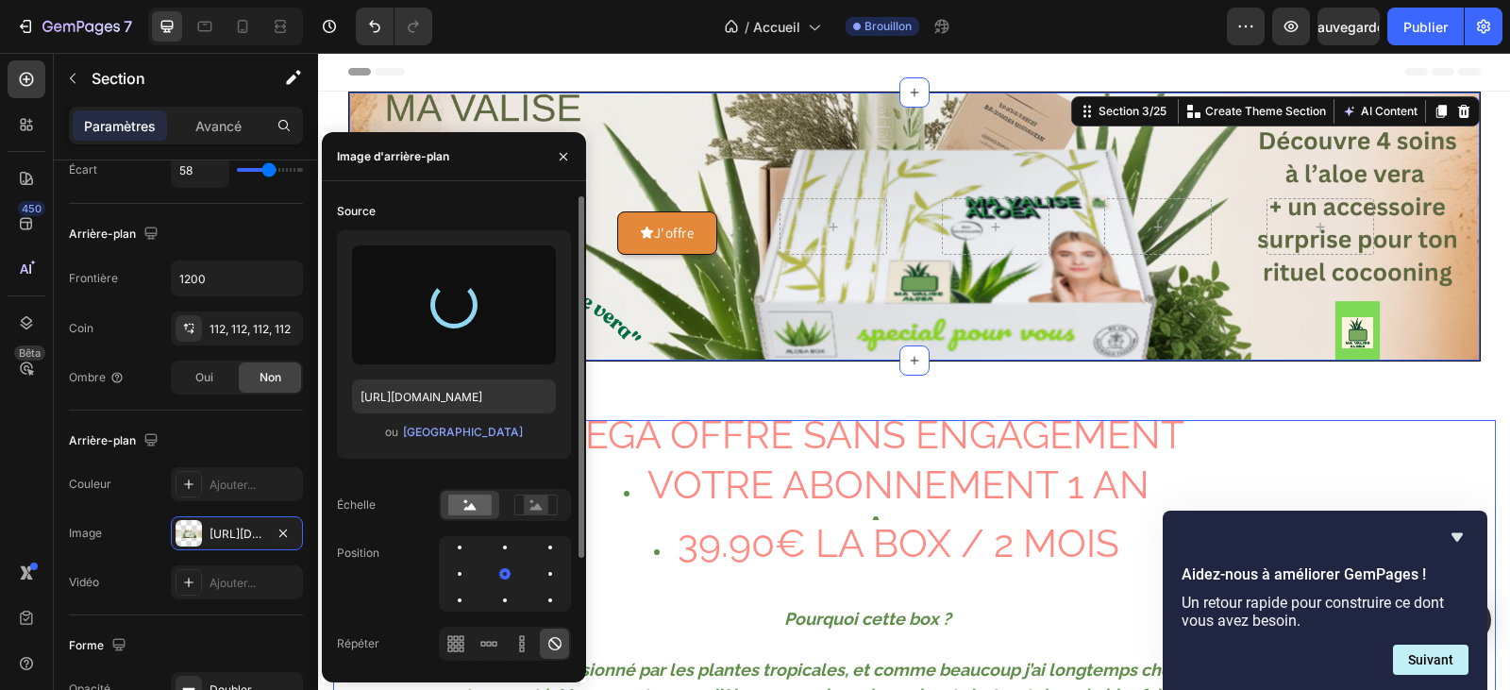
type input "[URL][DOMAIN_NAME]"
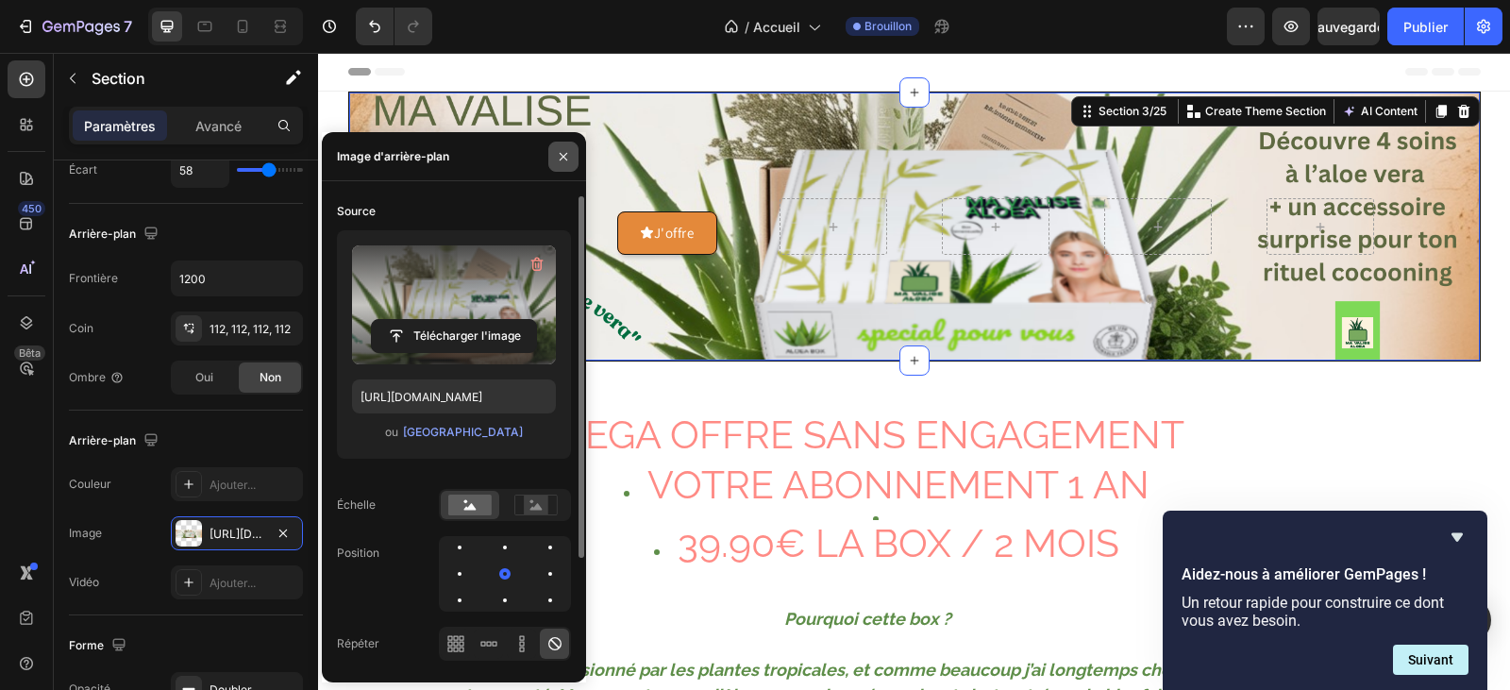
click at [563, 145] on button "button" at bounding box center [563, 157] width 30 height 30
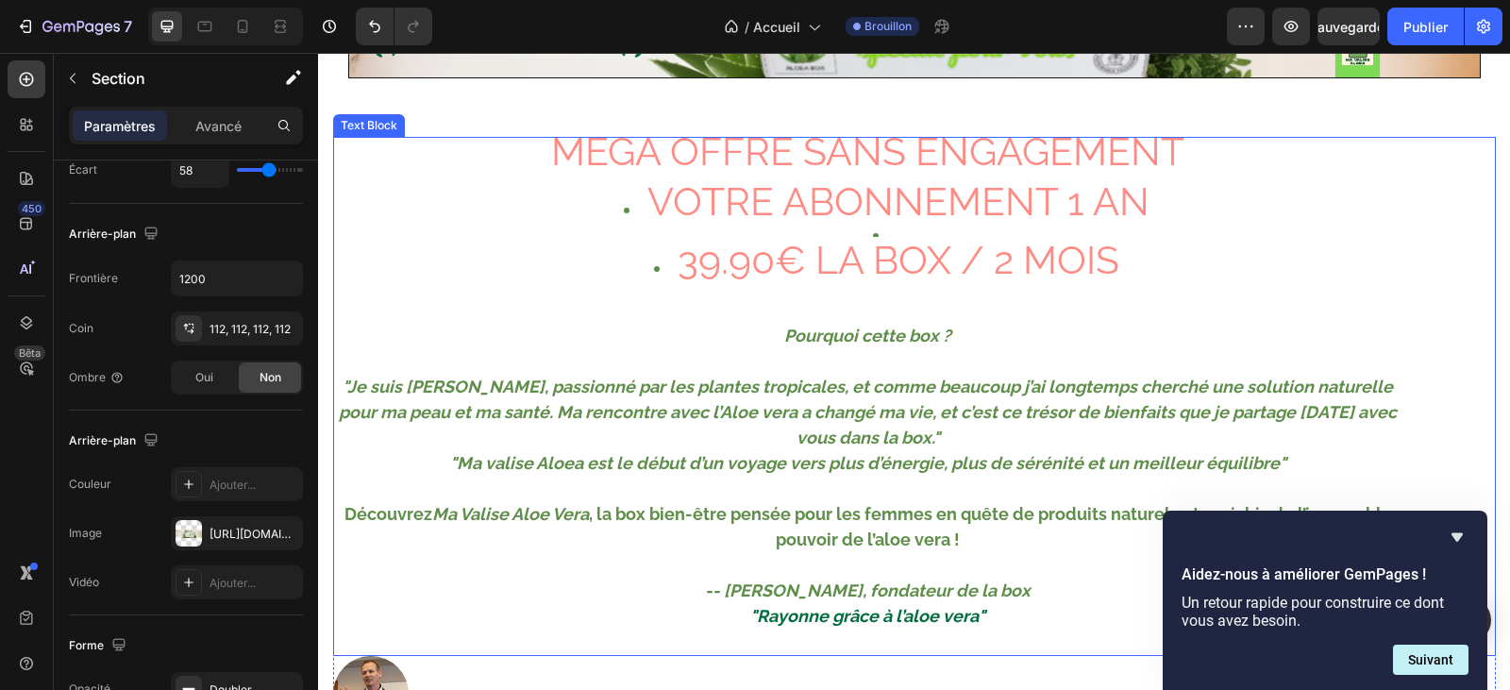
scroll to position [189, 0]
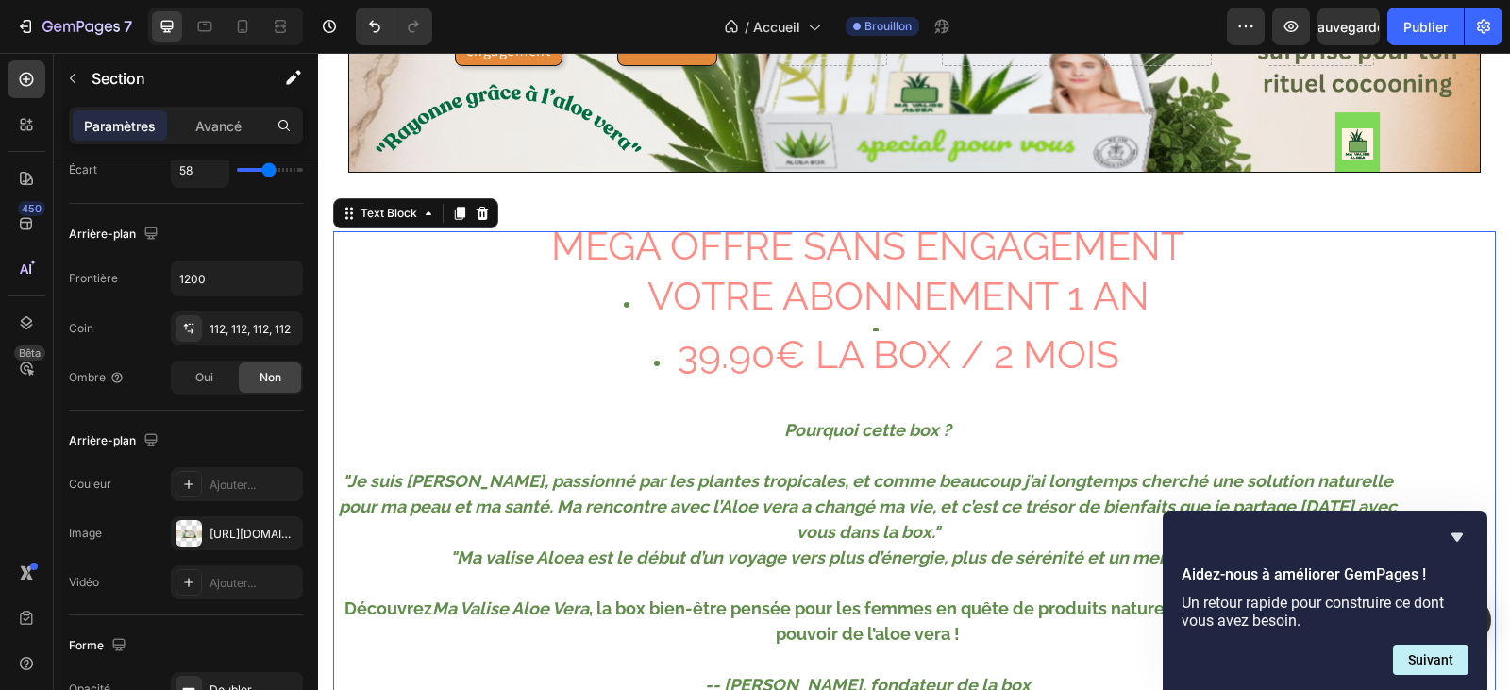
click at [687, 300] on span "VOTRE ABONNEMENT 1 AN" at bounding box center [898, 296] width 502 height 46
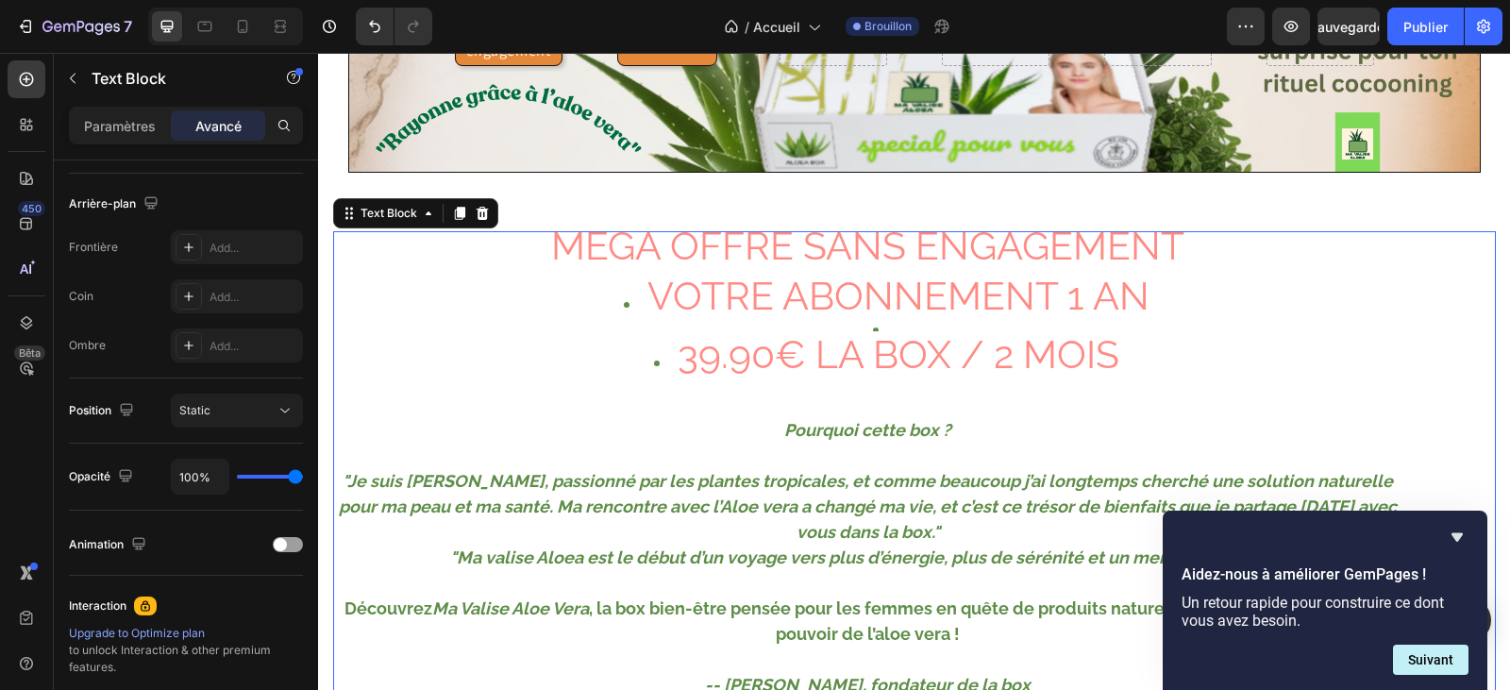
scroll to position [0, 0]
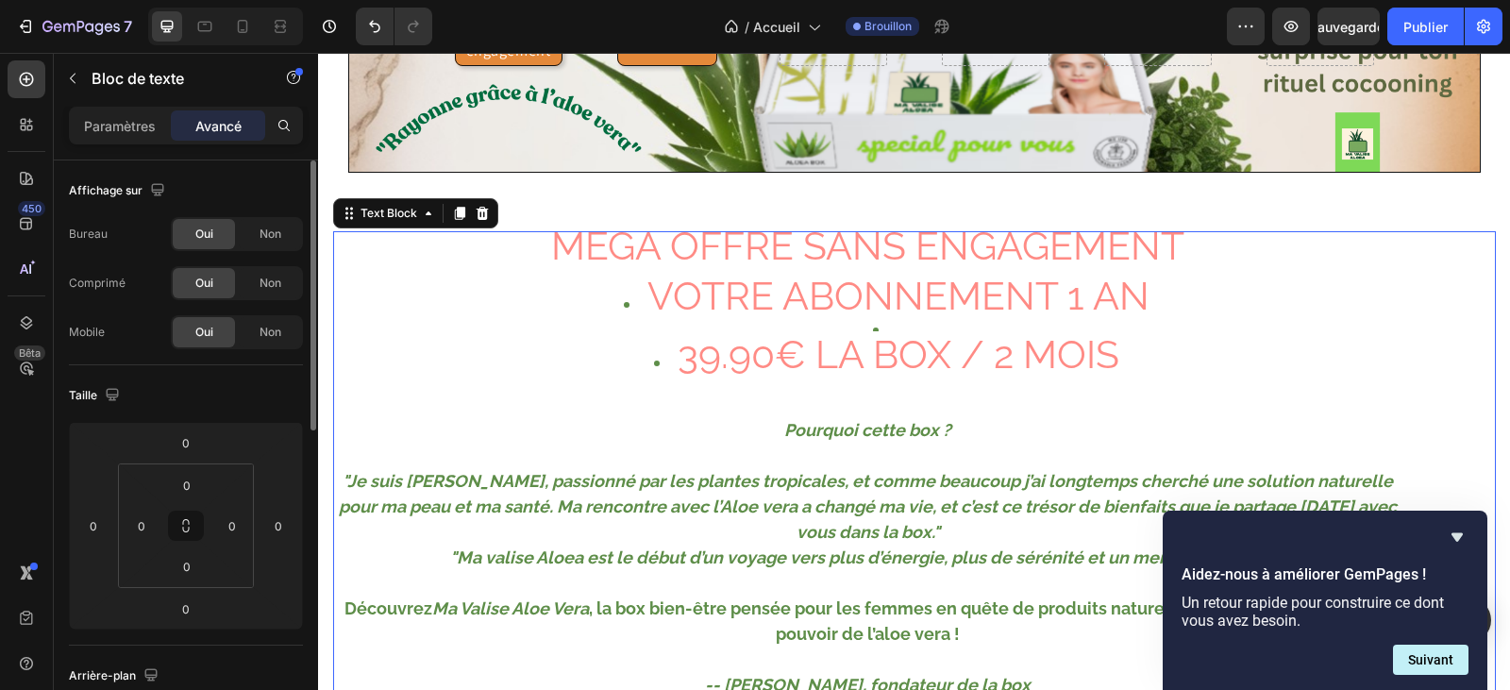
click at [641, 284] on li "VOTRE ABONNEMENT 1 AN" at bounding box center [887, 299] width 1029 height 33
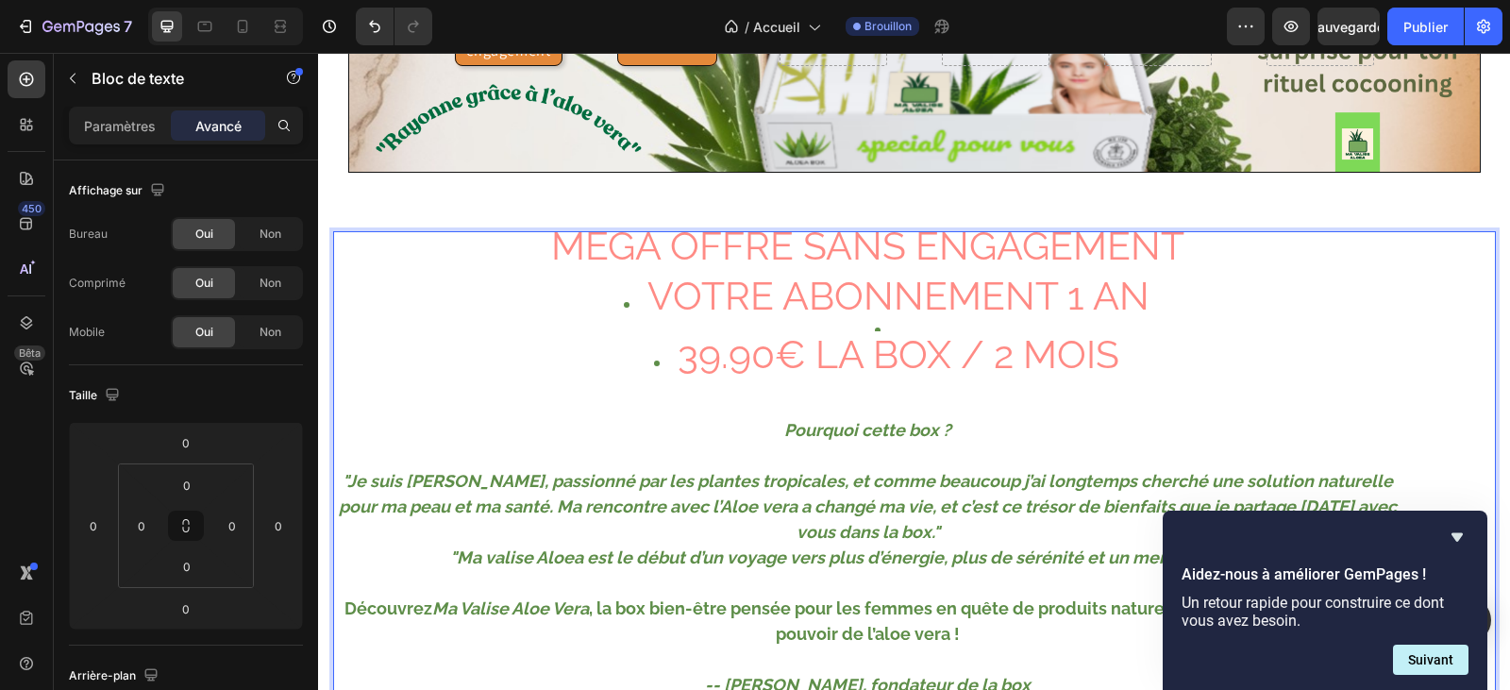
click at [621, 296] on li "VOTRE ABONNEMENT 1 AN" at bounding box center [887, 299] width 1029 height 33
click at [25, 178] on icon at bounding box center [26, 178] width 19 height 19
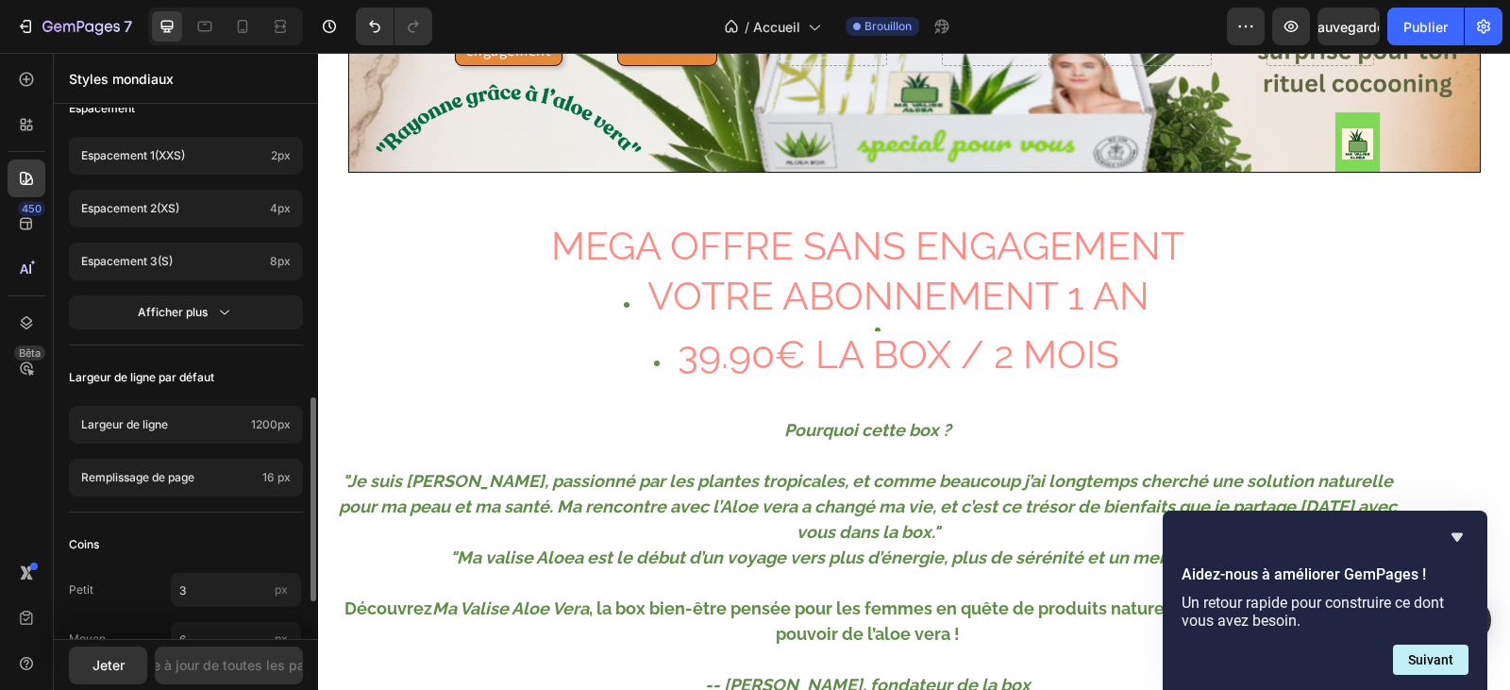
scroll to position [851, 0]
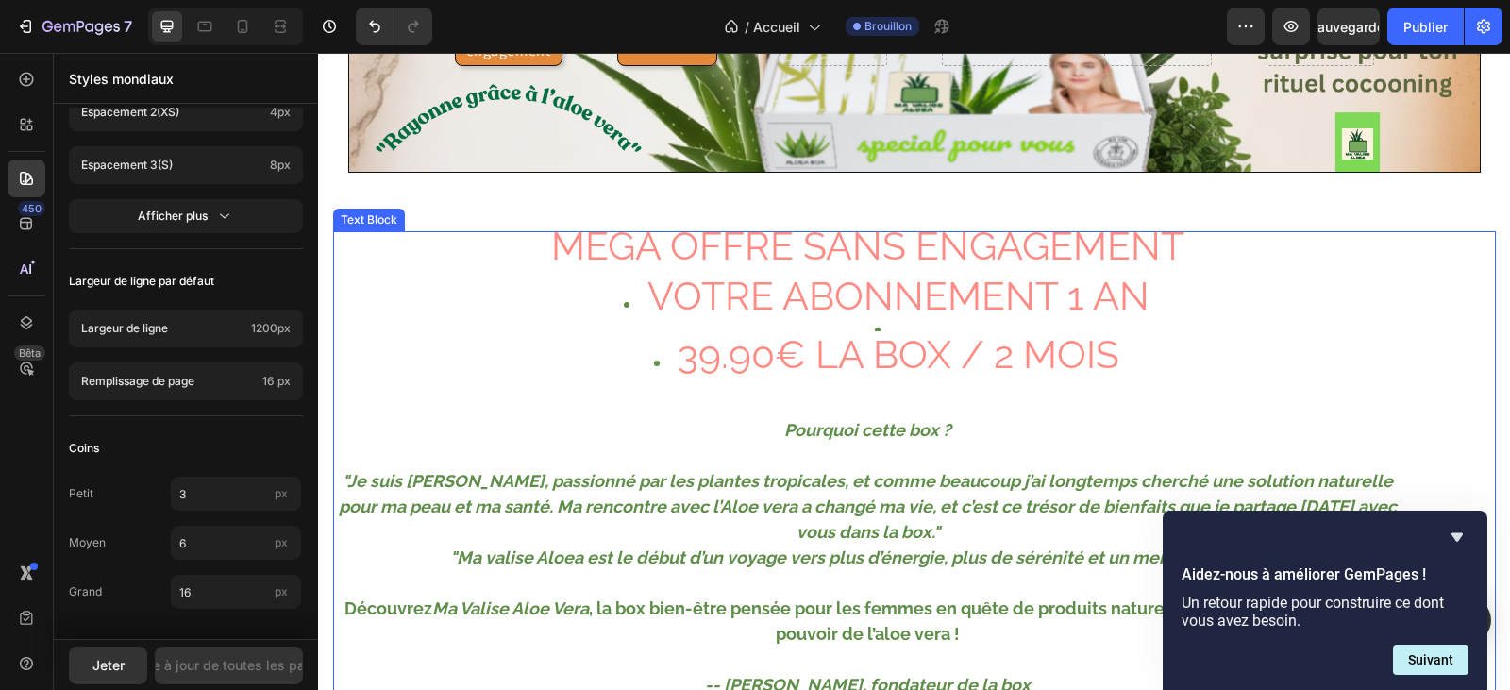
click at [613, 292] on li "VOTRE ABONNEMENT 1 AN" at bounding box center [887, 299] width 1029 height 33
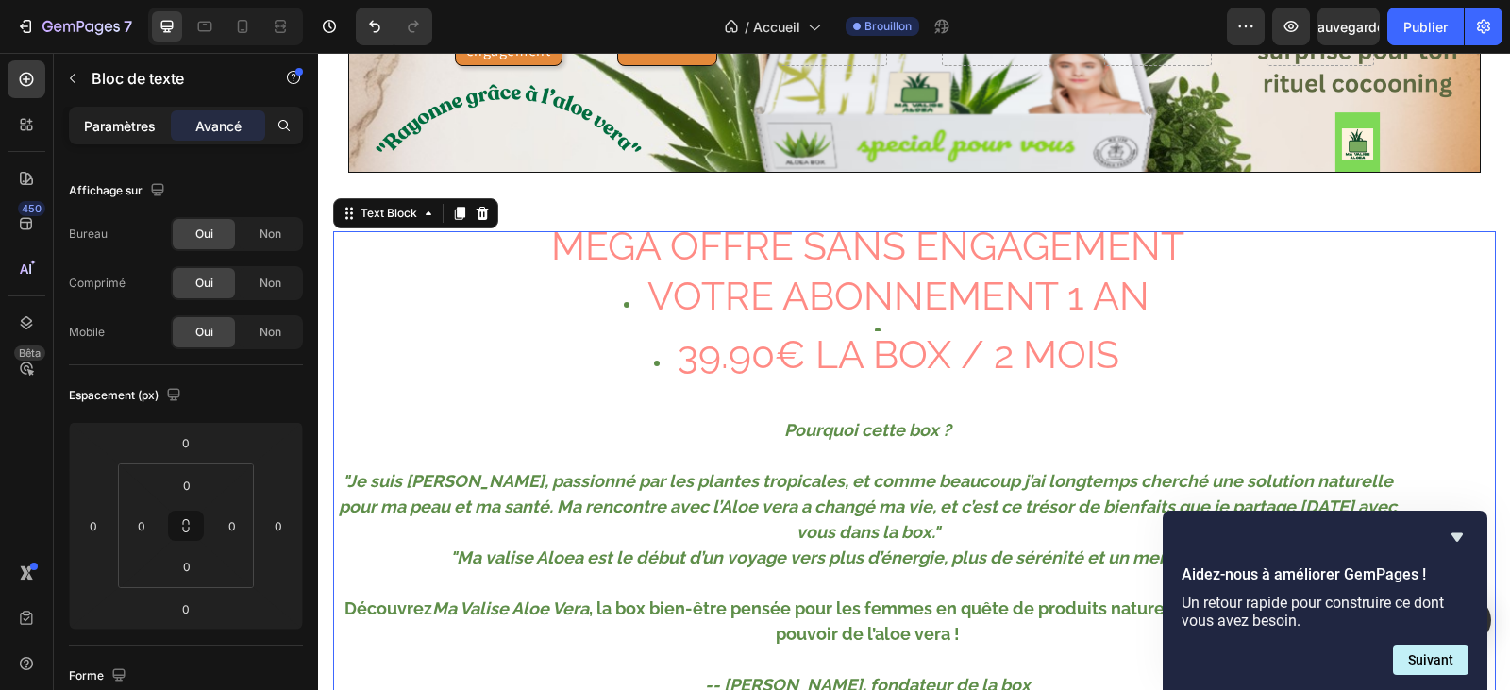
click at [104, 128] on font "Paramètres" at bounding box center [120, 126] width 72 height 16
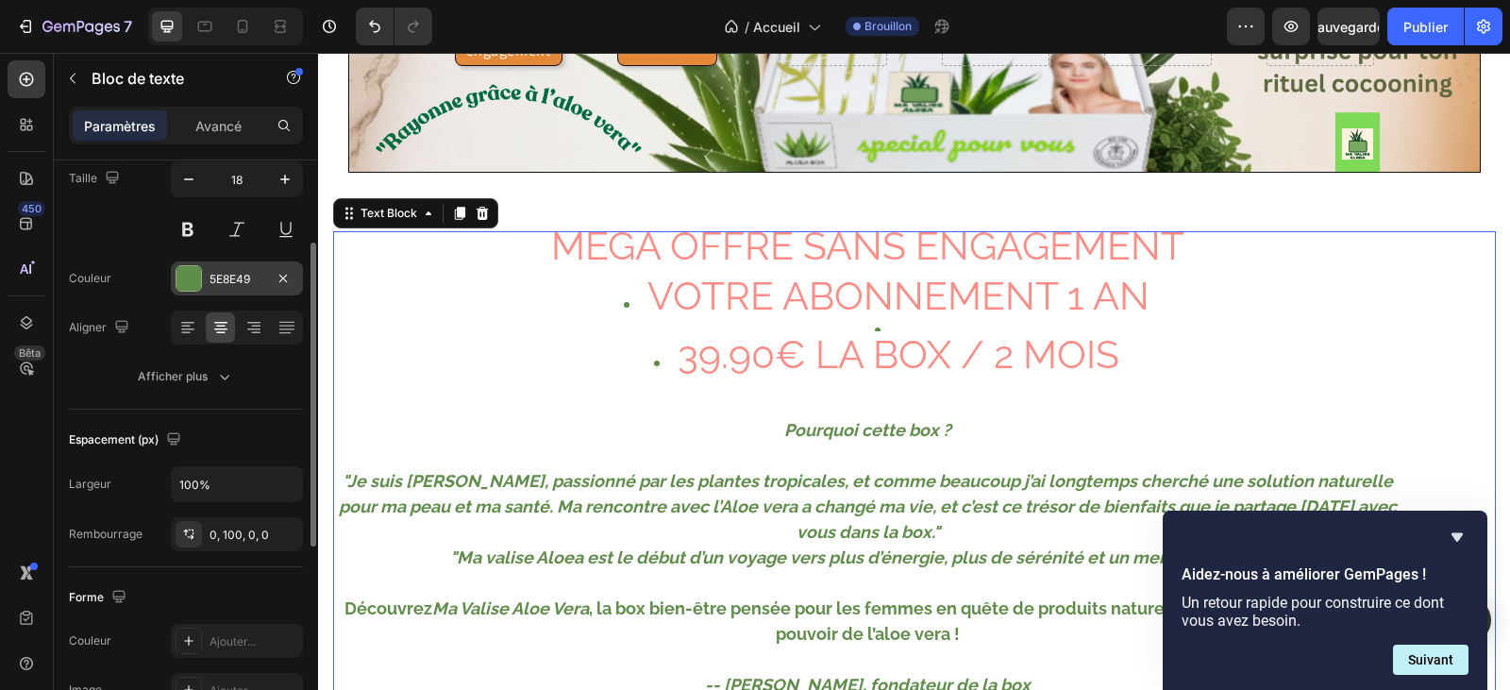
scroll to position [0, 0]
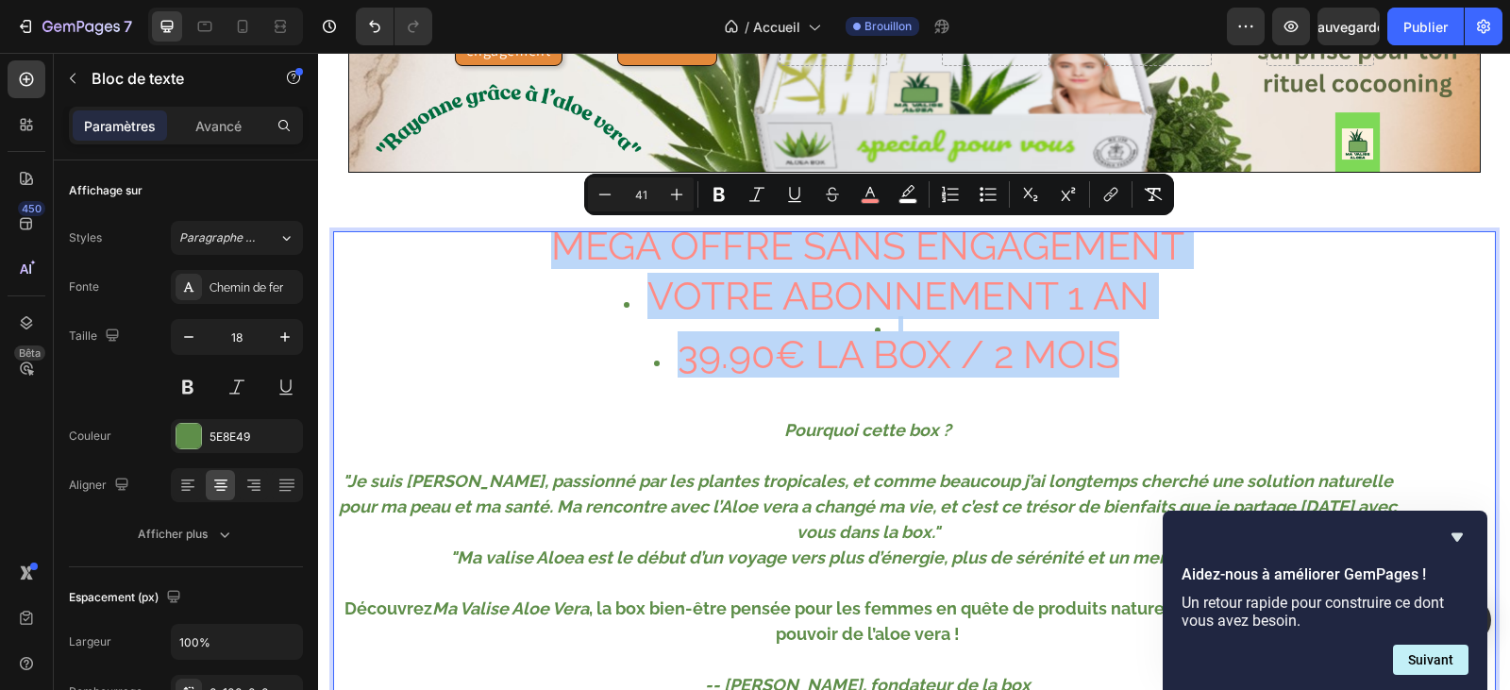
drag, startPoint x: 1110, startPoint y: 353, endPoint x: 524, endPoint y: 242, distance: 596.5
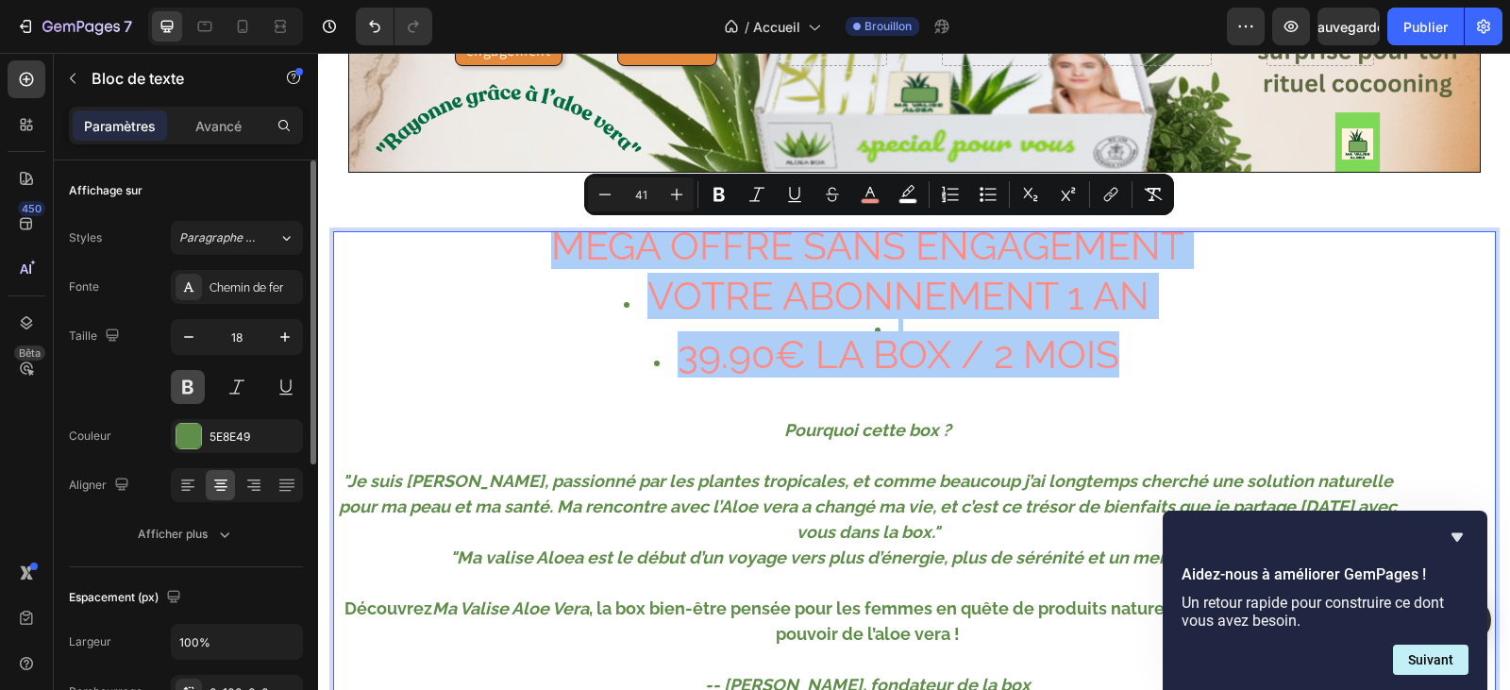
click at [176, 381] on button at bounding box center [188, 387] width 34 height 34
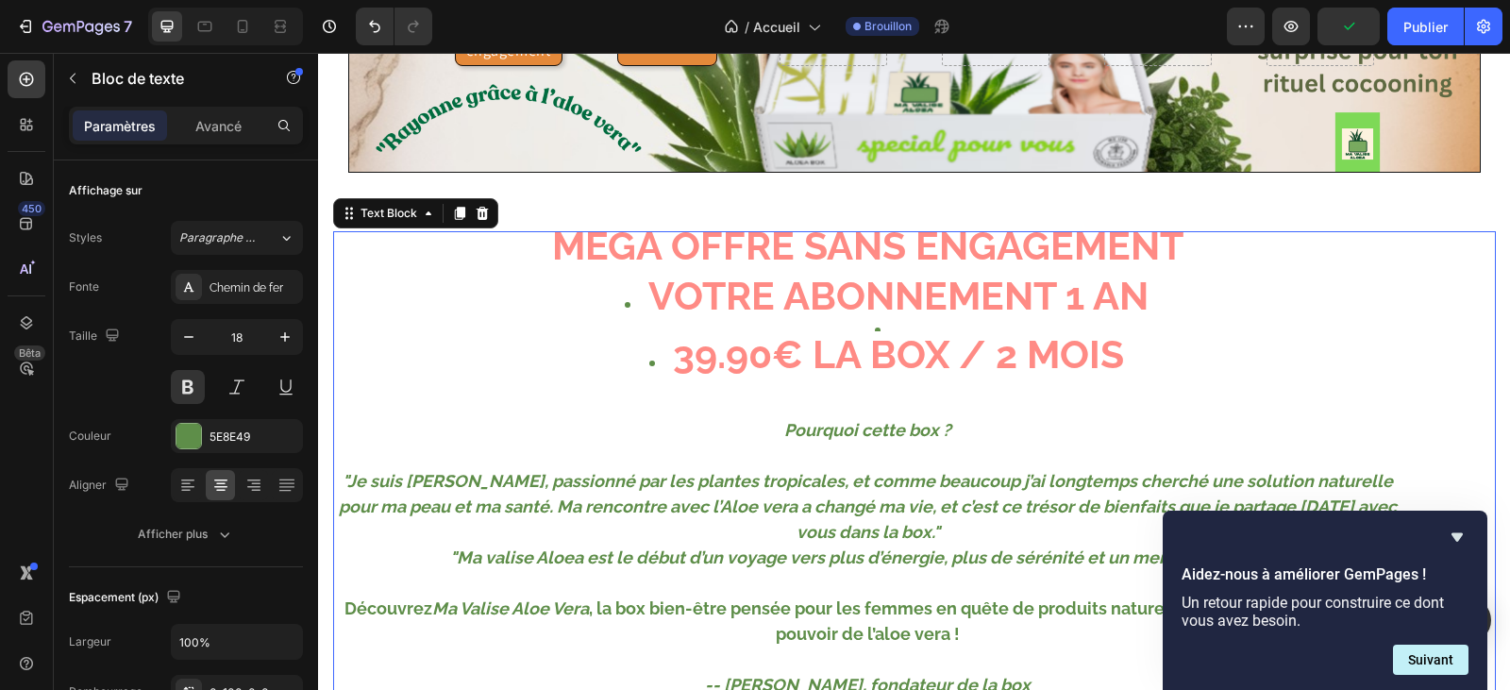
click at [1129, 353] on li "39.90€ LA BOX / 2 MOIS" at bounding box center [887, 371] width 1029 height 59
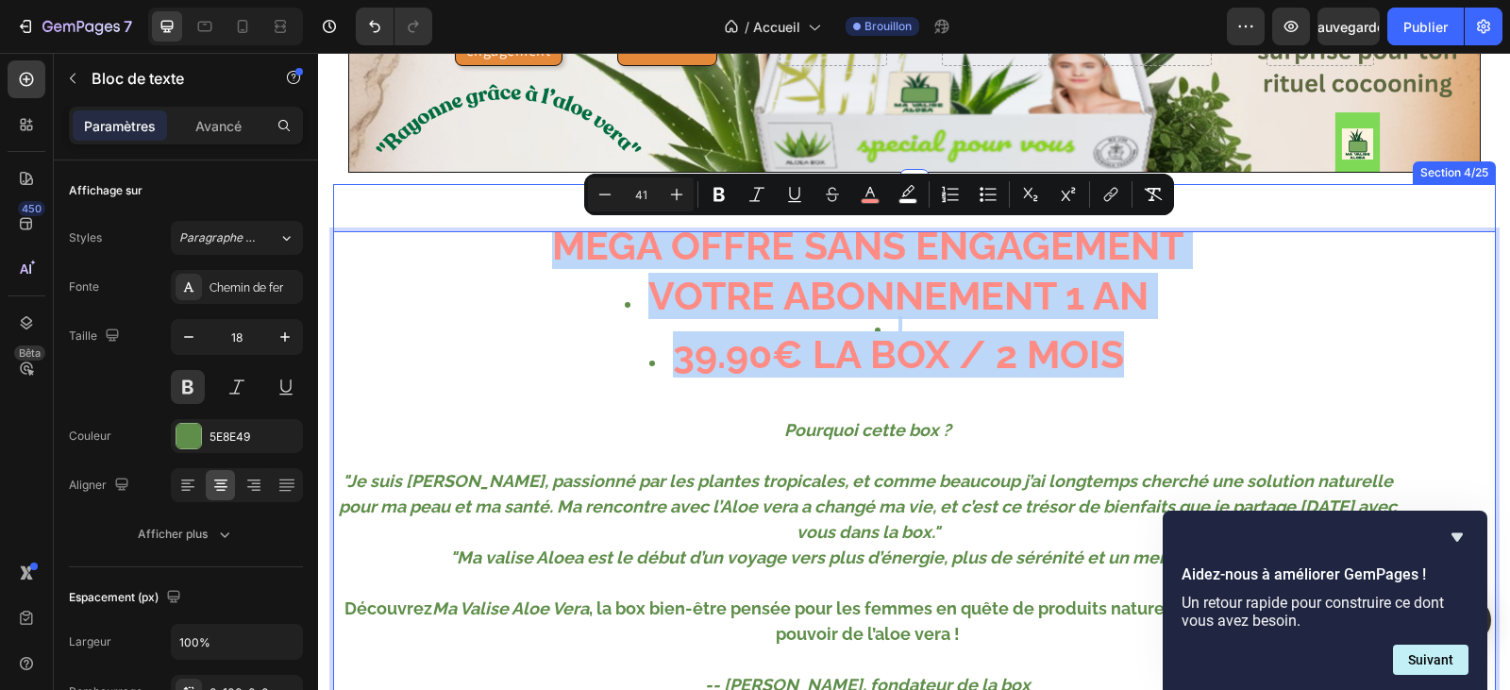
drag, startPoint x: 1125, startPoint y: 354, endPoint x: 552, endPoint y: 228, distance: 586.3
click at [552, 228] on div "MÉGA OFFRE SANS ENGAGEMENT VOTRE ABONNEMENT 1 AN 39.90€ LA BOX / 2 MOIS Pourquo…" at bounding box center [914, 528] width 1163 height 689
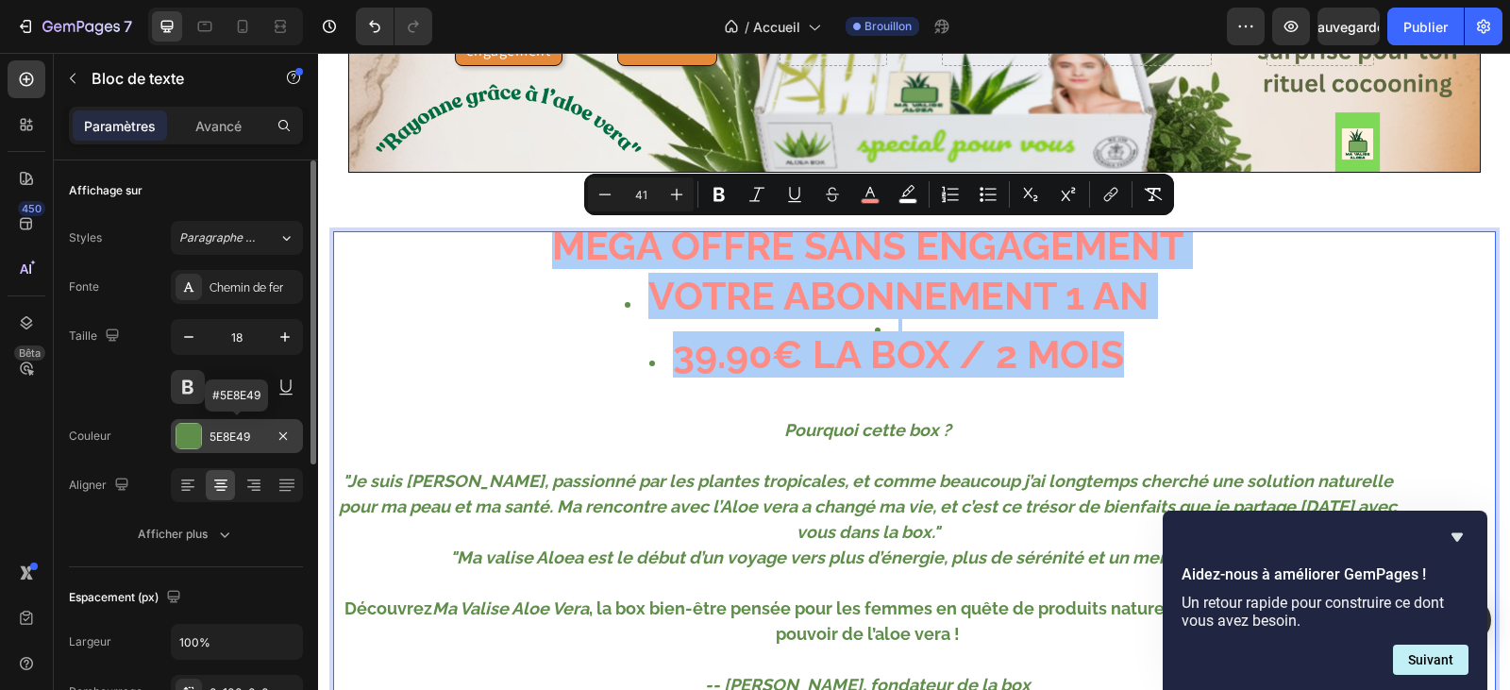
click at [195, 430] on div at bounding box center [188, 436] width 25 height 25
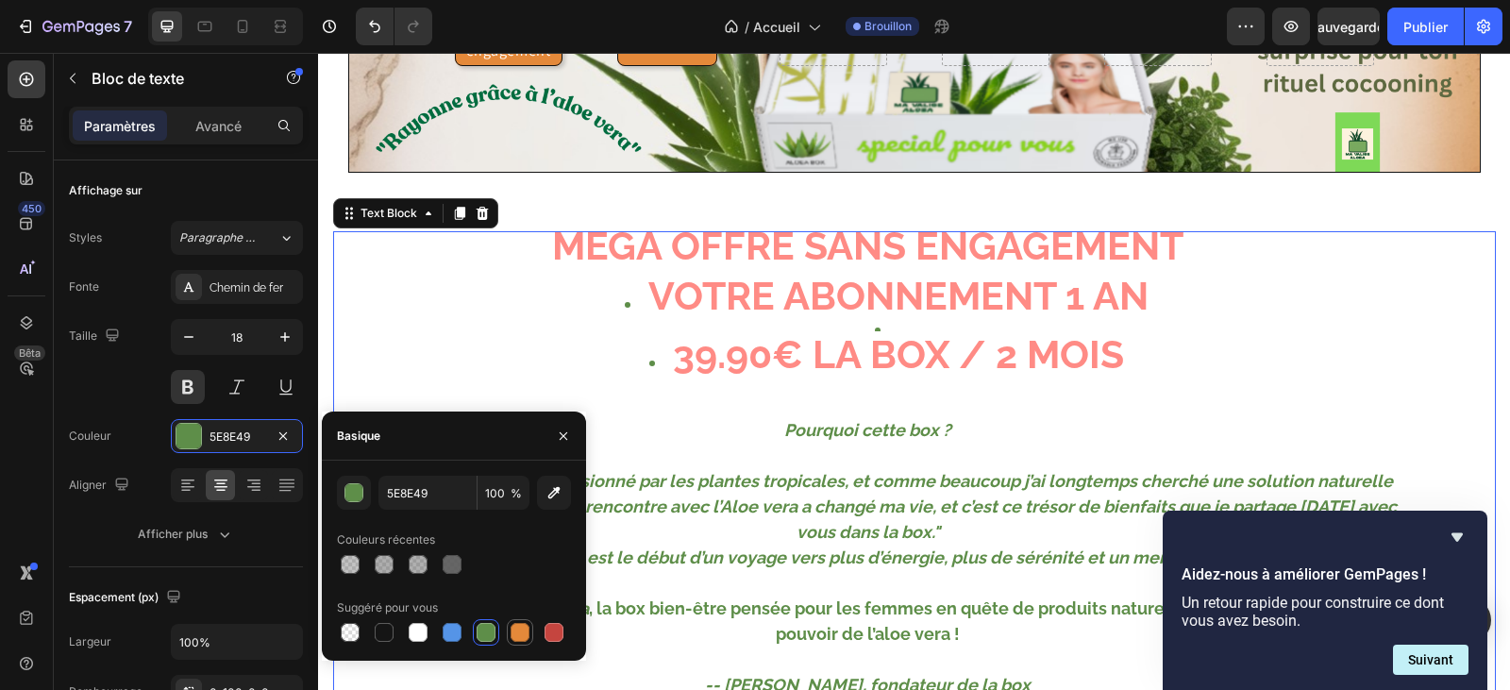
click at [518, 635] on div at bounding box center [519, 632] width 19 height 19
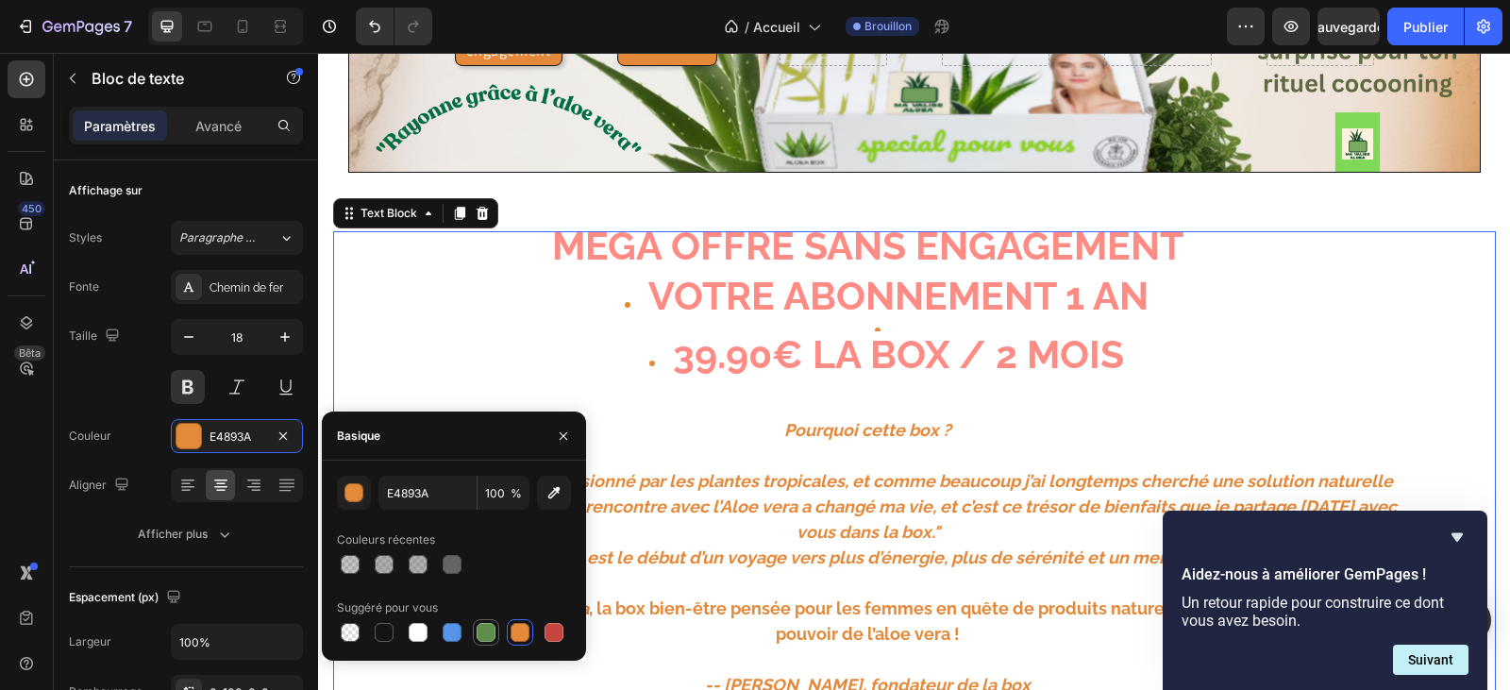
click at [481, 631] on div at bounding box center [486, 632] width 19 height 19
type input "5E8E49"
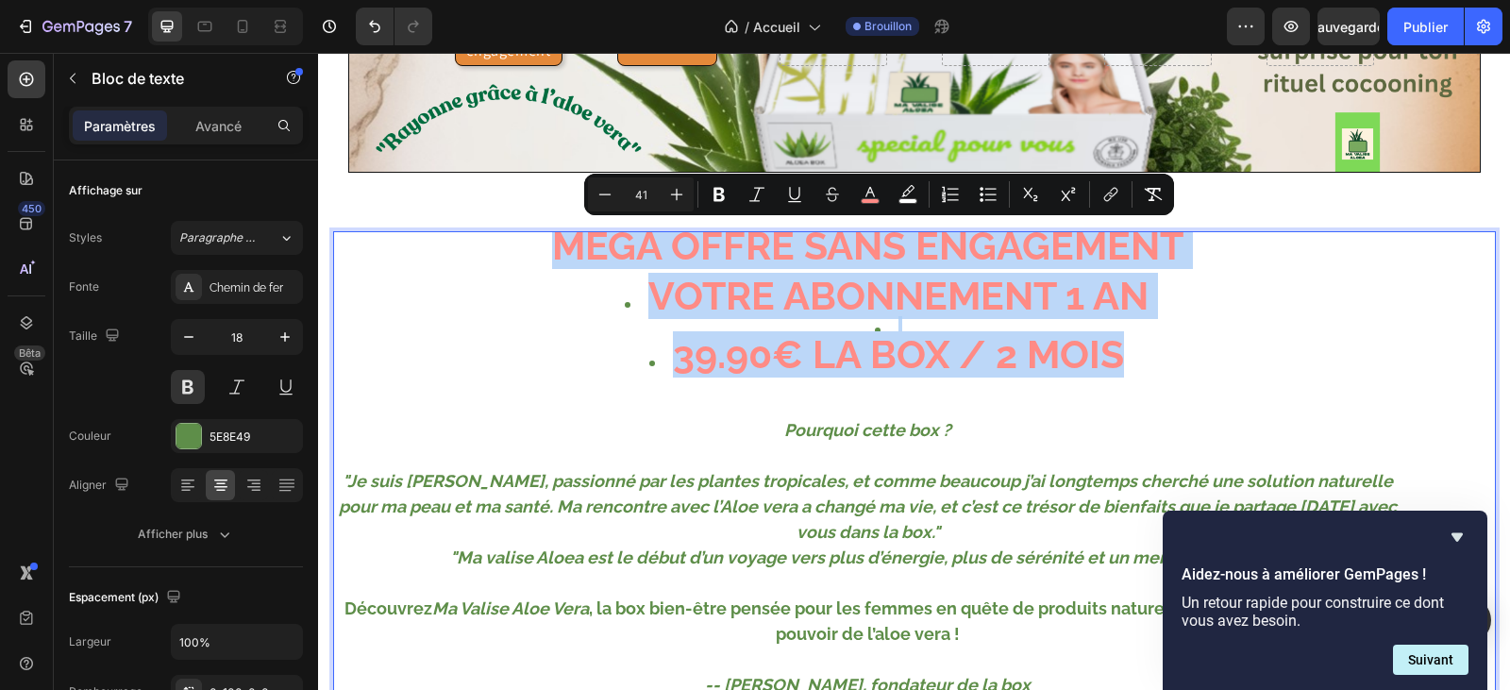
drag, startPoint x: 1115, startPoint y: 349, endPoint x: 549, endPoint y: 233, distance: 577.9
click at [549, 233] on div "MÉGA OFFRE SANS ENGAGEMENT VOTRE ABONNEMENT 1 AN 39.90€ LA BOX / 2 MOIS Pourquo…" at bounding box center [914, 490] width 1163 height 519
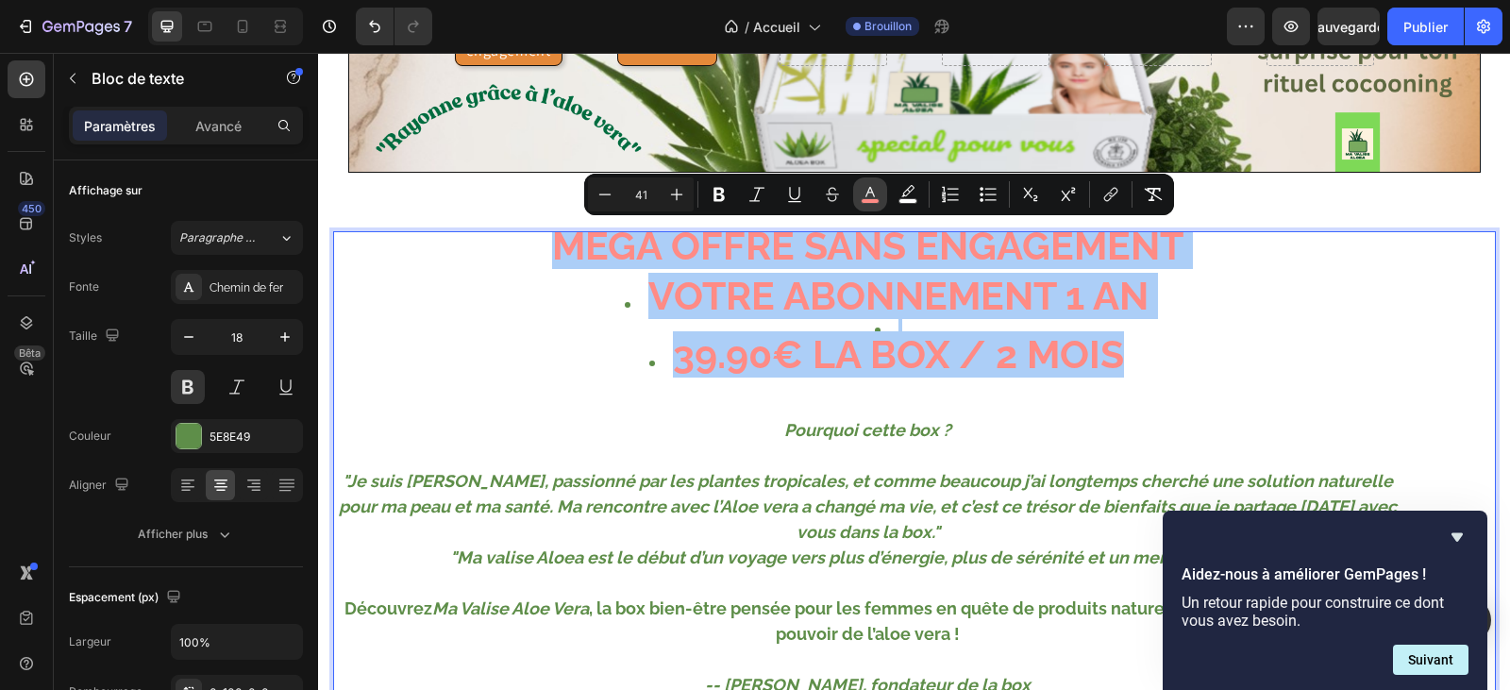
click at [873, 194] on icon "Editor contextual toolbar" at bounding box center [869, 192] width 9 height 10
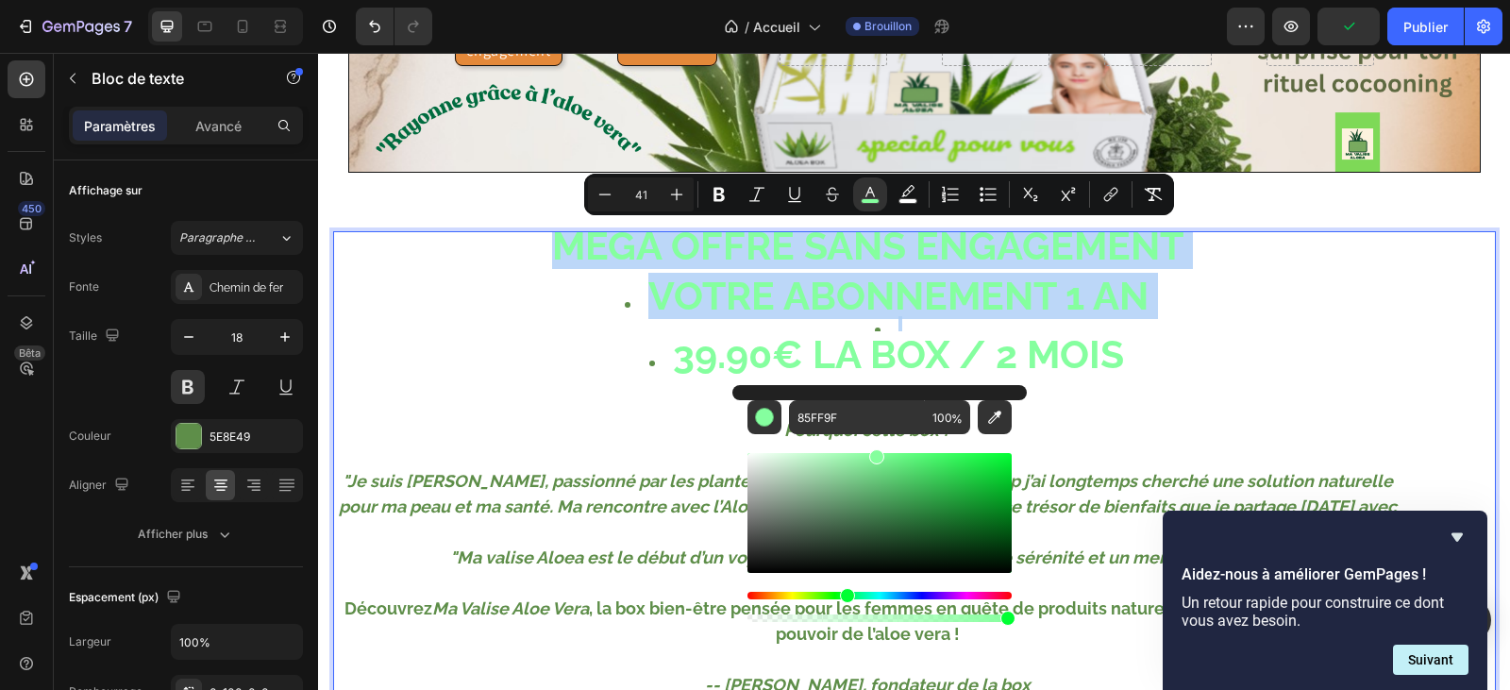
type input "85FF9D"
drag, startPoint x: 758, startPoint y: 594, endPoint x: 845, endPoint y: 603, distance: 87.2
click at [845, 603] on div "Barre d'outils contextuelle de l'éditeur" at bounding box center [879, 607] width 264 height 30
click at [556, 356] on li "39.90€ LA BOX / 2 MOIS" at bounding box center [887, 371] width 1029 height 59
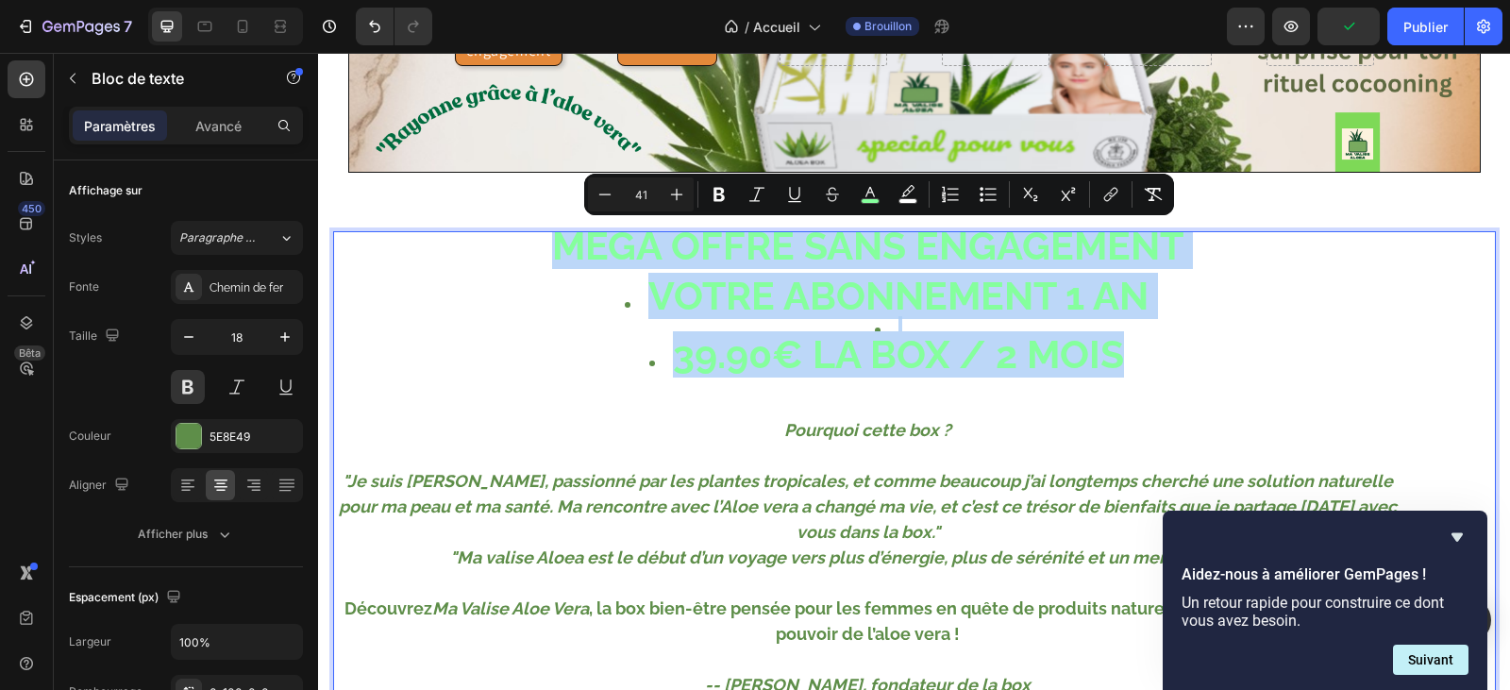
drag, startPoint x: 1112, startPoint y: 355, endPoint x: 545, endPoint y: 231, distance: 580.4
click at [545, 231] on div "MÉGA OFFRE SANS ENGAGEMENT VOTRE ABONNEMENT 1 AN 39.90€ LA BOX / 2 MOIS Pourquo…" at bounding box center [914, 490] width 1163 height 519
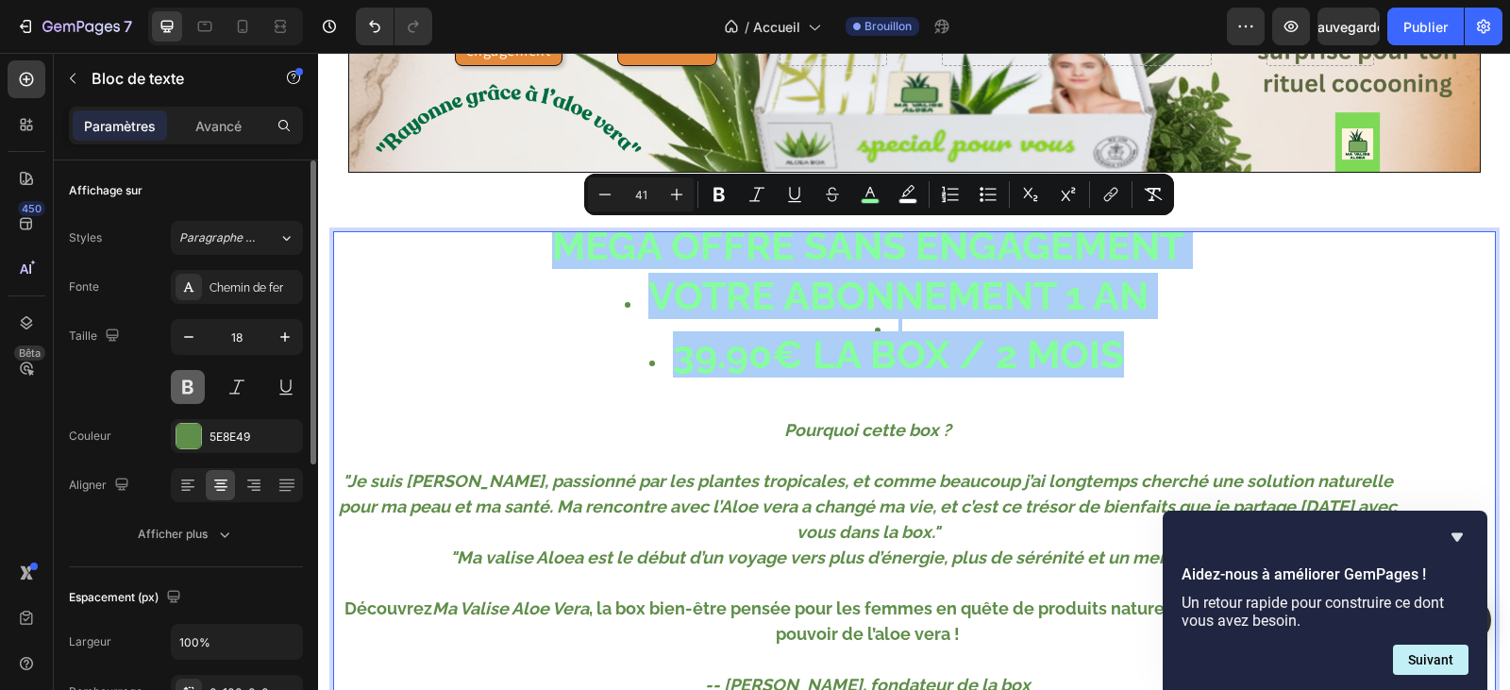
click at [191, 388] on button at bounding box center [188, 387] width 34 height 34
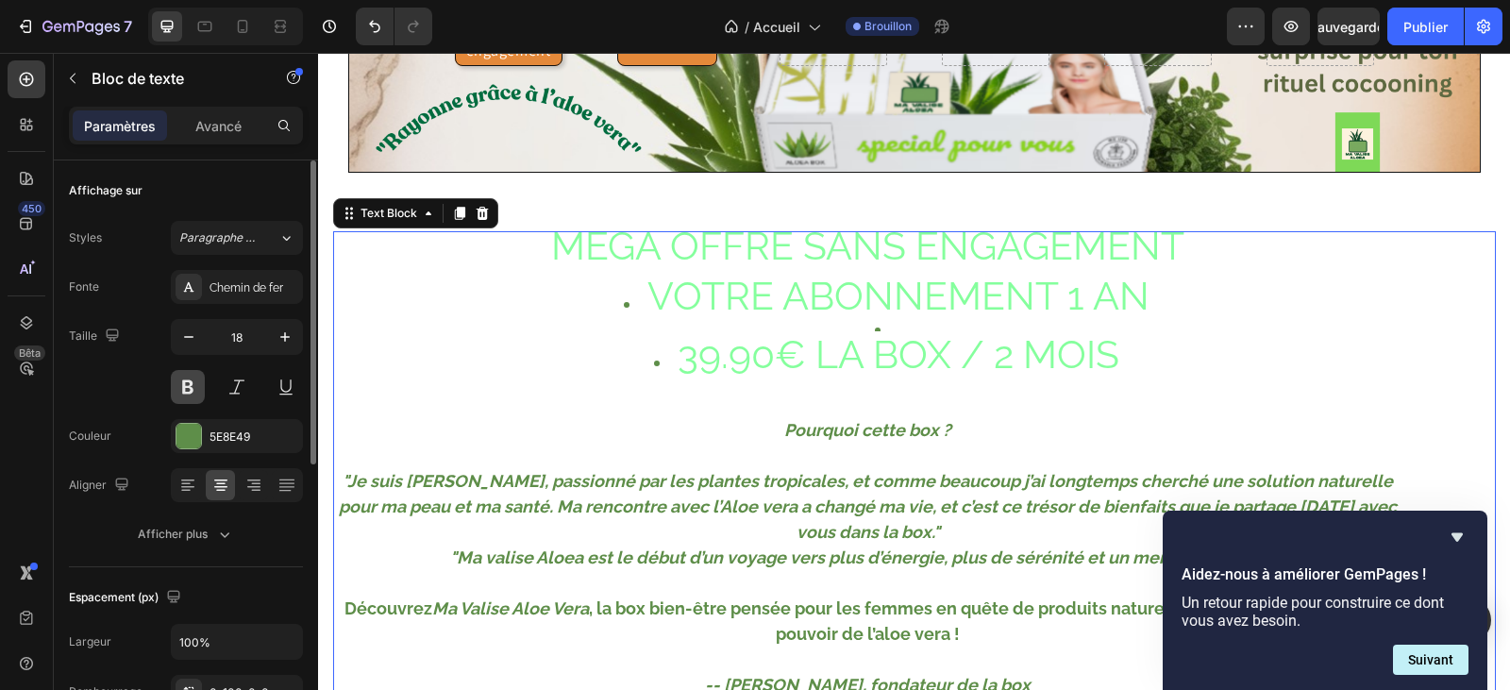
click at [192, 386] on button at bounding box center [188, 387] width 34 height 34
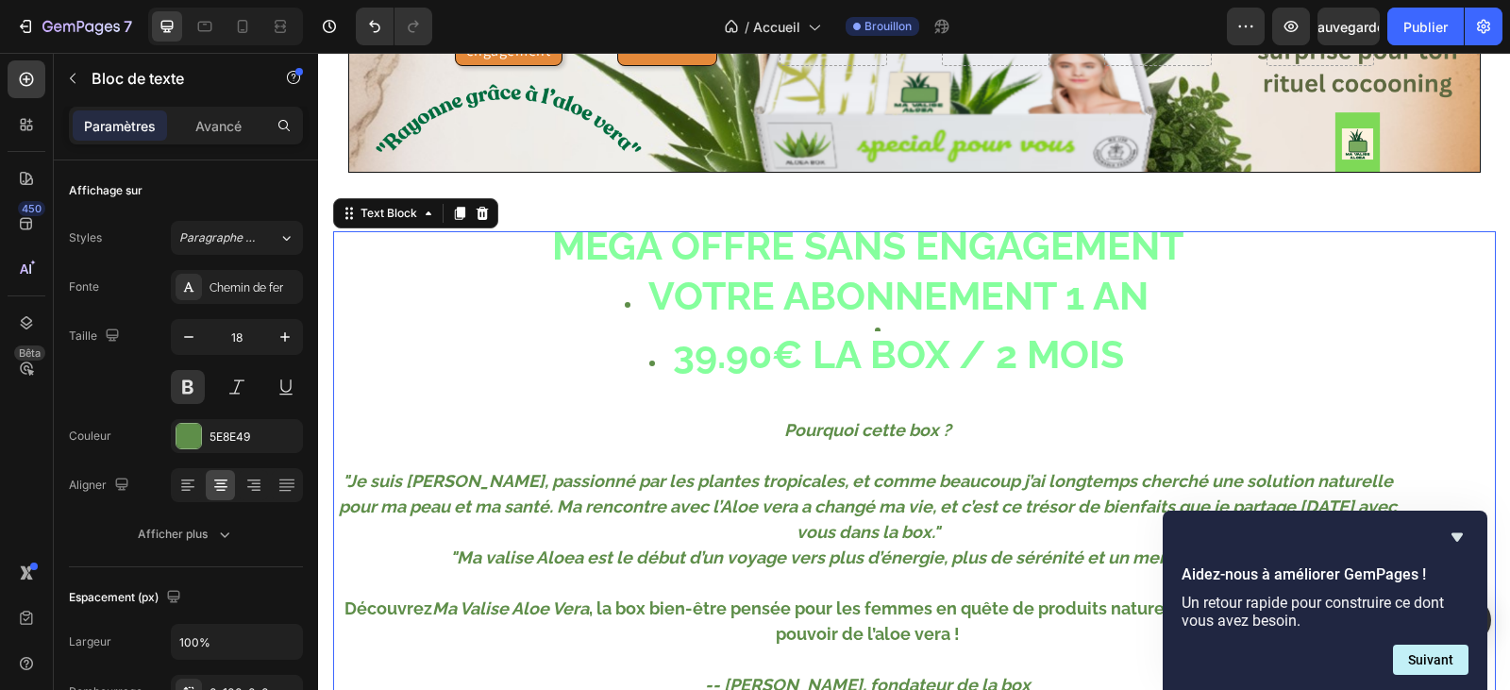
click at [1346, 315] on li "VOTRE ABONNEMENT 1 AN" at bounding box center [887, 299] width 1029 height 33
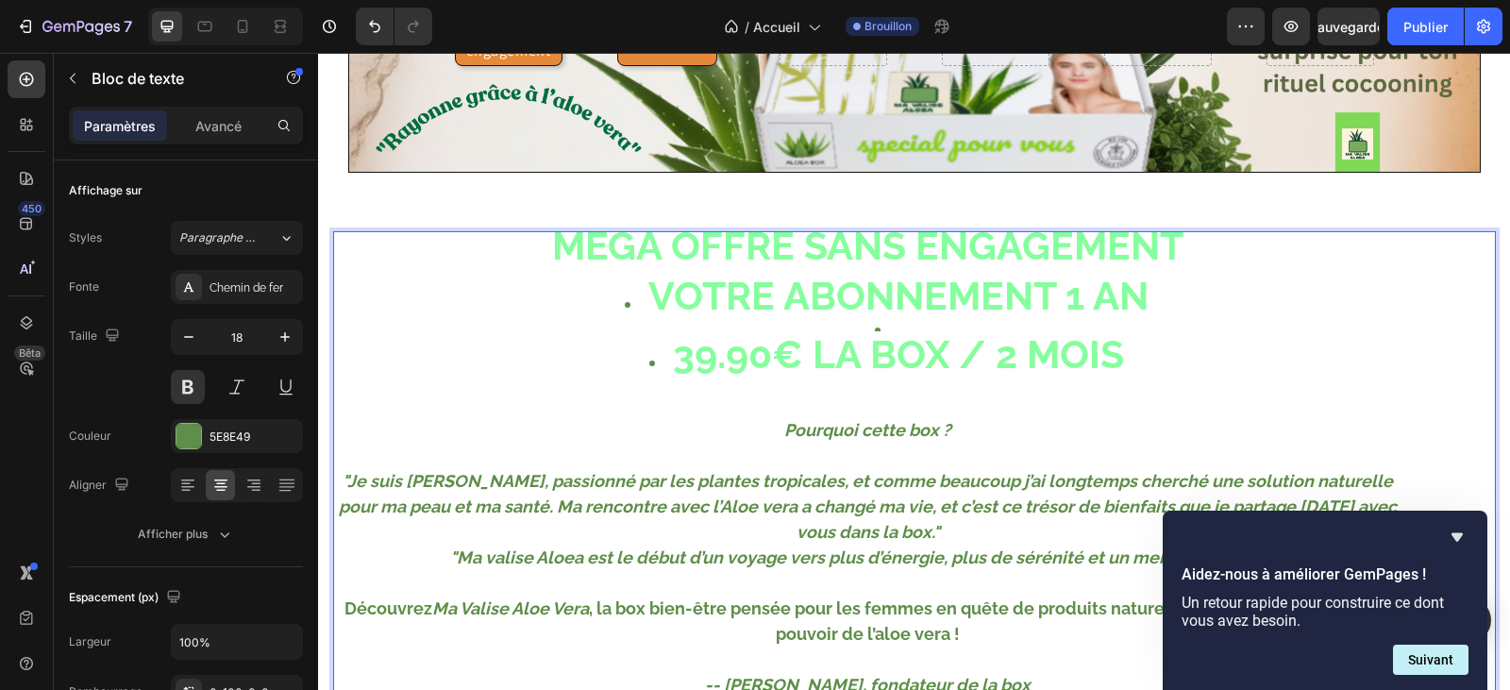
scroll to position [283, 0]
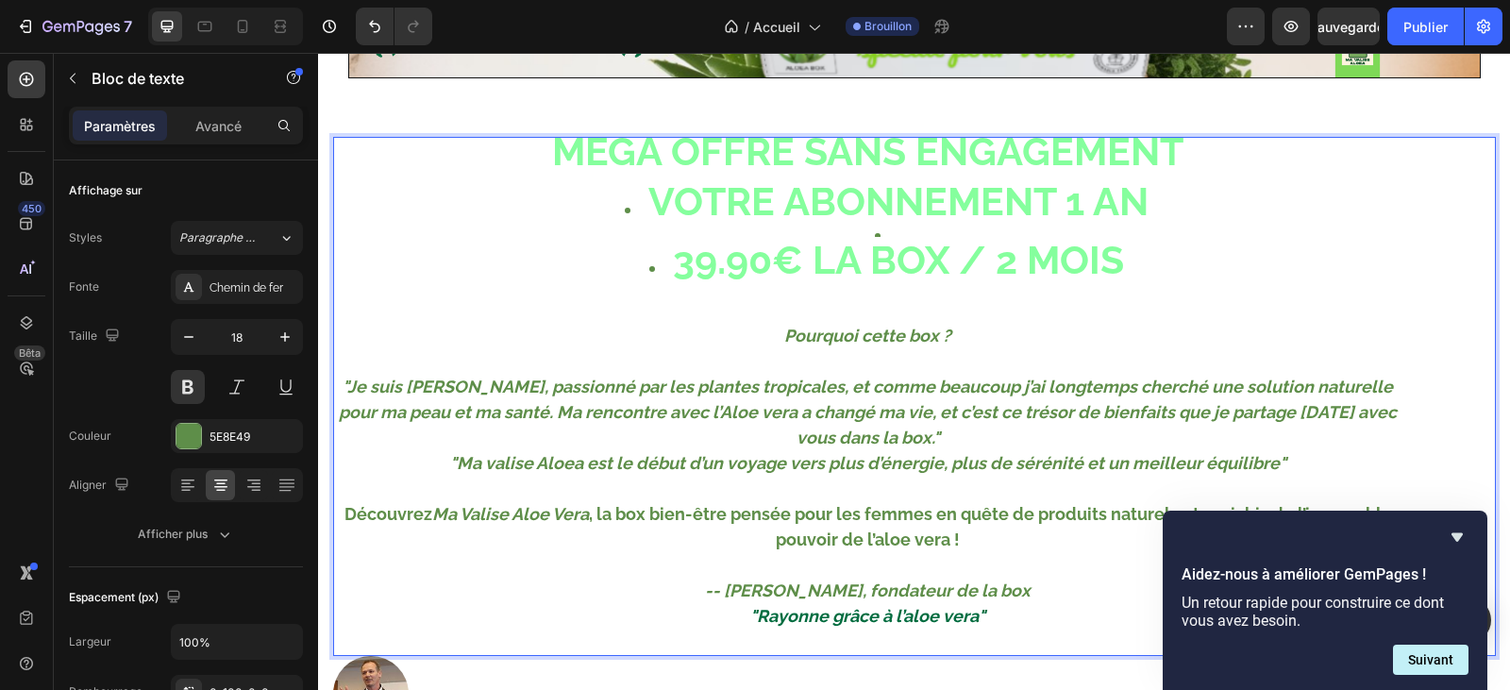
click at [606, 611] on p ""Rayonne grâce à l’aloe vera"" at bounding box center [868, 615] width 1066 height 25
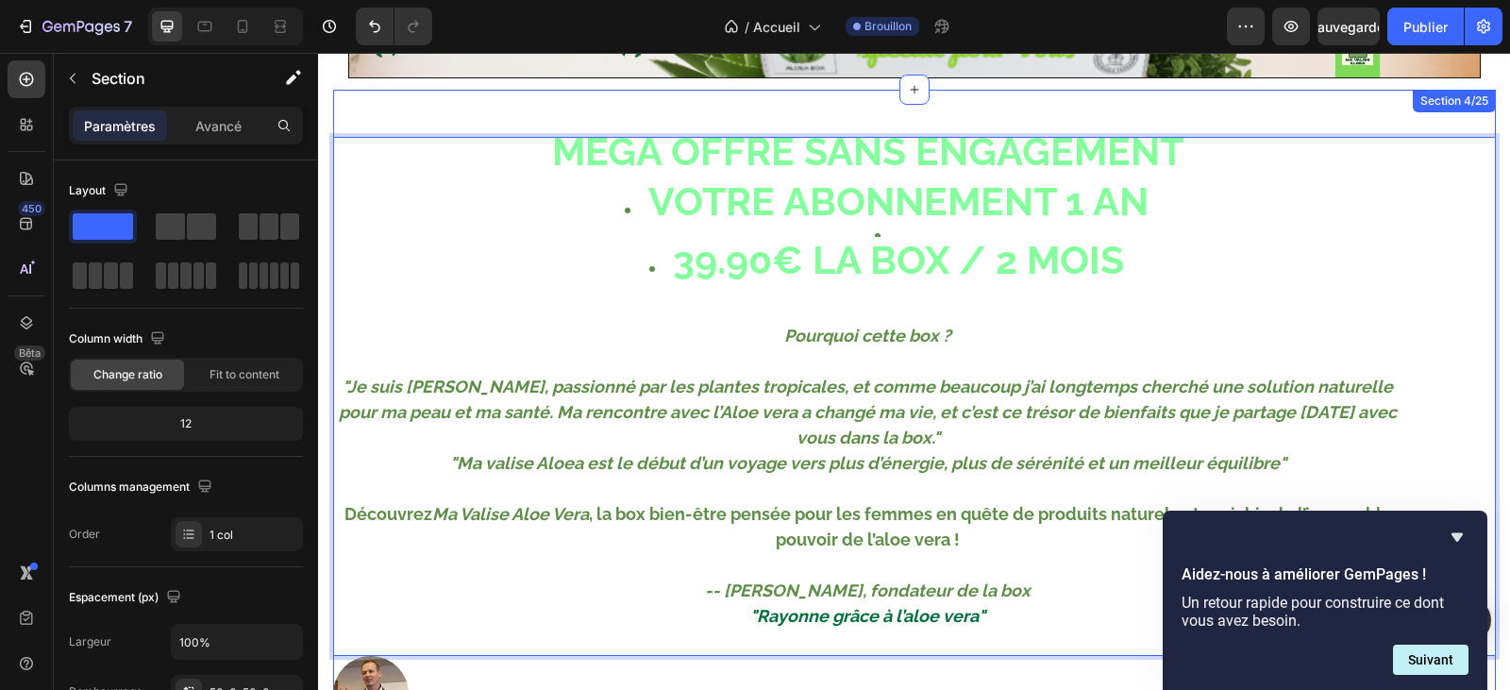
click at [417, 103] on div "MÉGA OFFRE SANS ENGAGEMENT VOTRE ABONNEMENT 1 AN 39.90€ LA BOX / 2 MOIS Pourquo…" at bounding box center [914, 434] width 1163 height 689
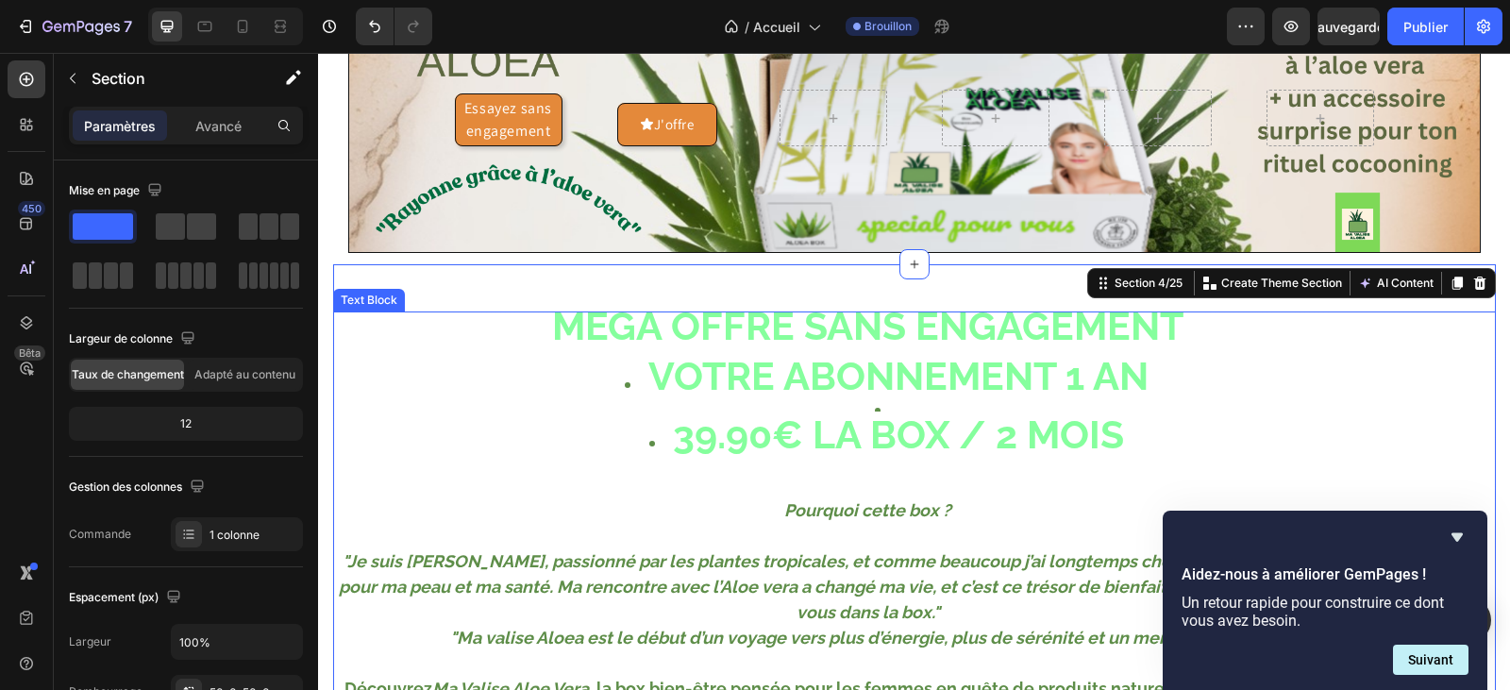
scroll to position [0, 0]
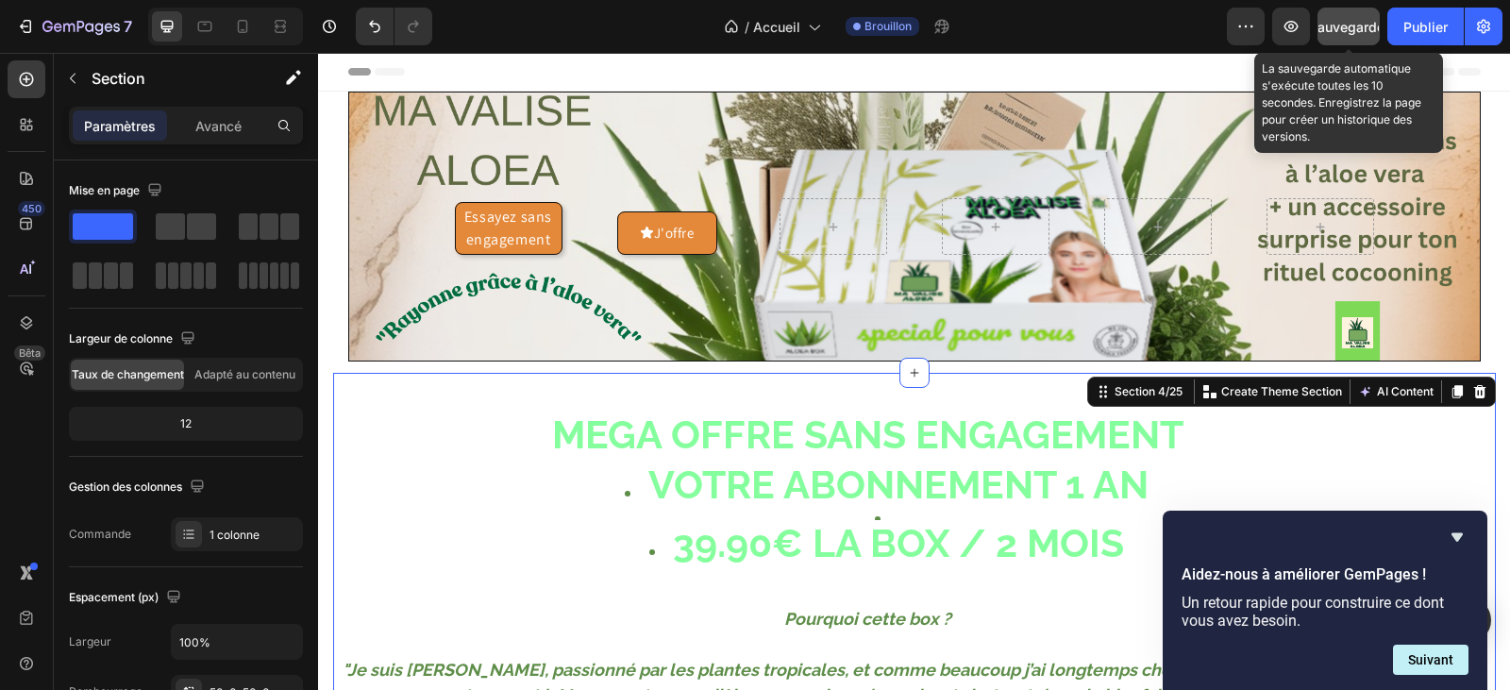
click at [1339, 13] on button "Sauvegarder" at bounding box center [1348, 27] width 62 height 38
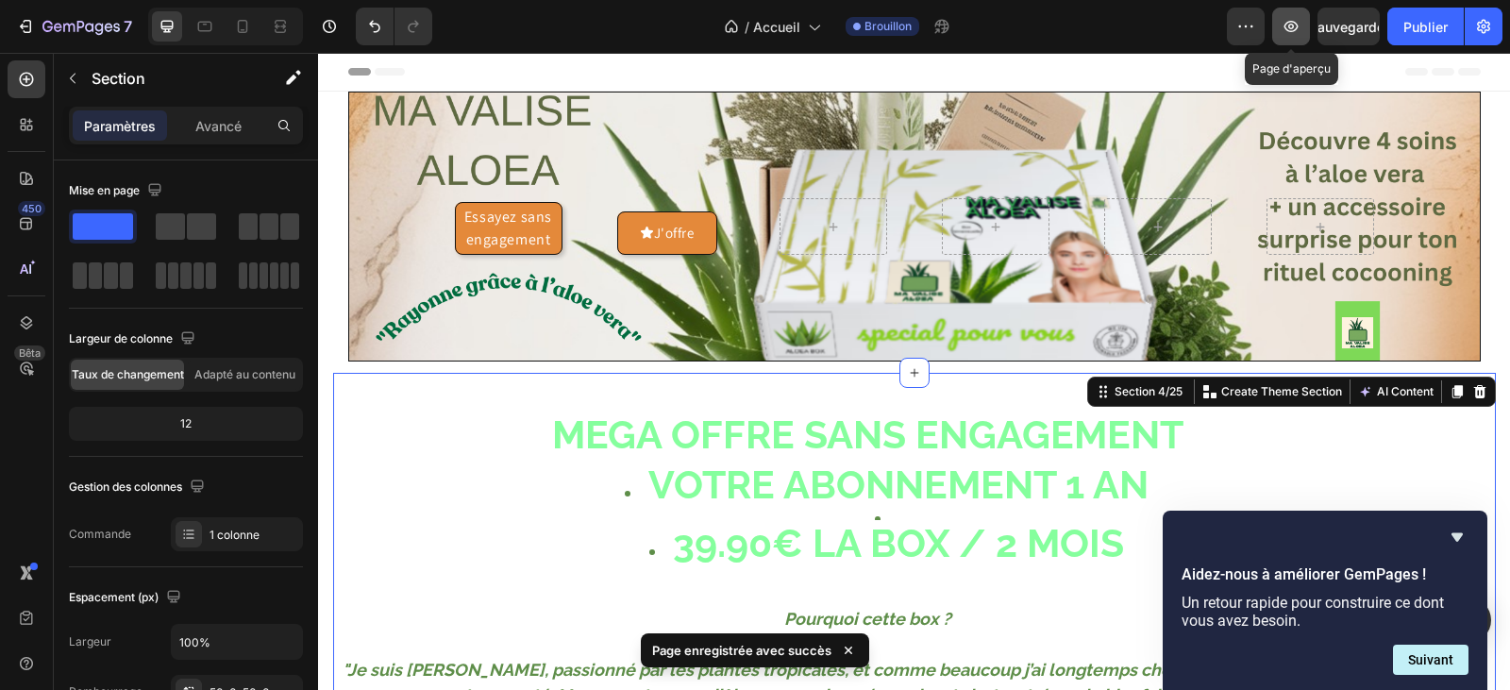
click at [1291, 24] on icon "button" at bounding box center [1290, 26] width 19 height 19
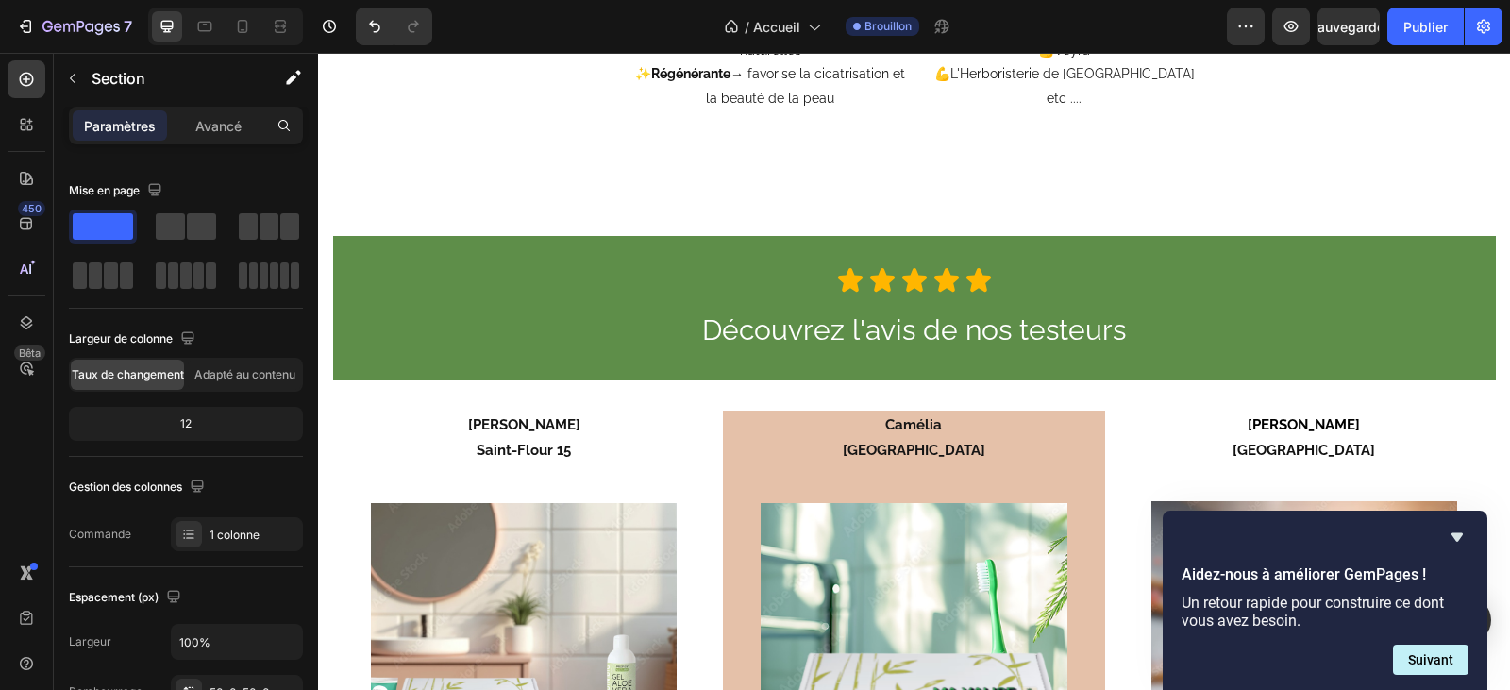
scroll to position [5190, 0]
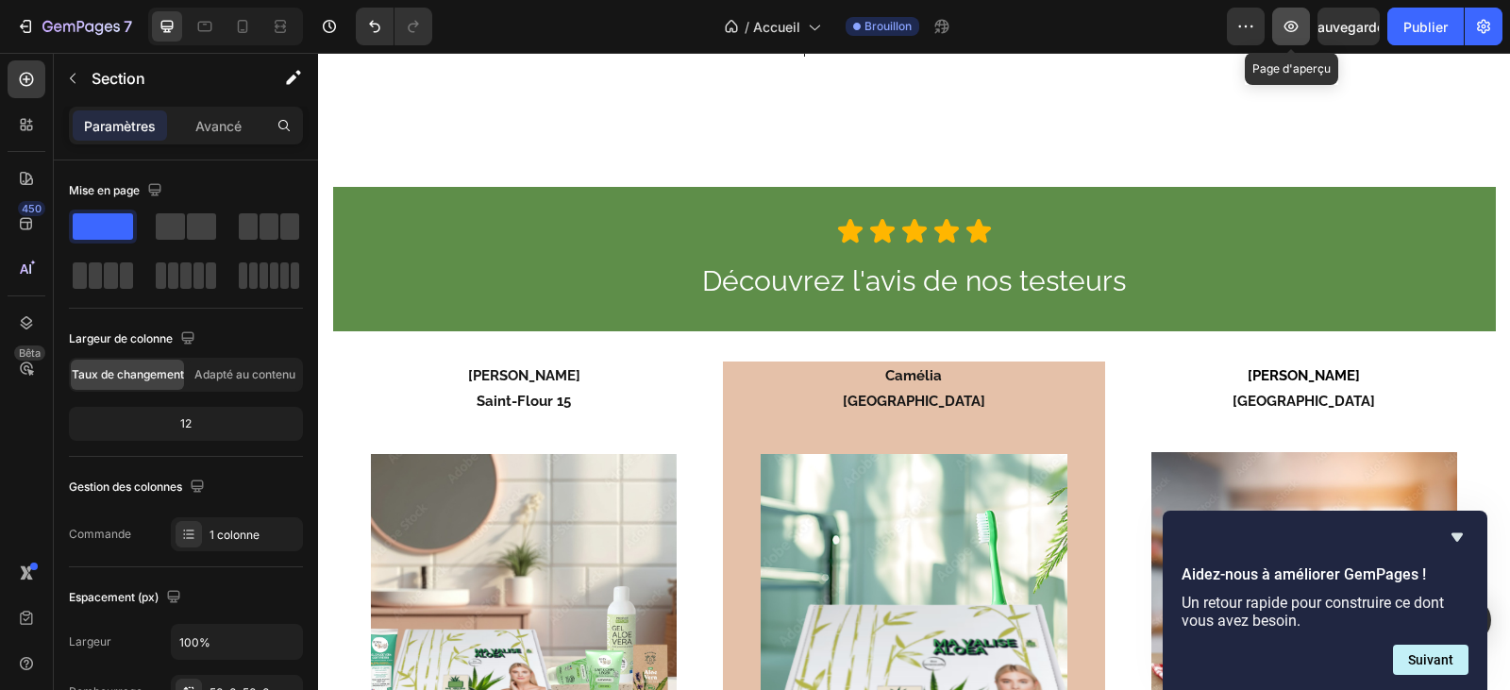
click at [1296, 29] on icon "button" at bounding box center [1291, 26] width 14 height 11
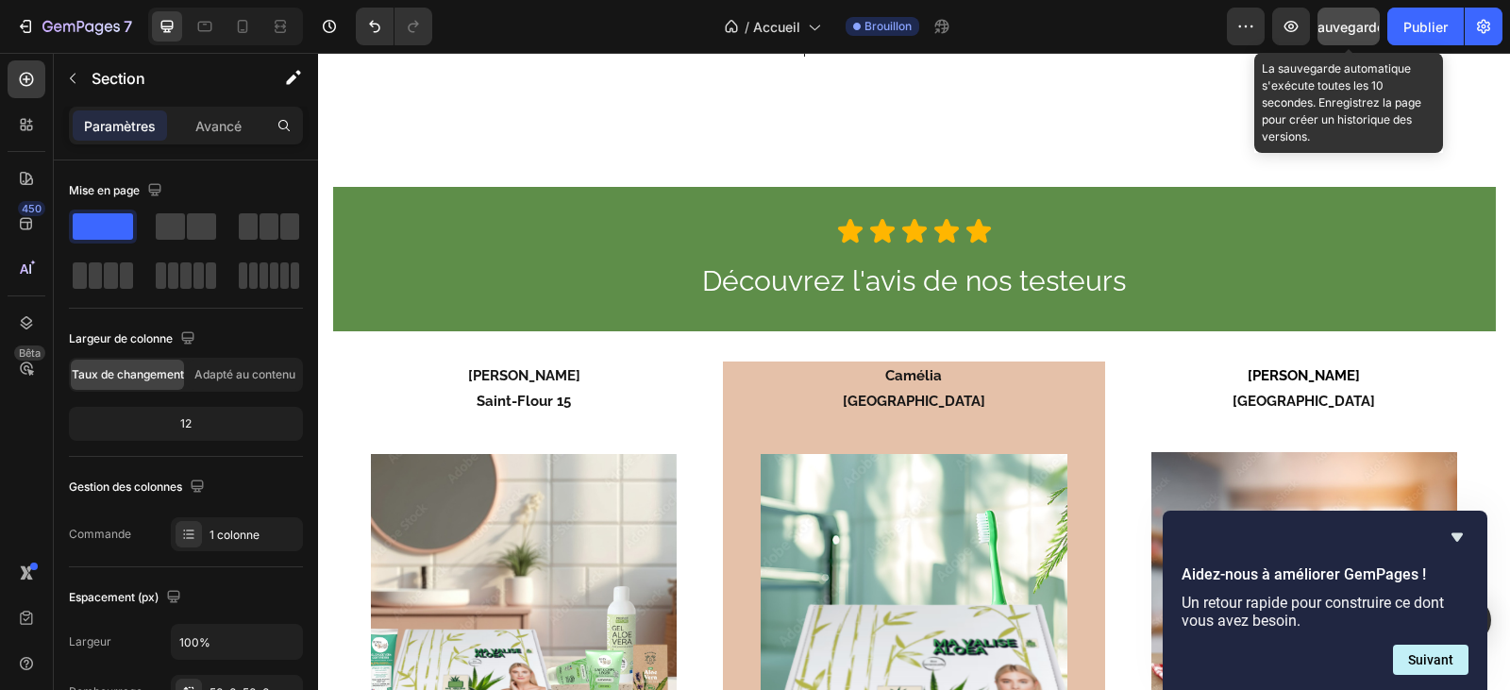
click at [1333, 24] on font "Sauvegarder" at bounding box center [1349, 27] width 80 height 16
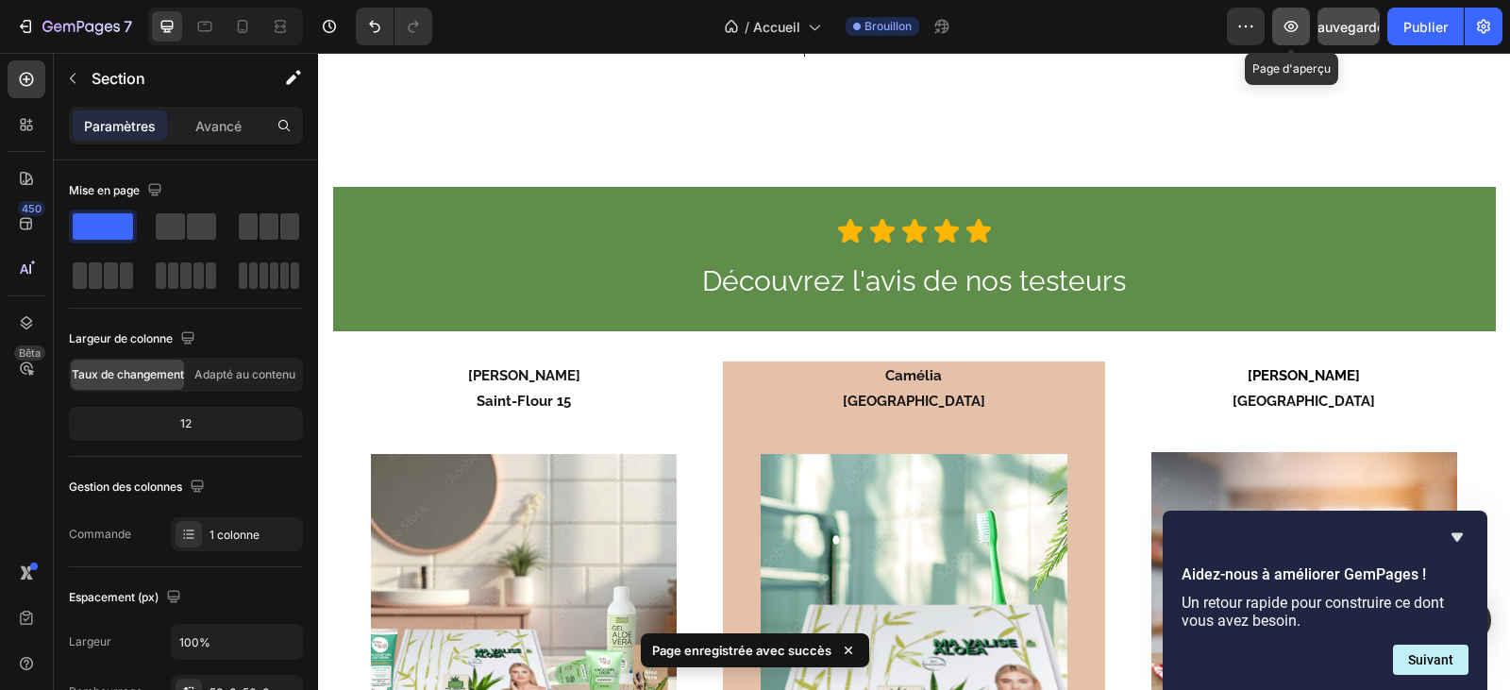
click at [1289, 29] on icon "button" at bounding box center [1290, 26] width 19 height 19
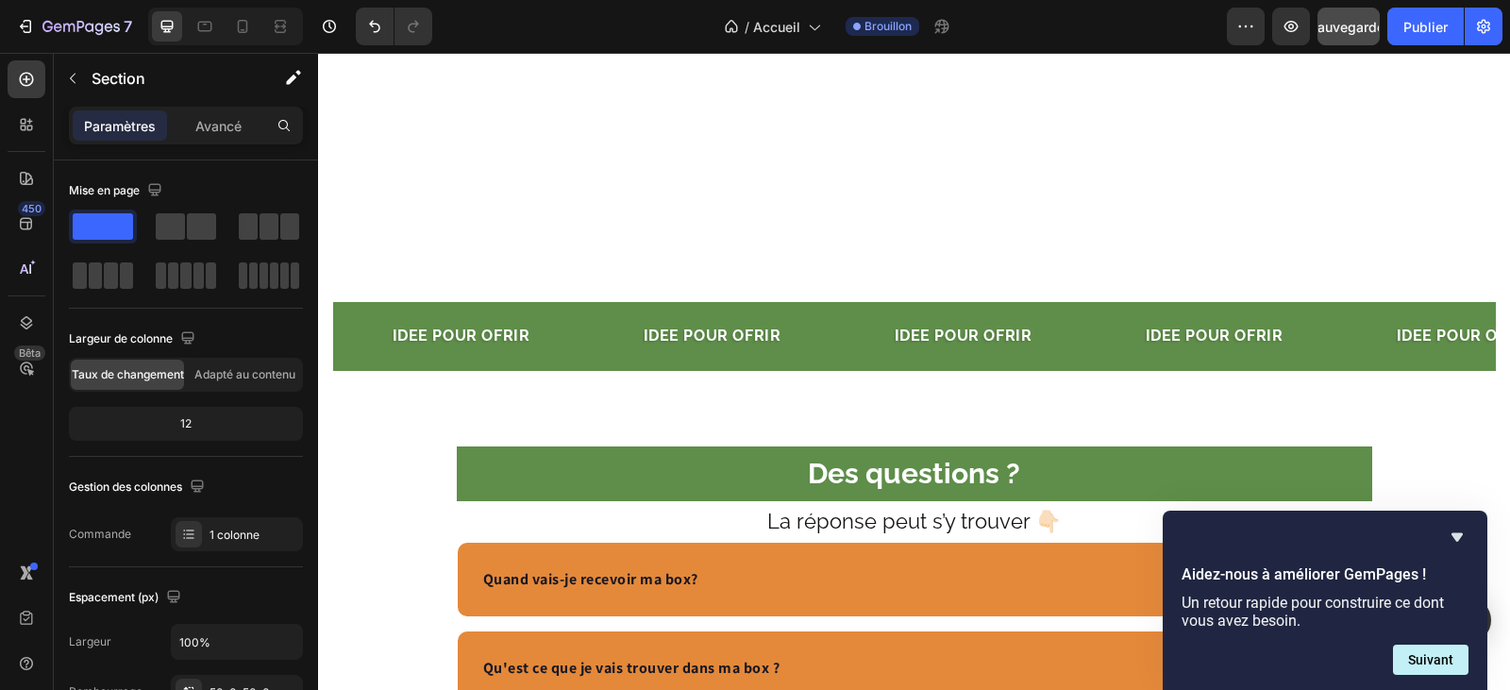
scroll to position [6416, 0]
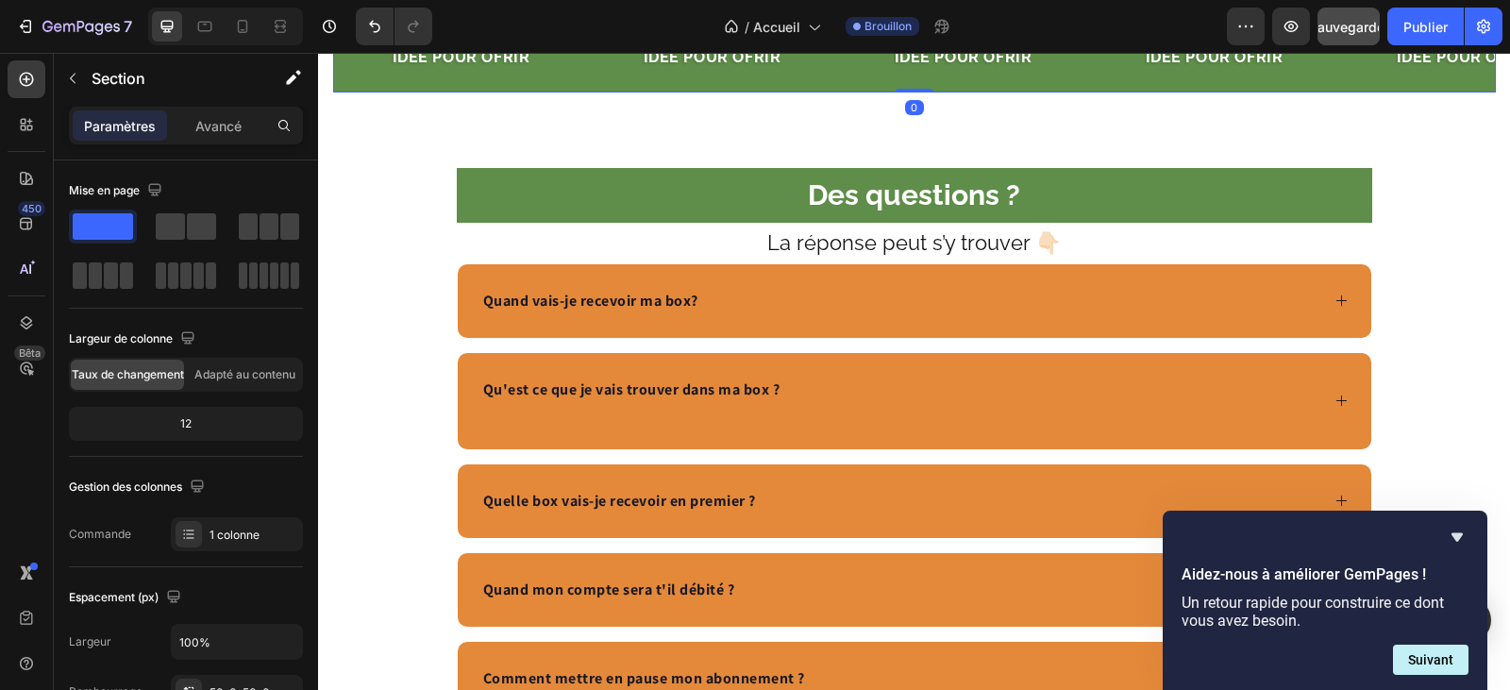
click at [573, 81] on div "IDEE POUR Ofrir Text" at bounding box center [488, 58] width 194 height 46
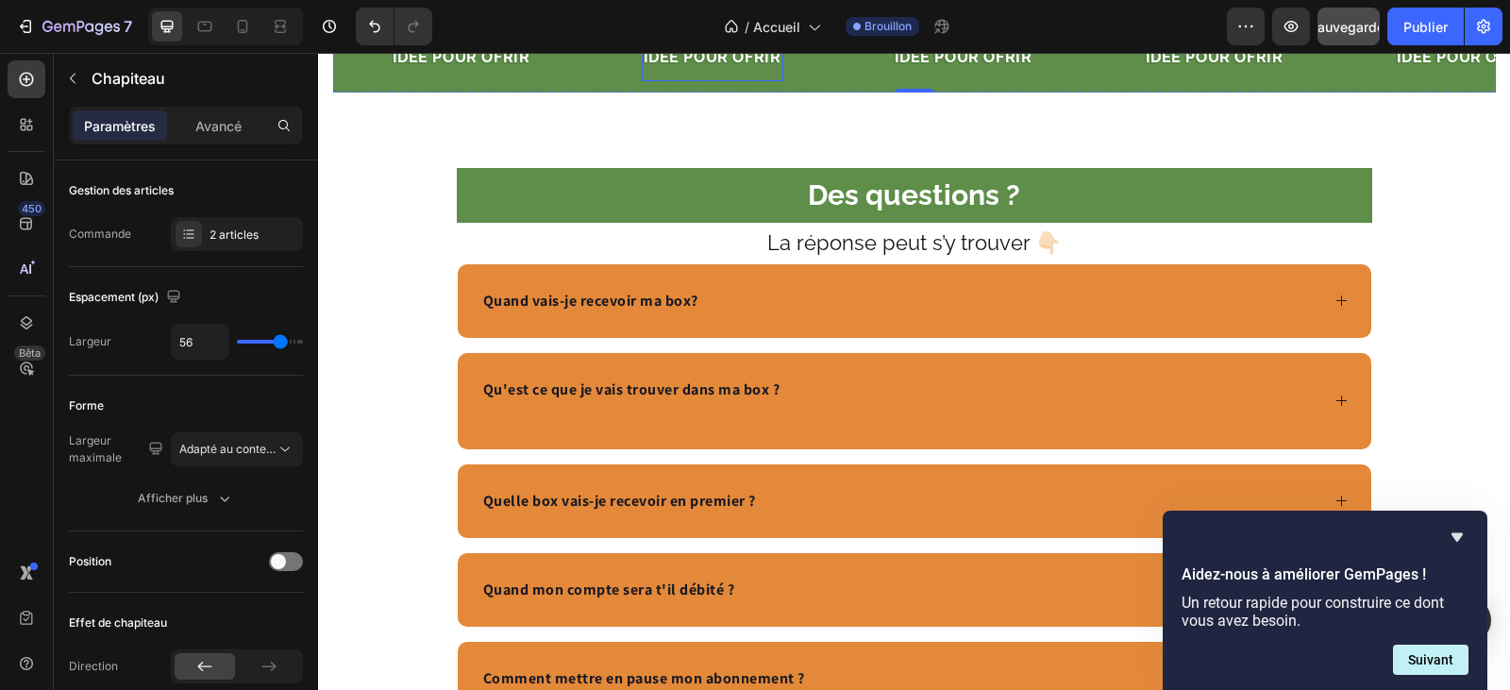
click at [692, 66] on span "IDEE POUR Ofrir" at bounding box center [713, 57] width 138 height 18
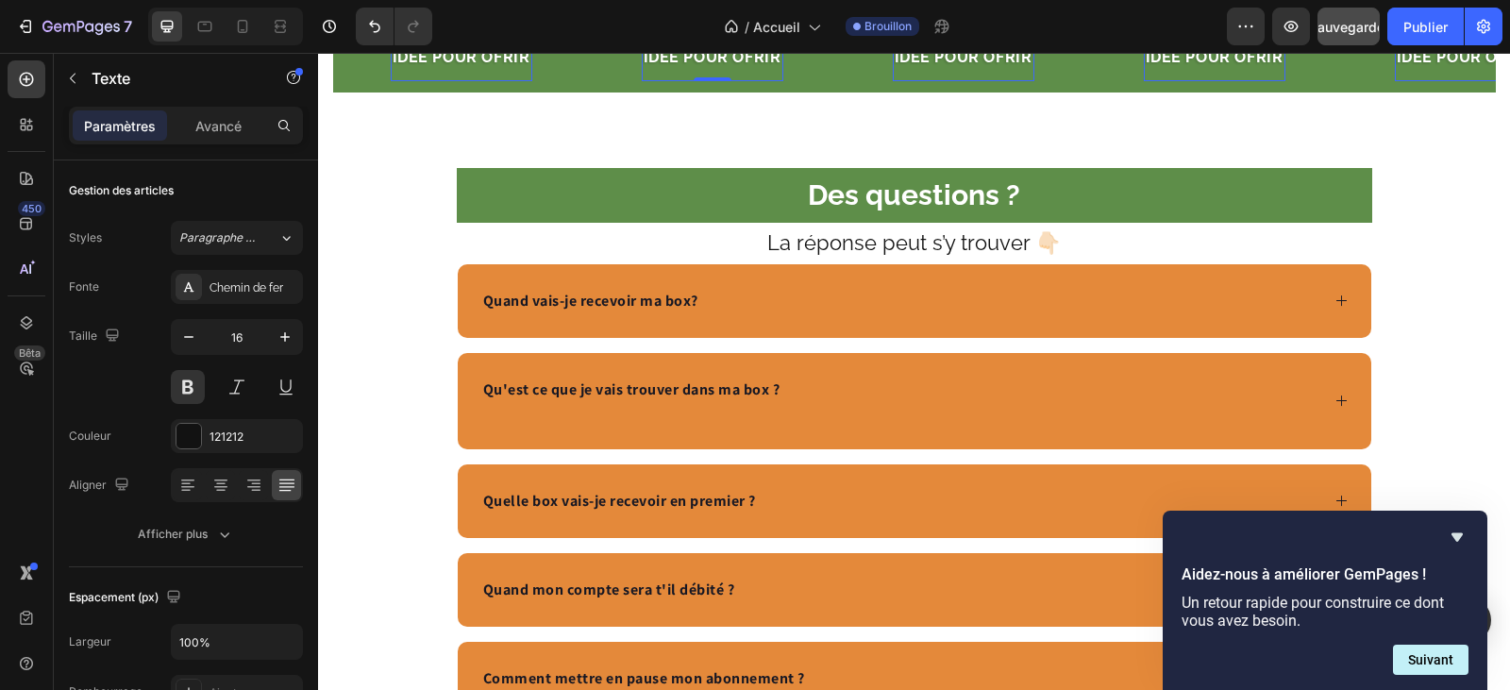
click at [695, 66] on span "IDEE POUR Ofrir" at bounding box center [713, 57] width 138 height 18
click at [588, 68] on div "Text" at bounding box center [613, 58] width 57 height 19
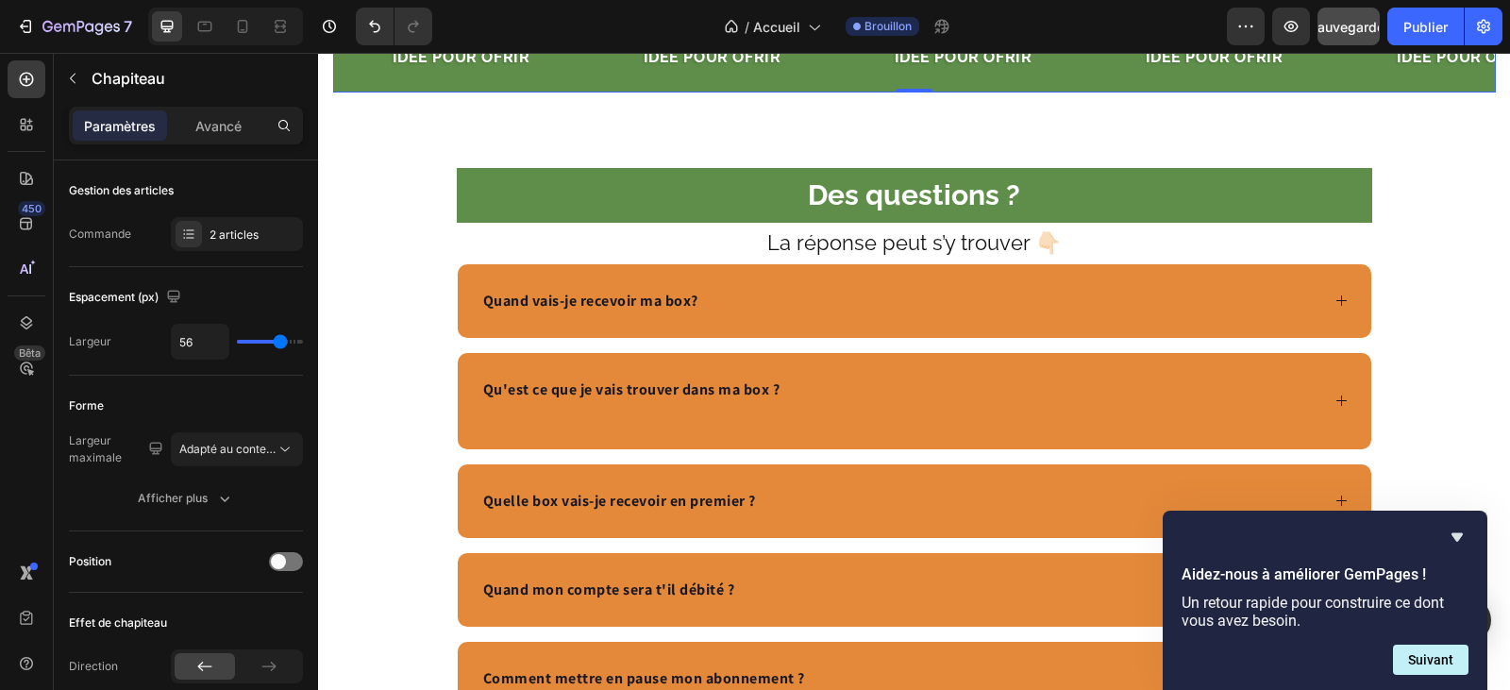
click at [572, 81] on div "IDEE POUR Ofrir Text" at bounding box center [488, 58] width 194 height 46
click at [261, 223] on div "2 articles" at bounding box center [237, 234] width 132 height 34
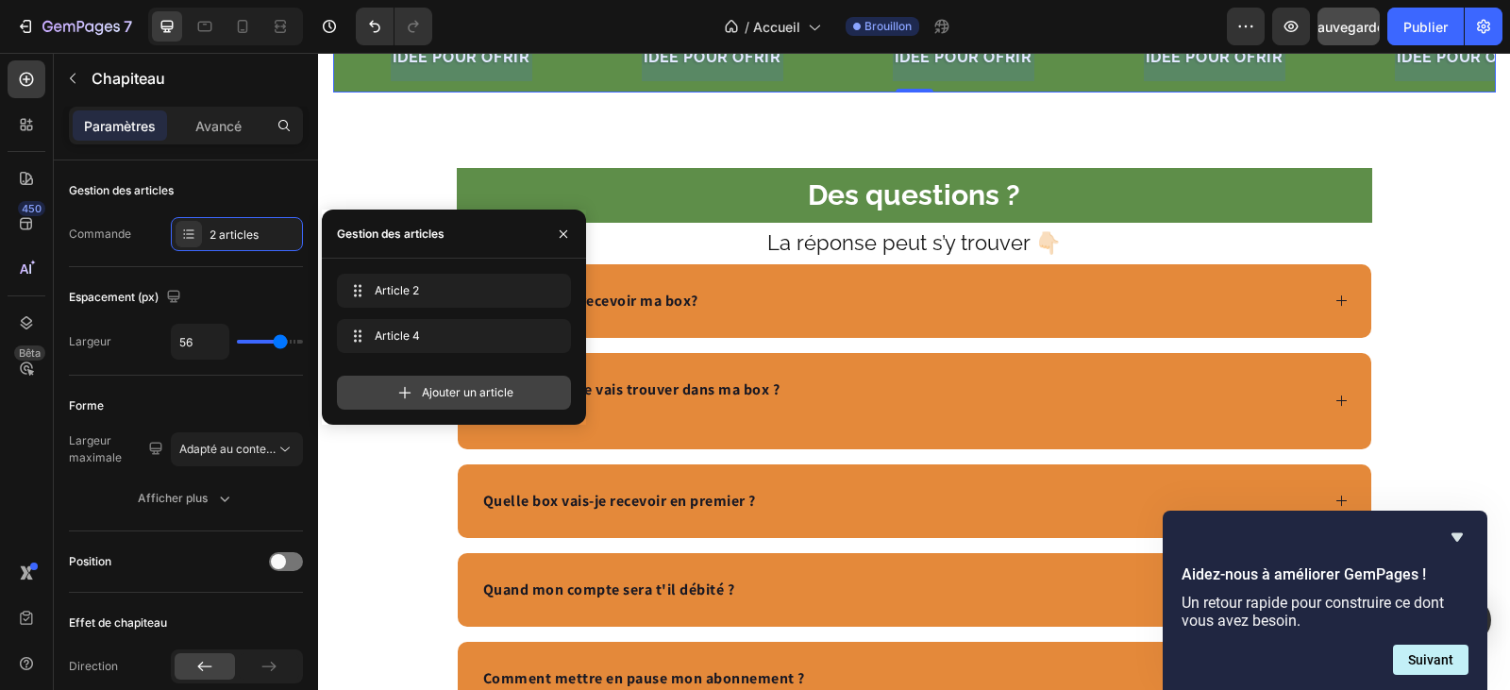
click at [449, 394] on font "Ajouter un article" at bounding box center [468, 392] width 92 height 14
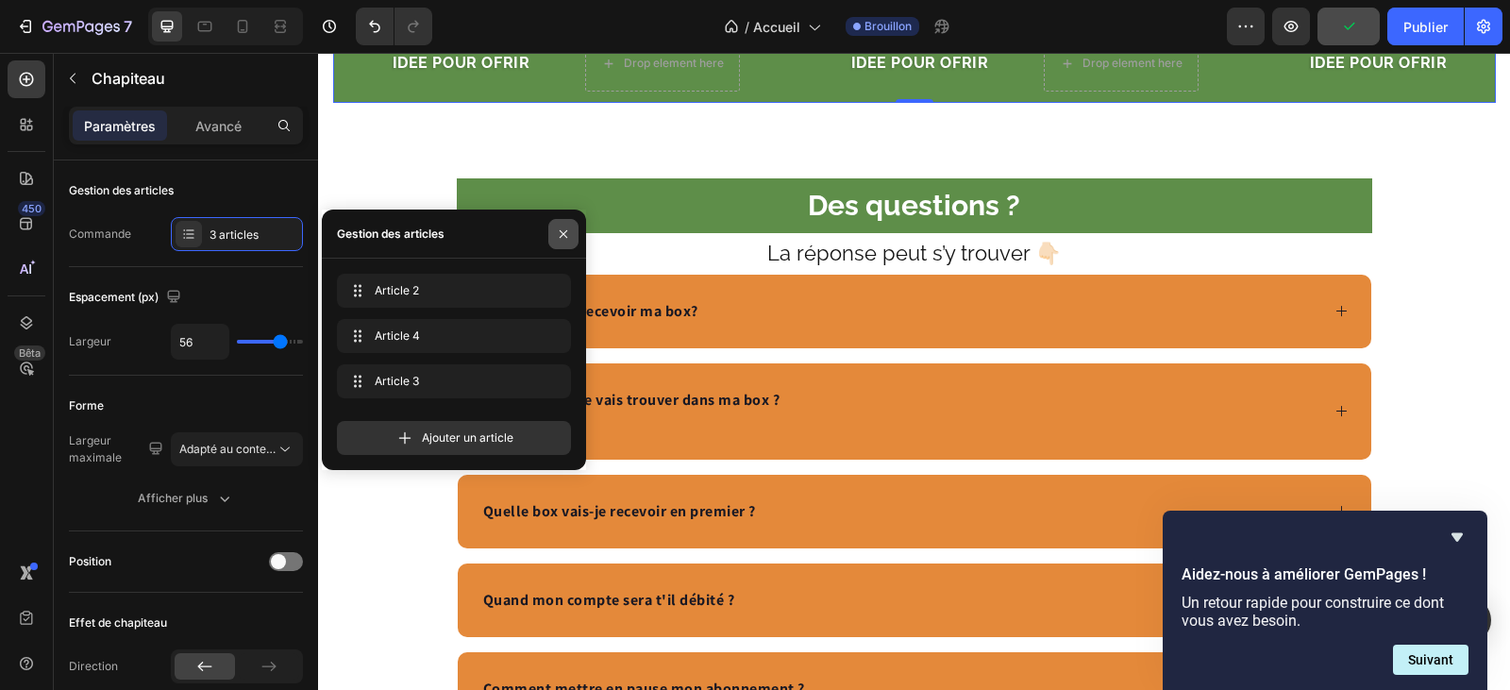
click at [569, 225] on button "button" at bounding box center [563, 234] width 30 height 30
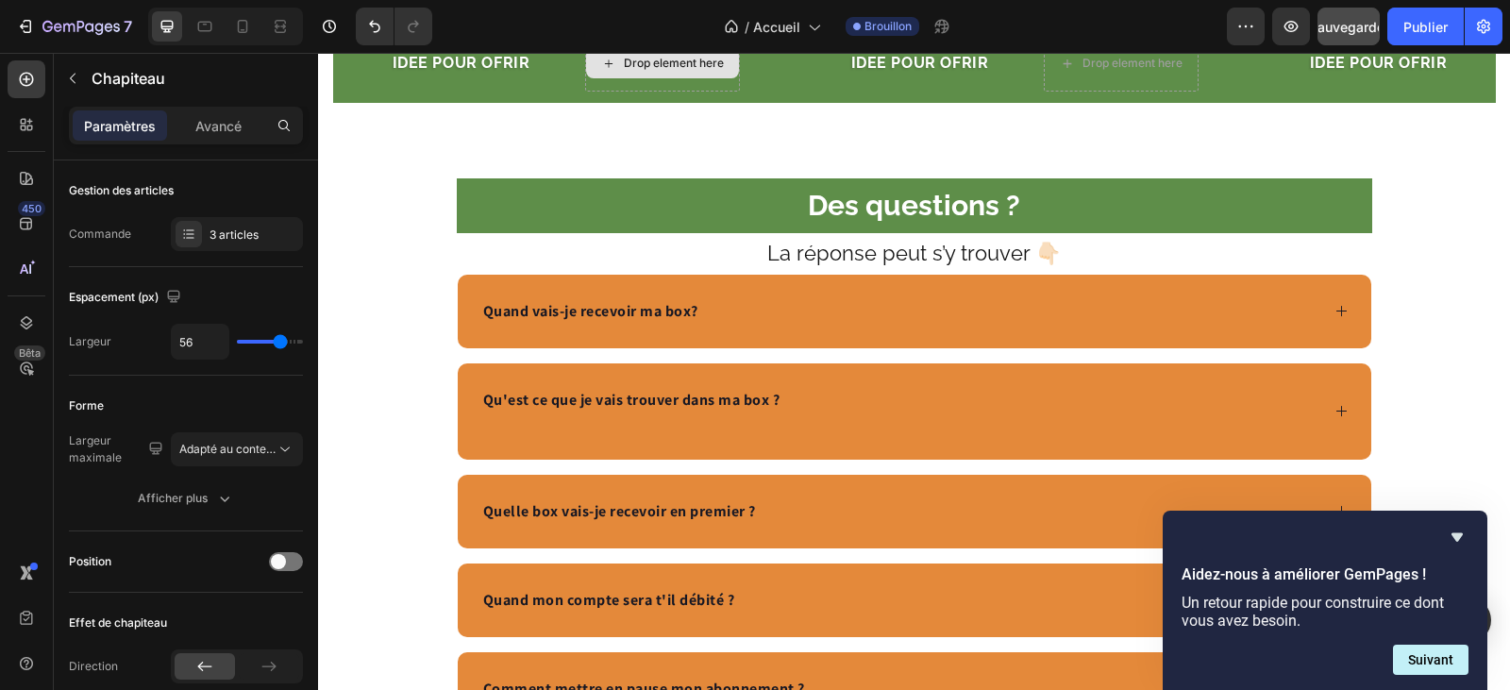
click at [698, 71] on div "Drop element here" at bounding box center [674, 63] width 100 height 15
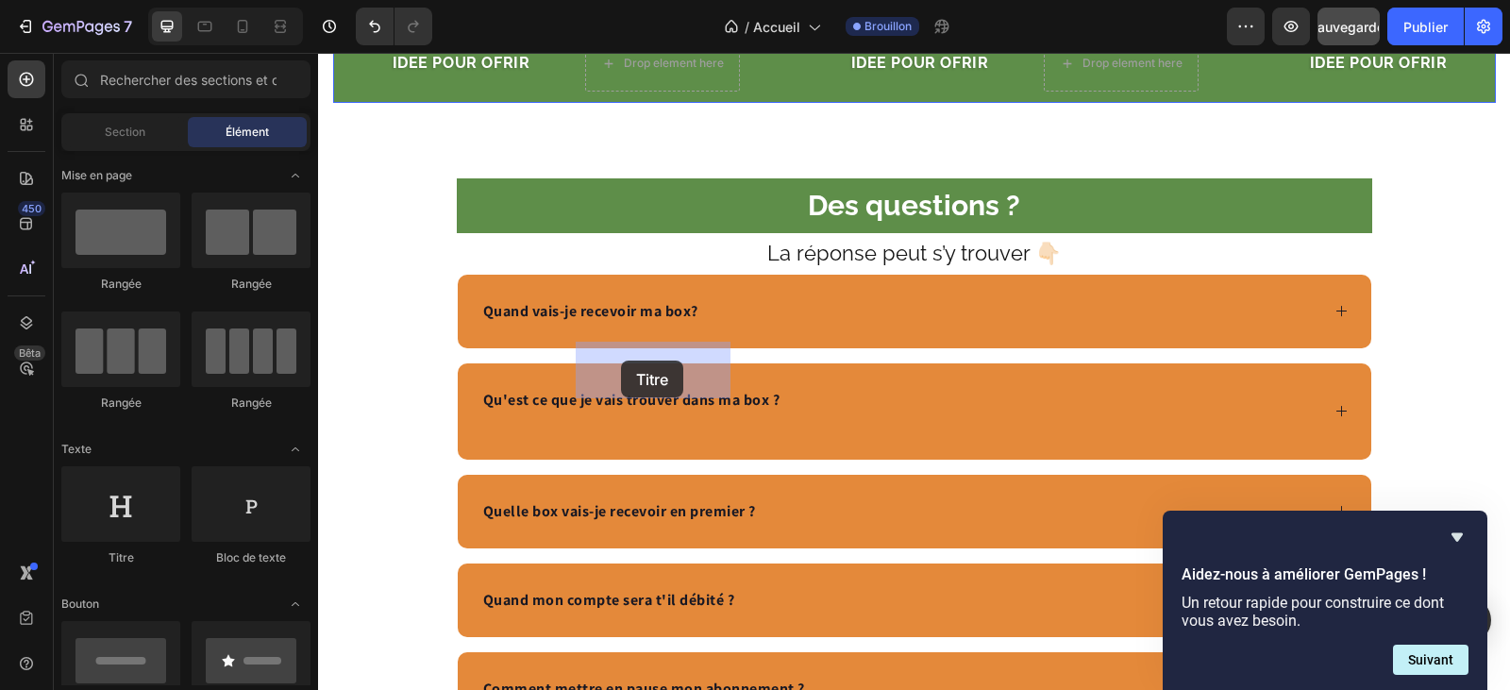
drag, startPoint x: 439, startPoint y: 572, endPoint x: 587, endPoint y: 393, distance: 231.8
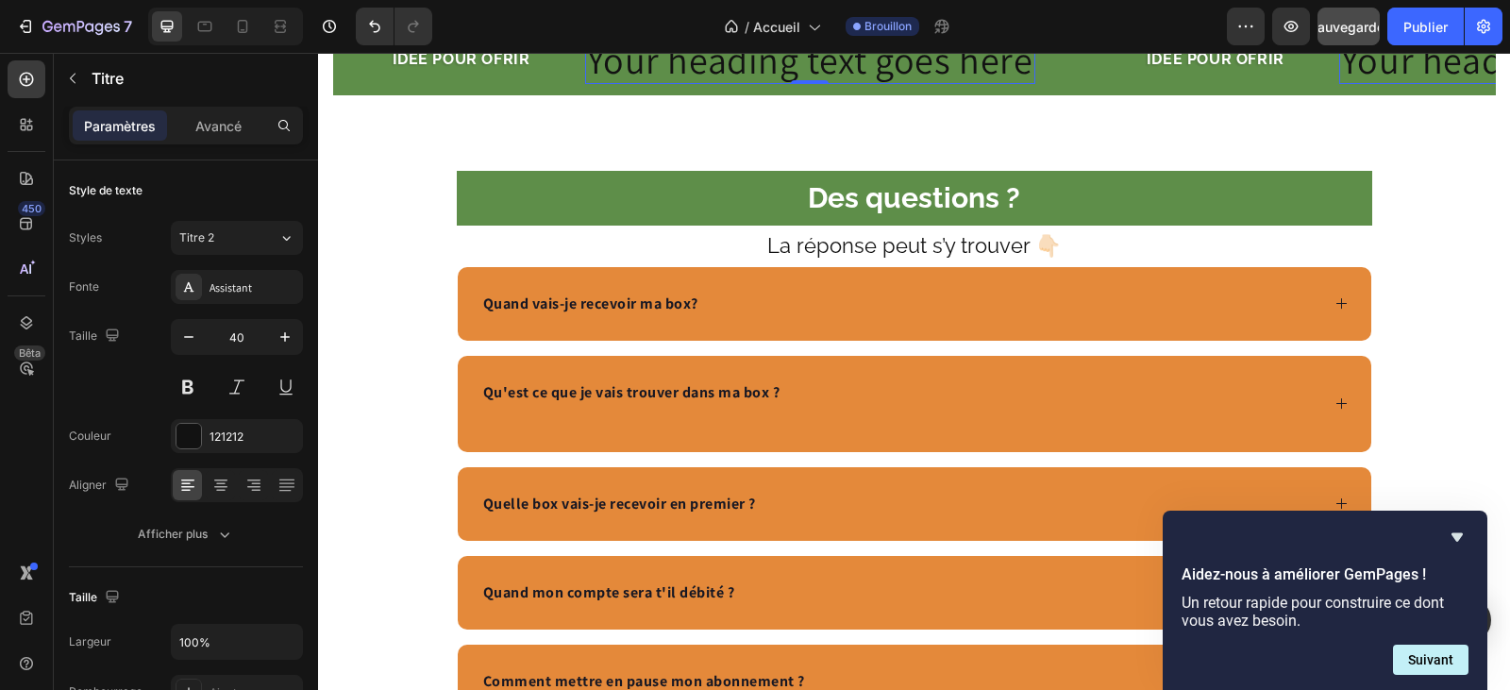
click at [938, 84] on h2 "Your heading text goes here" at bounding box center [810, 59] width 450 height 49
click at [984, 82] on p "Your heading text goes here" at bounding box center [810, 59] width 446 height 45
click at [1020, 82] on p "Your heading text goes here" at bounding box center [810, 59] width 446 height 45
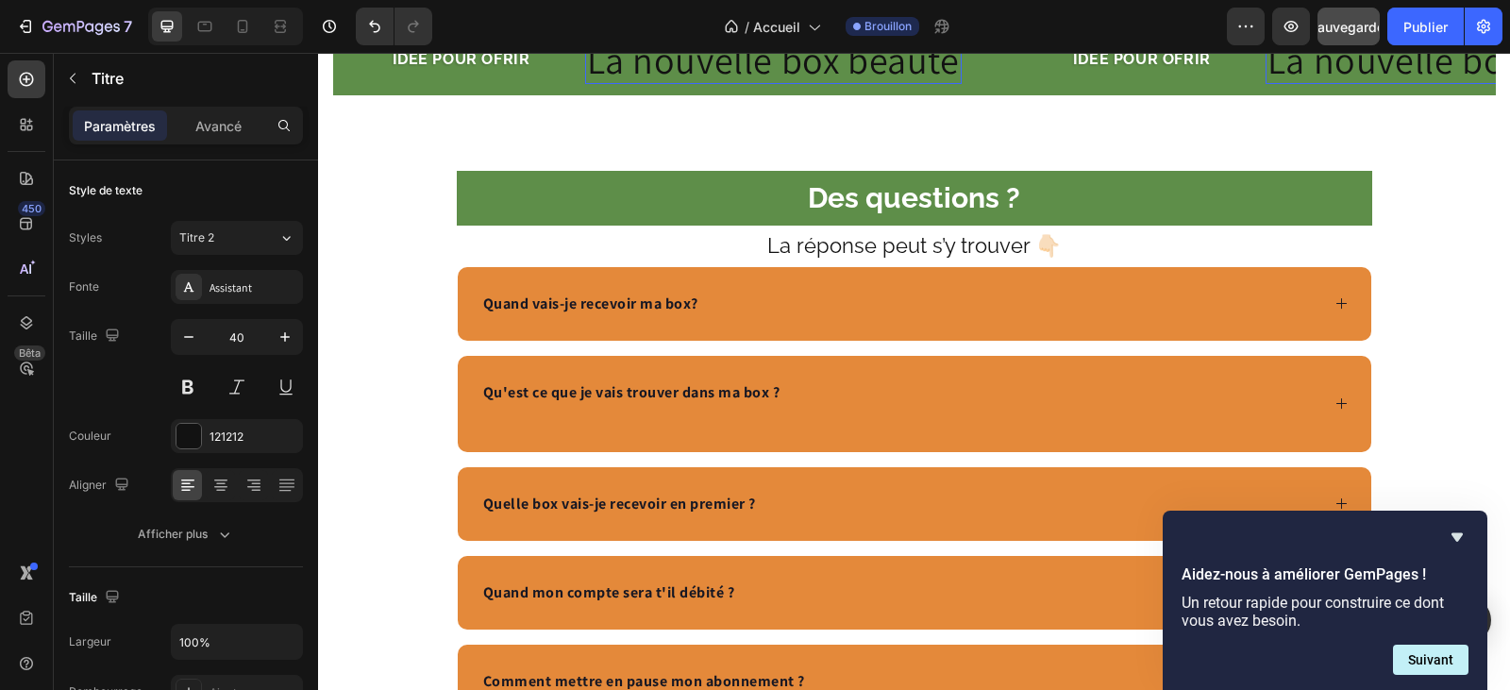
click at [946, 82] on p "La nouvelle box beauté" at bounding box center [773, 59] width 373 height 45
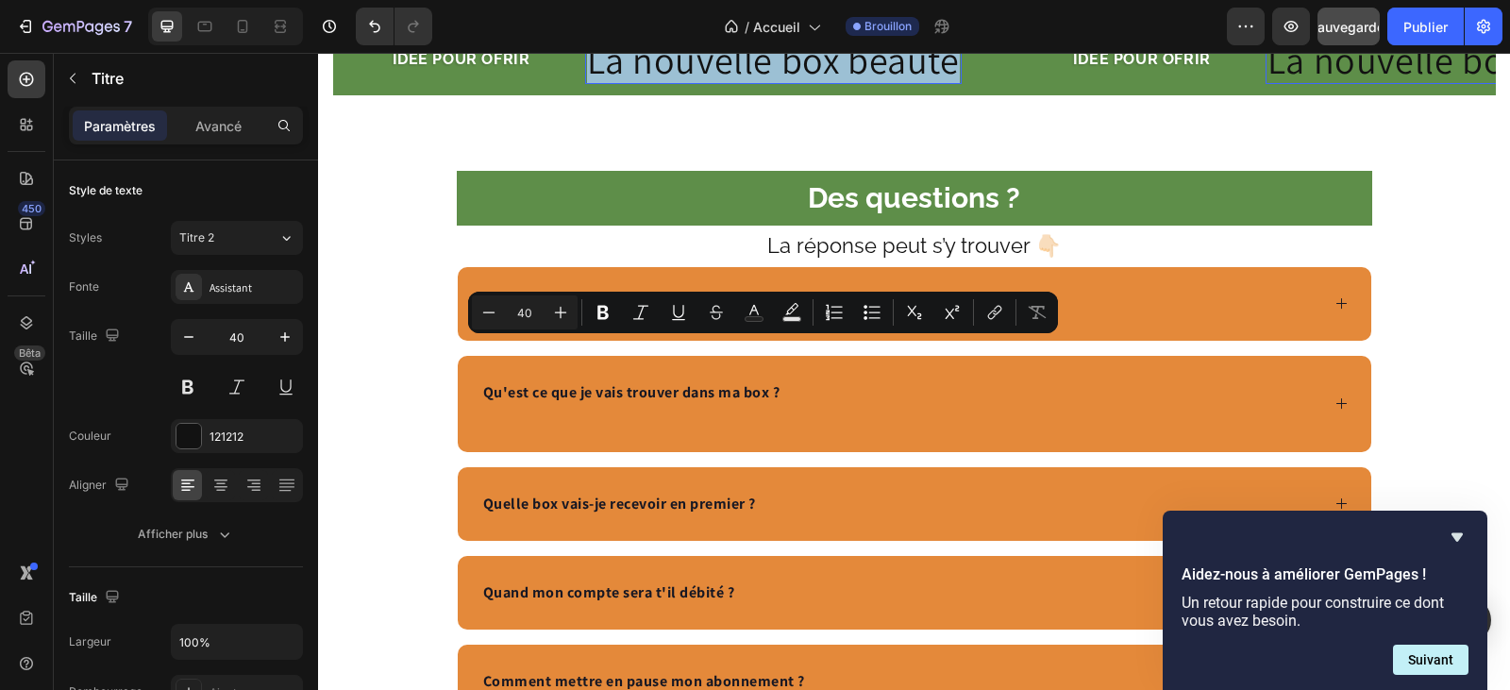
drag, startPoint x: 946, startPoint y: 365, endPoint x: 580, endPoint y: 360, distance: 366.1
click at [587, 82] on p "La nouvelle box beauté" at bounding box center [773, 59] width 373 height 45
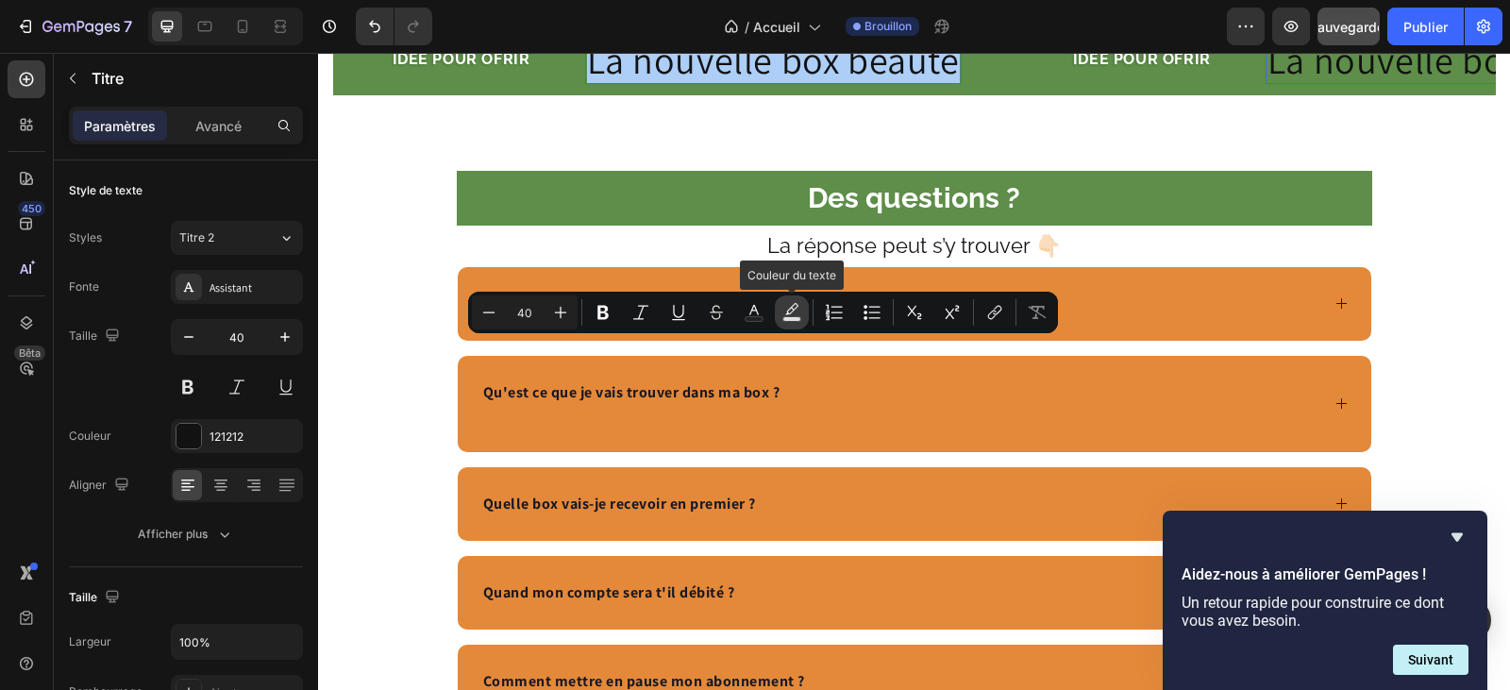
click at [788, 317] on rect "Barre d'outils contextuelle de l'éditeur" at bounding box center [792, 319] width 18 height 5
type input "000000"
type input "77"
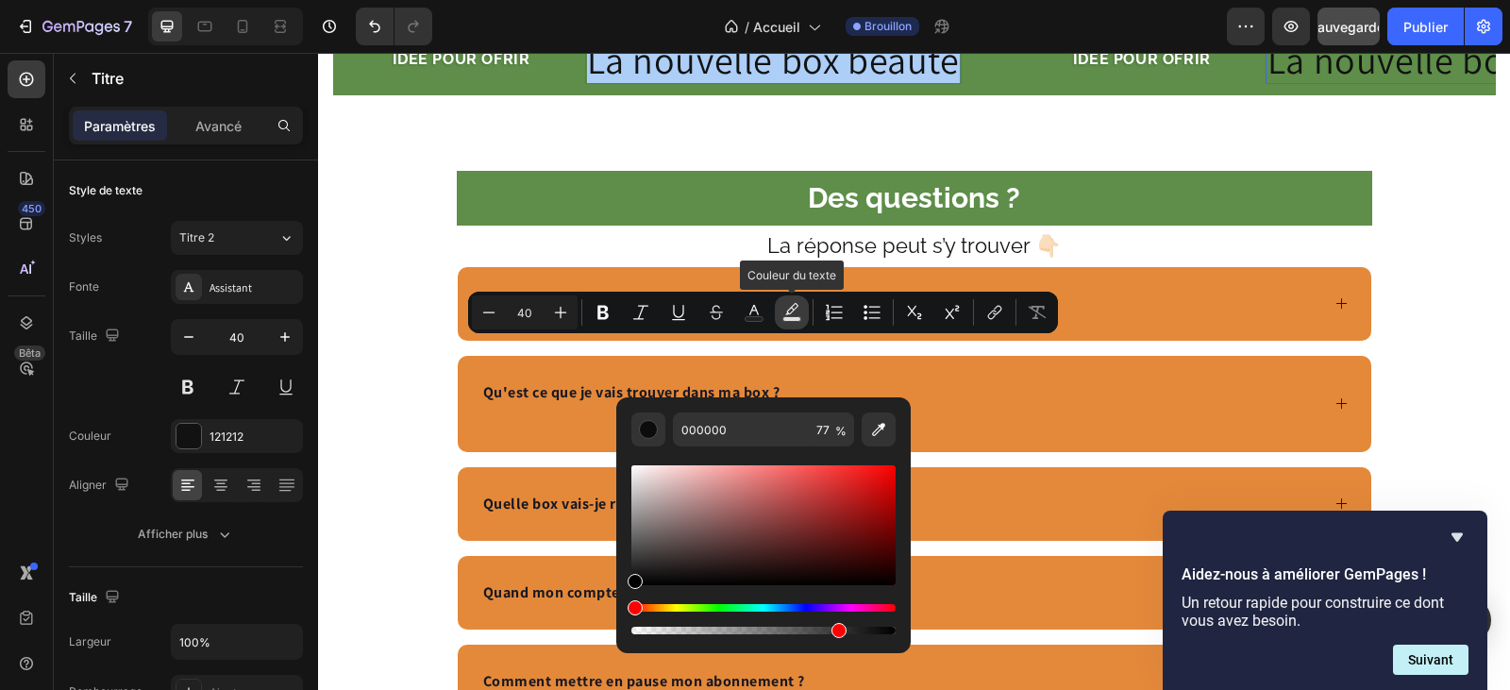
click at [788, 317] on rect "Barre d'outils contextuelle de l'éditeur" at bounding box center [792, 319] width 18 height 5
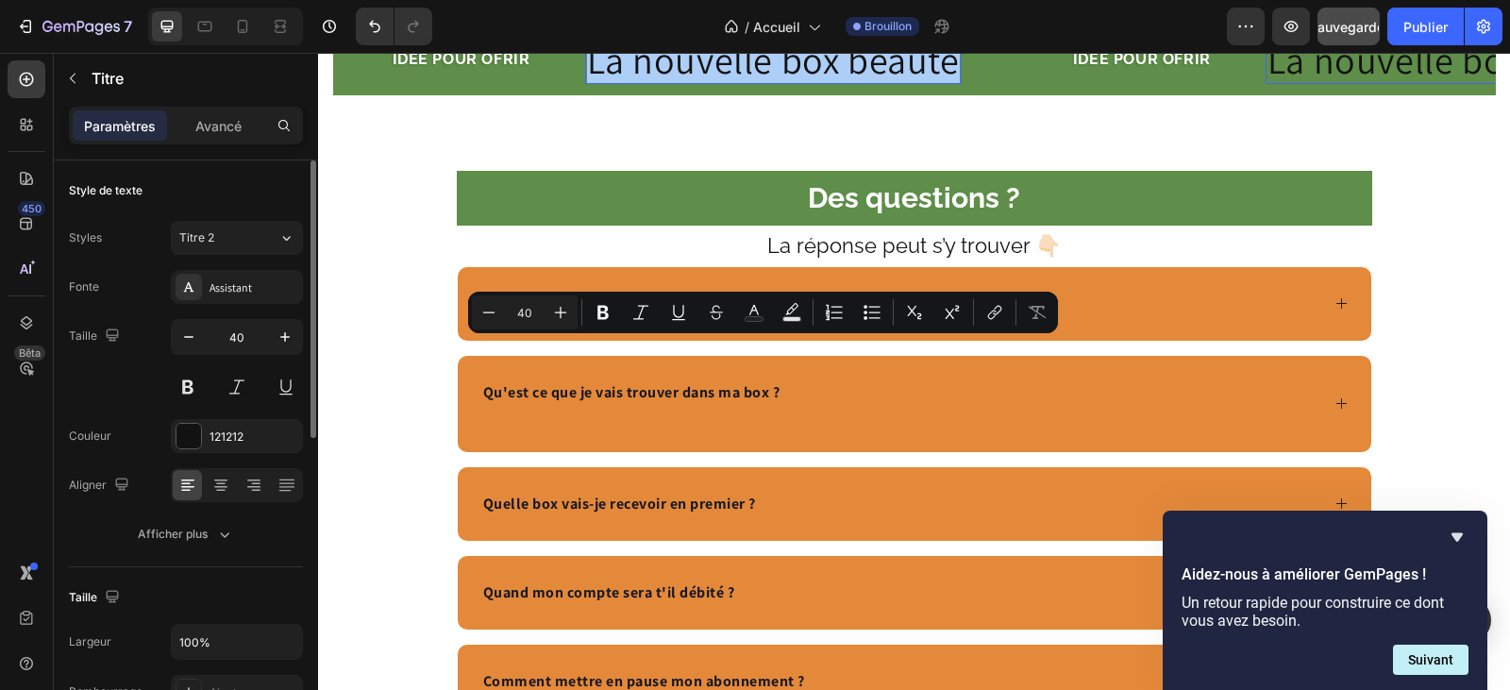
scroll to position [189, 0]
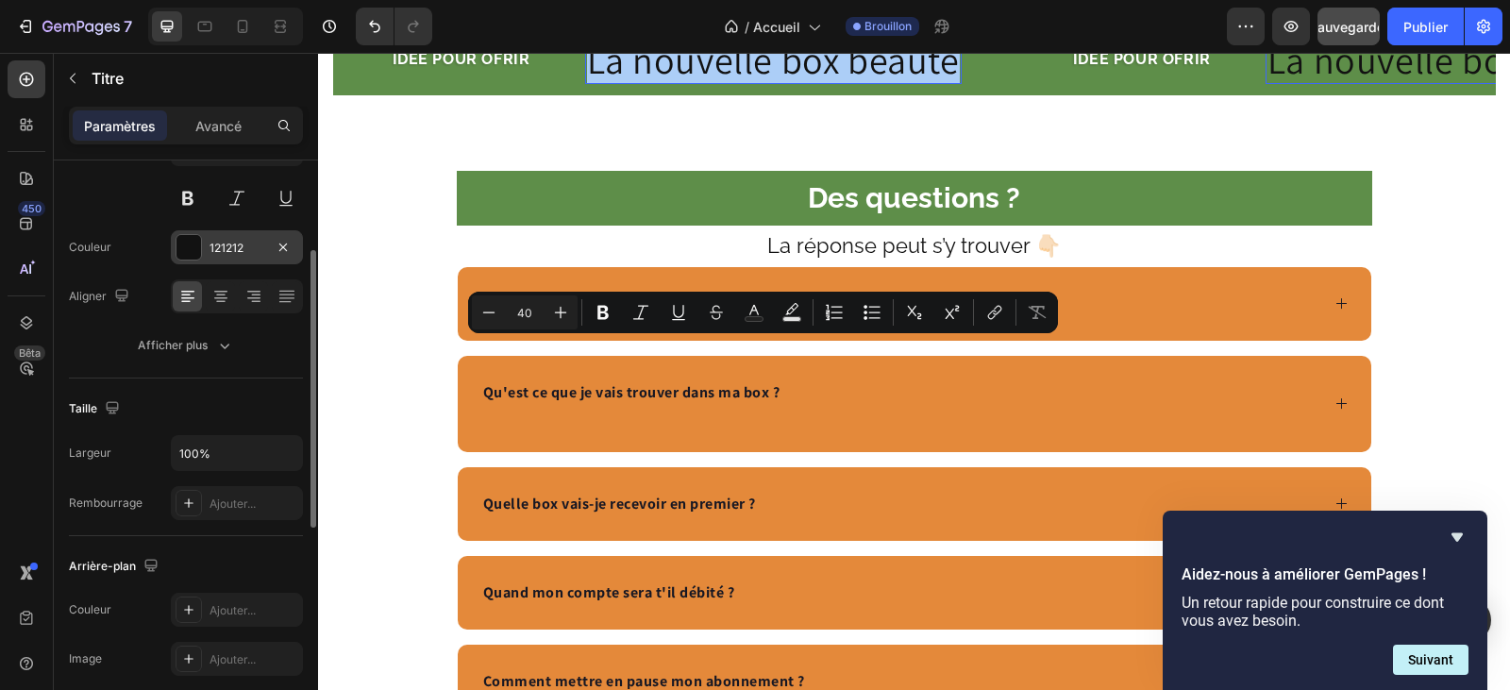
click at [229, 245] on font "121212" at bounding box center [226, 248] width 34 height 14
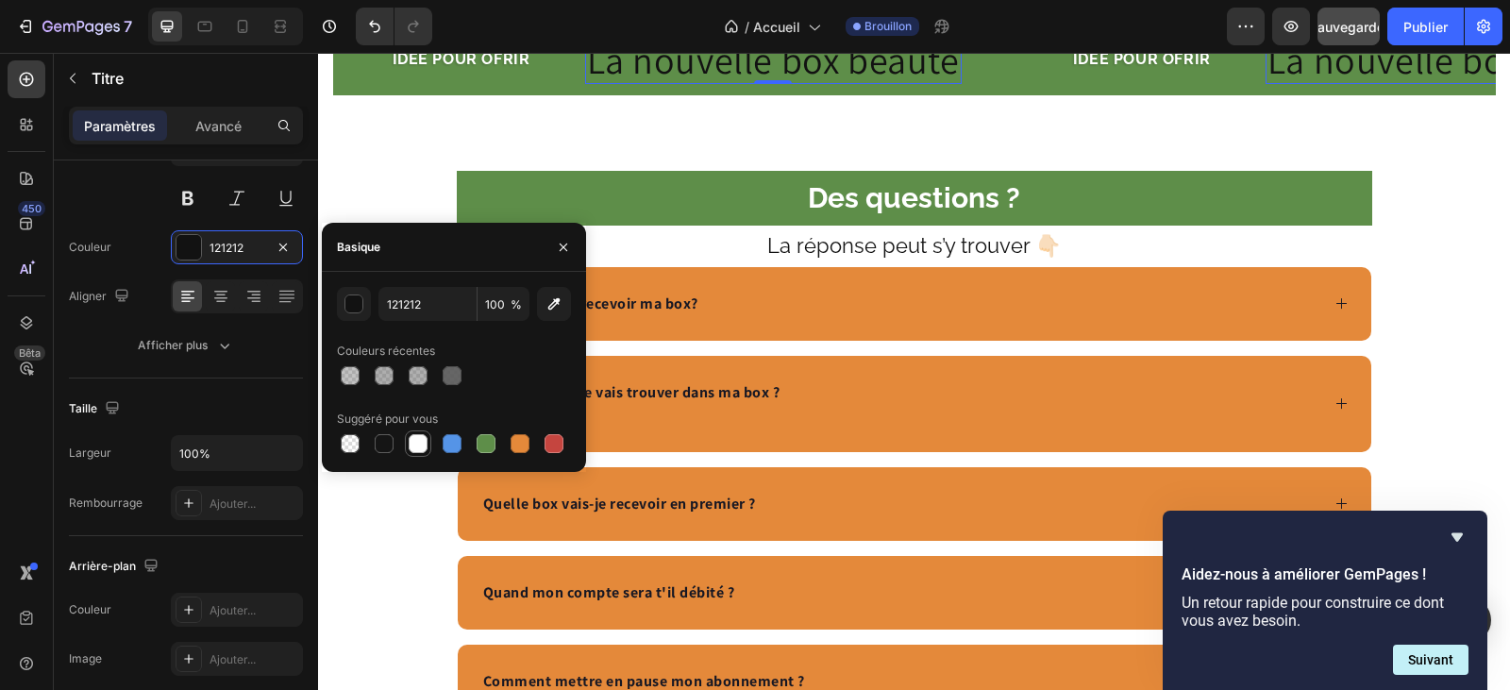
click at [413, 442] on div at bounding box center [418, 443] width 19 height 19
type input "FFFFFF"
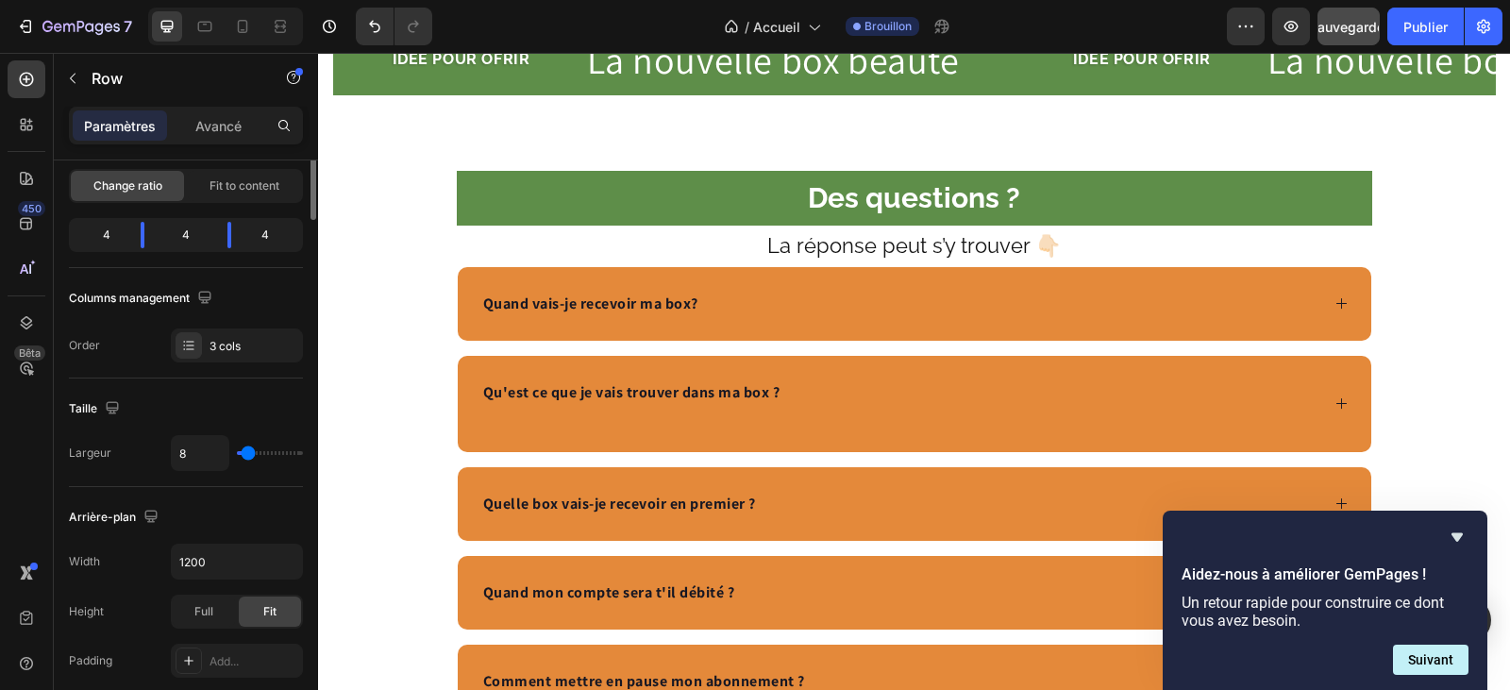
scroll to position [0, 0]
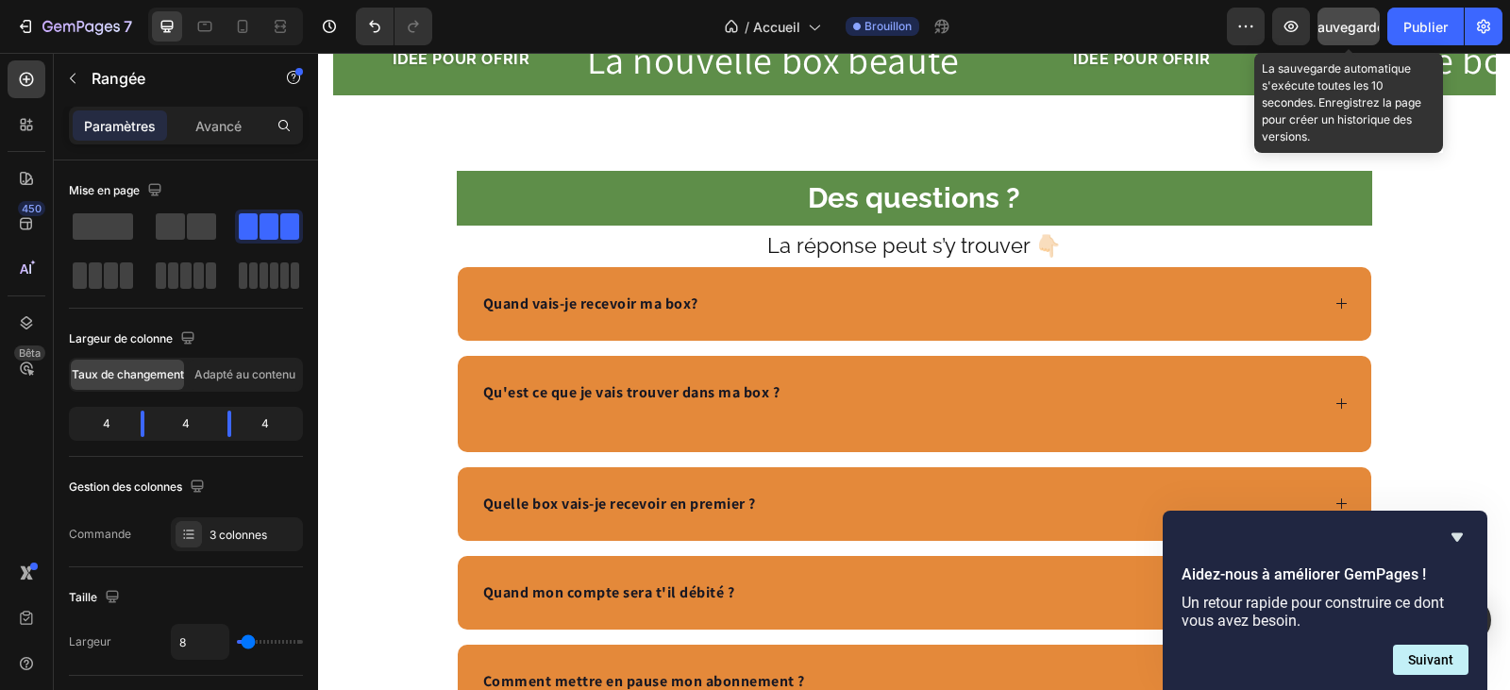
click at [1346, 26] on font "Sauvegarder" at bounding box center [1349, 27] width 80 height 16
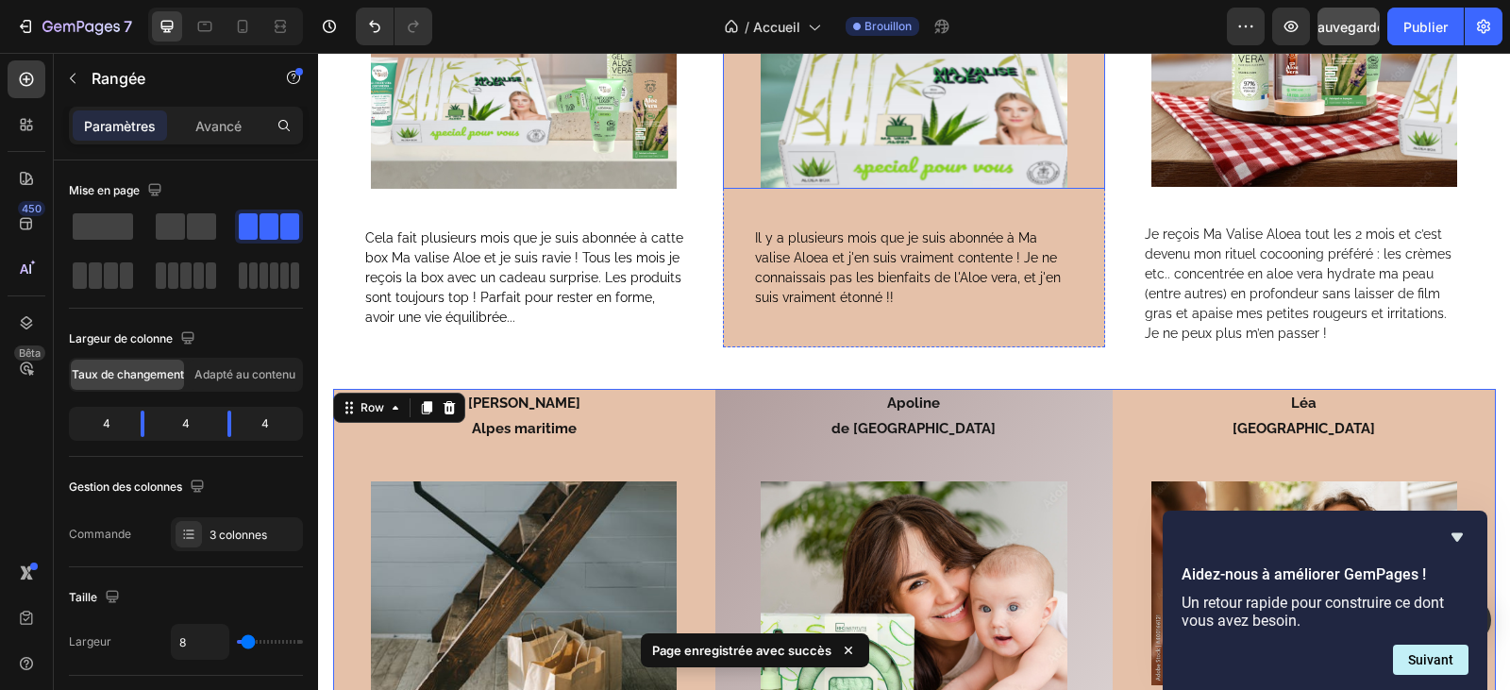
scroll to position [5662, 0]
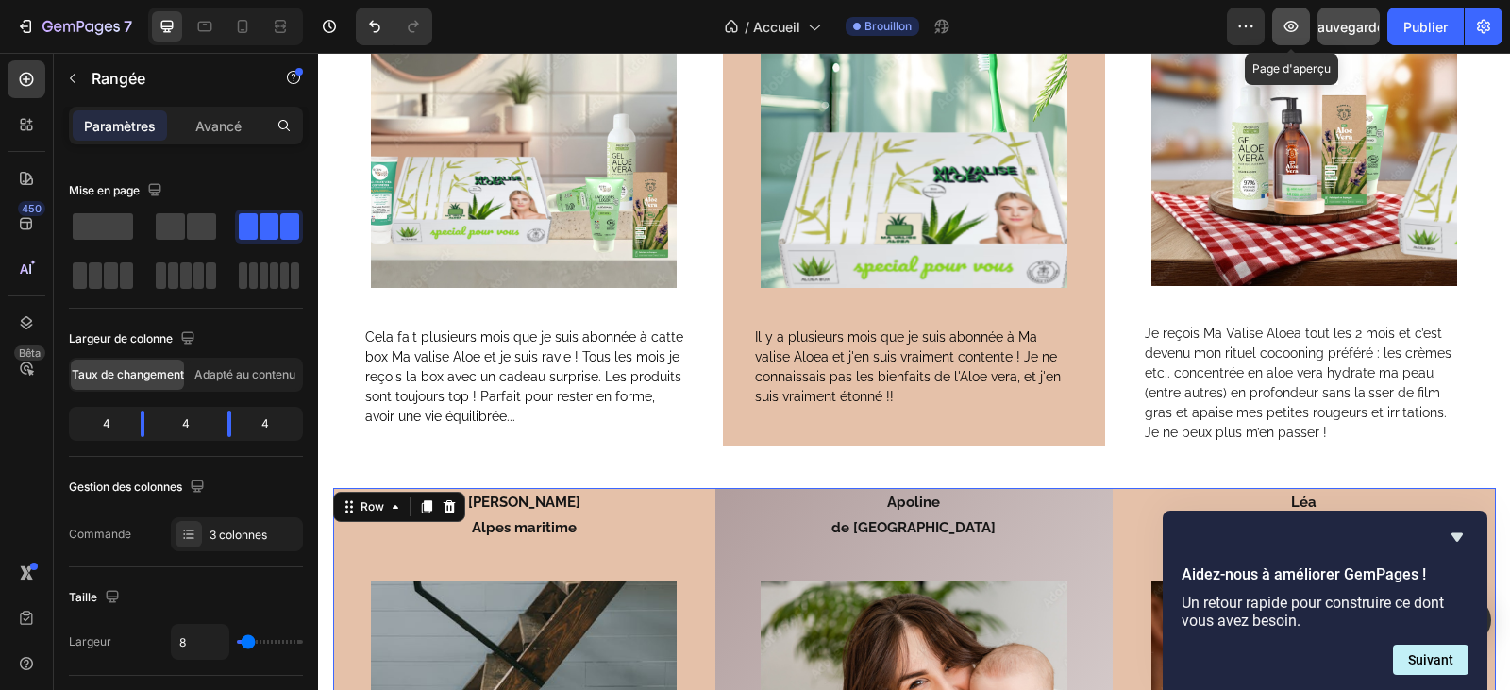
click at [1292, 19] on icon "button" at bounding box center [1290, 26] width 19 height 19
